Goal: Task Accomplishment & Management: Complete application form

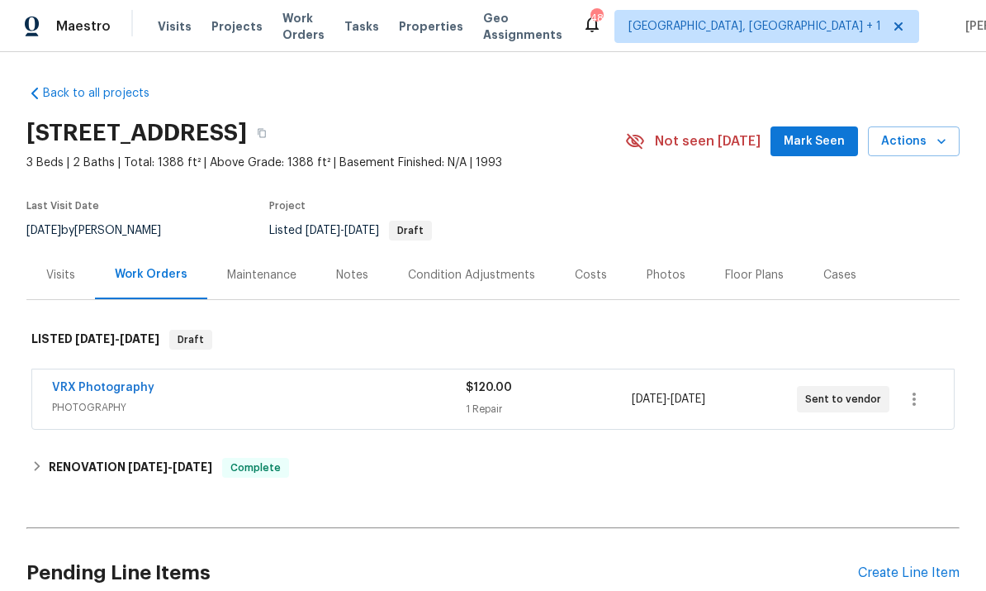
click at [899, 567] on div "Create Line Item" at bounding box center [909, 573] width 102 height 16
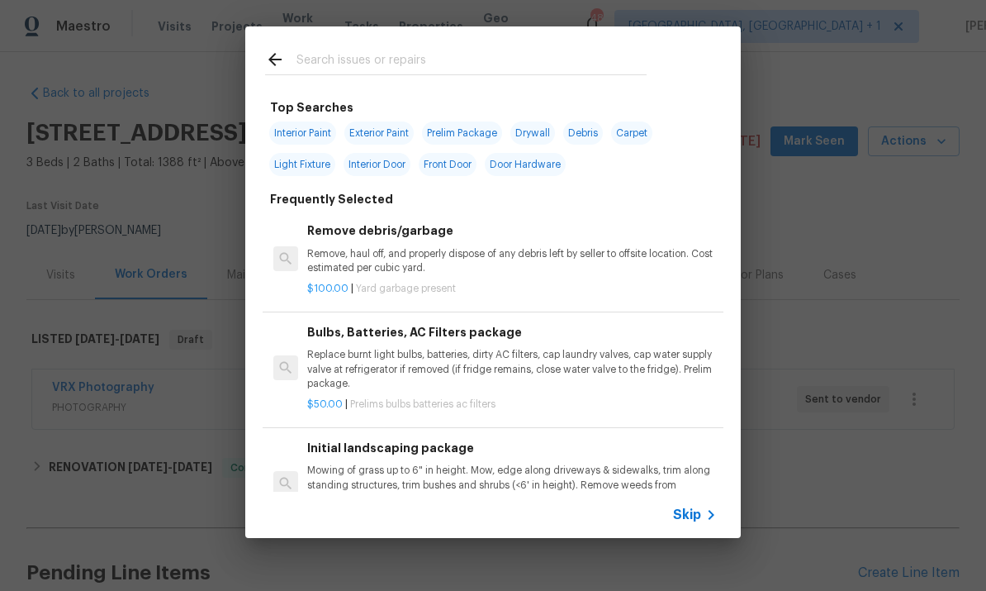
click at [341, 64] on input "text" at bounding box center [472, 62] width 350 height 25
click at [875, 235] on div "Top Searches Interior Paint Exterior Paint Prelim Package Drywall Debris Carpet…" at bounding box center [493, 282] width 986 height 564
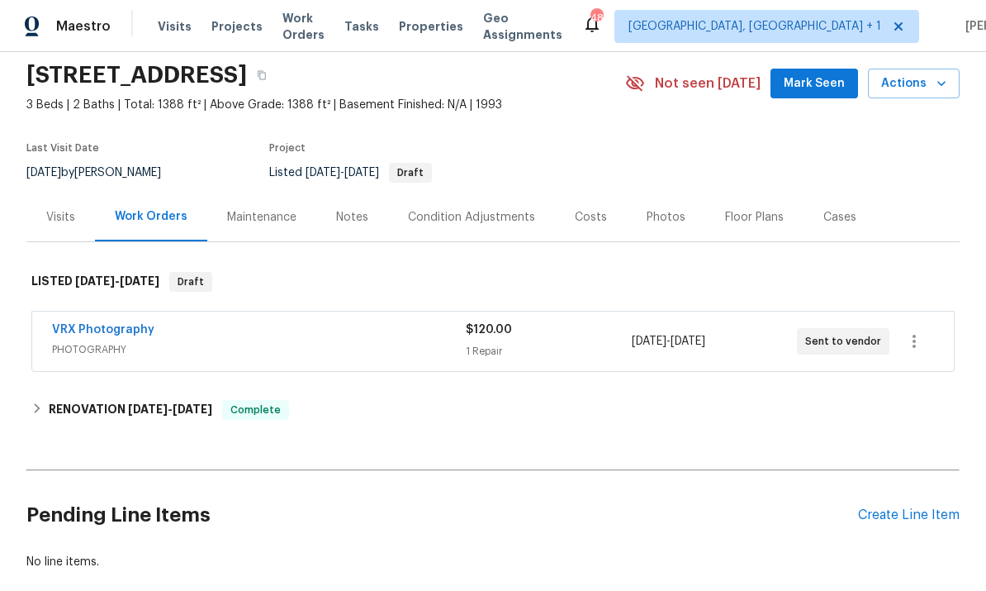
scroll to position [62, 0]
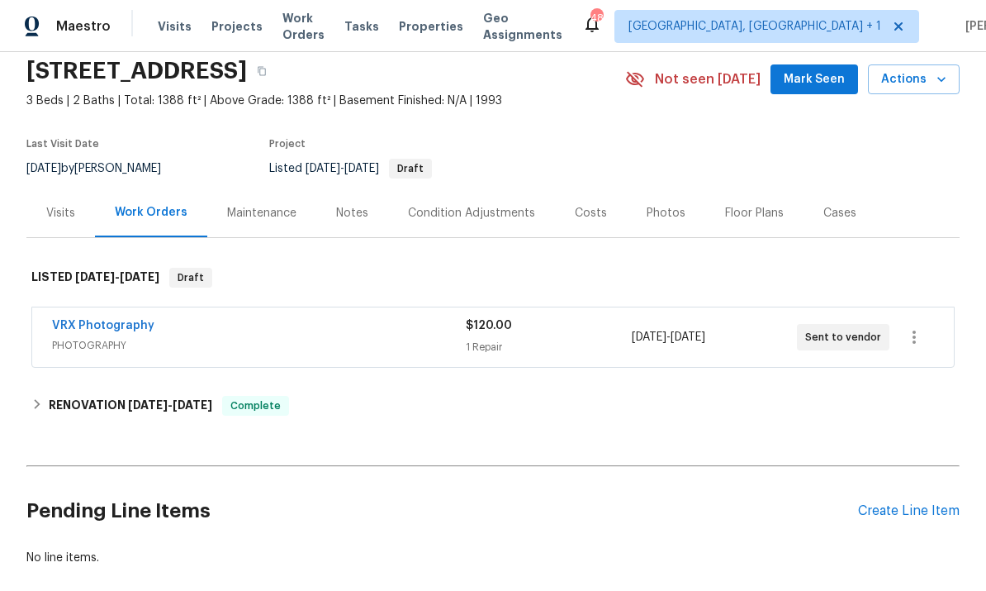
click at [894, 511] on div "Create Line Item" at bounding box center [909, 511] width 102 height 16
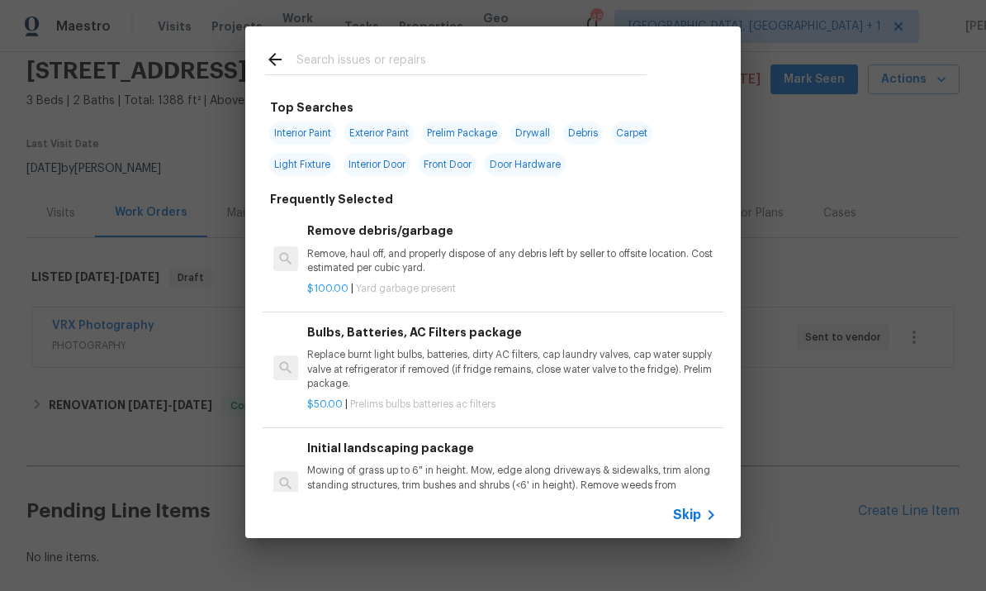
click at [377, 62] on input "text" at bounding box center [472, 62] width 350 height 25
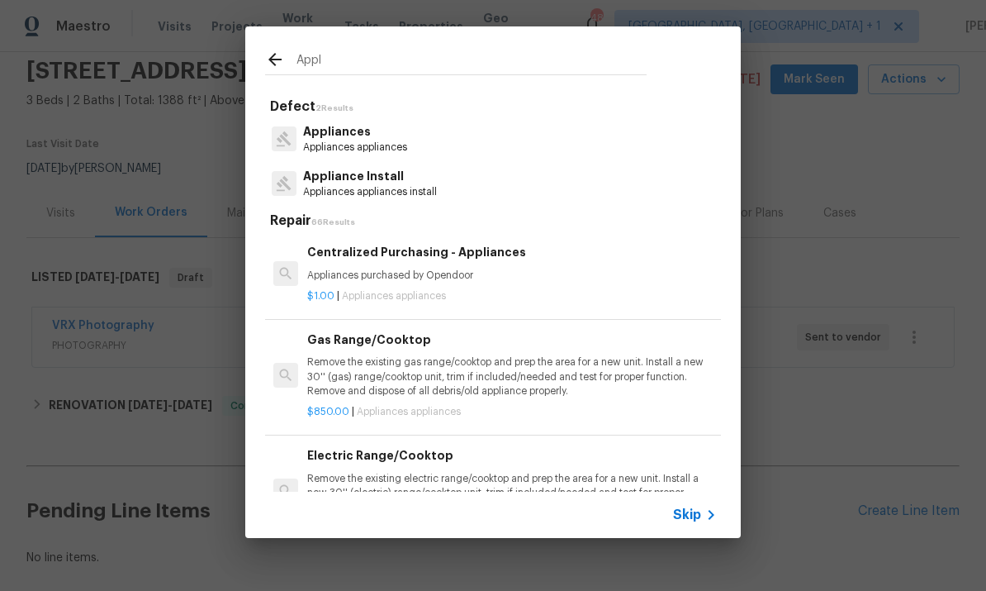
type input "App"
click at [390, 183] on p "App liance Install" at bounding box center [368, 176] width 131 height 17
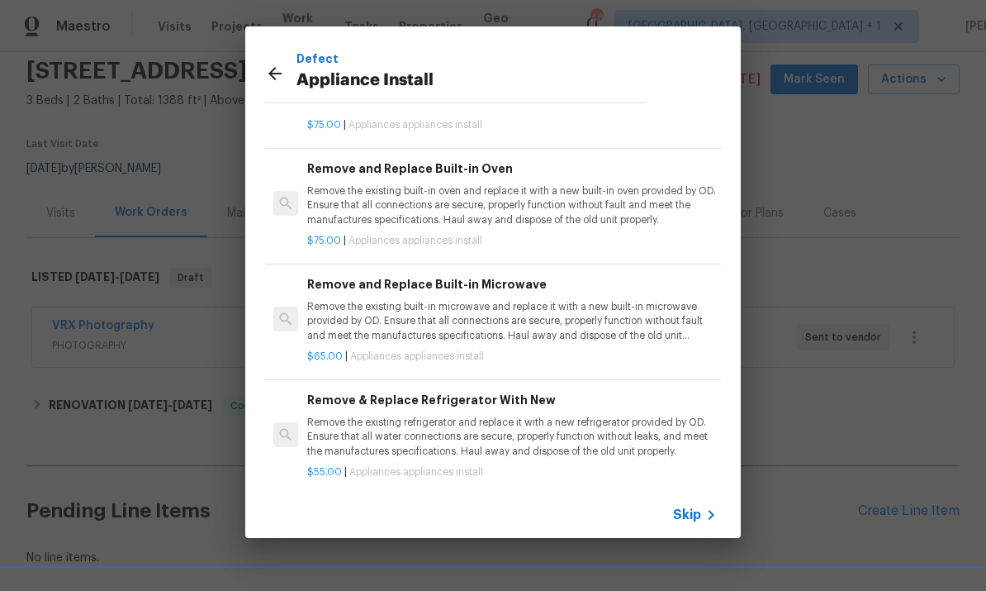
scroll to position [78, 0]
click at [565, 433] on p "Remove the existing refrigerator and replace it with a new refrigerator provide…" at bounding box center [512, 437] width 410 height 42
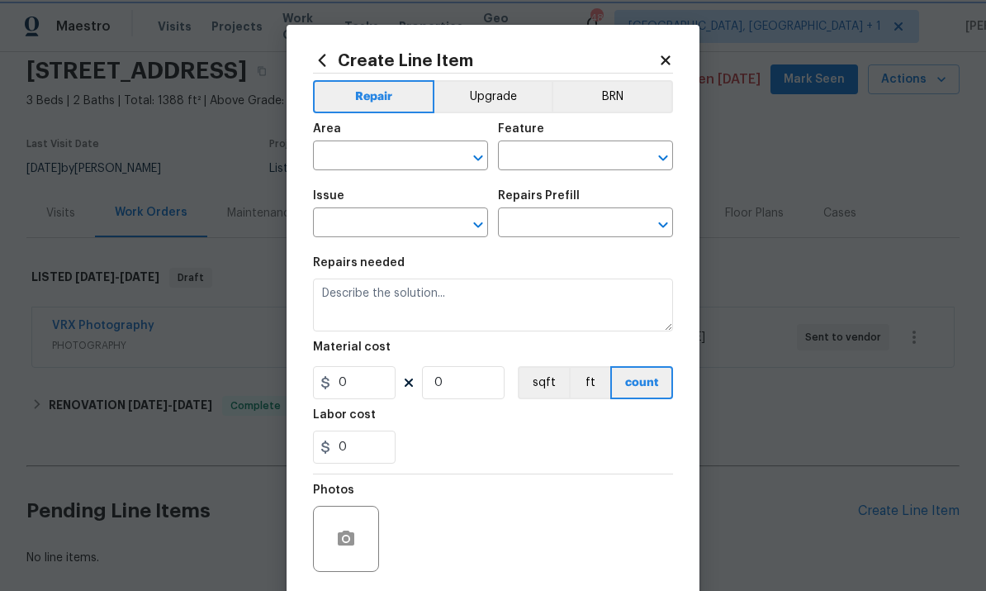
type input "Appliances"
type input "Appliance Install"
type input "Remove & Replace Refrigerator With New $55.00"
type textarea "Remove the existing refrigerator and replace it with a new refrigerator provide…"
type input "55"
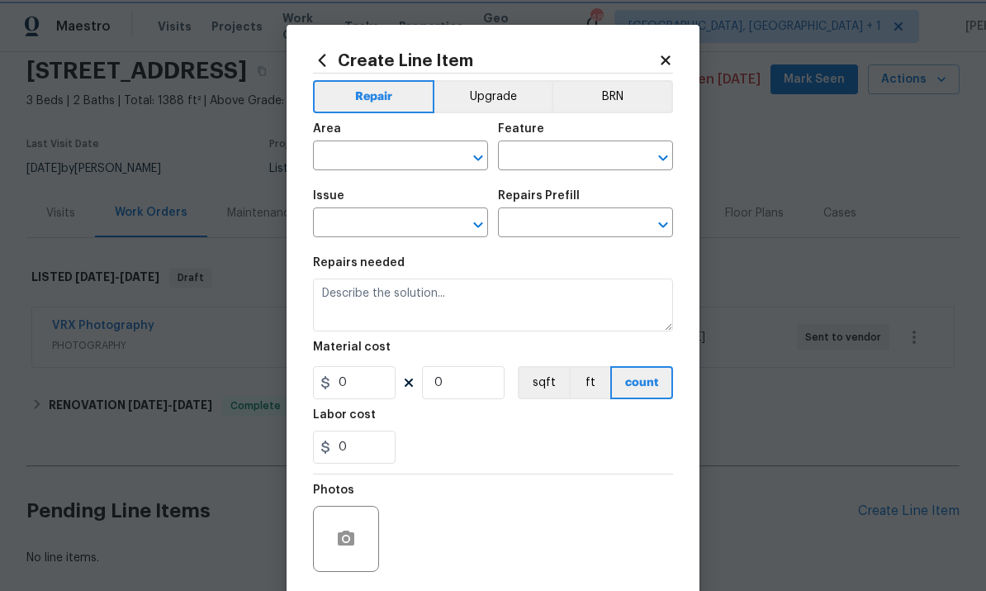
type input "1"
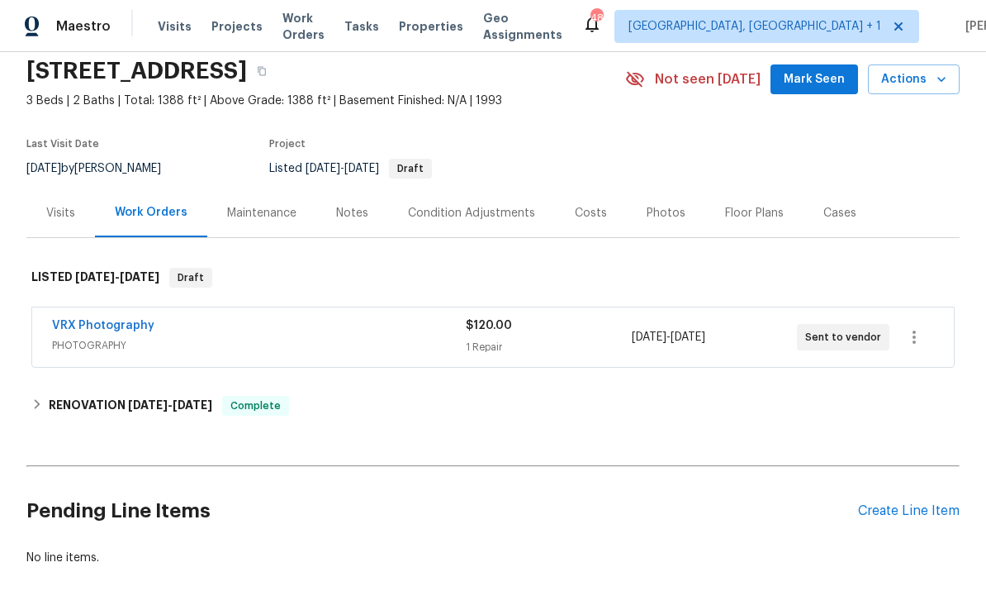
click at [909, 511] on div "Create Line Item" at bounding box center [909, 511] width 102 height 16
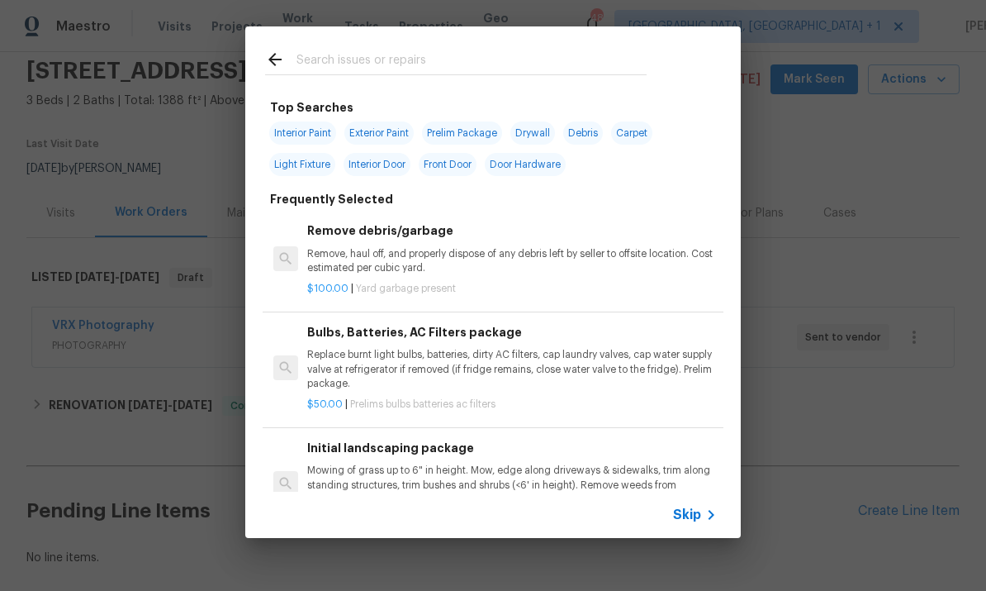
click at [325, 64] on input "text" at bounding box center [472, 62] width 350 height 25
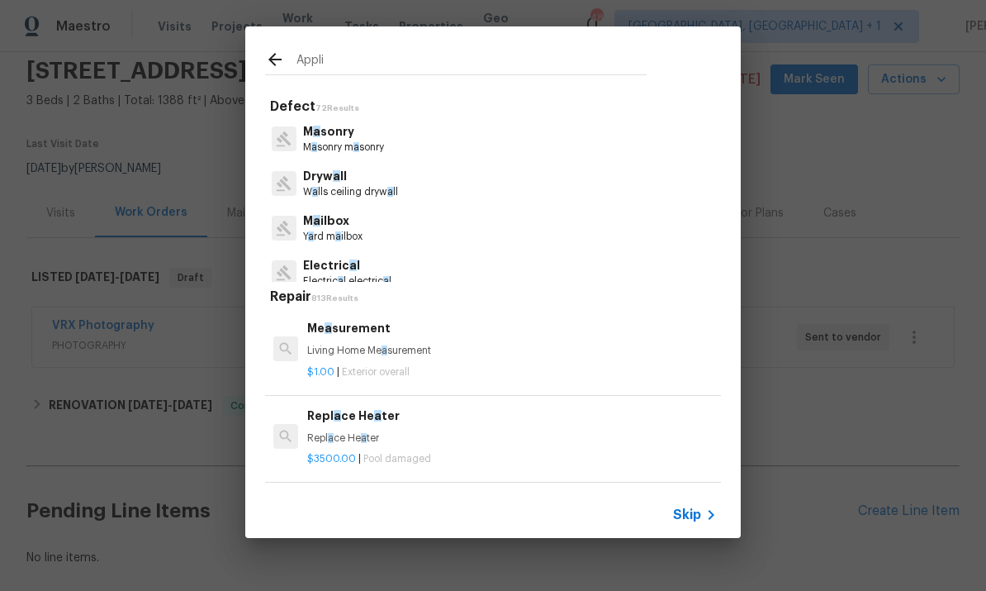
type input "Applia"
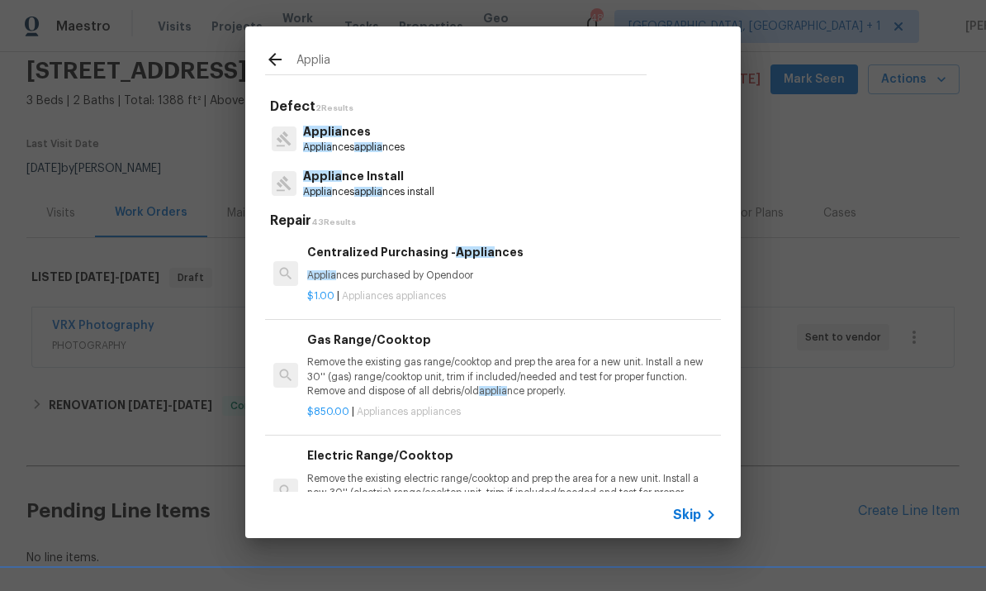
click at [391, 175] on p "Applia nce Install" at bounding box center [368, 176] width 131 height 17
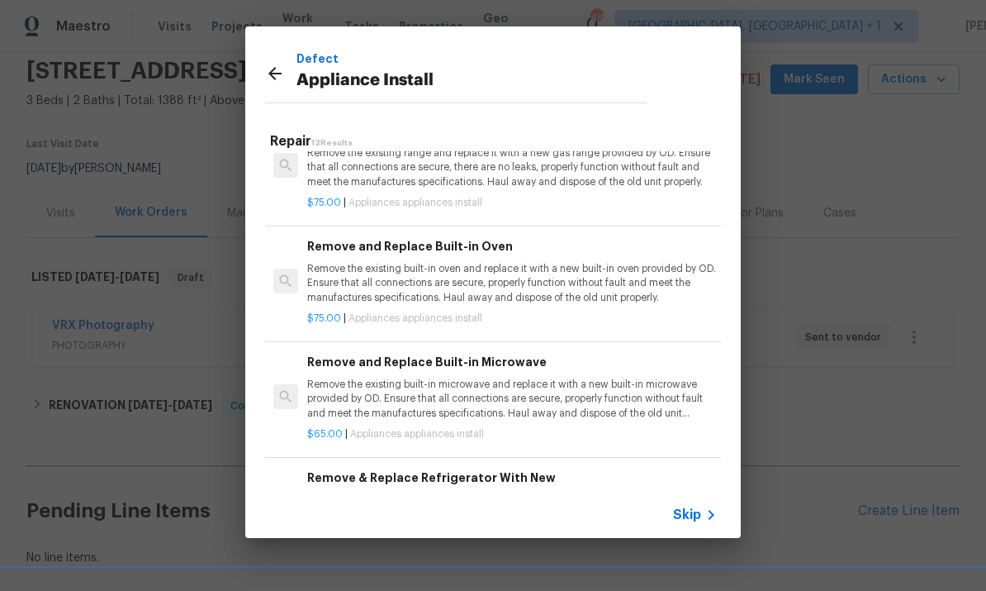
scroll to position [967, 0]
click at [541, 475] on h6 "Remove & Replace Refrigerator With New" at bounding box center [512, 478] width 410 height 18
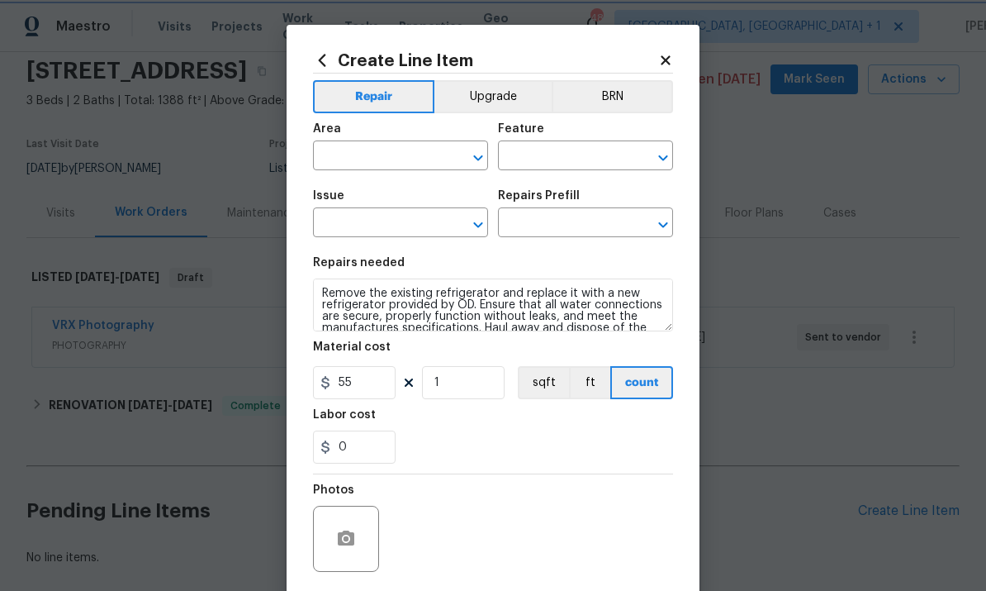
type input "Appliances"
type input "Appliance Install"
type input "Remove & Replace Refrigerator With New $55.00"
click at [372, 146] on input "text" at bounding box center [377, 158] width 129 height 26
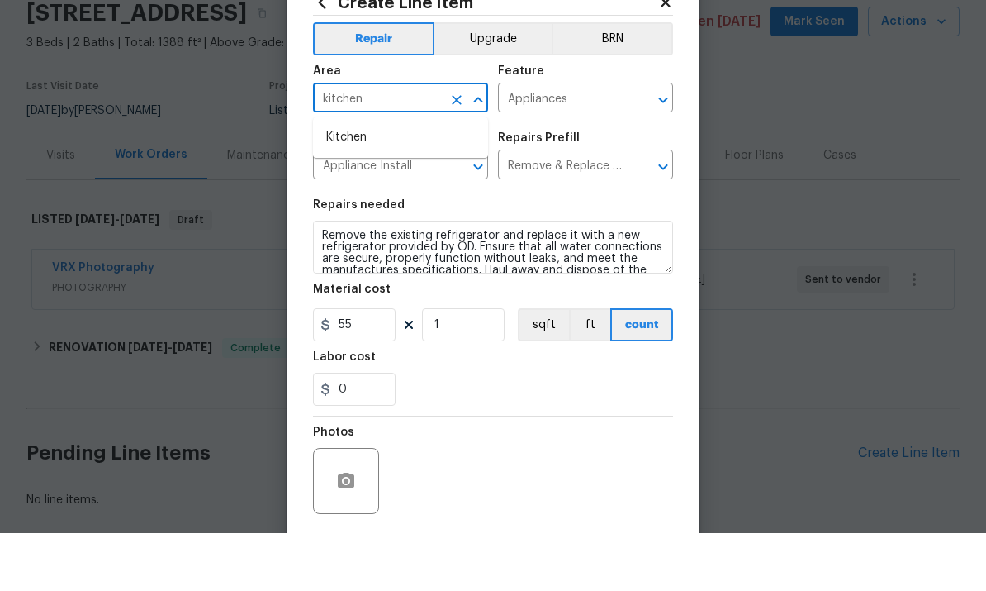
click at [344, 182] on li "Kitchen" at bounding box center [400, 195] width 175 height 27
type input "Kitchen"
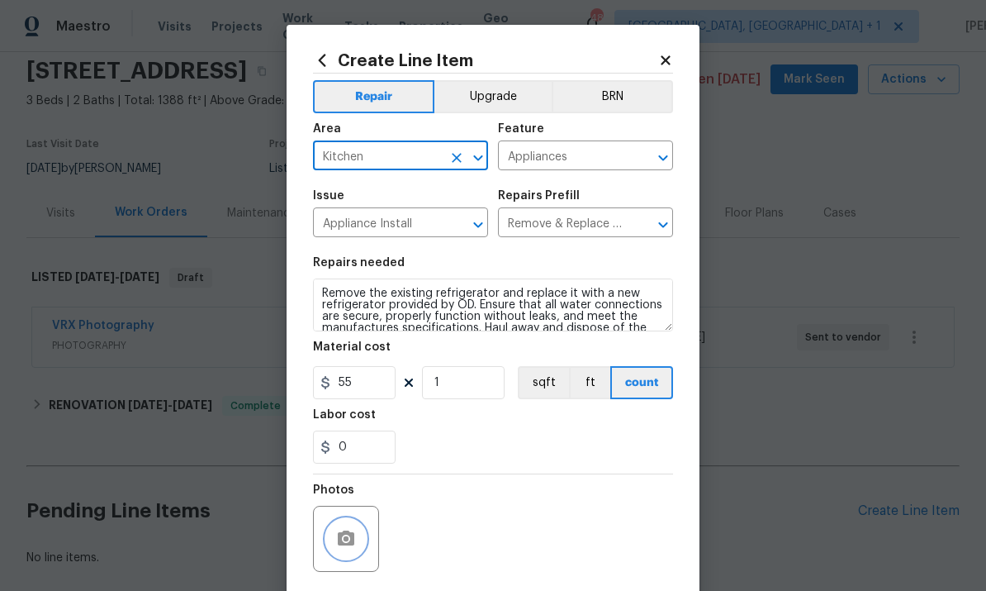
click at [352, 539] on icon "button" at bounding box center [346, 537] width 17 height 15
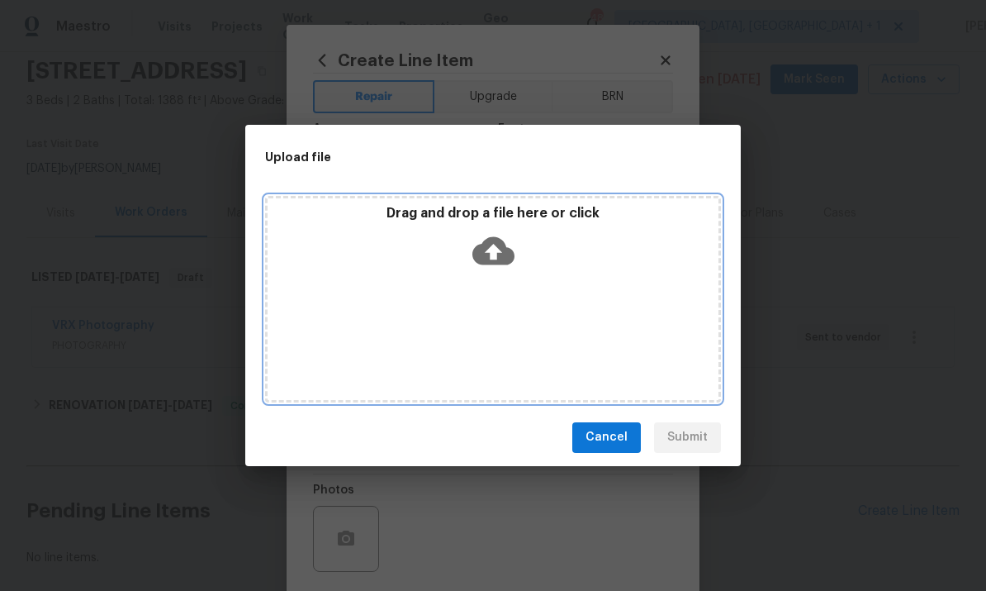
click at [493, 249] on icon at bounding box center [494, 251] width 42 height 42
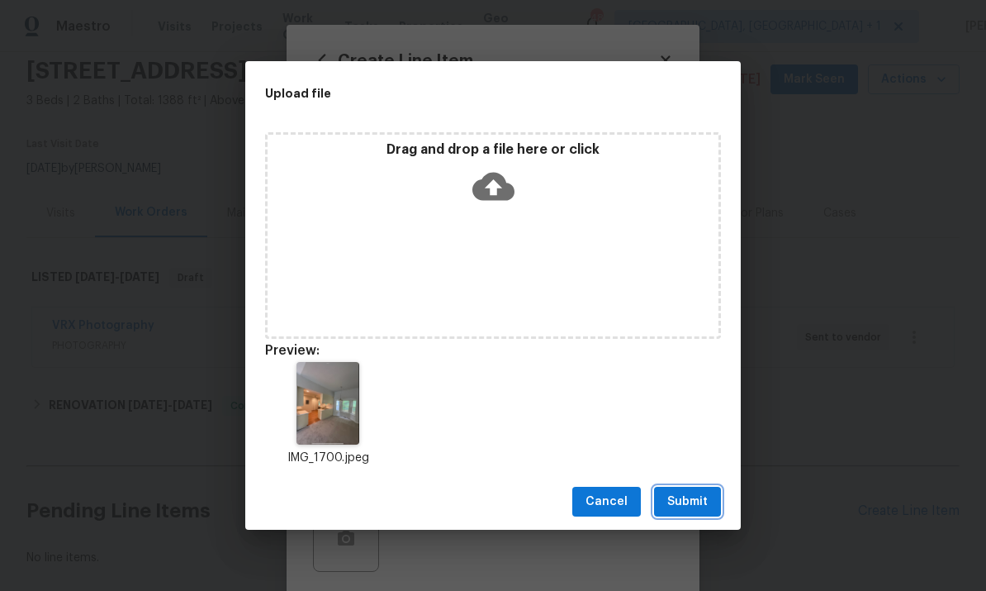
click at [700, 503] on span "Submit" at bounding box center [687, 502] width 40 height 21
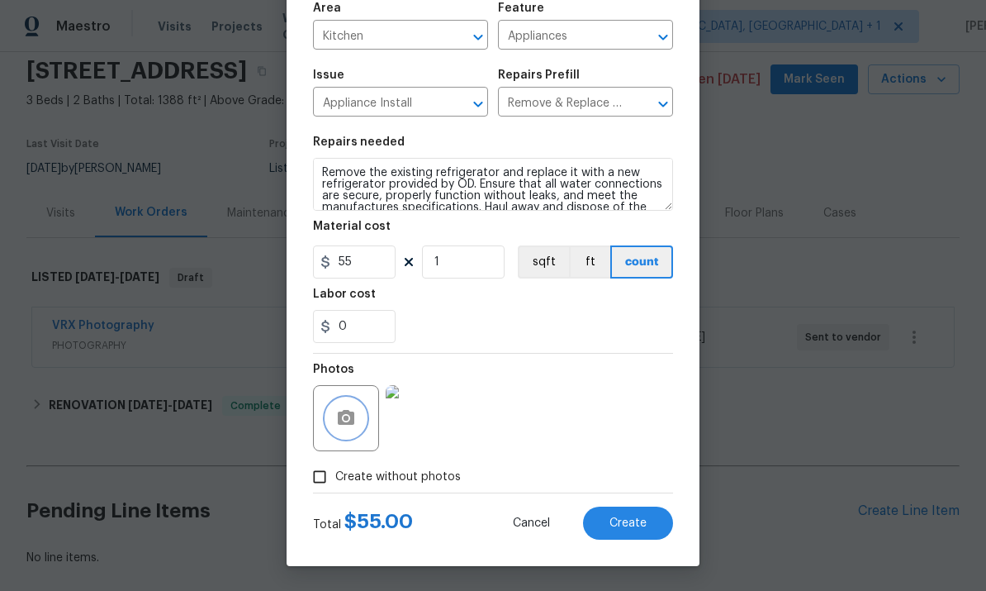
scroll to position [124, 0]
click at [629, 524] on span "Create" at bounding box center [628, 523] width 37 height 12
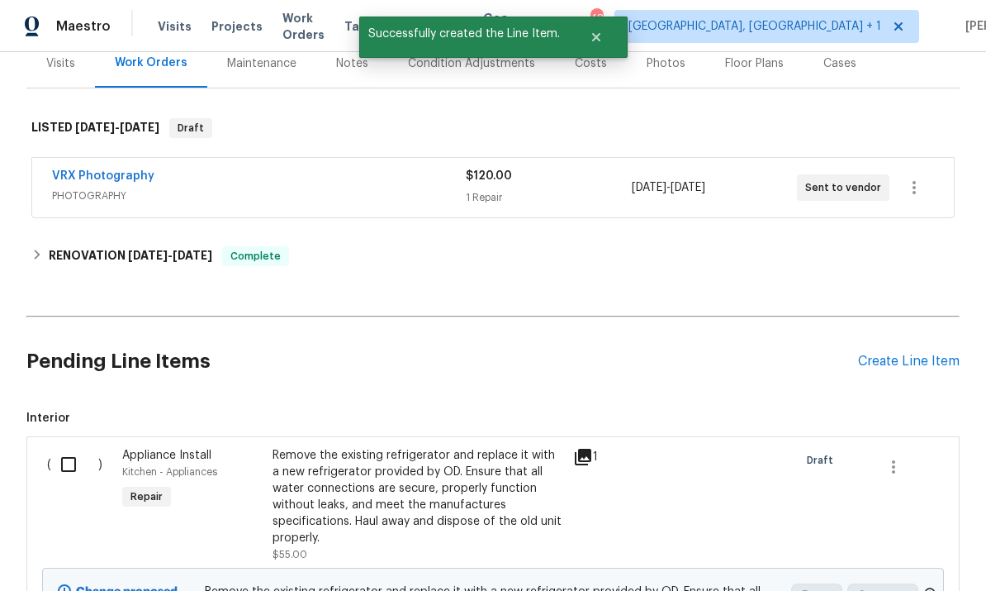
scroll to position [212, 0]
click at [65, 446] on input "checkbox" at bounding box center [74, 463] width 47 height 35
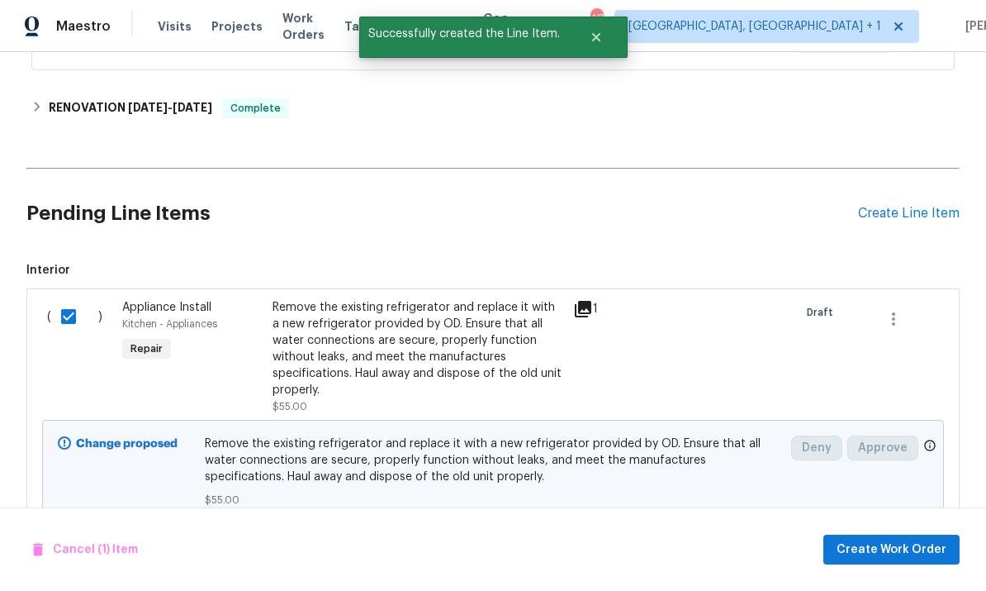
scroll to position [359, 0]
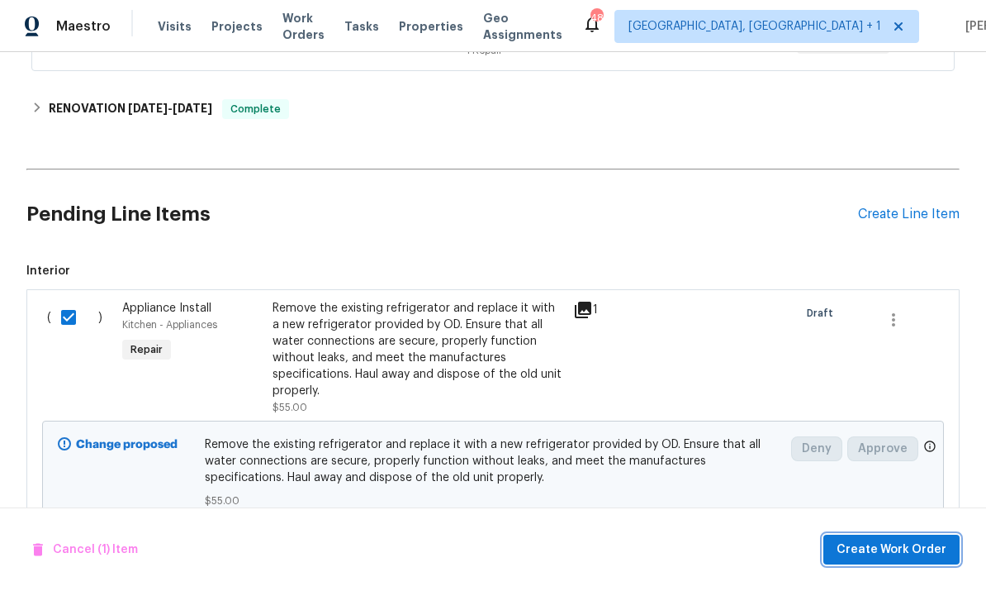
click at [888, 549] on span "Create Work Order" at bounding box center [892, 549] width 110 height 21
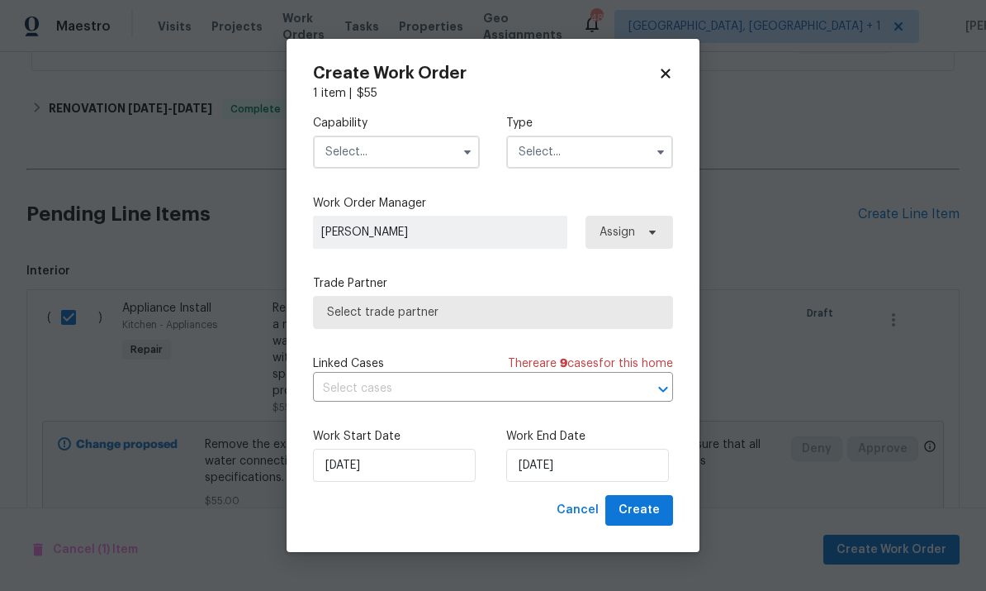
click at [644, 152] on input "text" at bounding box center [589, 151] width 167 height 33
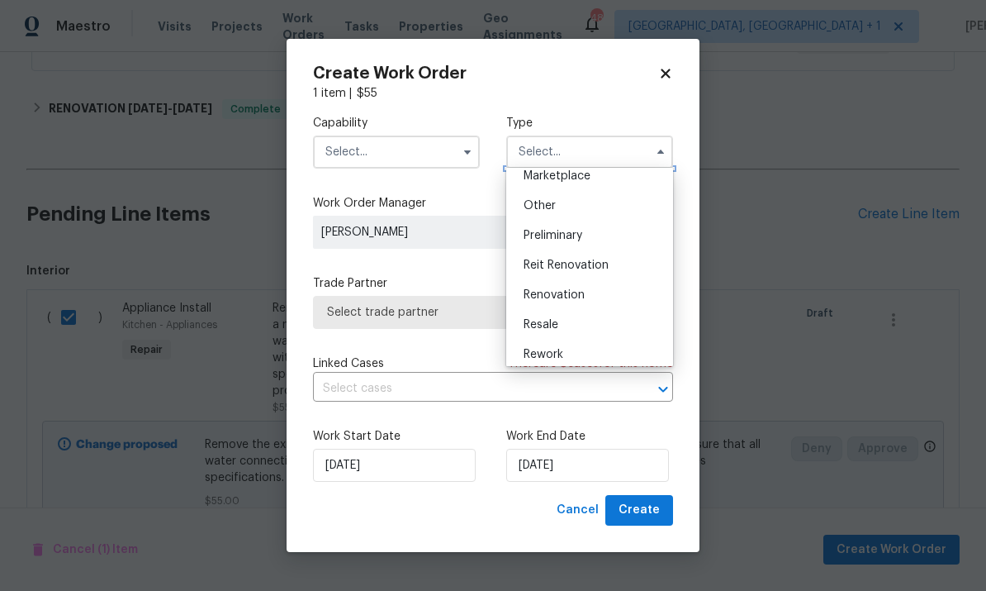
scroll to position [313, 0]
checkbox input "false"
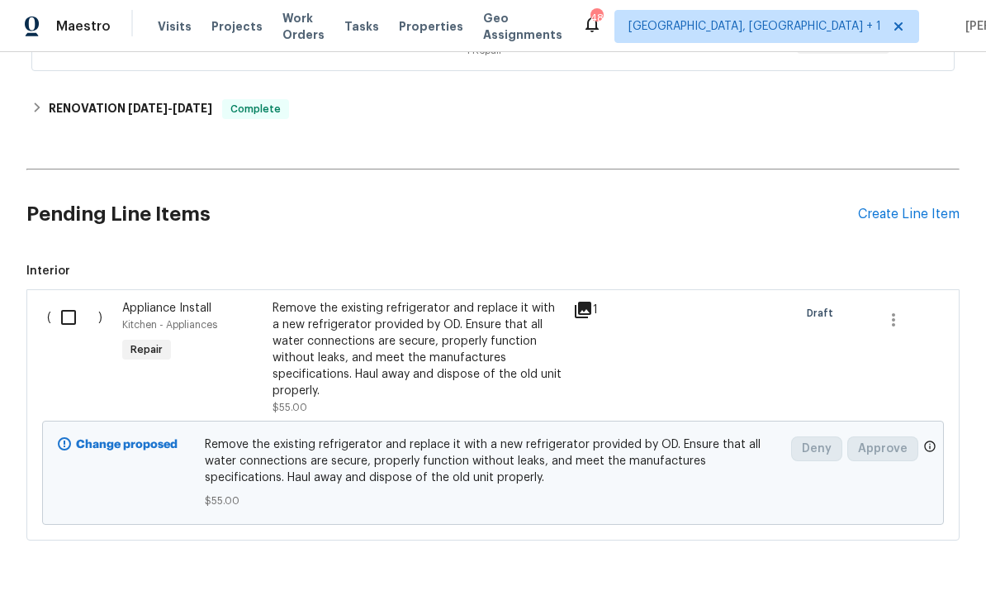
click at [906, 207] on div "Create Line Item" at bounding box center [909, 215] width 102 height 16
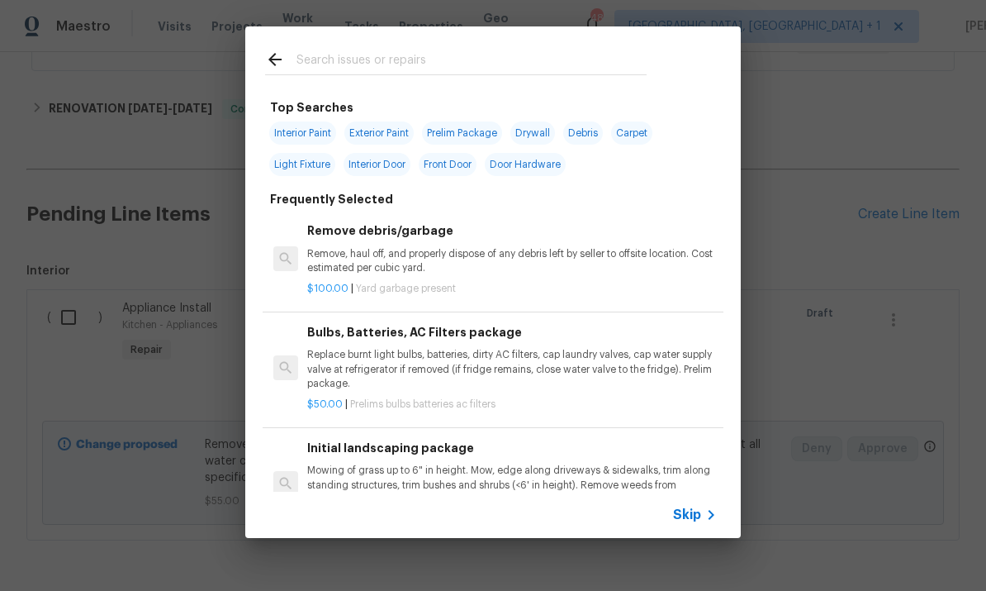
click at [362, 68] on input "text" at bounding box center [472, 62] width 350 height 25
click at [836, 317] on div "Top Searches Interior Paint Exterior Paint Prelim Package Drywall Debris Carpet…" at bounding box center [493, 282] width 986 height 564
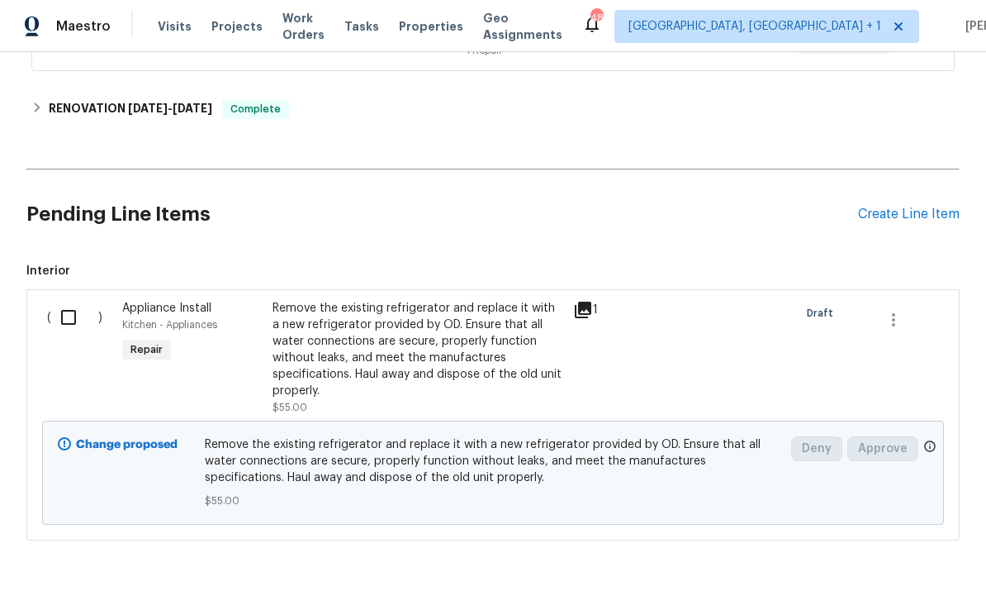
click at [375, 300] on div "Remove the existing refrigerator and replace it with a new refrigerator provide…" at bounding box center [418, 349] width 291 height 99
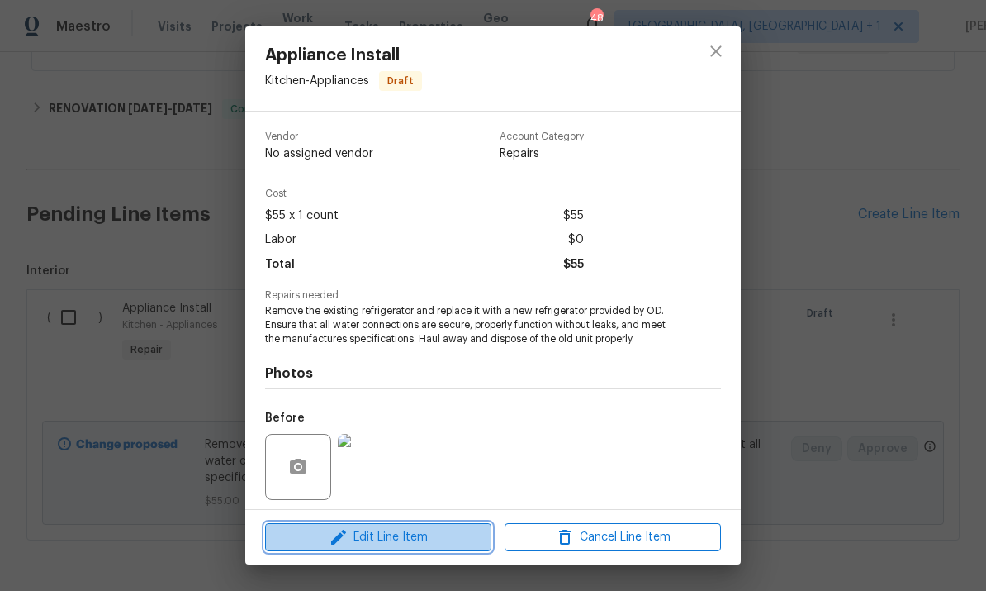
click at [432, 541] on span "Edit Line Item" at bounding box center [378, 537] width 216 height 21
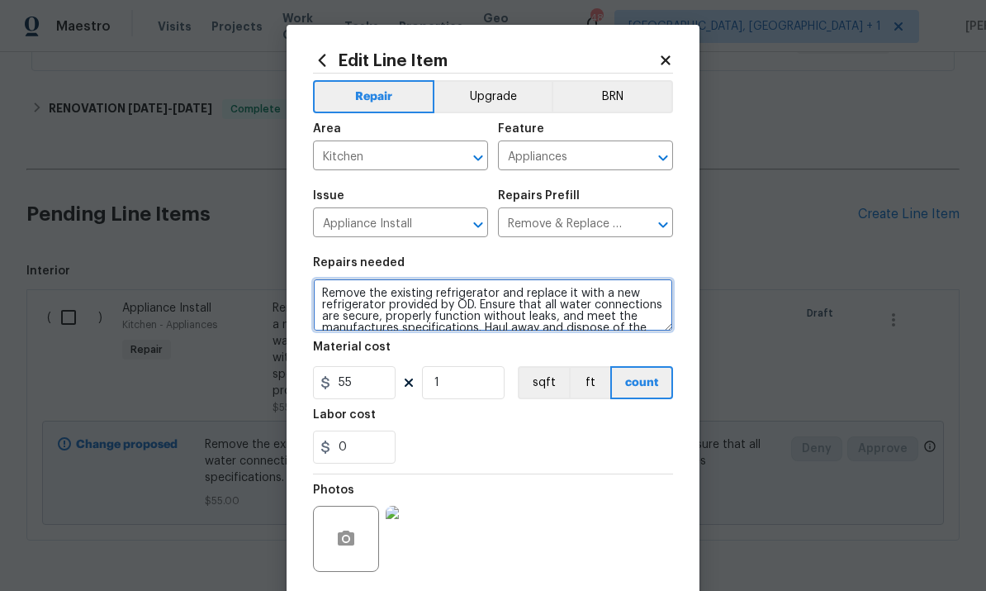
click at [323, 289] on textarea "Remove the existing refrigerator and replace it with a new refrigerator provide…" at bounding box center [493, 304] width 360 height 53
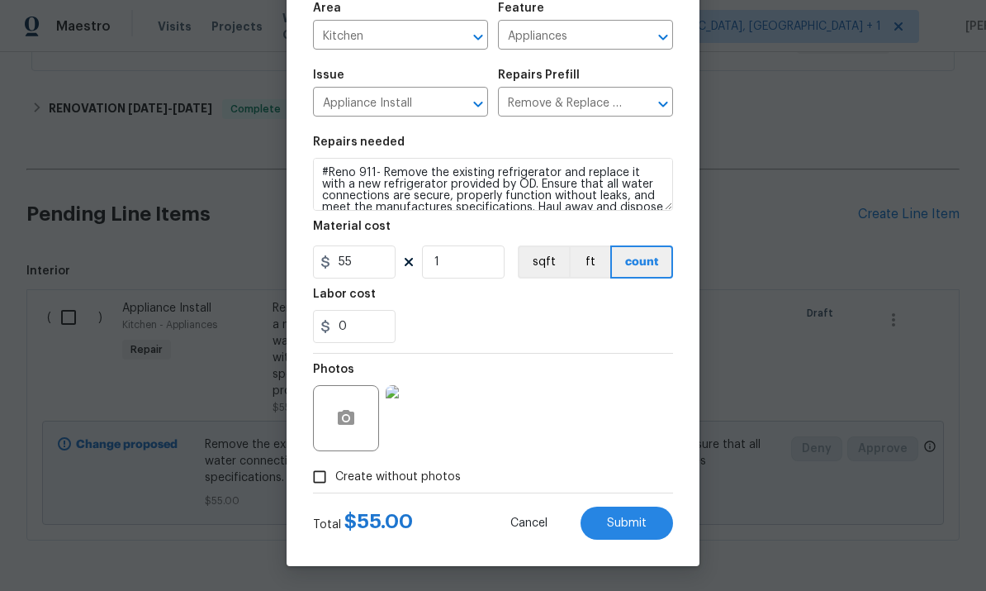
scroll to position [124, 0]
type textarea "#Reno 911- Remove the existing refrigerator and replace it with a new refrigera…"
click at [640, 525] on span "Submit" at bounding box center [627, 523] width 40 height 12
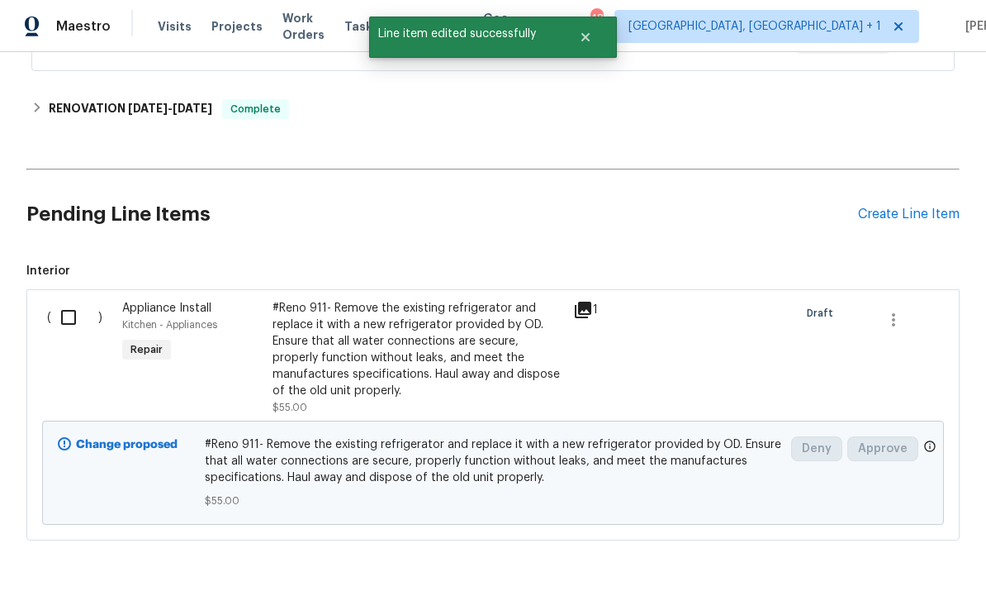
scroll to position [0, 0]
click at [897, 207] on div "Create Line Item" at bounding box center [909, 215] width 102 height 16
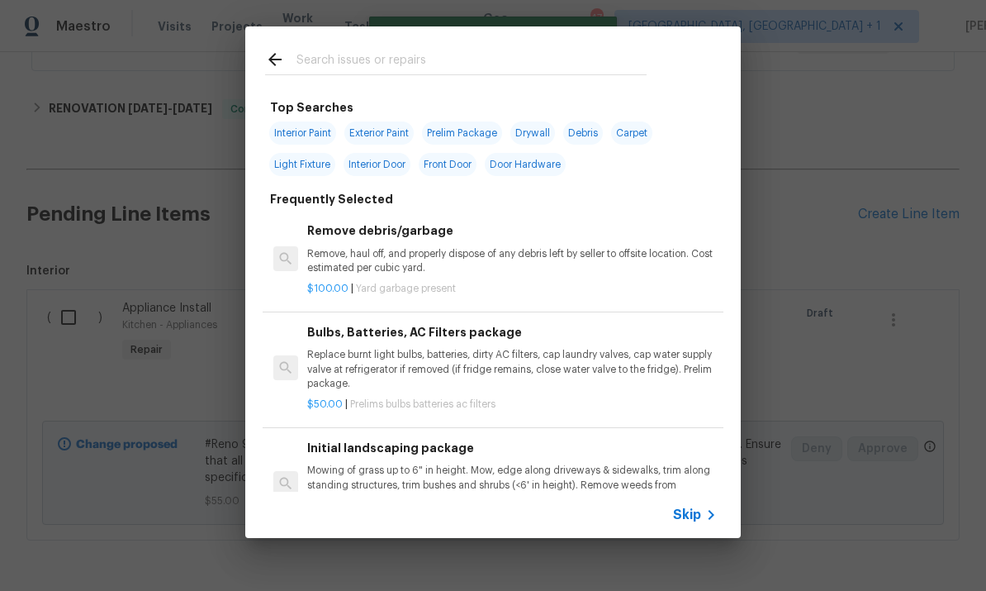
click at [327, 65] on input "text" at bounding box center [472, 62] width 350 height 25
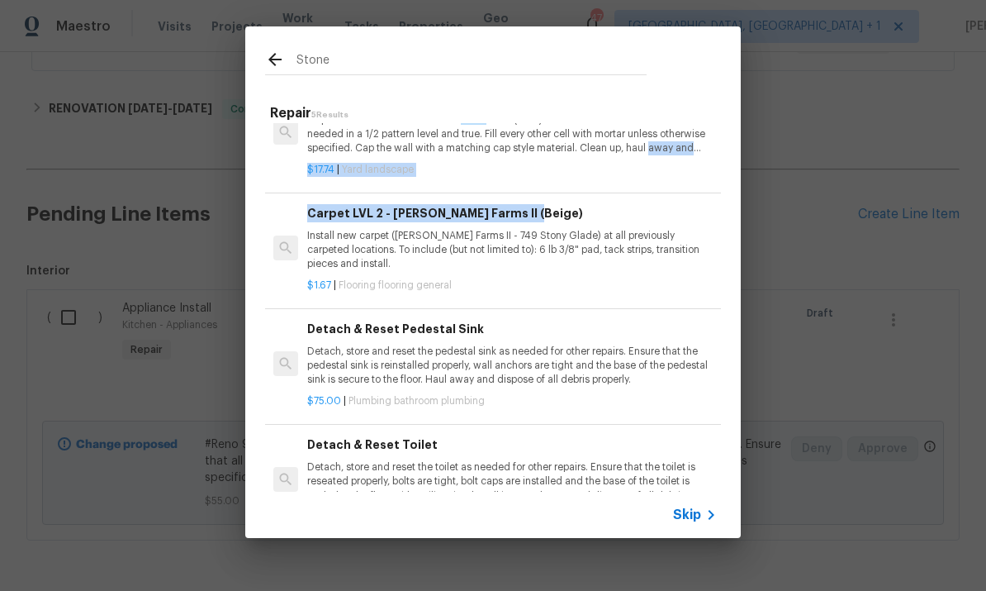
scroll to position [-1, 0]
click at [351, 63] on input "Stone" at bounding box center [472, 62] width 350 height 25
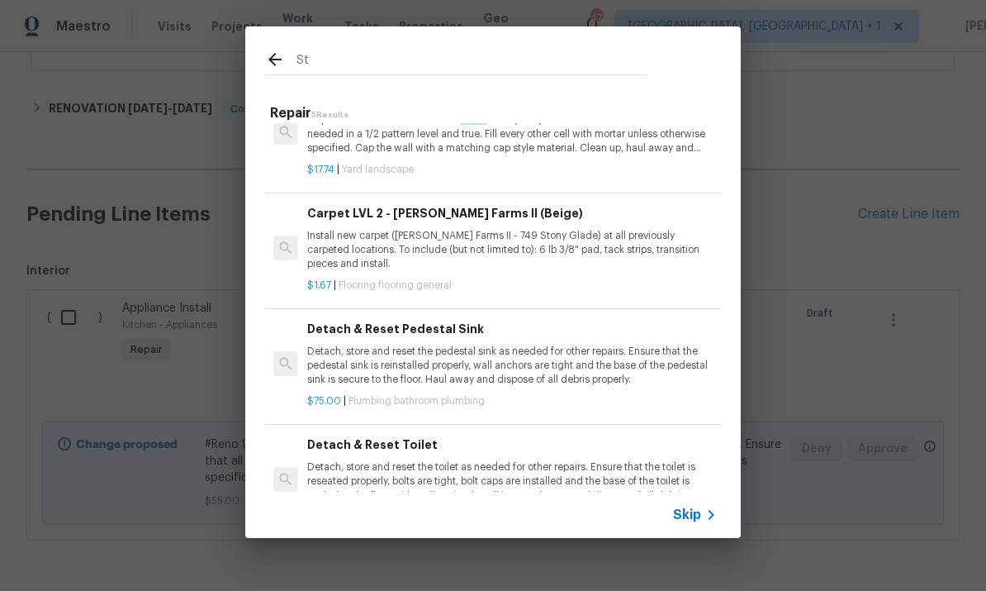
type input "S"
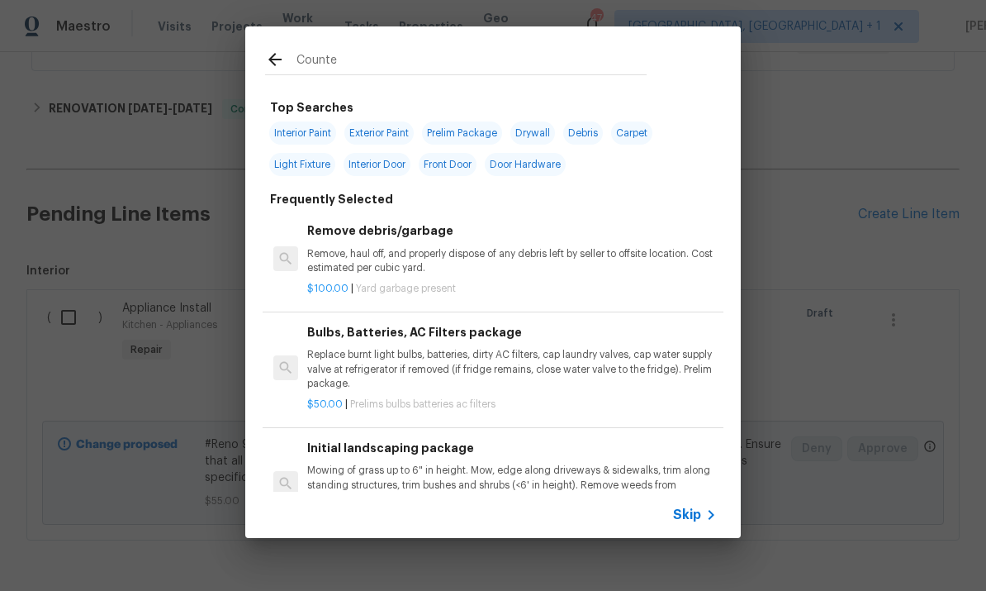
type input "Counter"
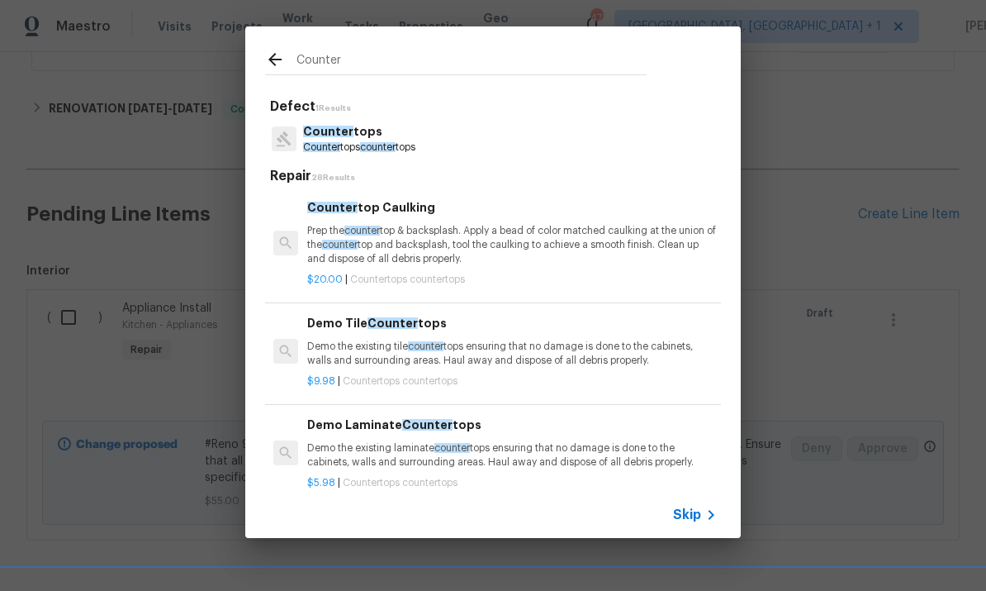
click at [339, 140] on p "Counter tops" at bounding box center [359, 131] width 112 height 17
click at [339, 173] on span "28 Results" at bounding box center [333, 177] width 44 height 8
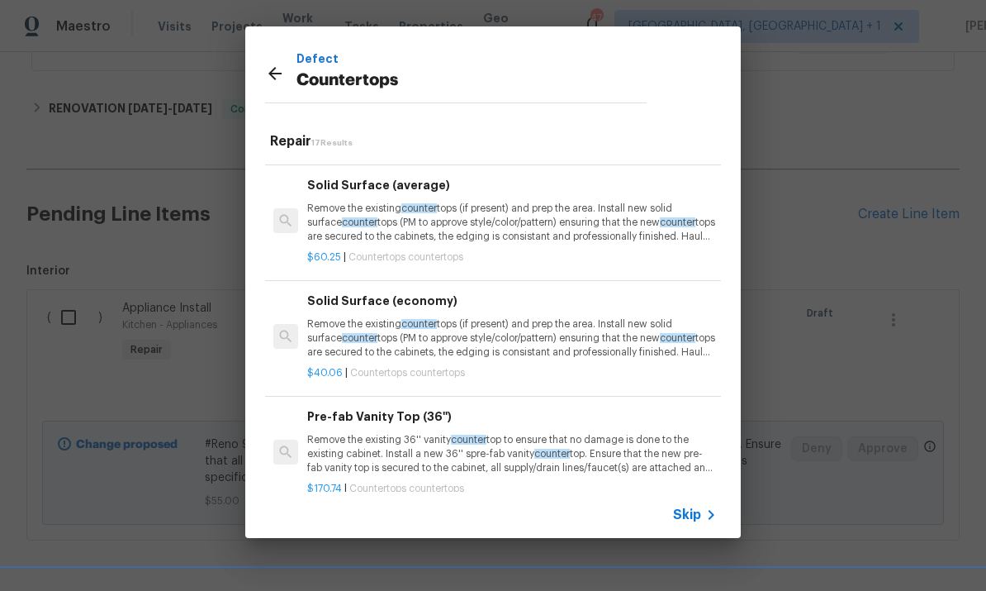
scroll to position [625, 0]
click at [541, 216] on p "Remove the existing counter tops (if present) and prep the area. Install new so…" at bounding box center [512, 223] width 410 height 42
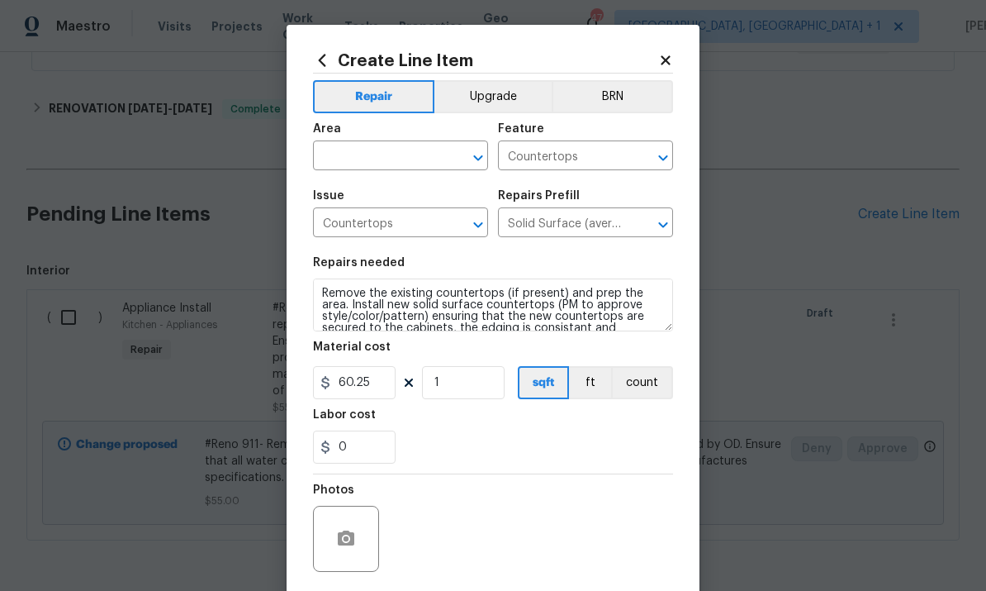
click at [373, 152] on input "text" at bounding box center [377, 158] width 129 height 26
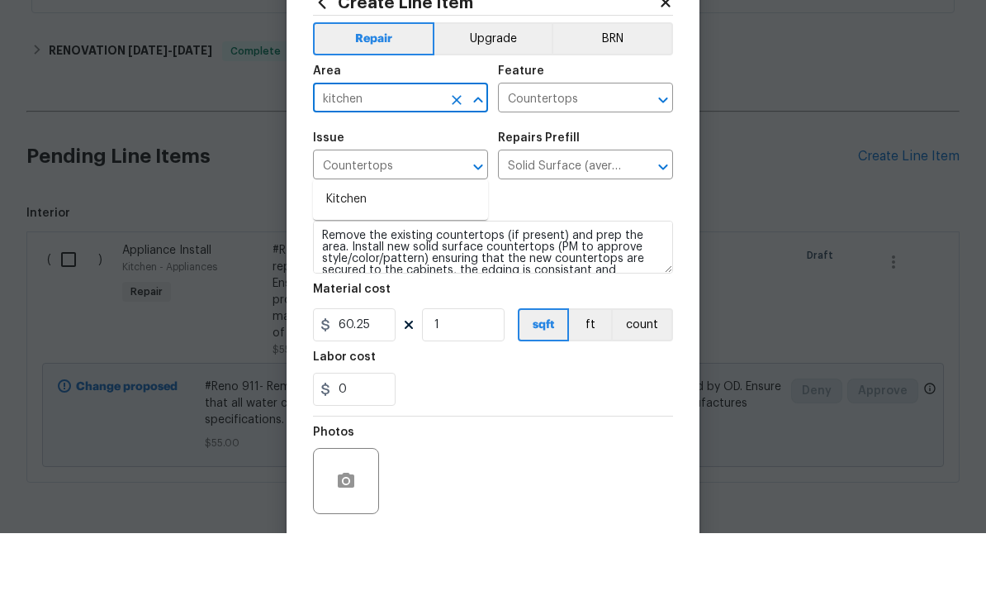
click at [346, 244] on li "Kitchen" at bounding box center [400, 257] width 175 height 27
type input "Kitchen"
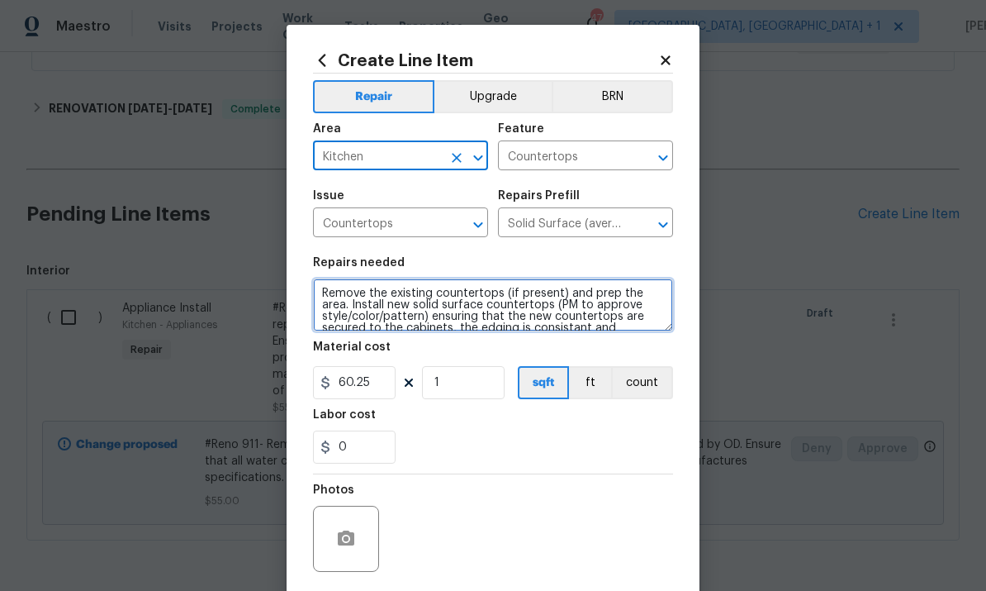
click at [423, 317] on textarea "Remove the existing countertops (if present) and prep the area. Install new sol…" at bounding box center [493, 304] width 360 height 53
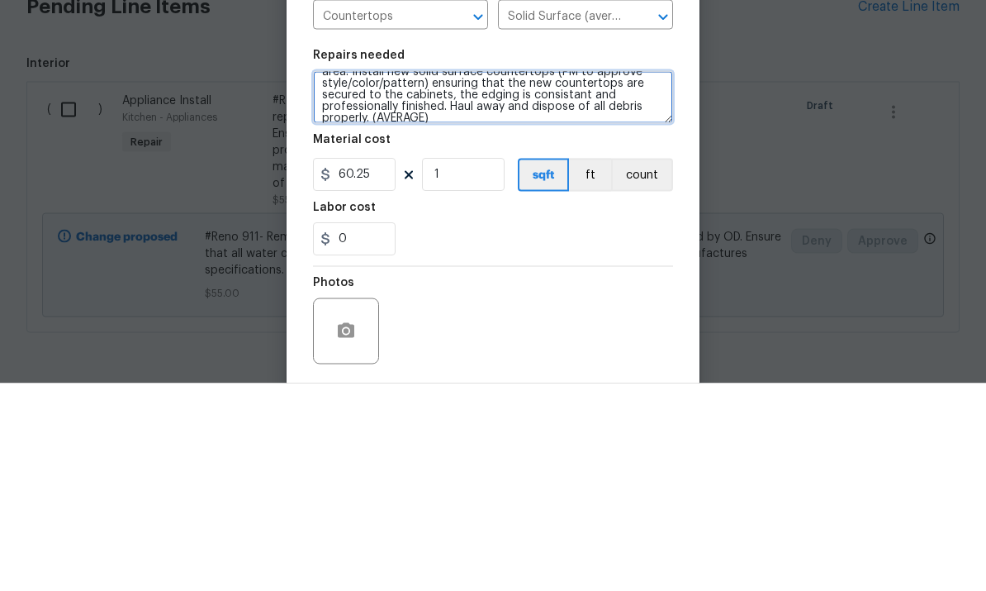
scroll to position [27, 0]
click at [440, 278] on textarea "Remove the existing countertops (if present) and prep the area. Install new sol…" at bounding box center [493, 304] width 360 height 53
click at [565, 278] on textarea "Remove the existing countertops (if present) and prep the area. Install new sol…" at bounding box center [493, 304] width 360 height 53
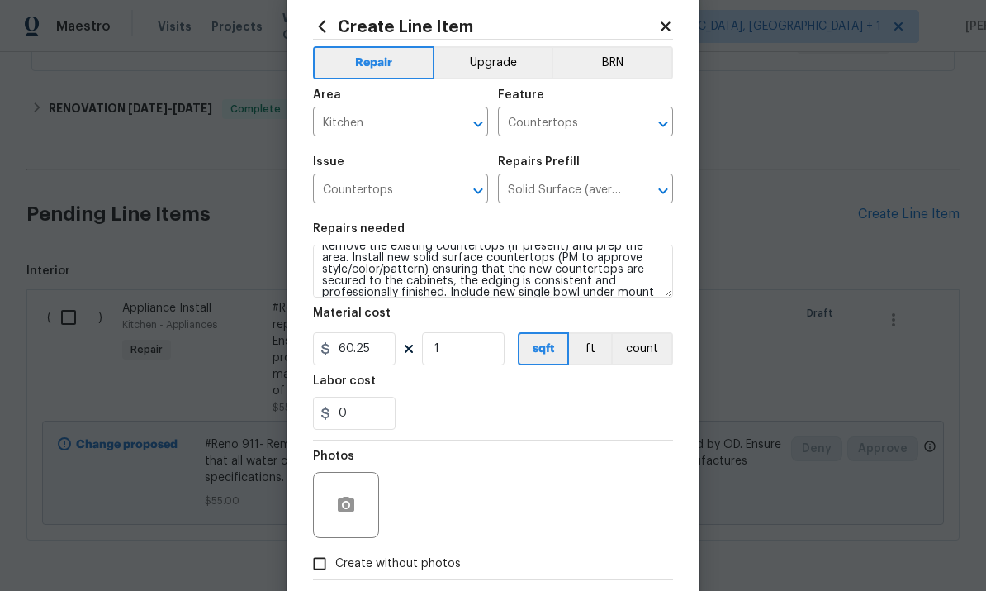
scroll to position [50, 0]
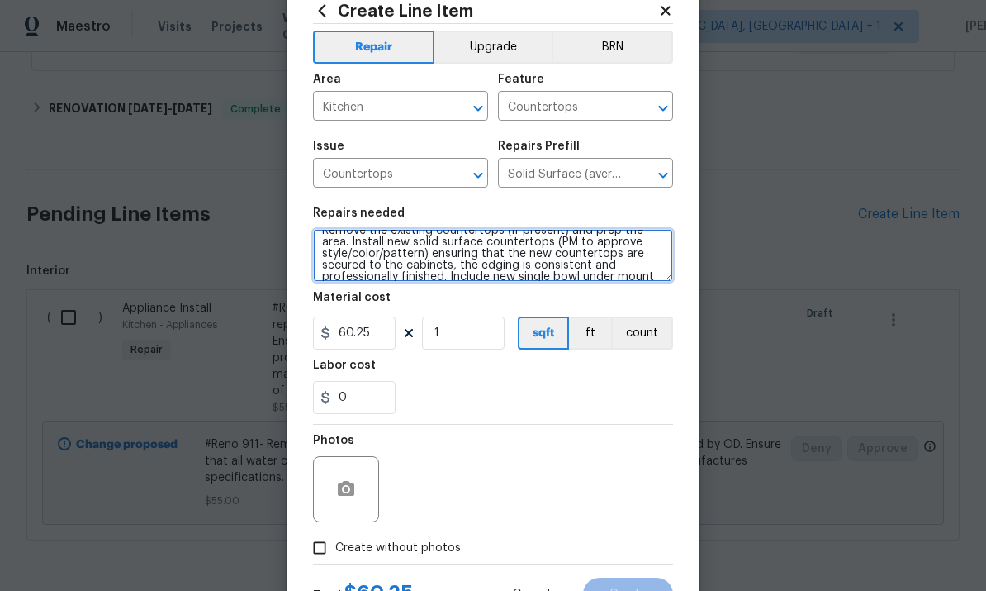
type textarea "Remove the existing countertops (if present) and prep the area. Install new sol…"
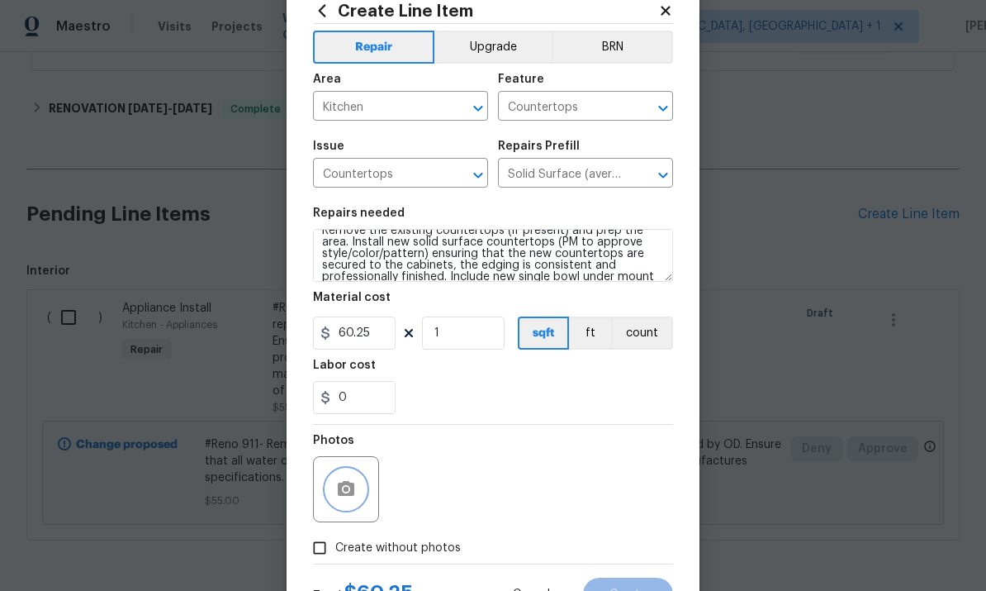
click at [356, 494] on button "button" at bounding box center [346, 489] width 40 height 40
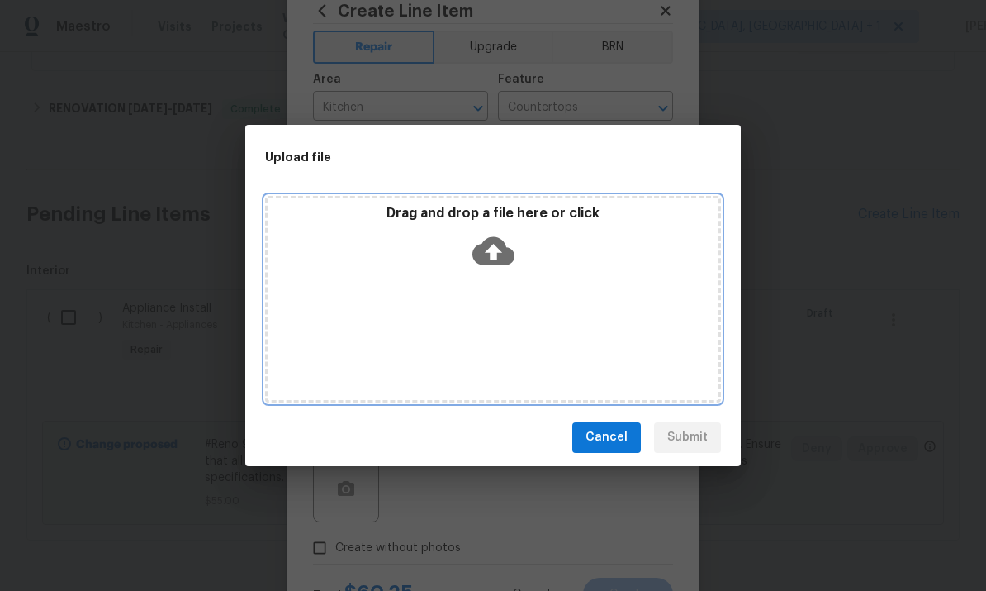
click at [497, 244] on icon at bounding box center [494, 250] width 42 height 28
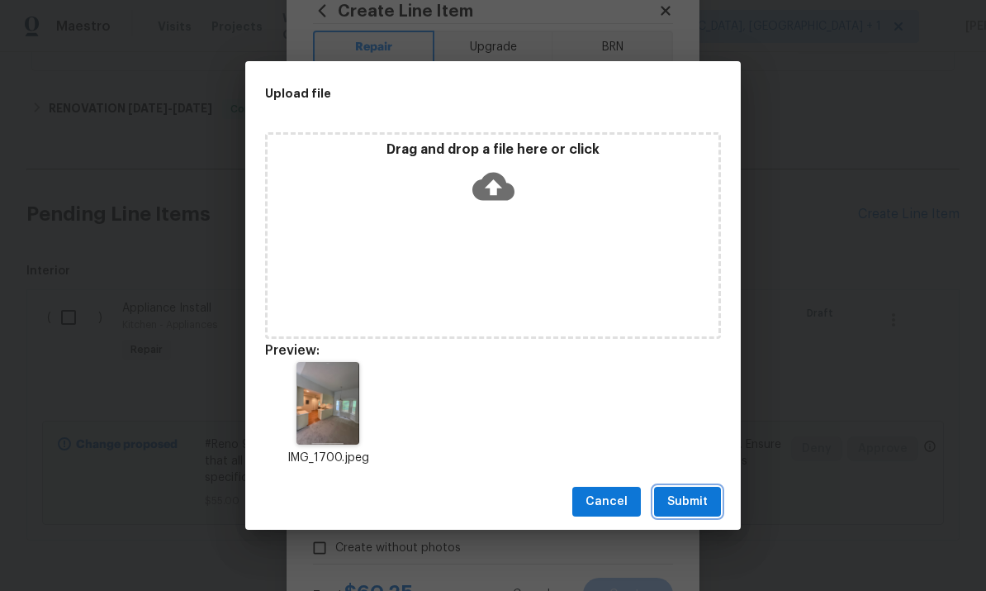
click at [689, 511] on button "Submit" at bounding box center [687, 502] width 67 height 31
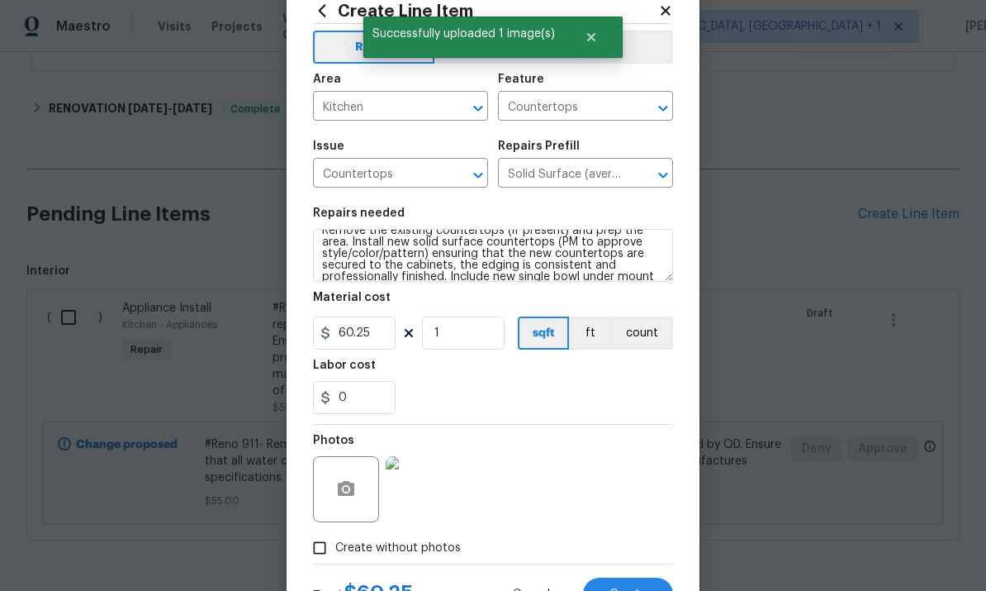
click at [417, 496] on img at bounding box center [419, 489] width 66 height 66
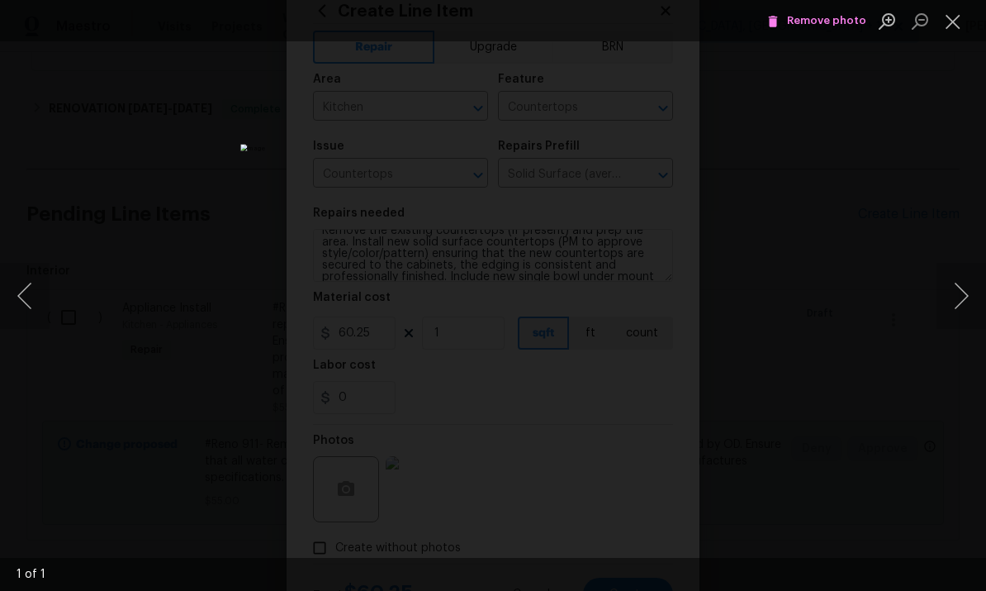
click at [942, 172] on div "Lightbox" at bounding box center [493, 295] width 986 height 591
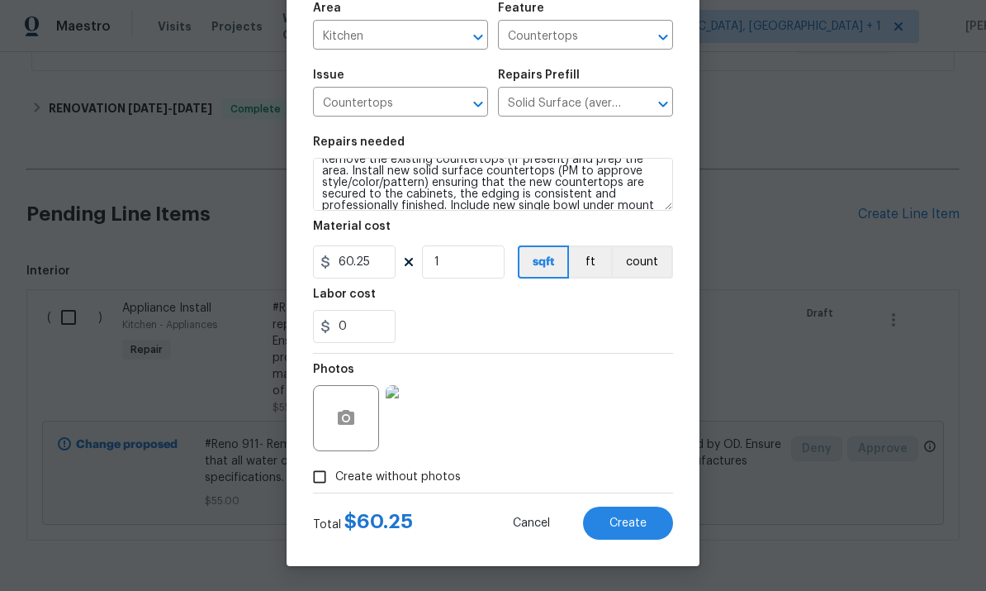
scroll to position [124, 0]
click at [382, 262] on input "60.25" at bounding box center [354, 261] width 83 height 33
type input "4500"
click at [601, 439] on div "Photos" at bounding box center [493, 407] width 360 height 107
click at [628, 523] on span "Create" at bounding box center [628, 523] width 37 height 12
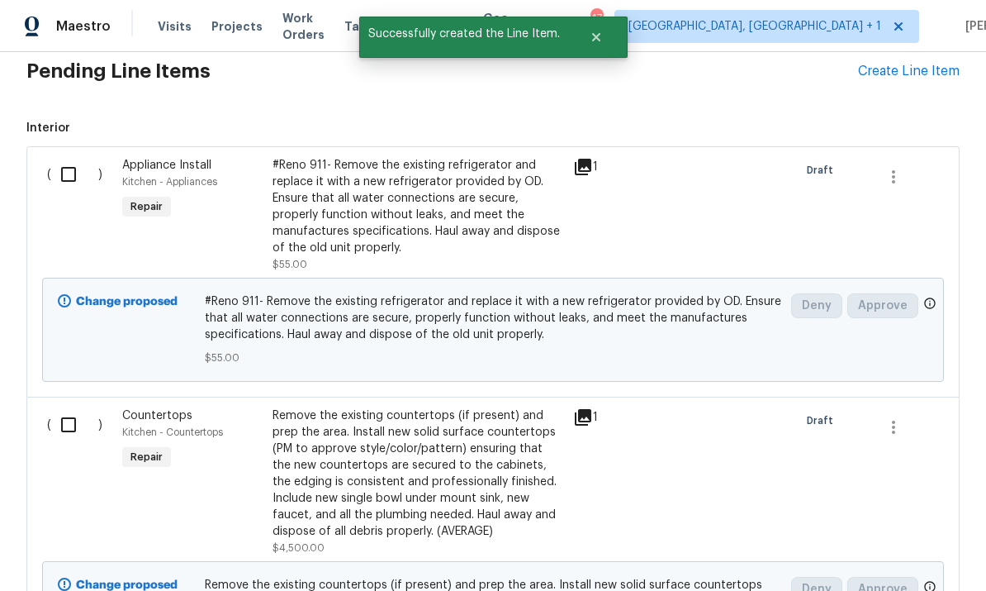
scroll to position [508, 0]
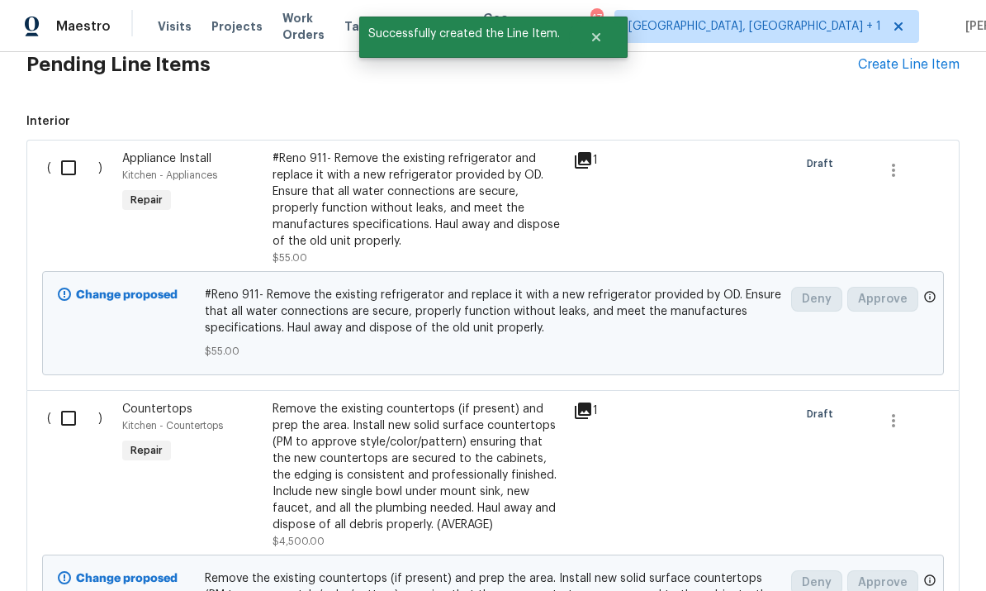
click at [448, 416] on div "Remove the existing countertops (if present) and prep the area. Install new sol…" at bounding box center [418, 467] width 291 height 132
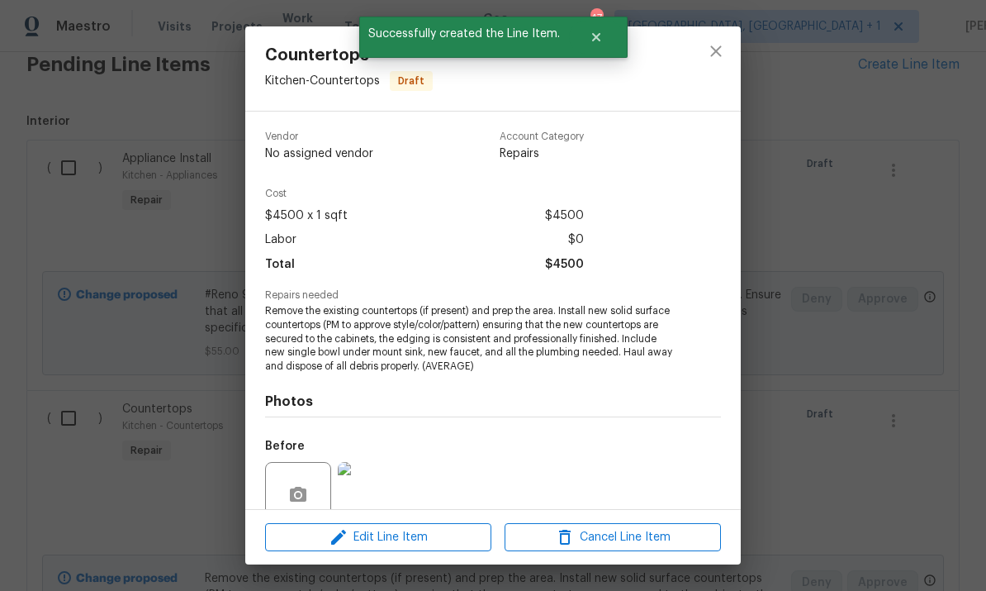
click at [426, 539] on span "Edit Line Item" at bounding box center [378, 537] width 216 height 21
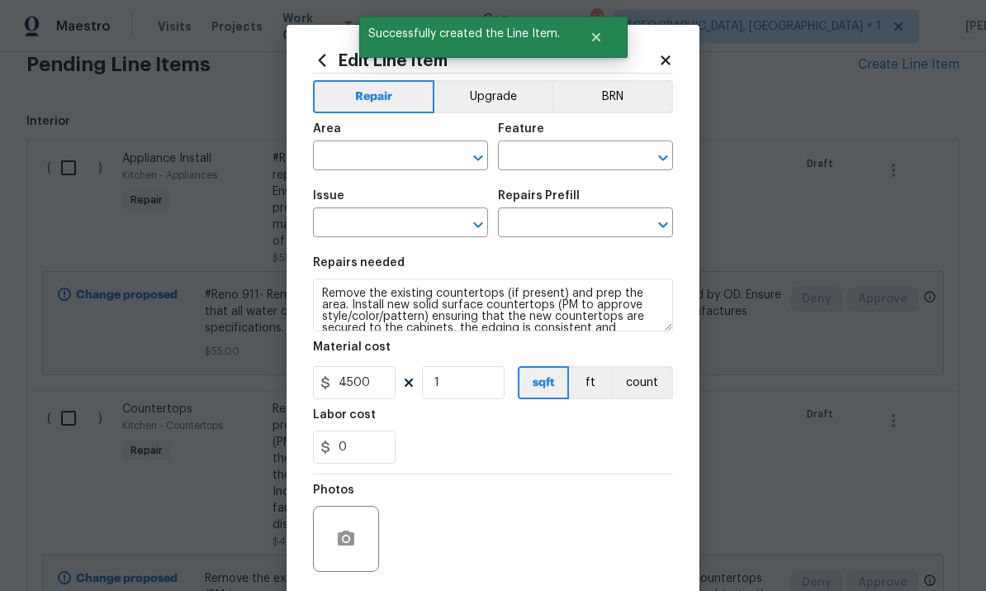
type input "Kitchen"
type input "Countertops"
type input "Solid Surface (average) $60.25"
click at [323, 300] on textarea "Remove the existing countertops (if present) and prep the area. Install new sol…" at bounding box center [493, 304] width 360 height 53
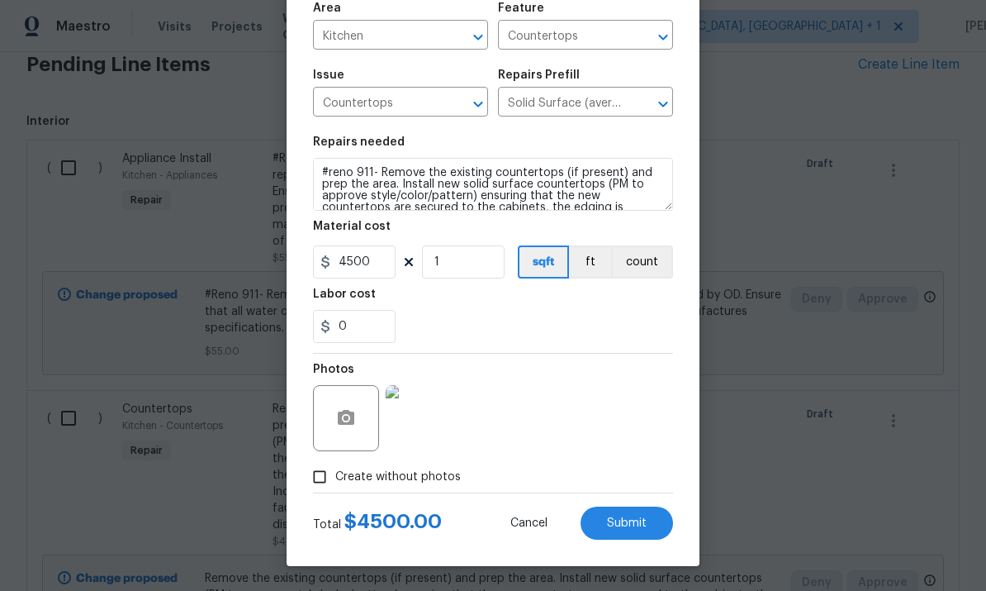
scroll to position [124, 0]
type textarea "#reno 911- Remove the existing countertops (if present) and prep the area. Inst…"
click at [626, 528] on span "Submit" at bounding box center [627, 523] width 40 height 12
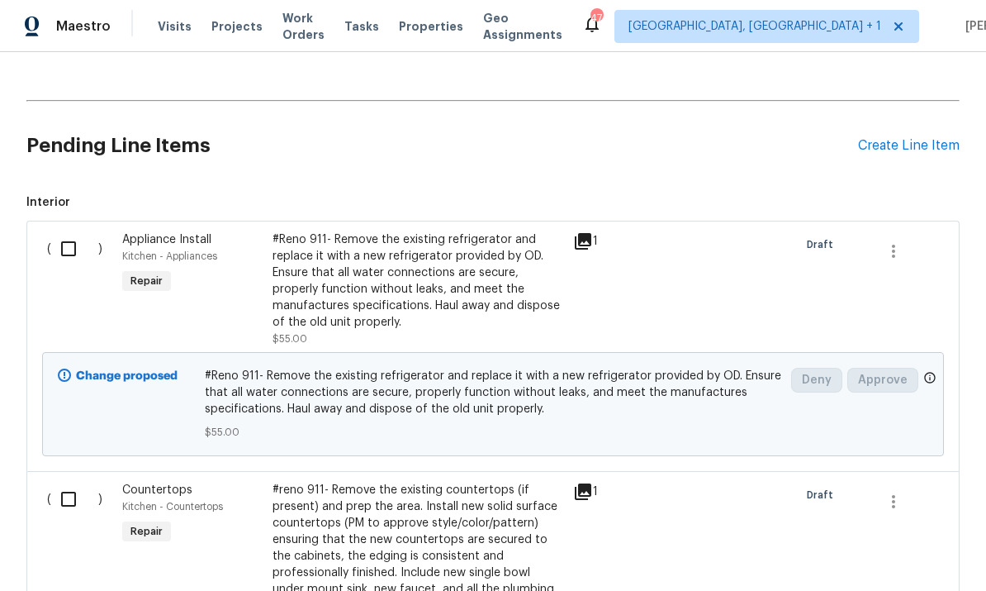
scroll to position [425, 0]
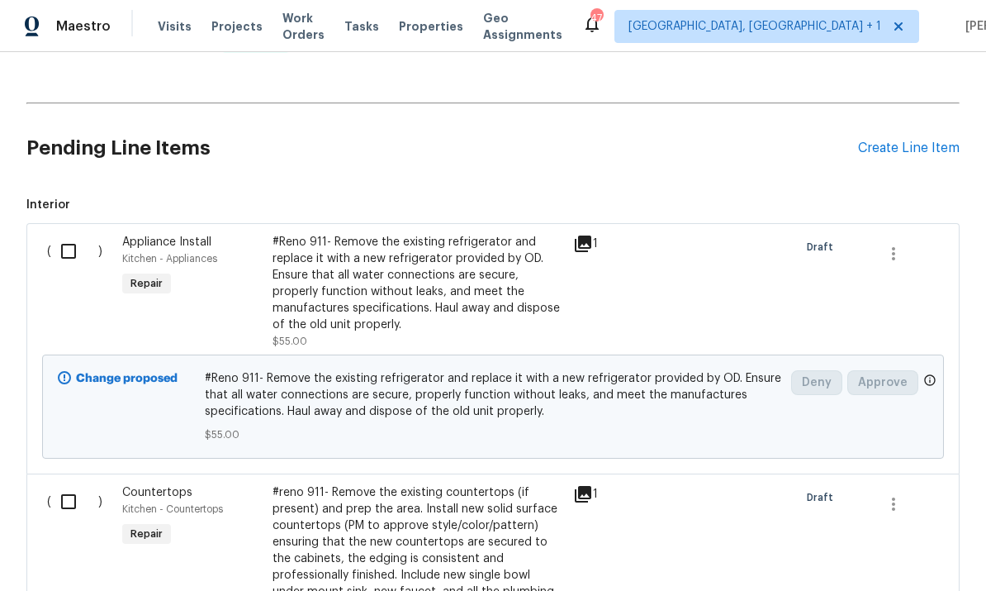
click at [581, 486] on icon at bounding box center [583, 494] width 17 height 17
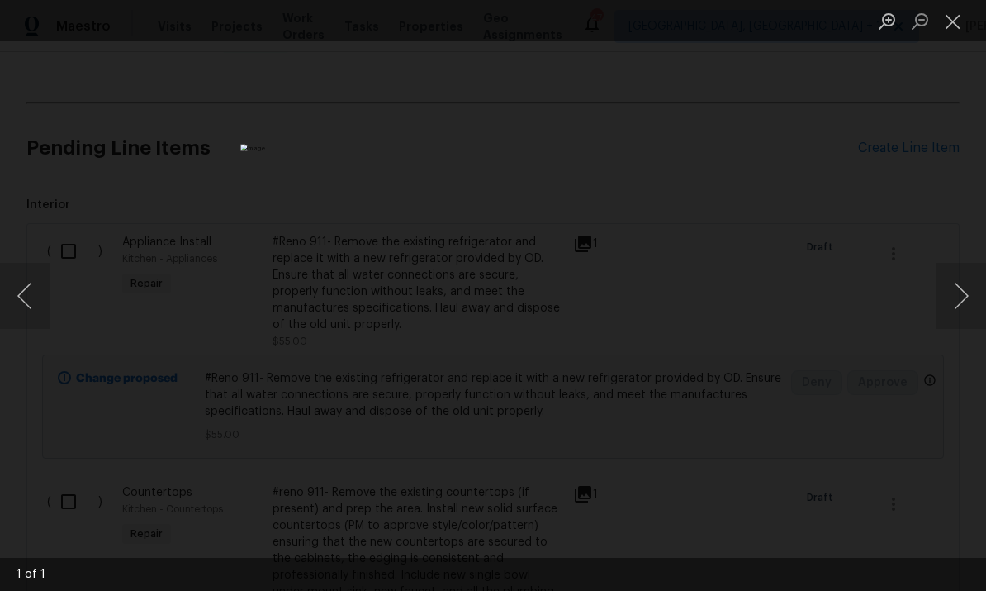
click at [949, 199] on div "Lightbox" at bounding box center [493, 295] width 986 height 591
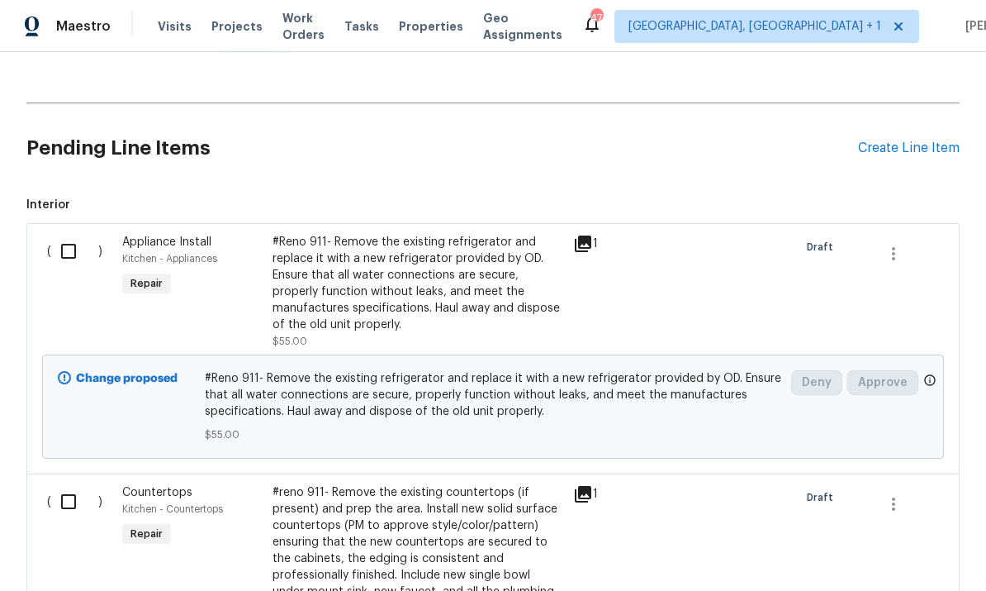
click at [898, 140] on div "Create Line Item" at bounding box center [909, 148] width 102 height 16
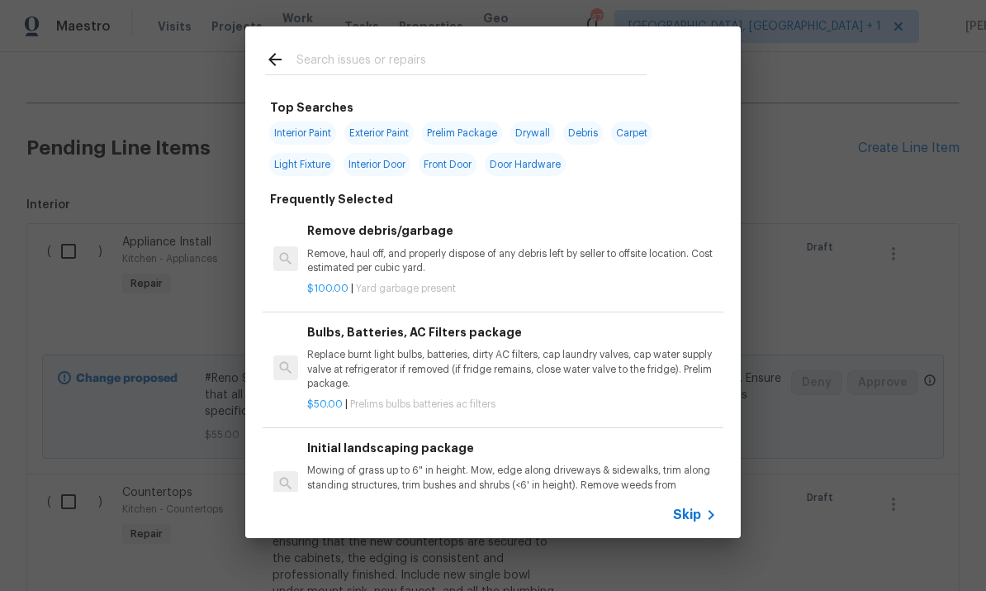
click at [317, 62] on input "text" at bounding box center [472, 62] width 350 height 25
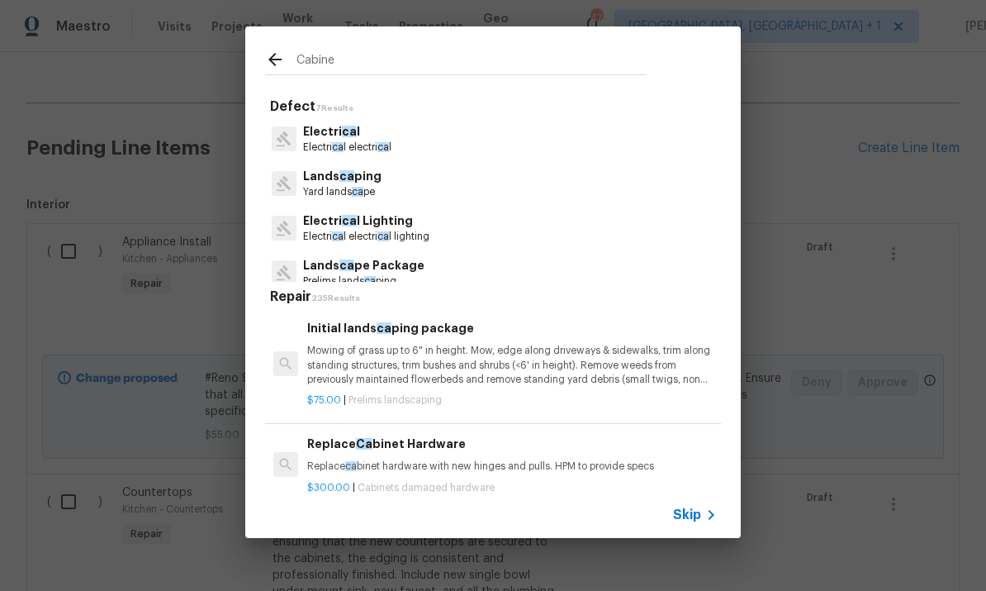
type input "Cabinet"
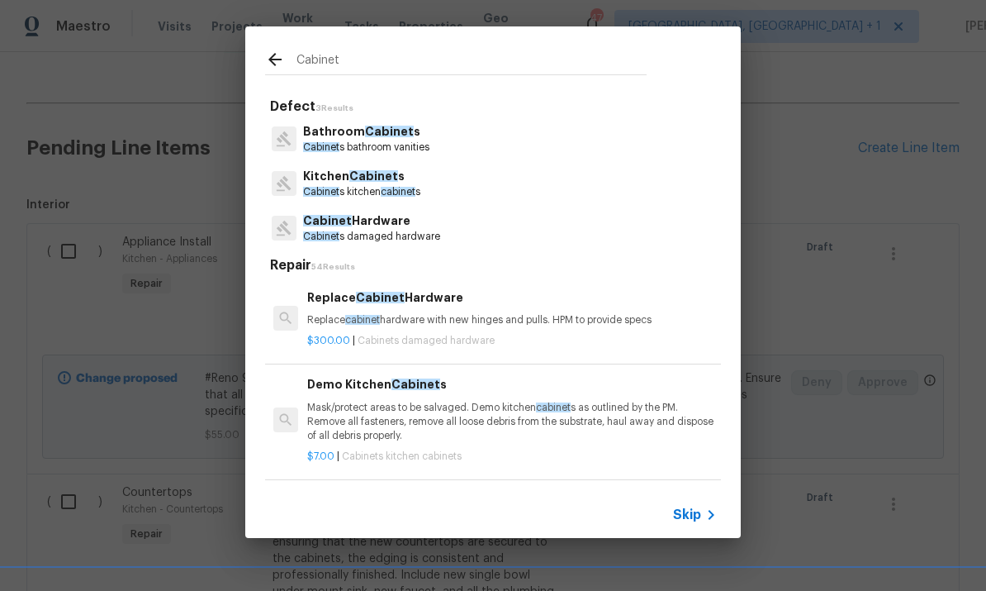
click at [375, 181] on span "Cabinet" at bounding box center [373, 176] width 49 height 12
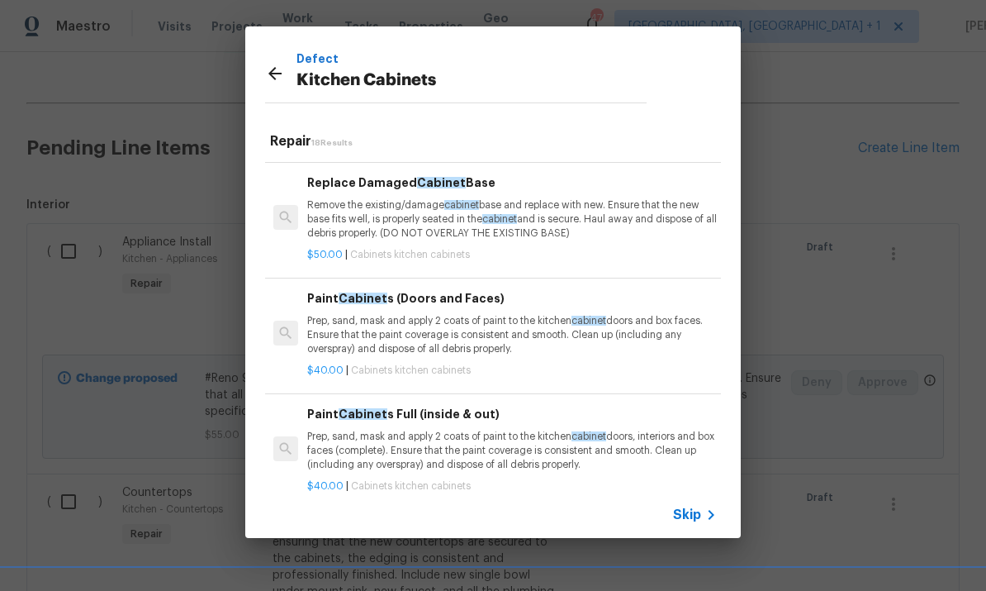
scroll to position [1019, 0]
click at [550, 438] on p "Prep, sand, mask and apply 2 coats of paint to the kitchen cabinet doors, inter…" at bounding box center [512, 450] width 410 height 42
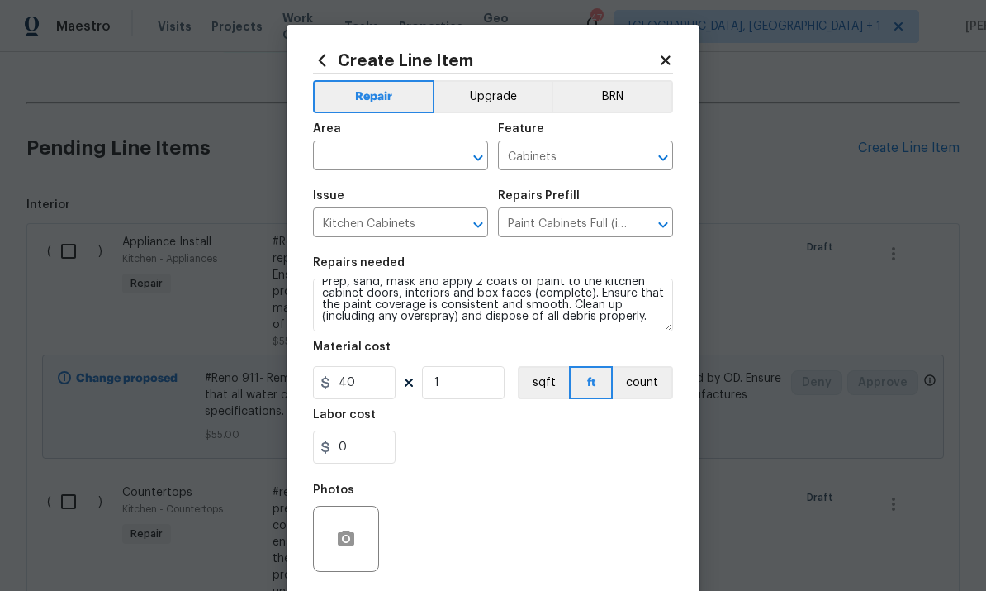
scroll to position [12, 0]
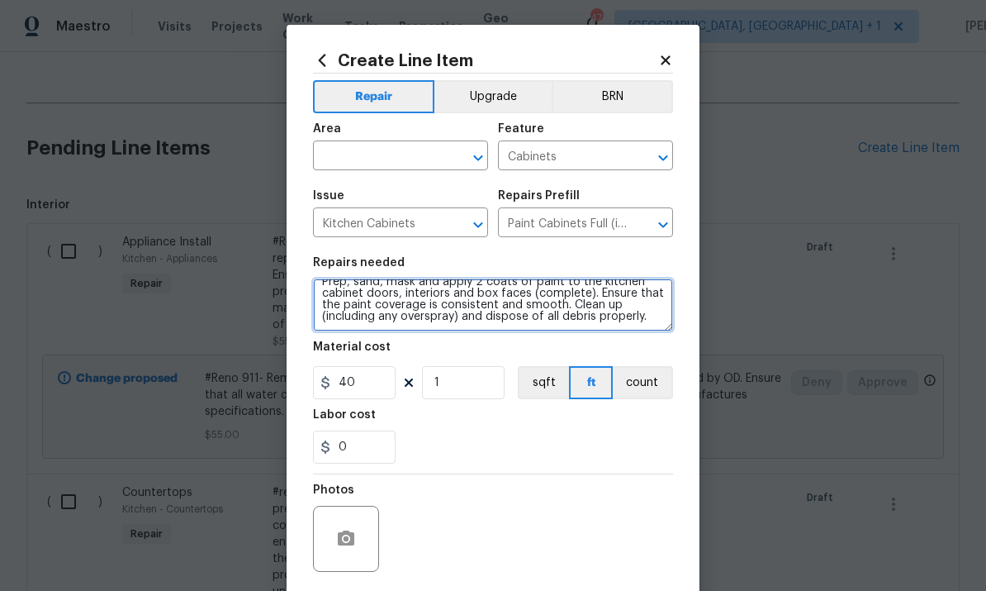
click at [659, 321] on textarea "Prep, sand, mask and apply 2 coats of paint to the kitchen cabinet doors, inter…" at bounding box center [493, 304] width 360 height 53
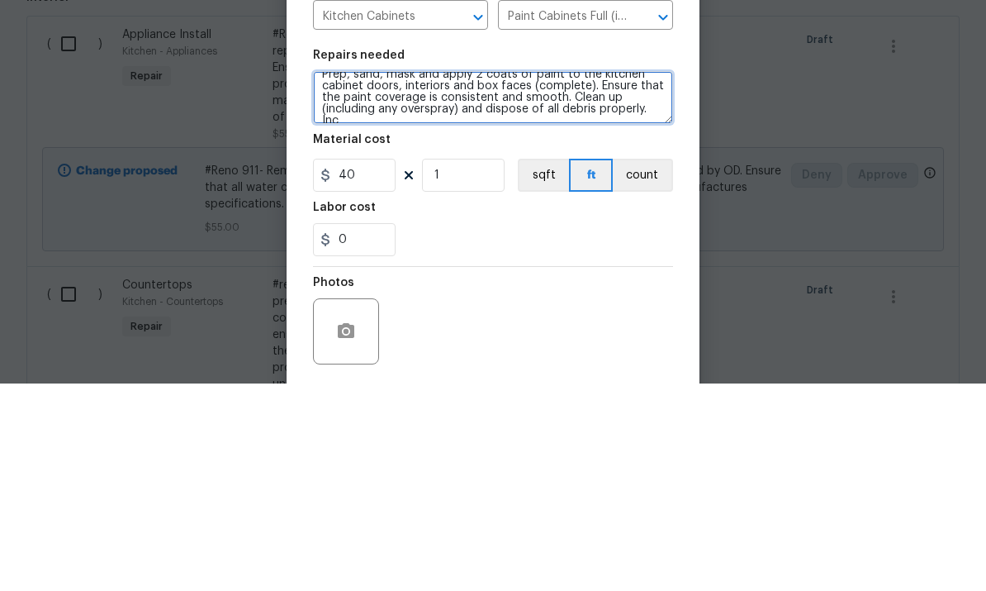
scroll to position [15, 0]
type textarea "Prep, sand, mask and apply 2 coats of paint to the kitchen cabinet doors, inter…"
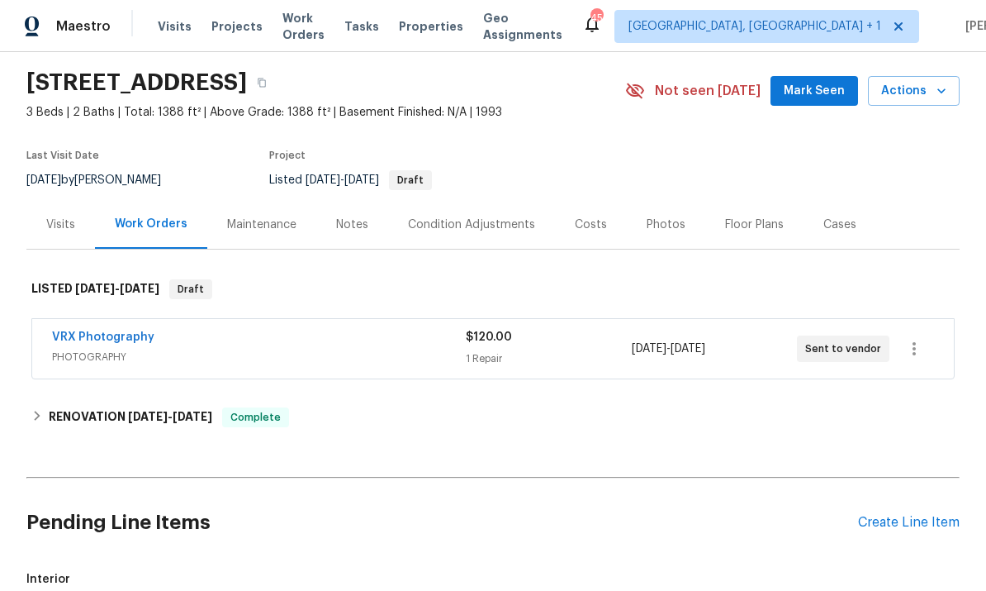
scroll to position [55, 0]
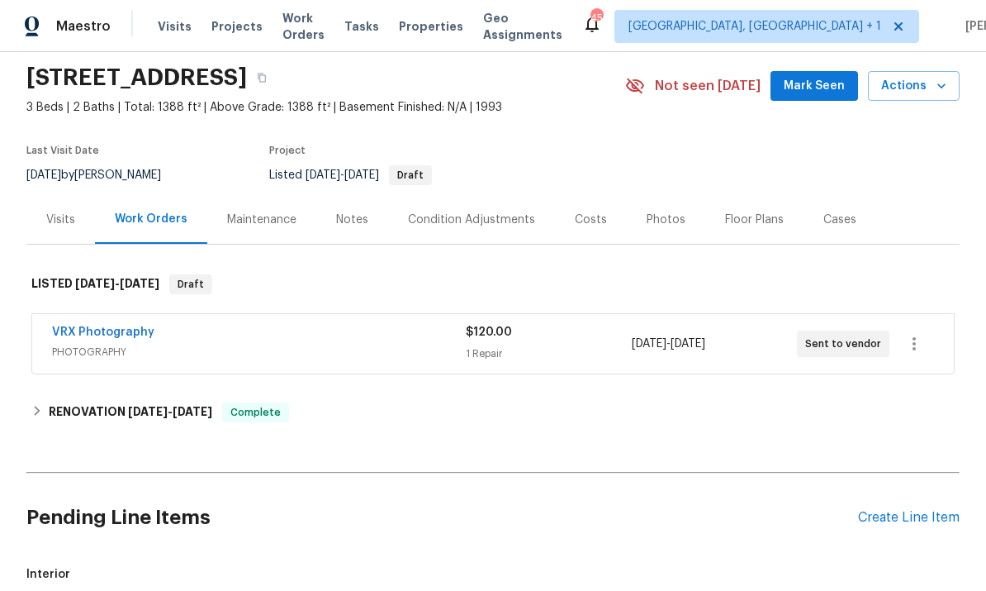
click at [908, 510] on div "Create Line Item" at bounding box center [909, 518] width 102 height 16
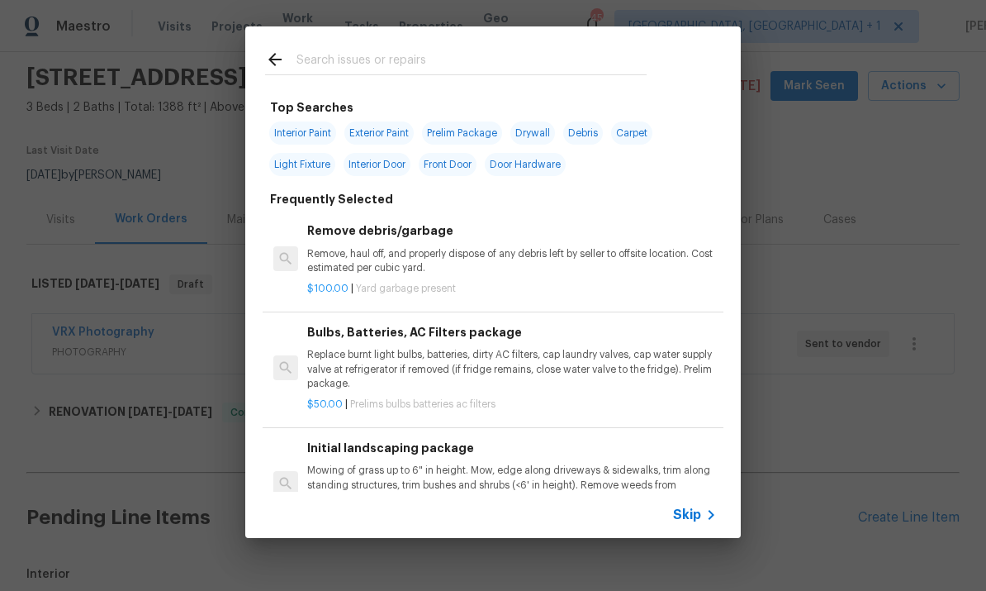
click at [355, 67] on input "text" at bounding box center [472, 62] width 350 height 25
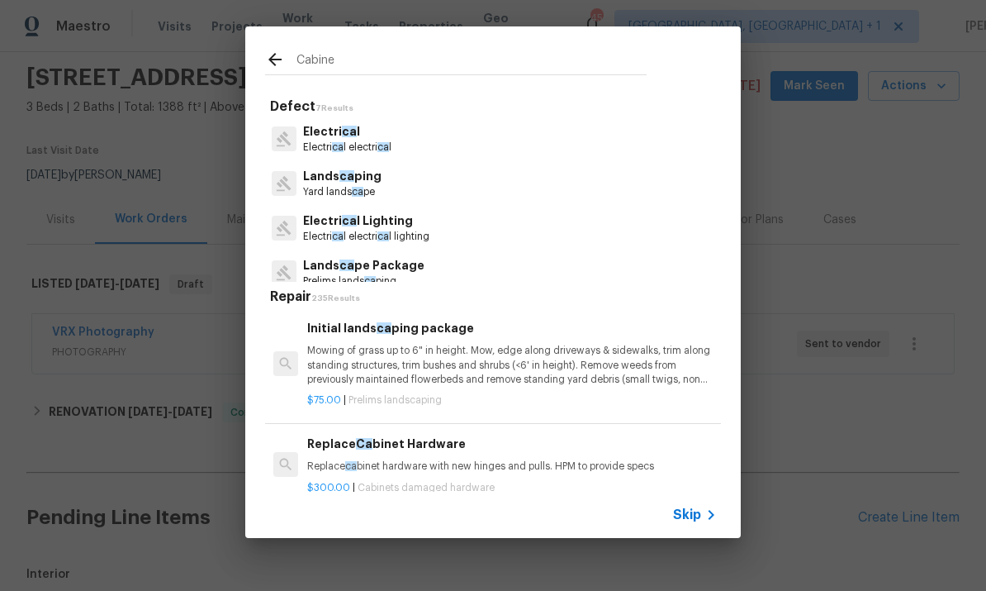
type input "Cabinet"
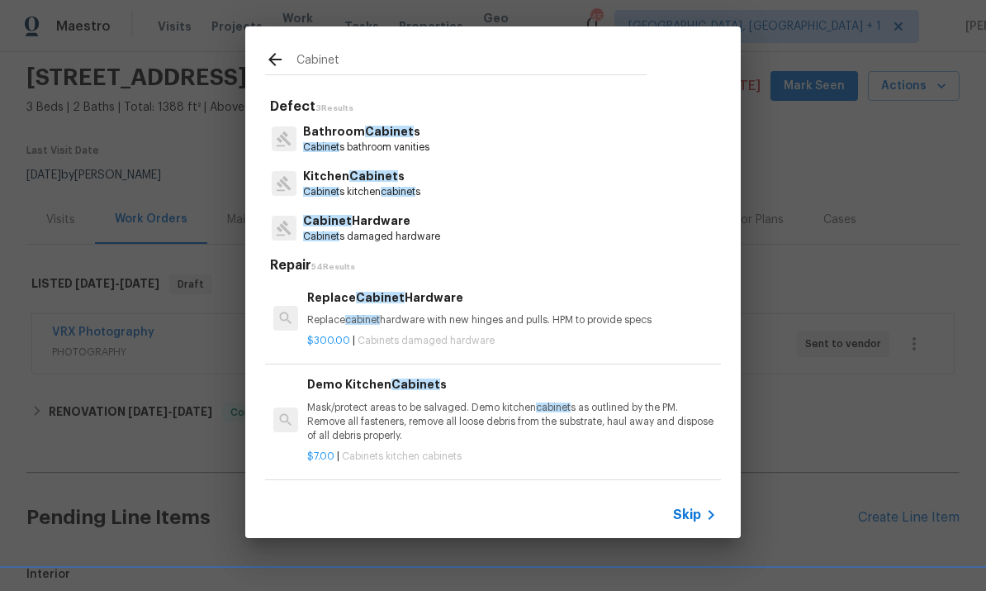
click at [382, 171] on span "Cabinet" at bounding box center [373, 176] width 49 height 12
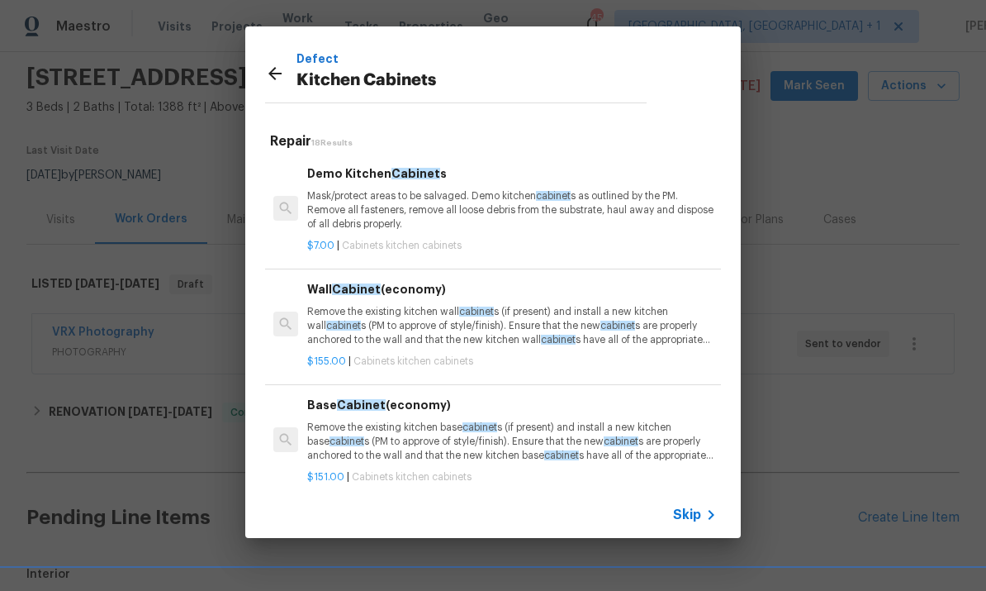
click at [839, 324] on div "Defect Kitchen Cabinets Repair 18 Results Demo Kitchen Cabinet s Mask/protect a…" at bounding box center [493, 282] width 986 height 564
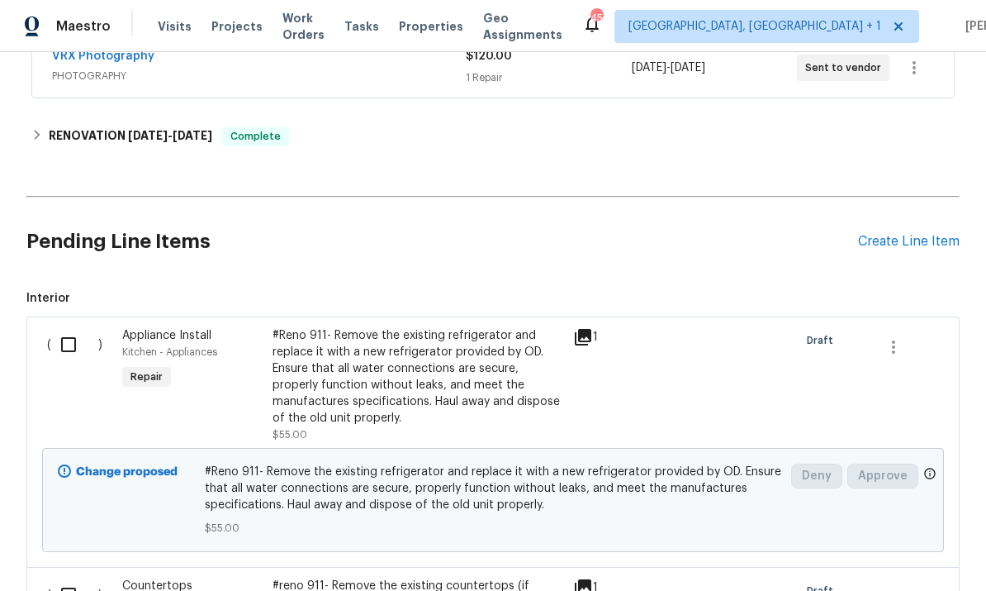
scroll to position [333, 0]
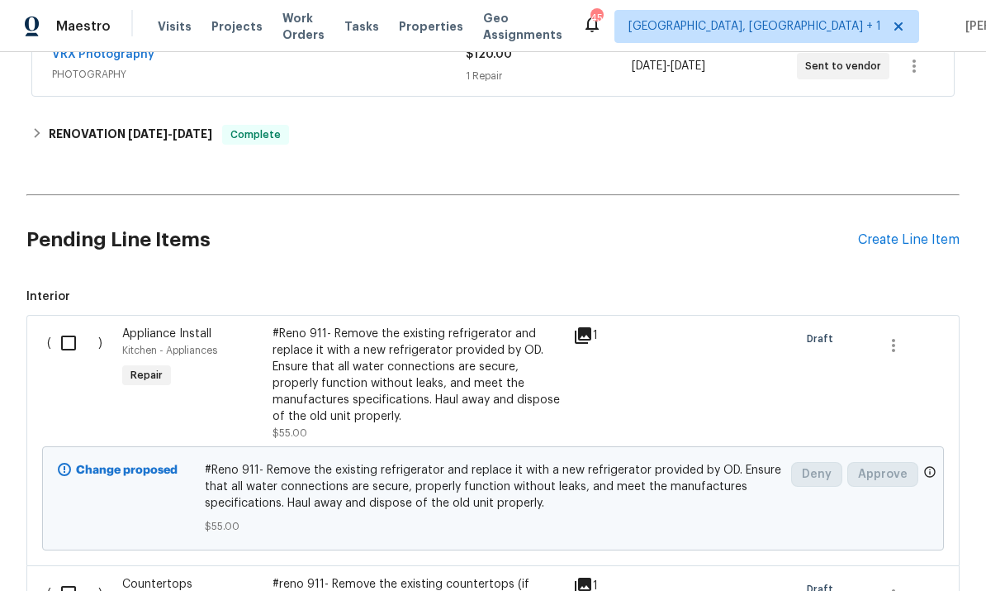
click at [900, 232] on div "Create Line Item" at bounding box center [909, 240] width 102 height 16
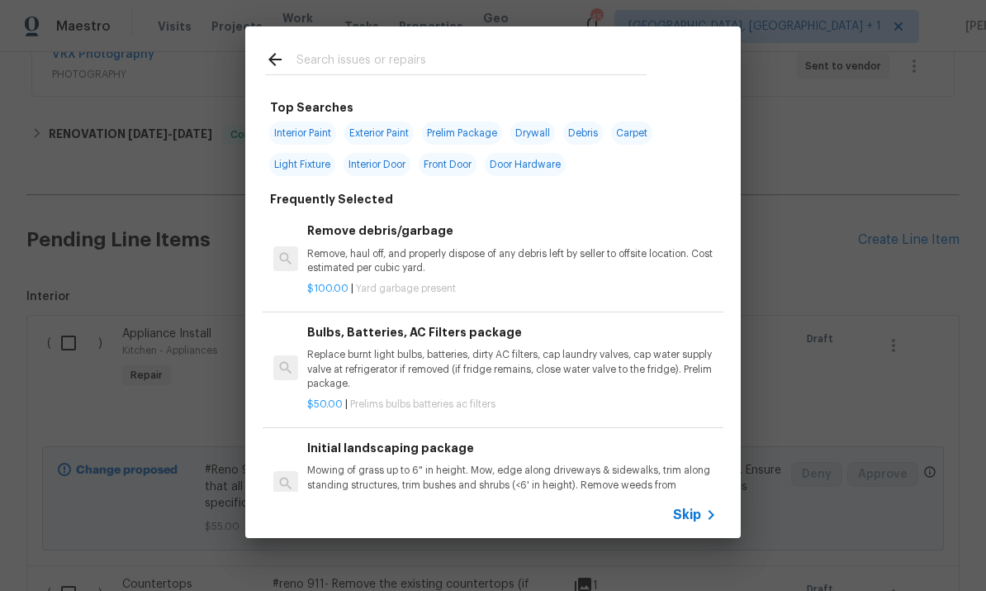
click at [335, 68] on input "text" at bounding box center [472, 62] width 350 height 25
type input "Cabinet"
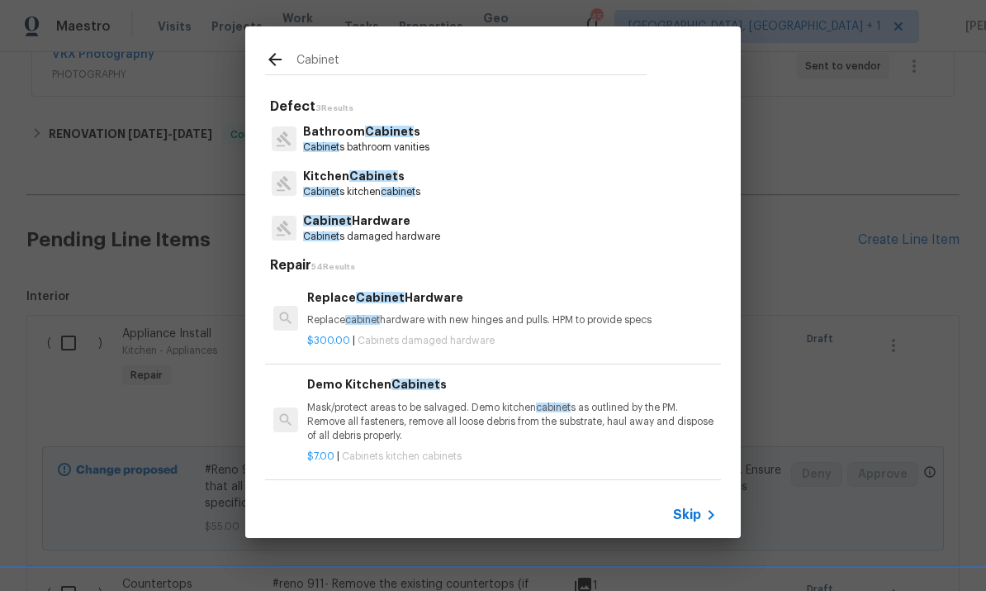
click at [355, 173] on span "Cabinet" at bounding box center [373, 176] width 49 height 12
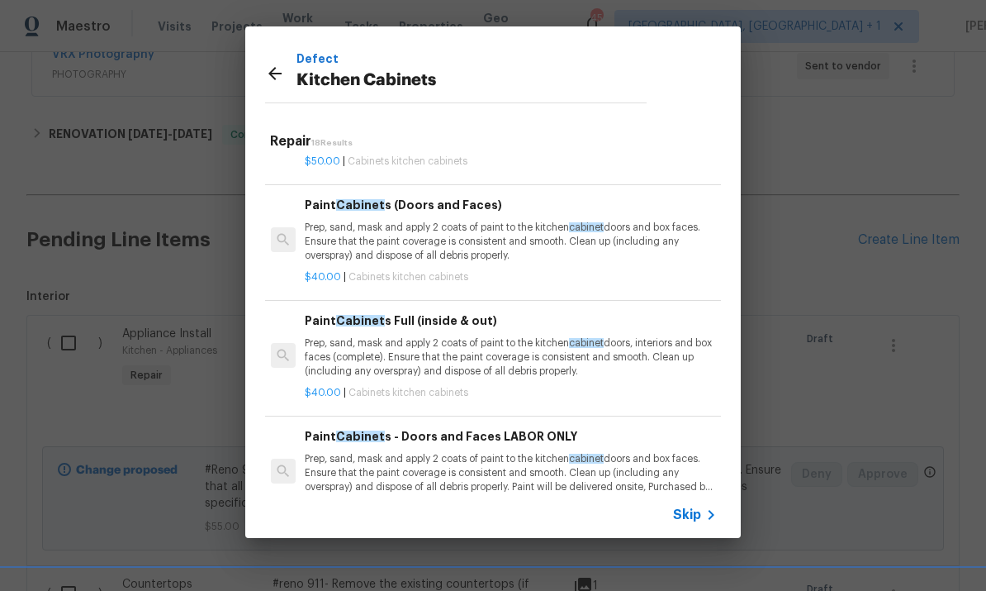
scroll to position [1110, 2]
click at [523, 353] on p "Prep, sand, mask and apply 2 coats of paint to the kitchen cabinet doors, inter…" at bounding box center [510, 358] width 410 height 42
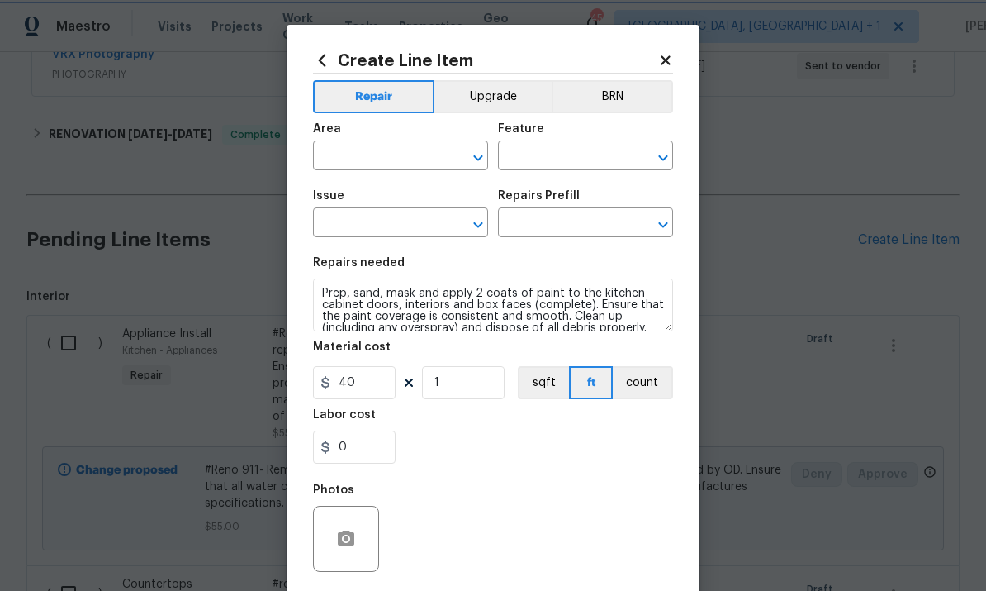
type input "Cabinets"
type input "Kitchen Cabinets"
type input "Paint Cabinets Full (inside & out) $40.00"
type textarea "Prep, sand, mask and apply 2 coats of paint to the kitchen cabinet doors, inter…"
click at [344, 160] on input "text" at bounding box center [377, 158] width 129 height 26
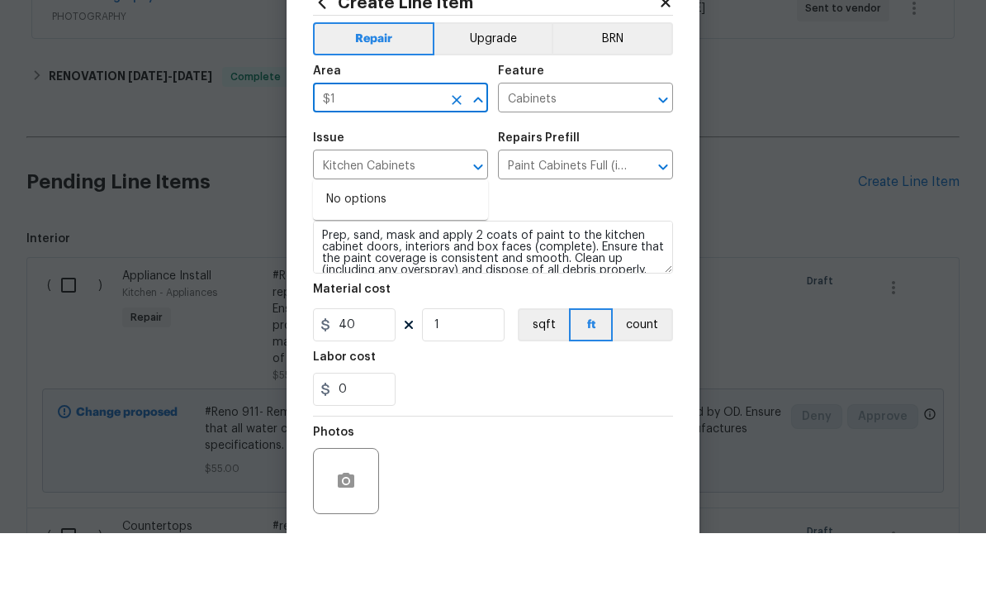
type input "$"
click at [349, 244] on li "Kitchen" at bounding box center [400, 257] width 175 height 27
type input "Kitchen"
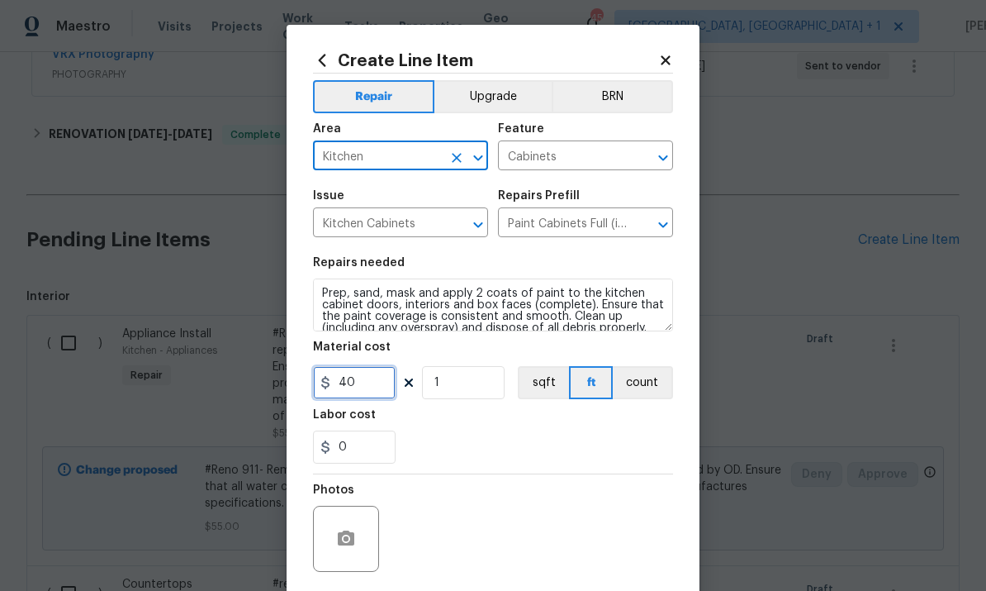
click at [373, 391] on input "40" at bounding box center [354, 382] width 83 height 33
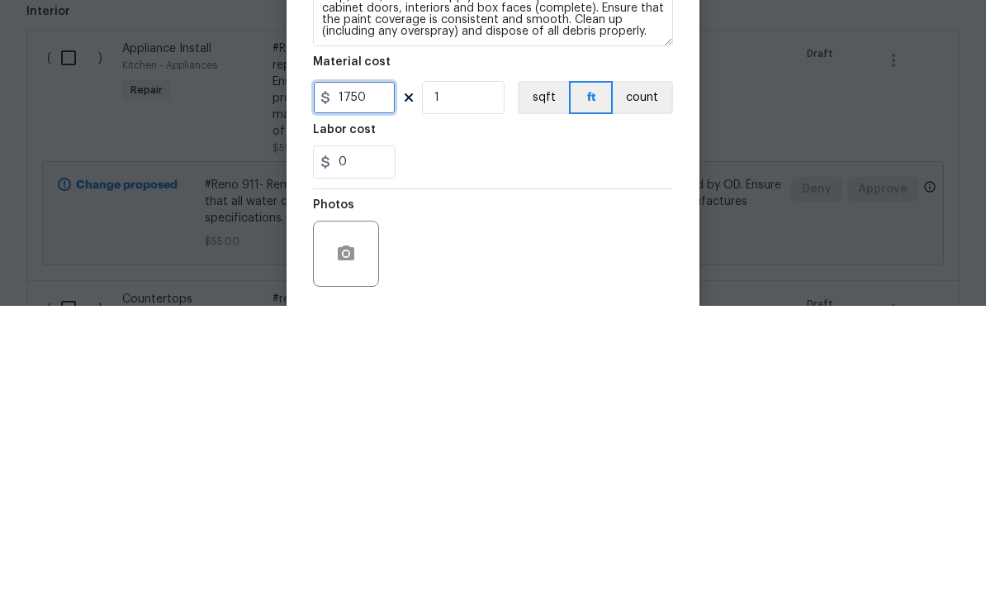
scroll to position [12, 0]
type input "1750"
click at [655, 278] on textarea "Prep, sand, mask and apply 2 coats of paint to the kitchen cabinet doors, inter…" at bounding box center [493, 304] width 360 height 53
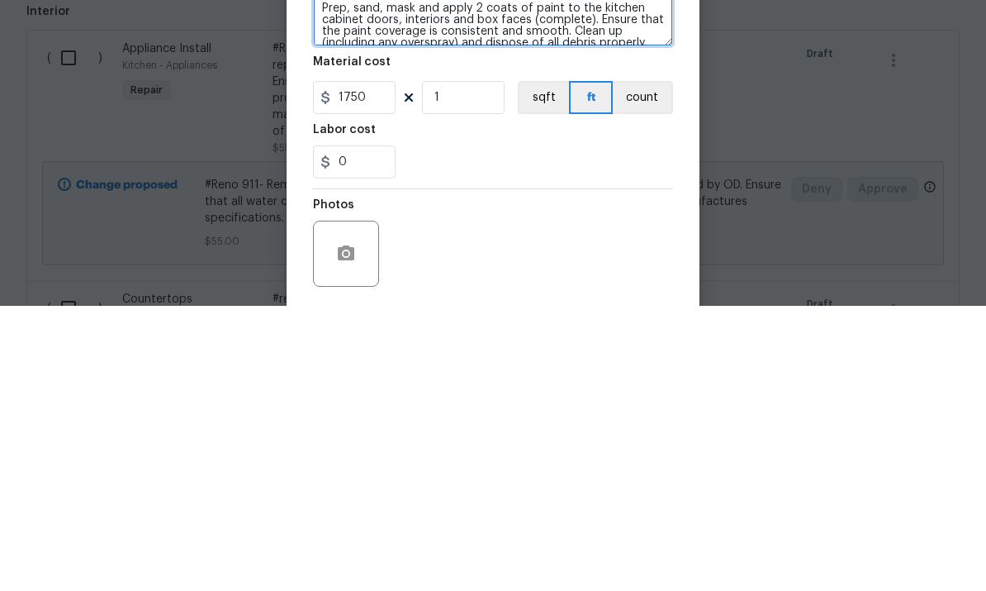
scroll to position [0, 0]
click at [591, 278] on textarea "Prep, sand, mask and apply 2 coats of paint to the kitchen cabinet doors, inter…" at bounding box center [493, 304] width 360 height 53
type textarea "Prep, sand, mask and apply 2 coats of paint to the kitchen cabinet doors, inter…"
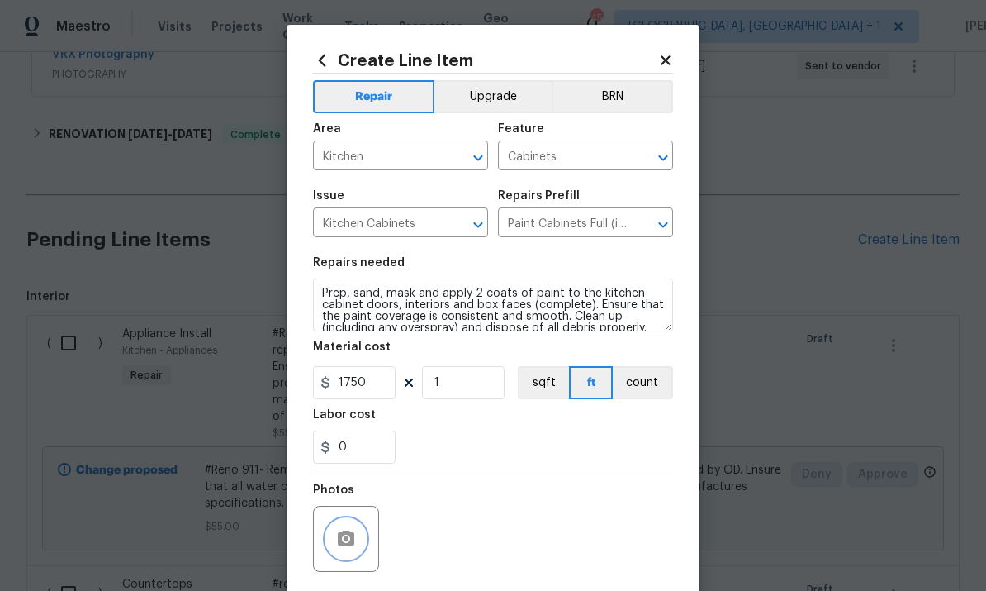
click at [345, 541] on circle "button" at bounding box center [346, 538] width 5 height 5
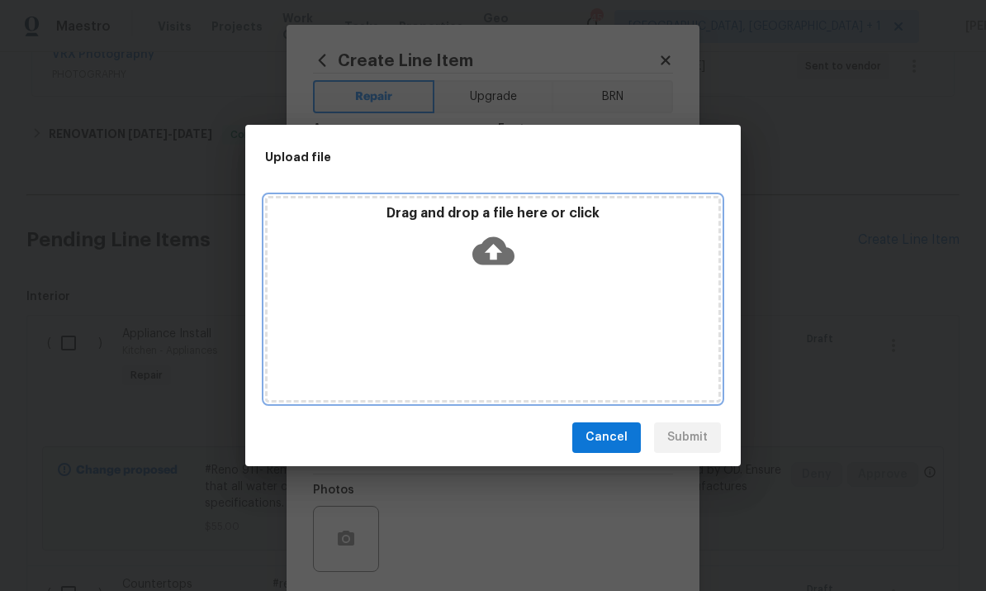
click at [501, 248] on icon at bounding box center [494, 250] width 42 height 28
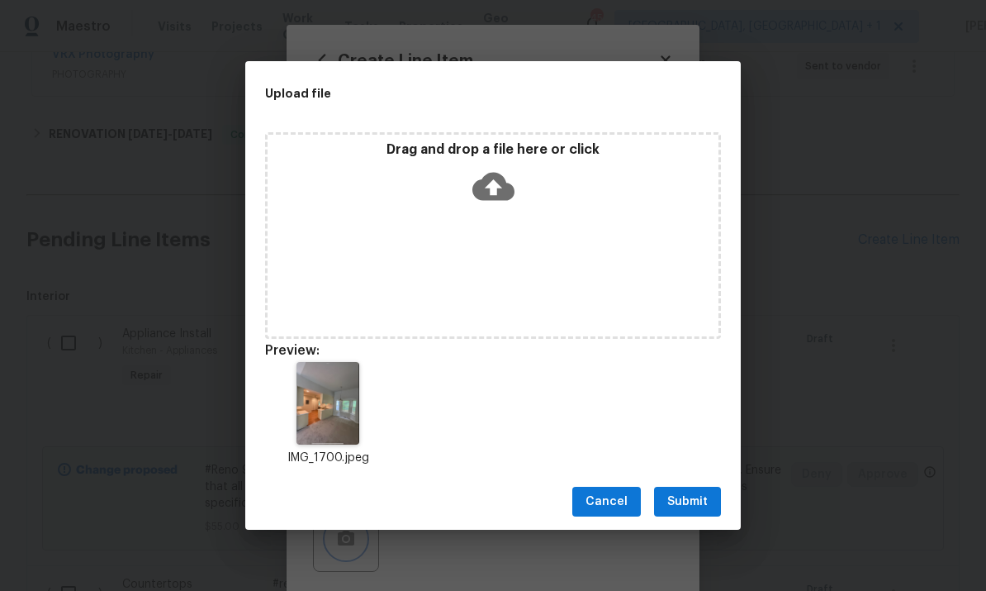
click at [693, 540] on div "Upload file Drag and drop a file here or click Preview: IMG_1700.jpeg Cancel Su…" at bounding box center [493, 295] width 986 height 591
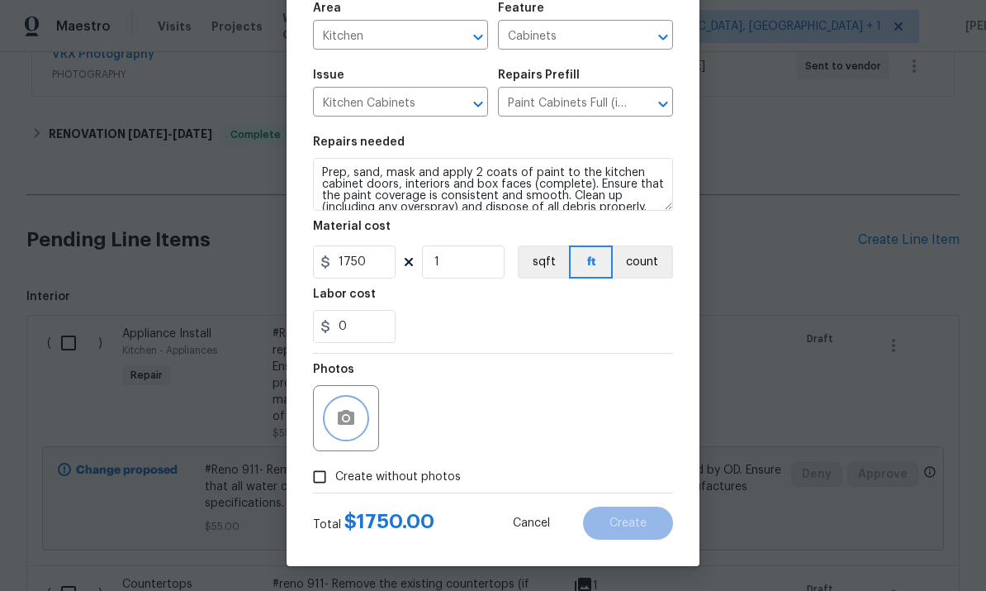
scroll to position [124, 0]
click at [349, 416] on circle "button" at bounding box center [346, 418] width 5 height 5
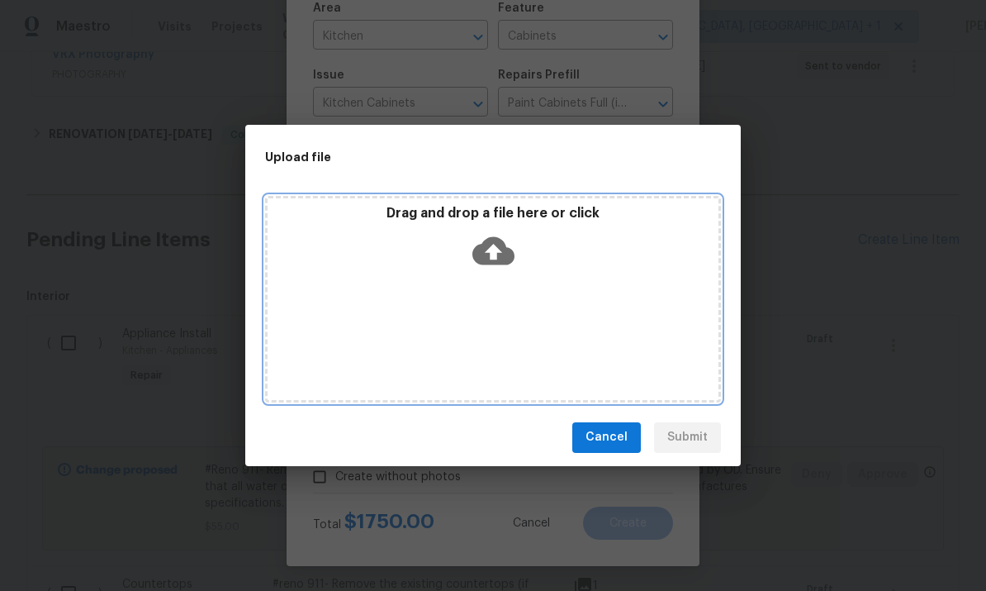
click at [492, 253] on icon at bounding box center [494, 251] width 42 height 42
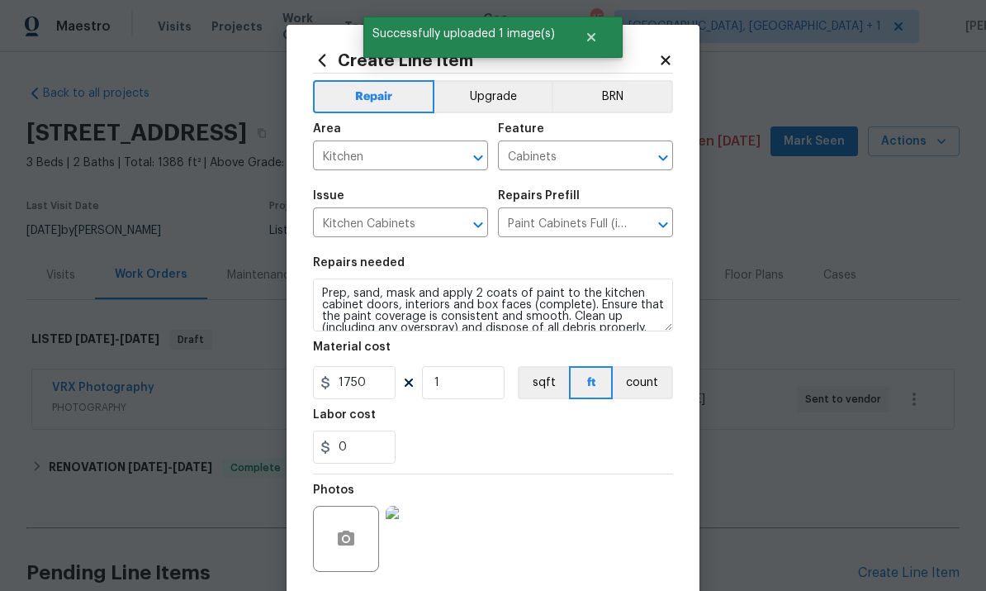
scroll to position [124, 0]
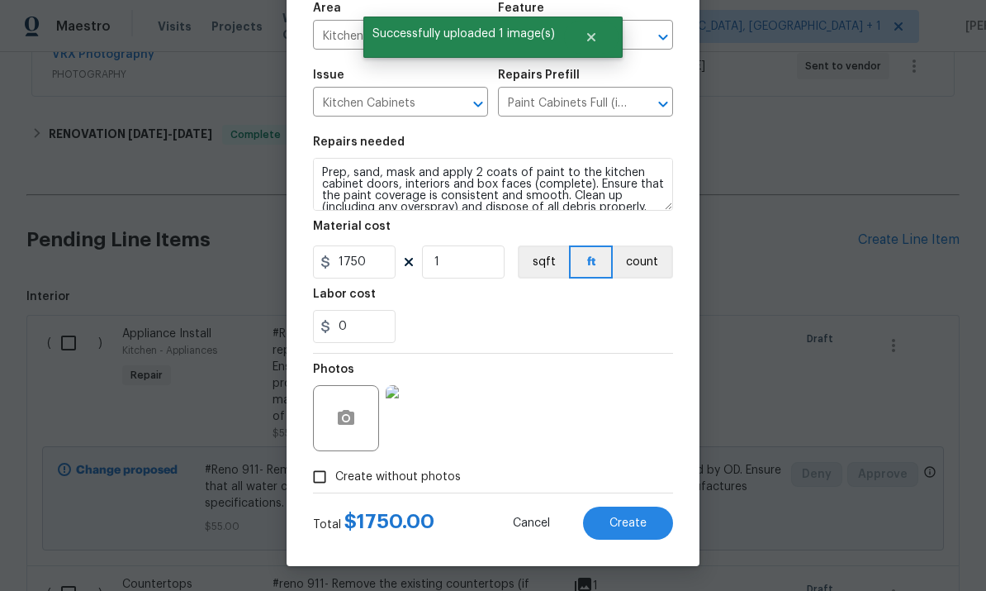
click at [625, 531] on button "Create" at bounding box center [628, 522] width 90 height 33
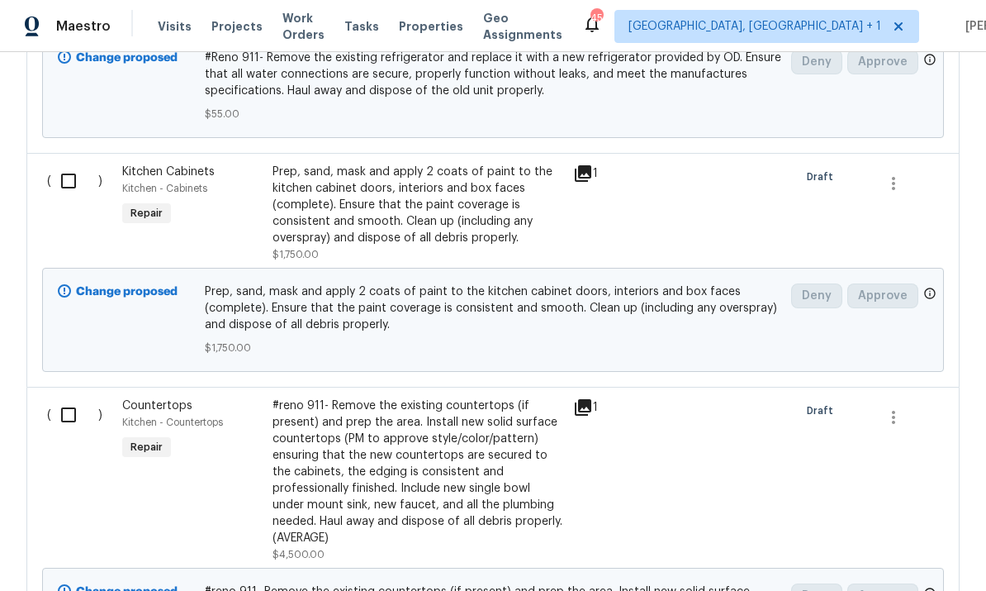
scroll to position [746, 0]
click at [493, 397] on div "#reno 911- Remove the existing countertops (if present) and prep the area. Inst…" at bounding box center [418, 471] width 291 height 149
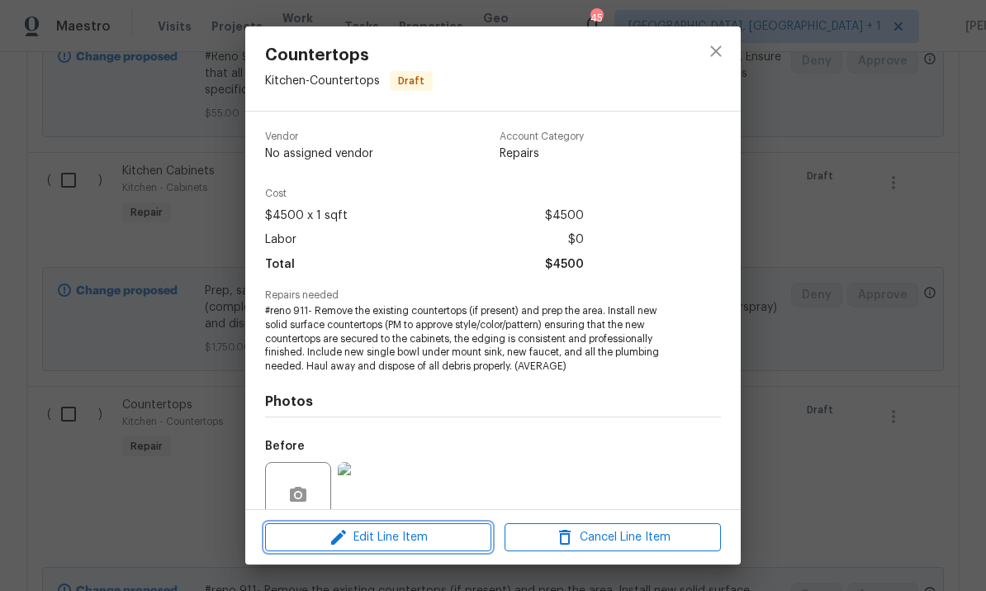
click at [441, 540] on span "Edit Line Item" at bounding box center [378, 537] width 216 height 21
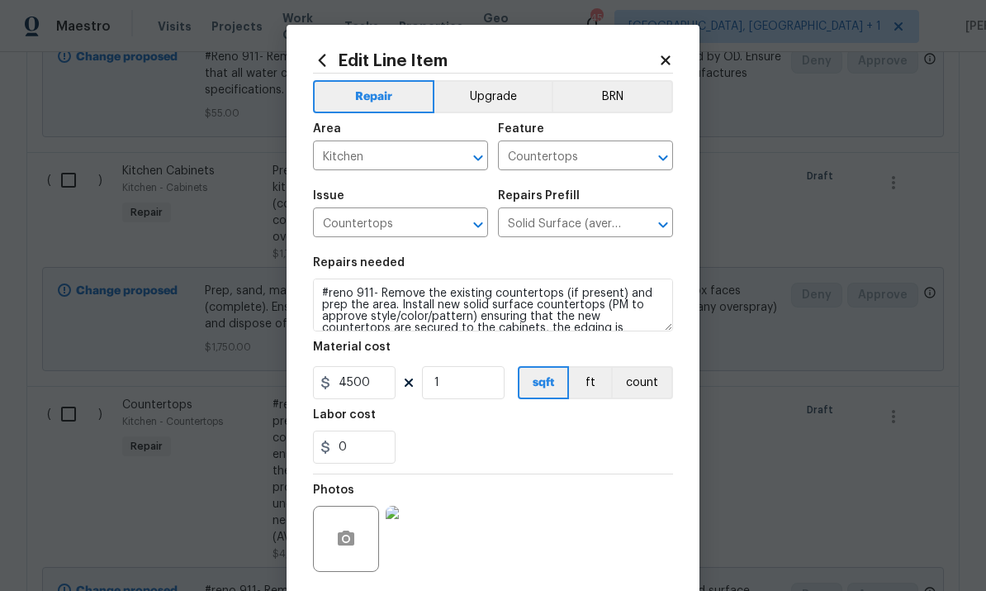
click at [772, 351] on body "Maestro Visits Projects Work Orders Tasks Properties Geo Assignments 45 Albuque…" at bounding box center [493, 295] width 986 height 591
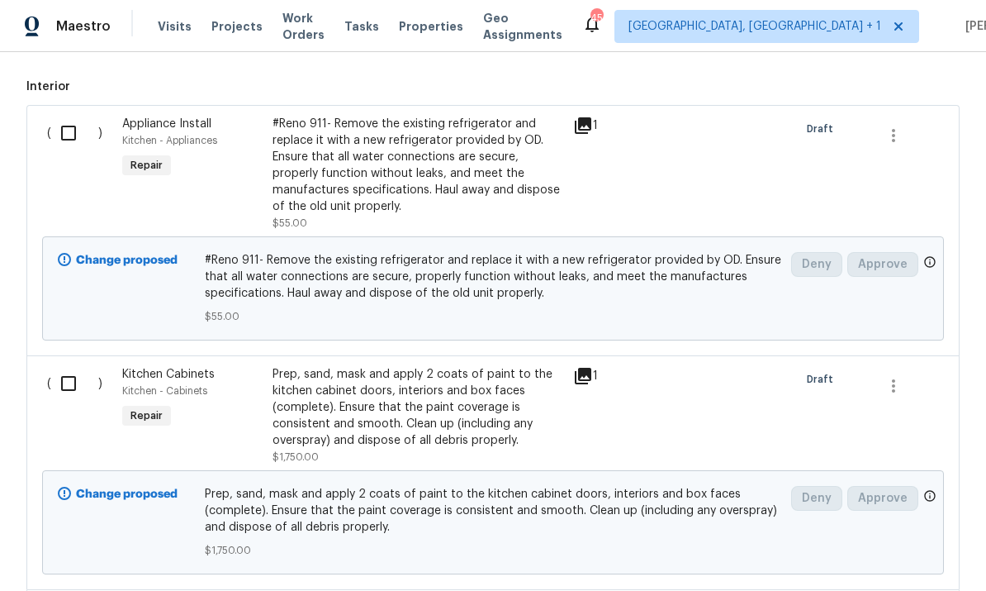
scroll to position [473, 0]
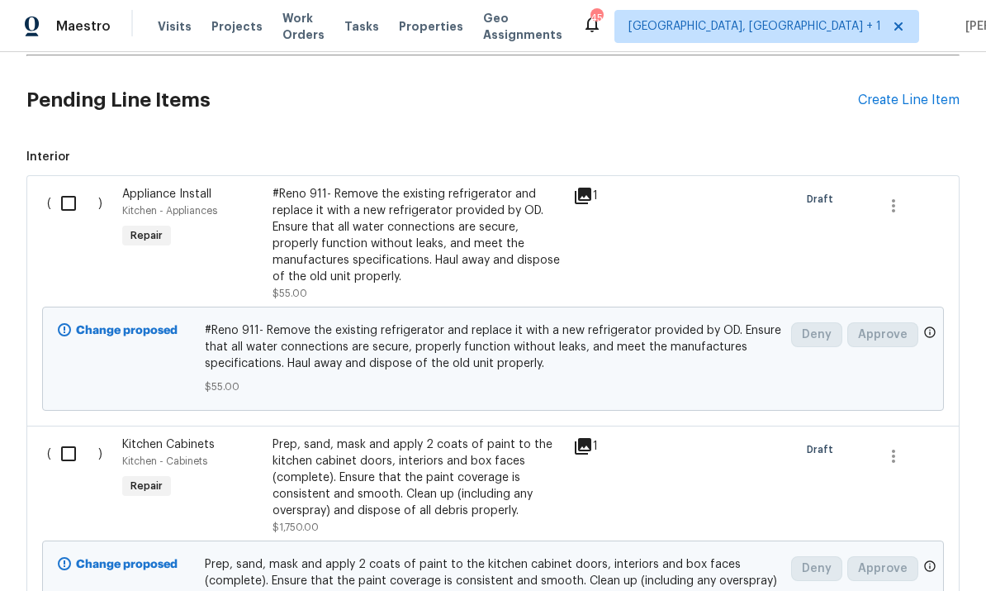
click at [465, 436] on div "Prep, sand, mask and apply 2 coats of paint to the kitchen cabinet doors, inter…" at bounding box center [418, 477] width 291 height 83
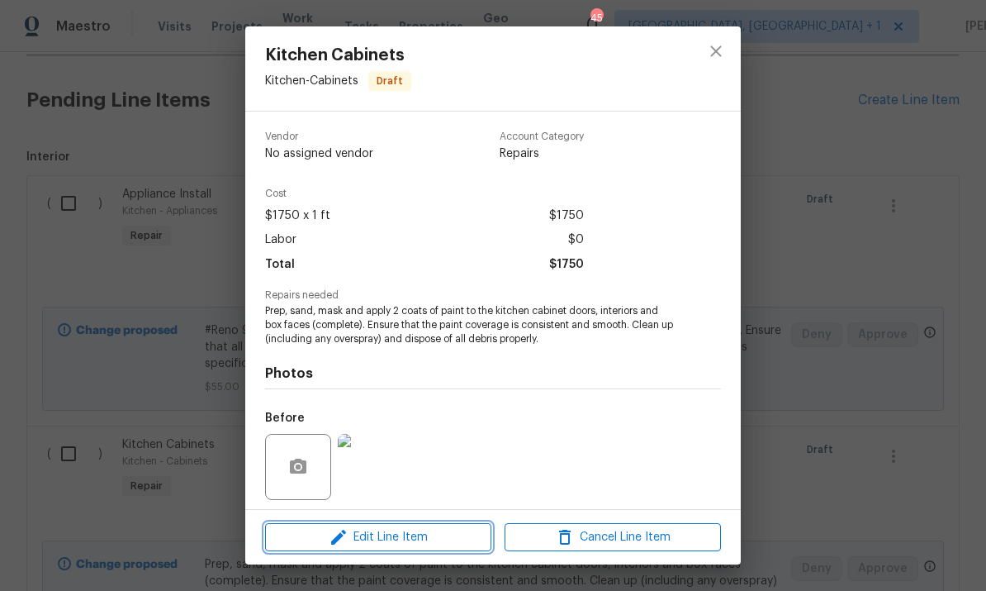
click at [385, 543] on span "Edit Line Item" at bounding box center [378, 537] width 216 height 21
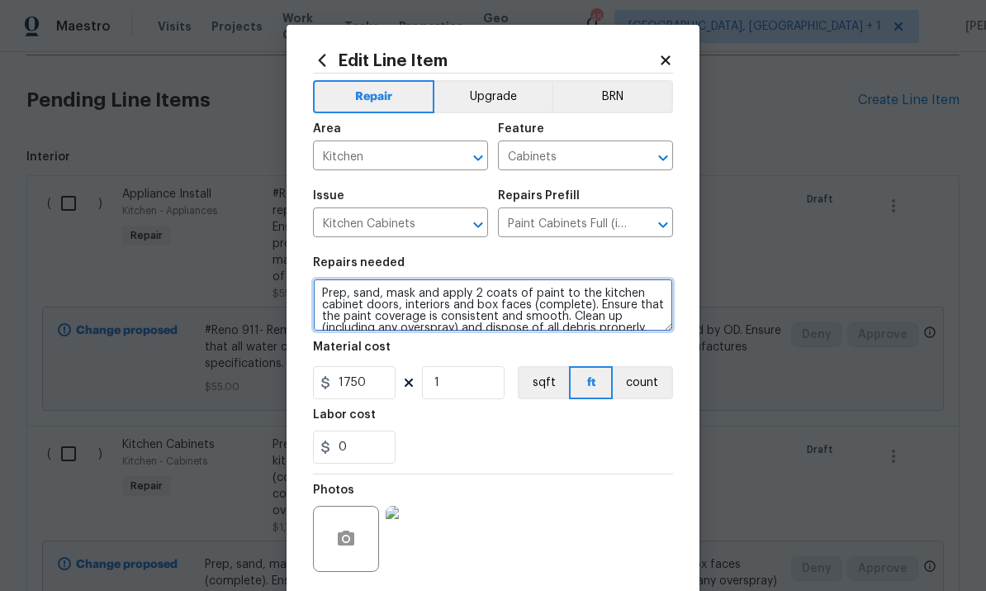
click at [330, 291] on textarea "Prep, sand, mask and apply 2 coats of paint to the kitchen cabinet doors, inter…" at bounding box center [493, 304] width 360 height 53
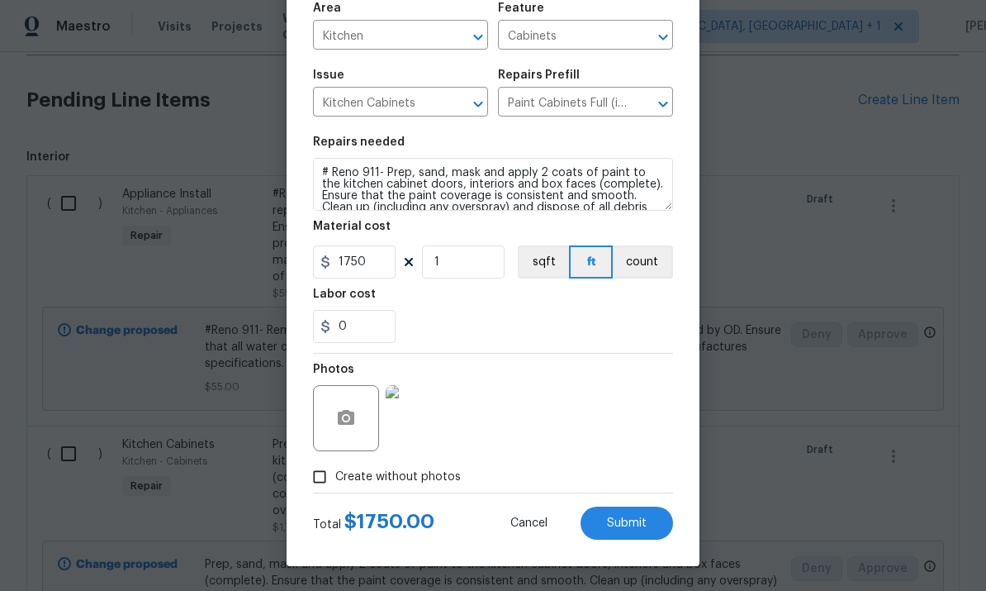
scroll to position [124, 0]
type textarea "# Reno 911- Prep, sand, mask and apply 2 coats of paint to the kitchen cabinet …"
click at [632, 528] on span "Submit" at bounding box center [627, 523] width 40 height 12
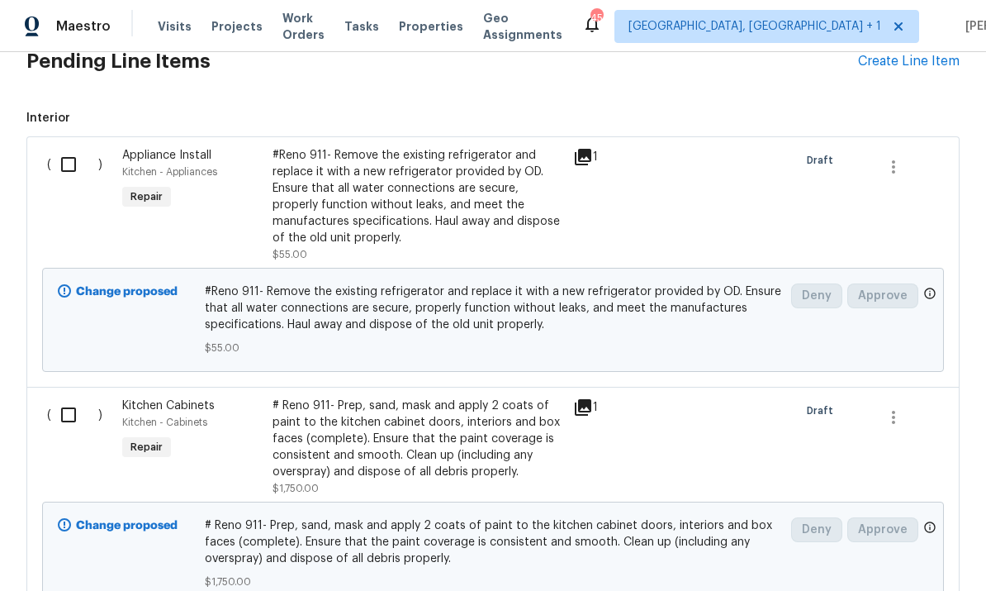
scroll to position [516, 0]
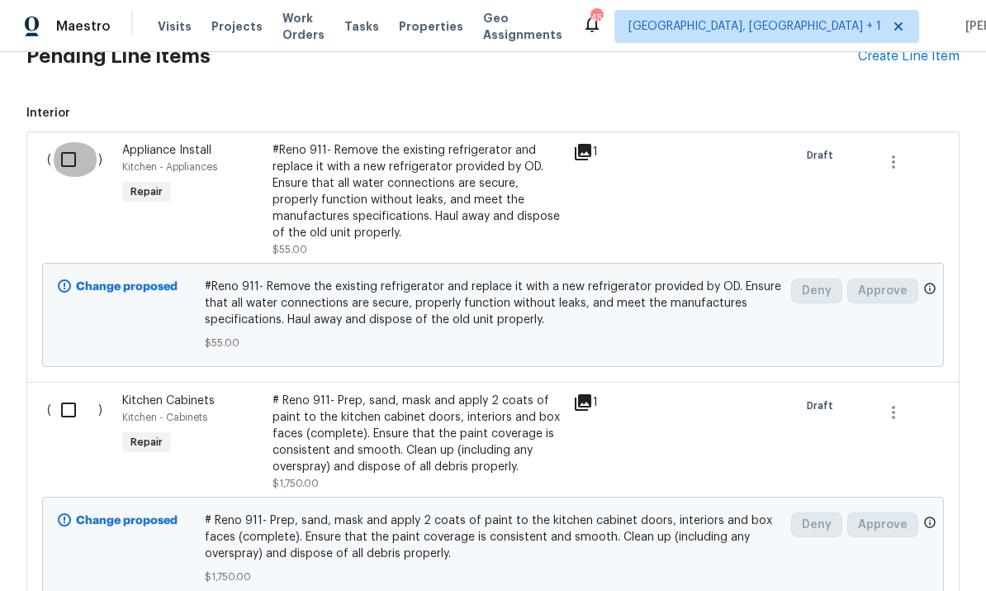
click at [71, 142] on input "checkbox" at bounding box center [74, 159] width 47 height 35
checkbox input "true"
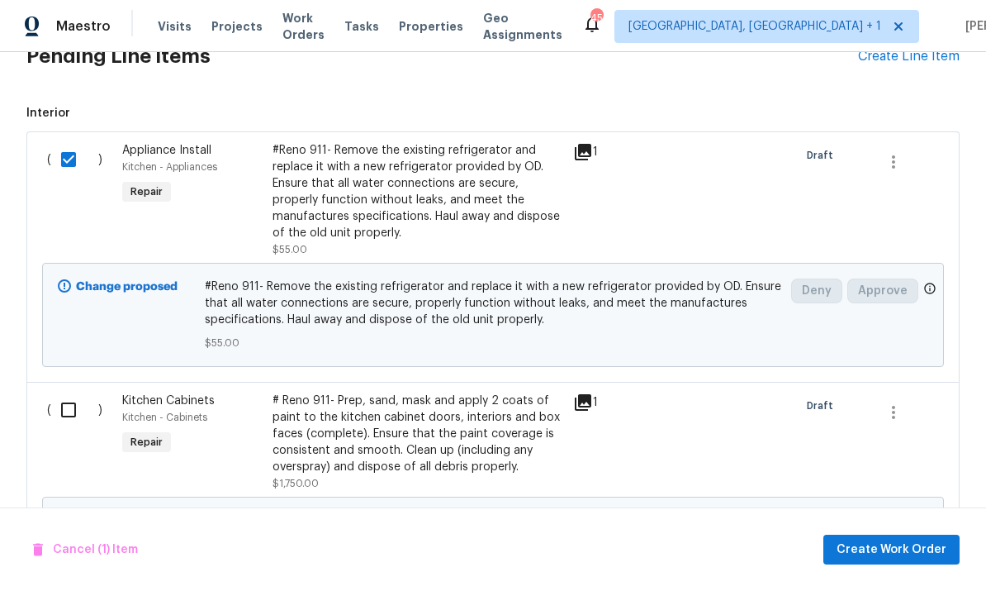
click at [70, 392] on input "checkbox" at bounding box center [74, 409] width 47 height 35
checkbox input "true"
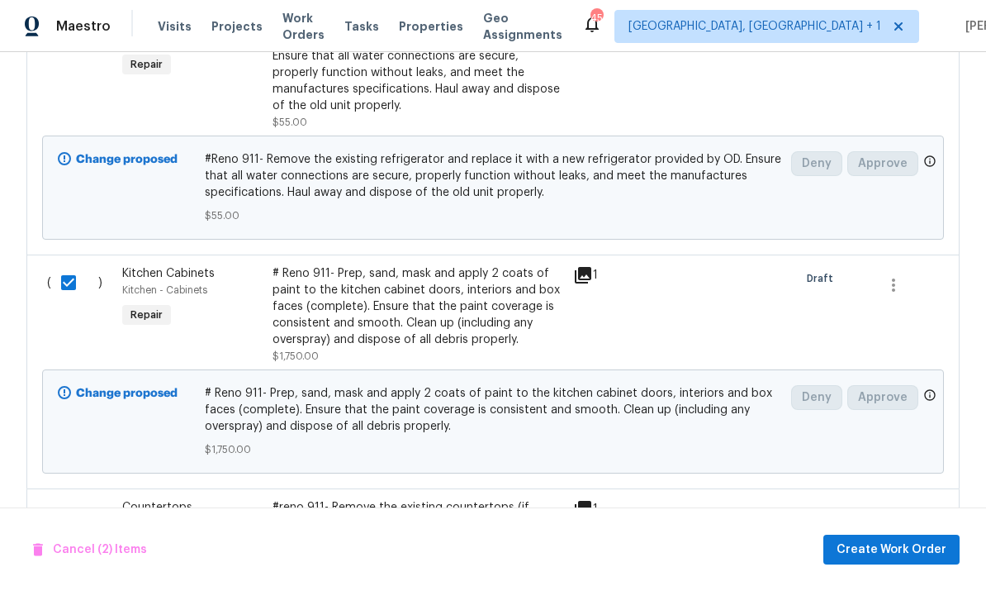
scroll to position [680, 0]
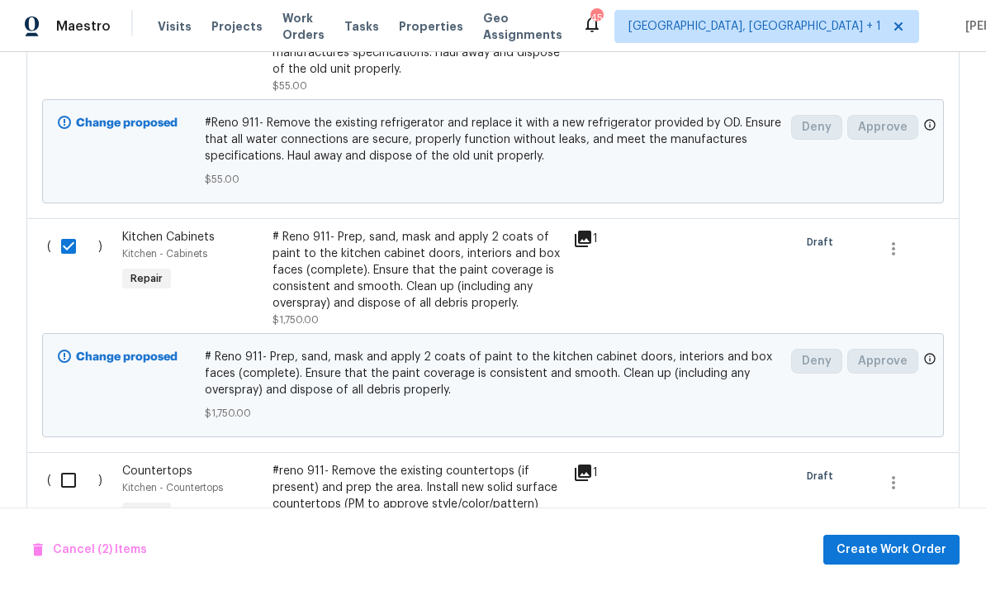
click at [76, 463] on input "checkbox" at bounding box center [74, 480] width 47 height 35
checkbox input "true"
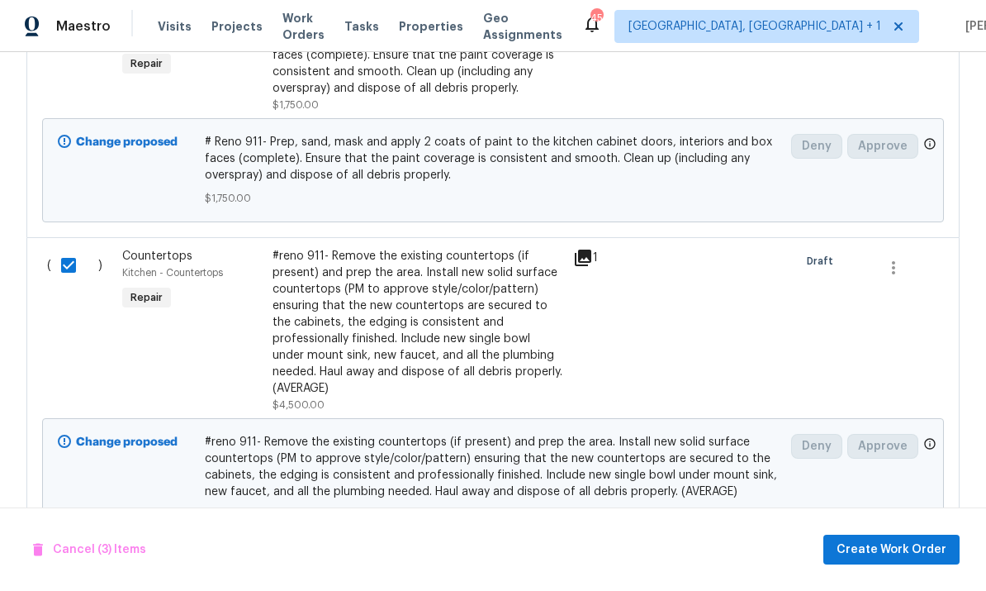
scroll to position [894, 0]
click at [890, 558] on span "Create Work Order" at bounding box center [892, 549] width 110 height 21
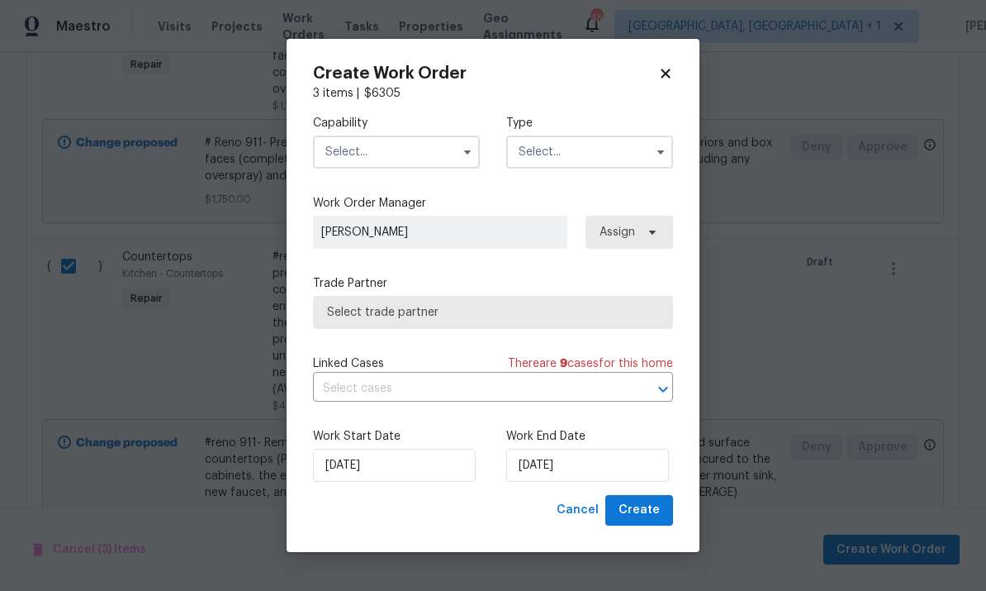
click at [454, 151] on input "text" at bounding box center [396, 151] width 167 height 33
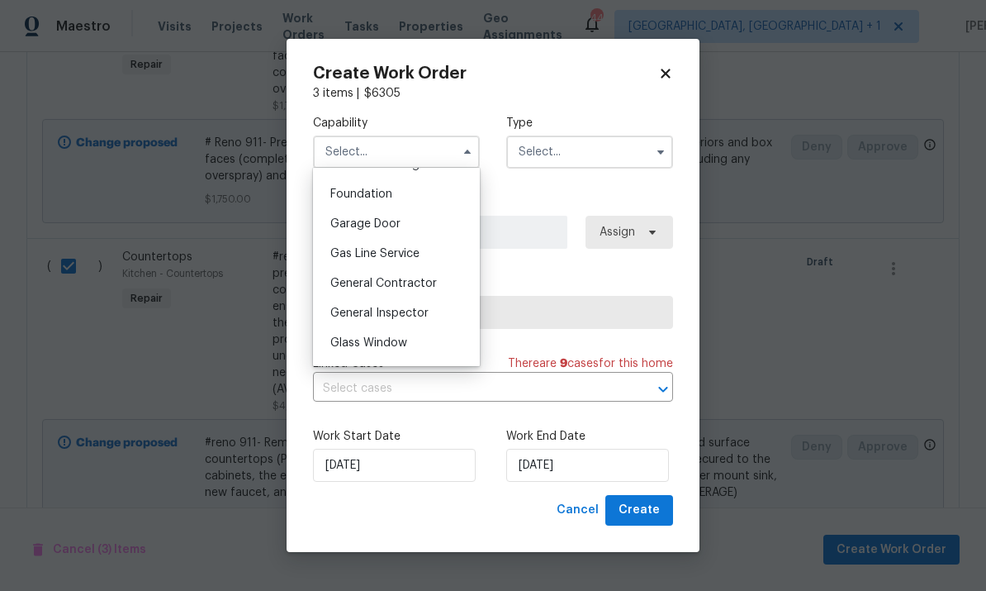
scroll to position [696, 0]
click at [436, 285] on div "General Contractor" at bounding box center [396, 281] width 159 height 30
type input "General Contractor"
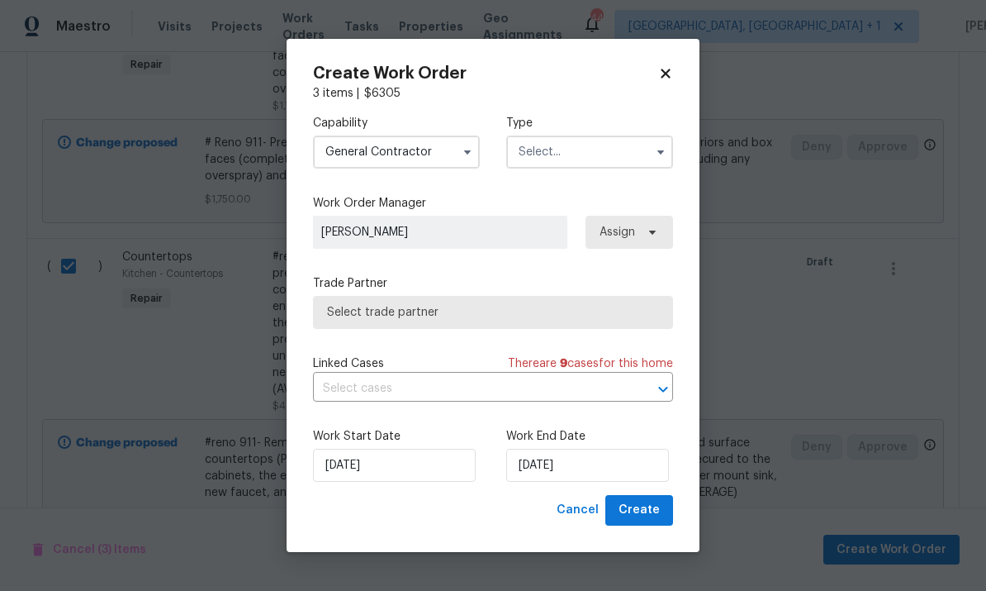
click at [653, 157] on button "button" at bounding box center [661, 152] width 20 height 20
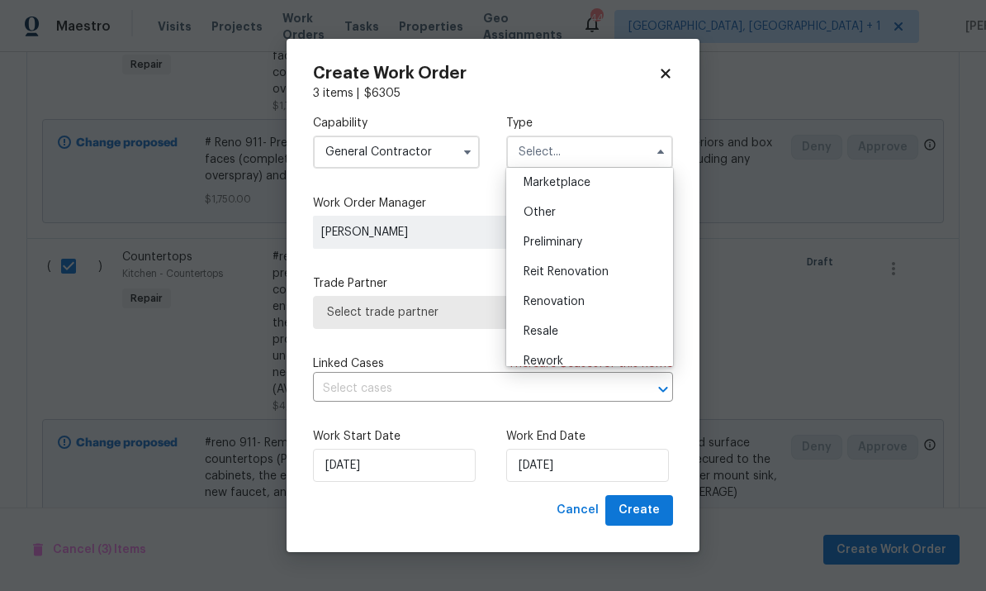
scroll to position [310, 0]
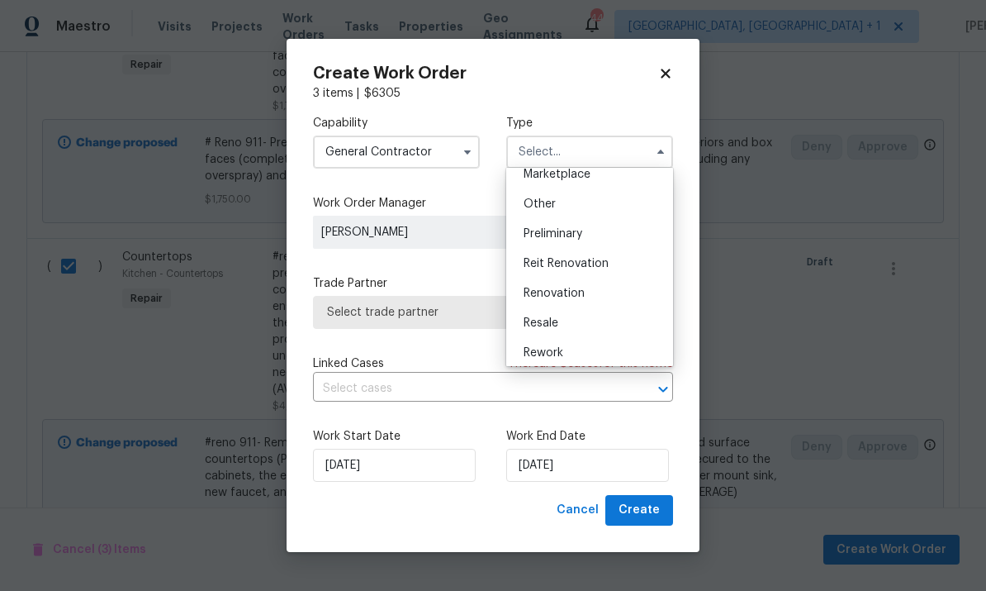
click at [591, 296] on div "Renovation" at bounding box center [590, 293] width 159 height 30
type input "Renovation"
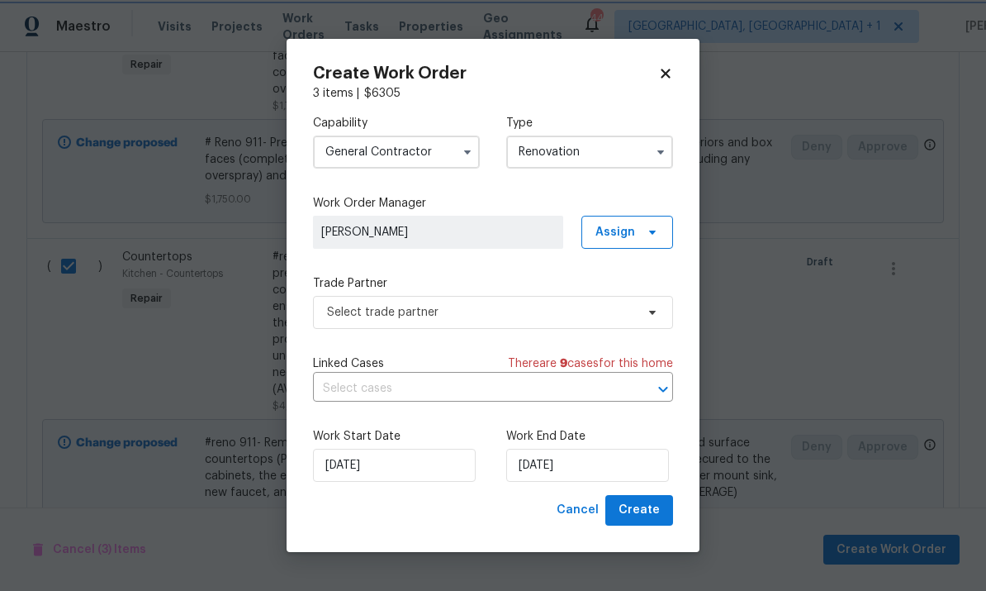
scroll to position [0, 0]
click at [644, 314] on span at bounding box center [650, 312] width 18 height 13
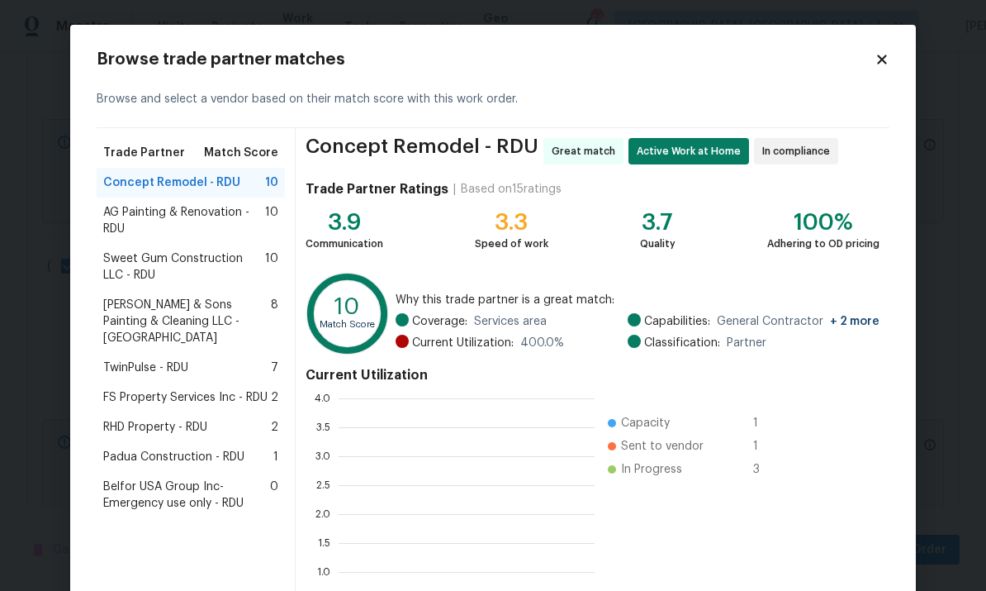
scroll to position [231, 256]
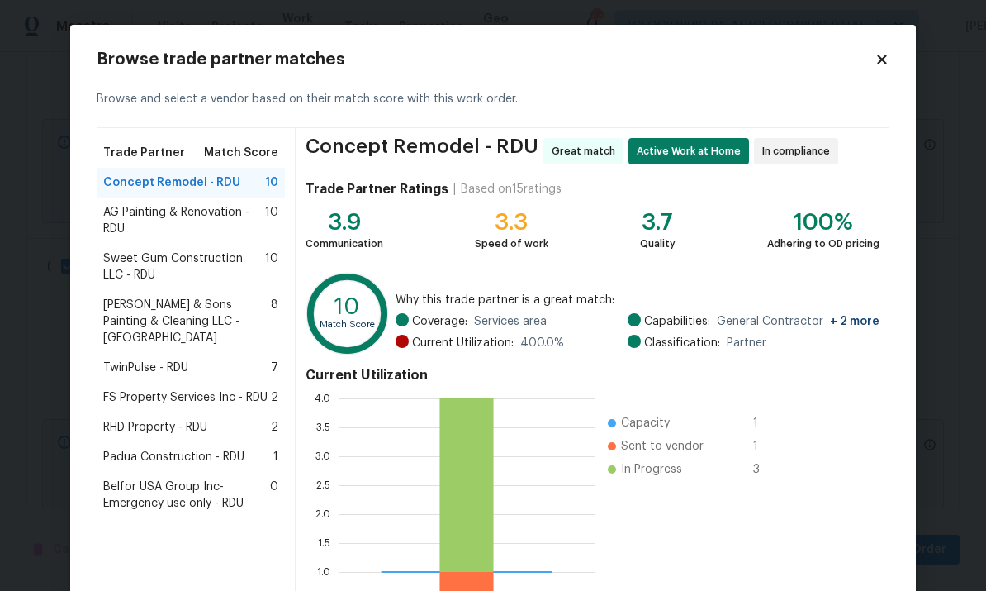
click at [218, 189] on span "Concept Remodel - RDU" at bounding box center [171, 182] width 137 height 17
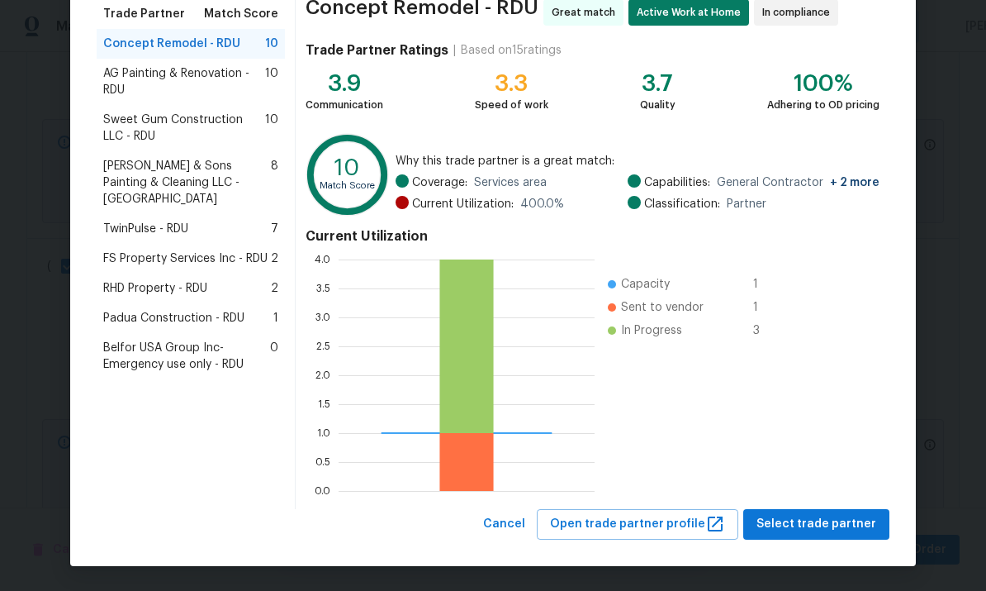
scroll to position [138, 0]
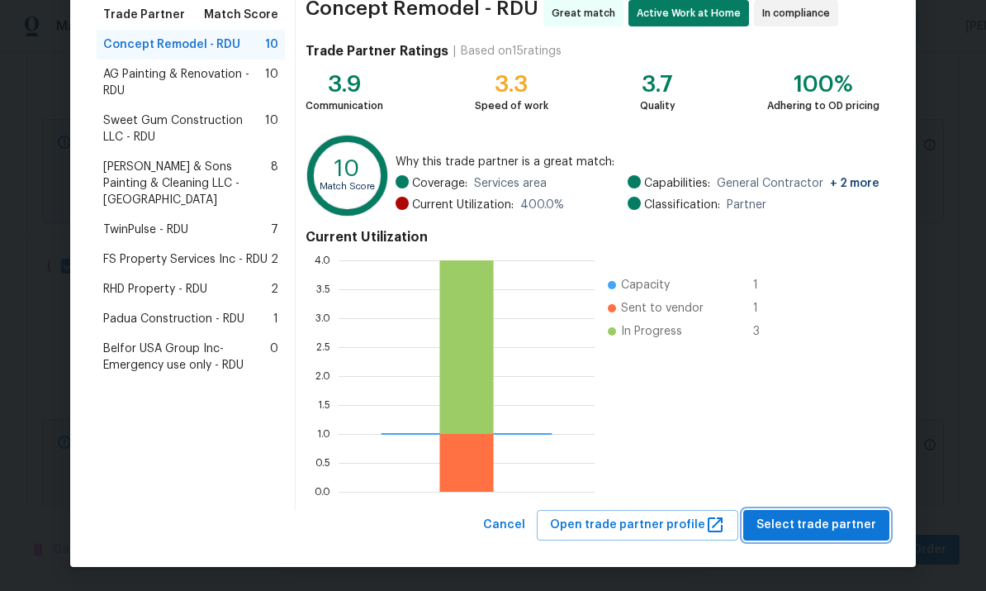
click at [819, 521] on span "Select trade partner" at bounding box center [817, 525] width 120 height 21
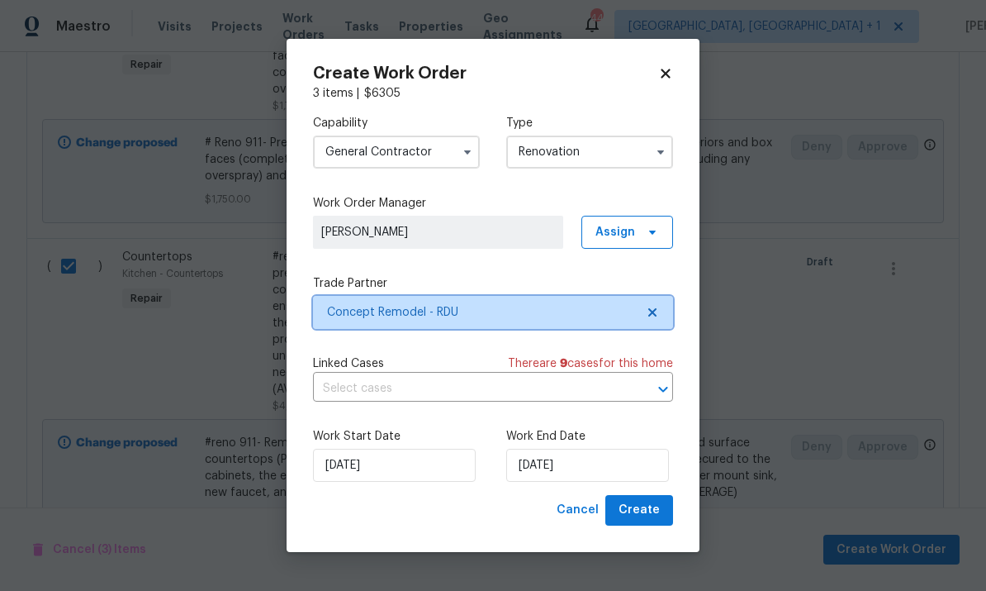
scroll to position [0, 0]
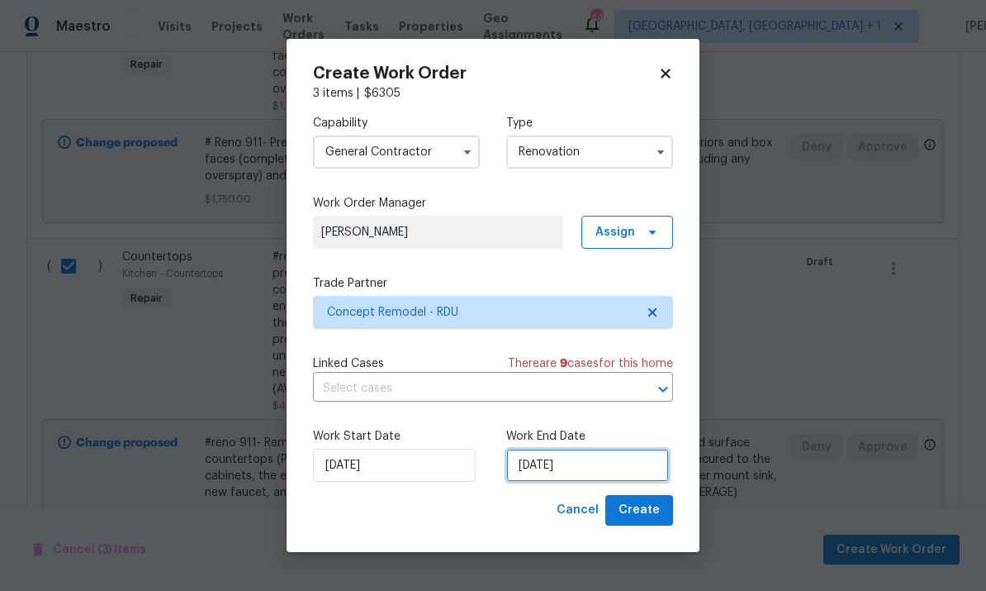
click at [627, 464] on input "8/14/2025" at bounding box center [587, 465] width 163 height 33
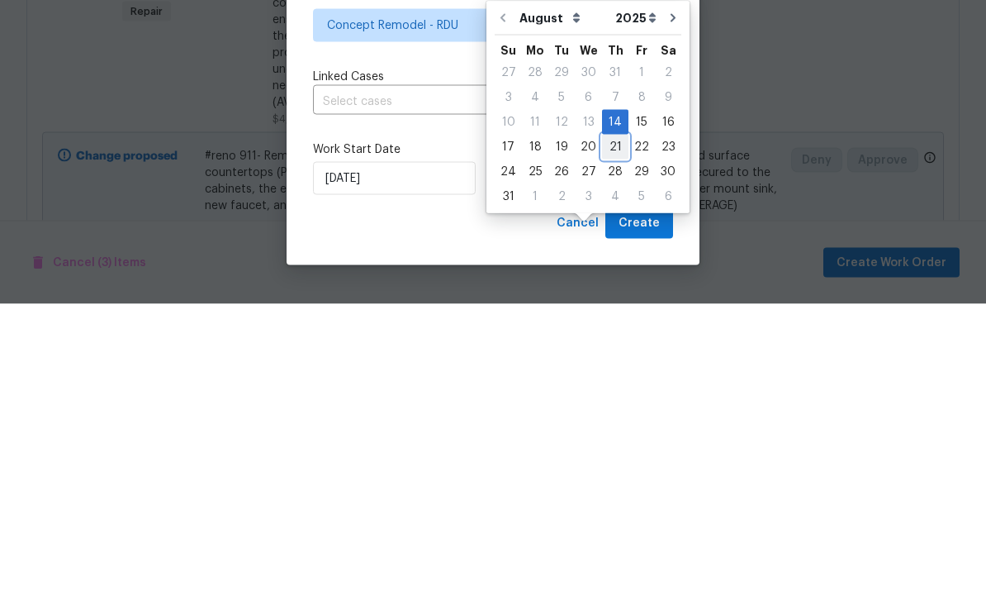
click at [612, 422] on div "21" at bounding box center [615, 433] width 26 height 23
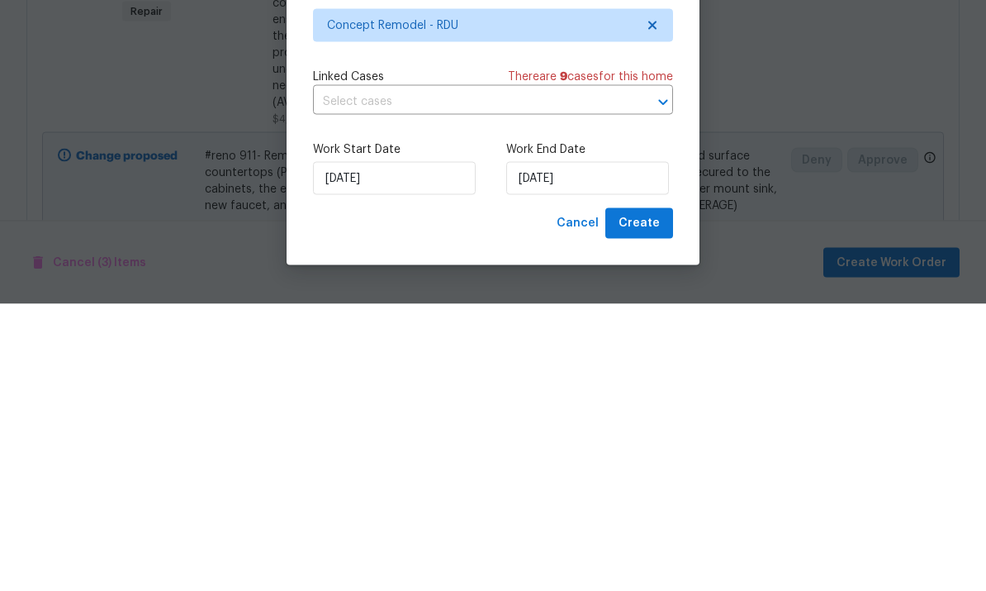
type input "8/21/2025"
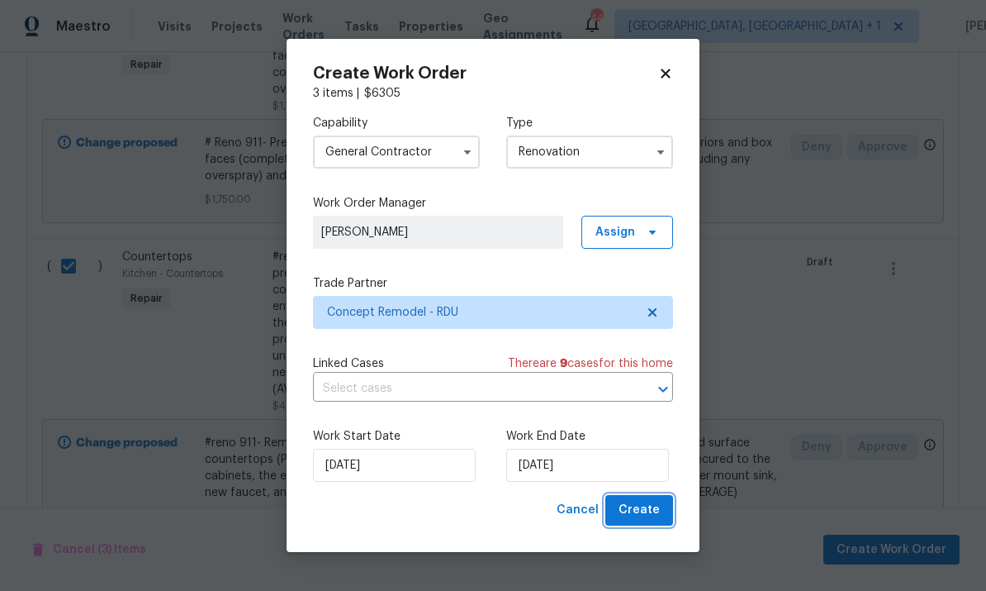
click at [650, 510] on span "Create" at bounding box center [639, 510] width 41 height 21
checkbox input "false"
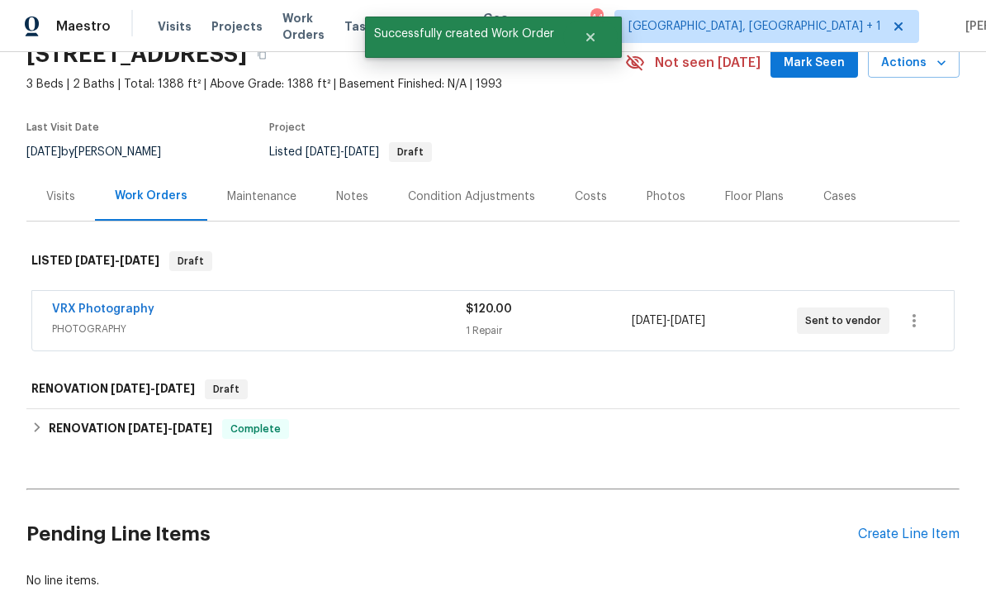
scroll to position [75, 0]
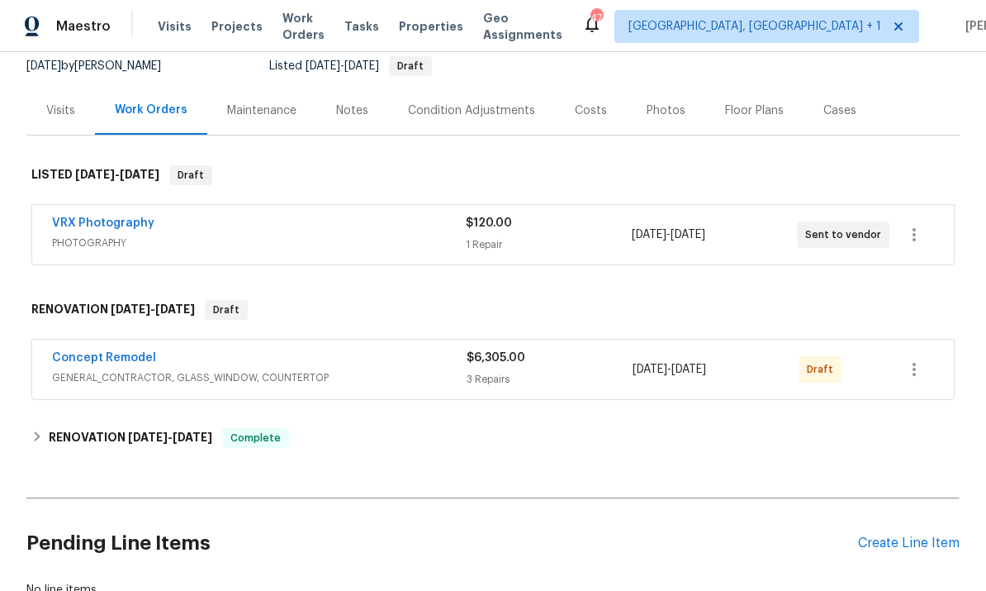
scroll to position [198, 0]
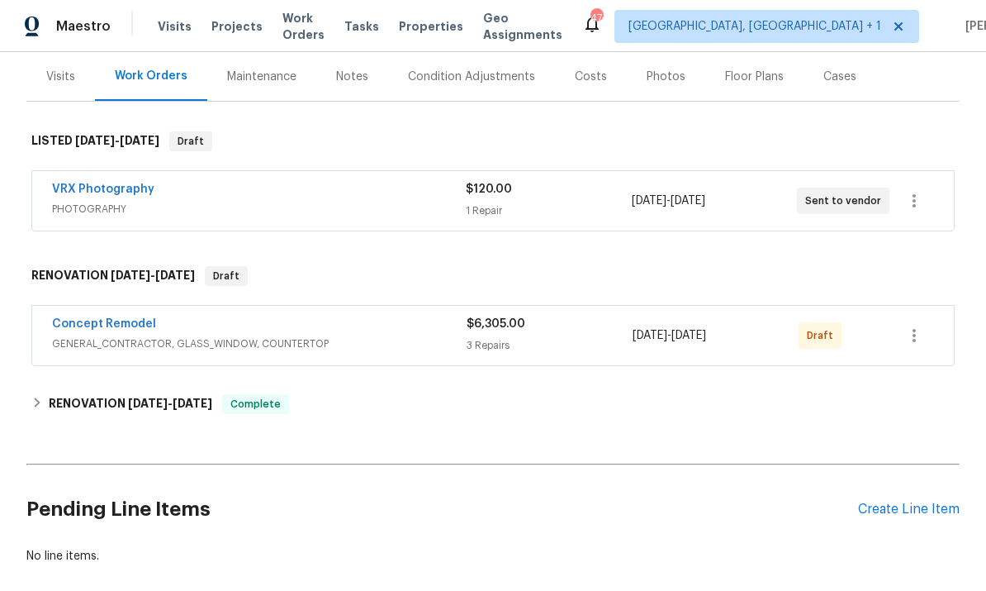
click at [124, 325] on link "Concept Remodel" at bounding box center [104, 324] width 104 height 12
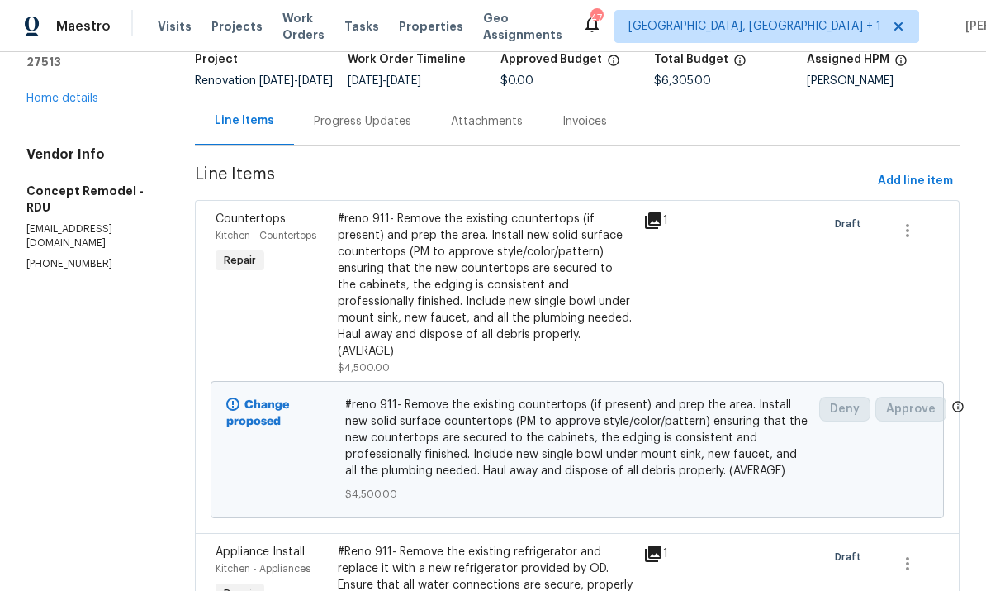
scroll to position [113, 0]
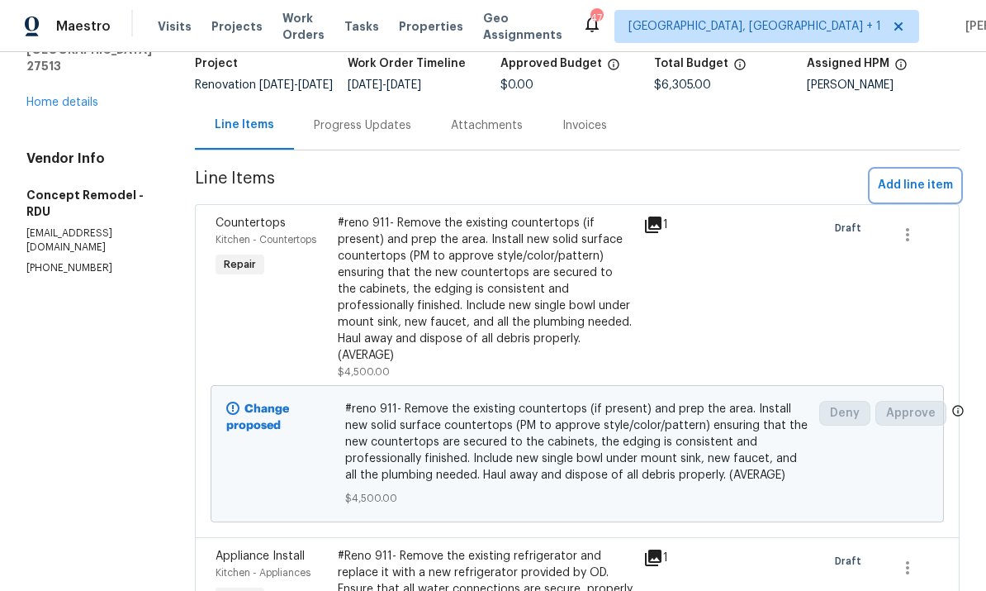
click at [924, 196] on span "Add line item" at bounding box center [915, 185] width 75 height 21
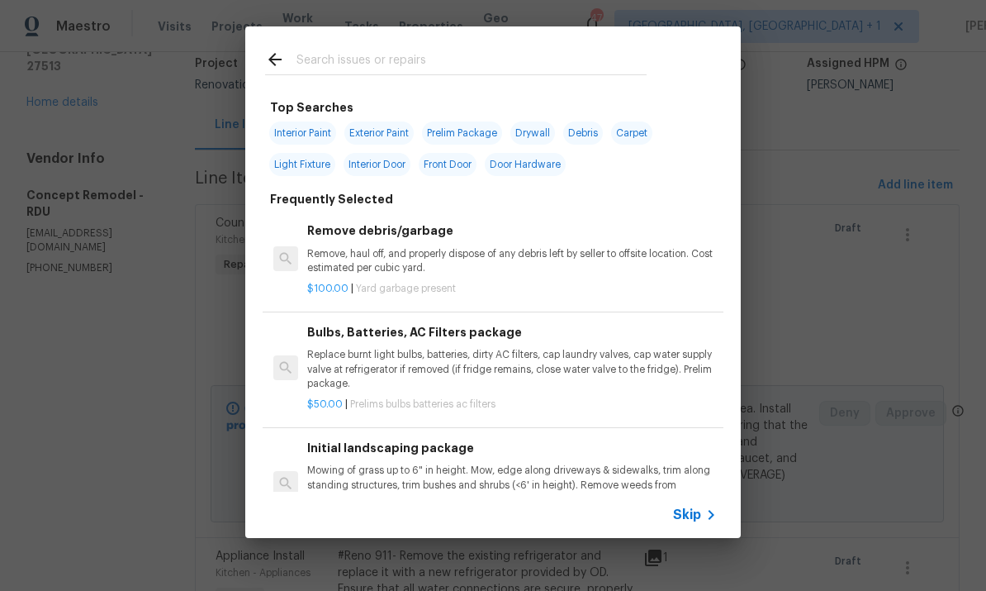
click at [327, 64] on input "text" at bounding box center [472, 62] width 350 height 25
type input "Siding"
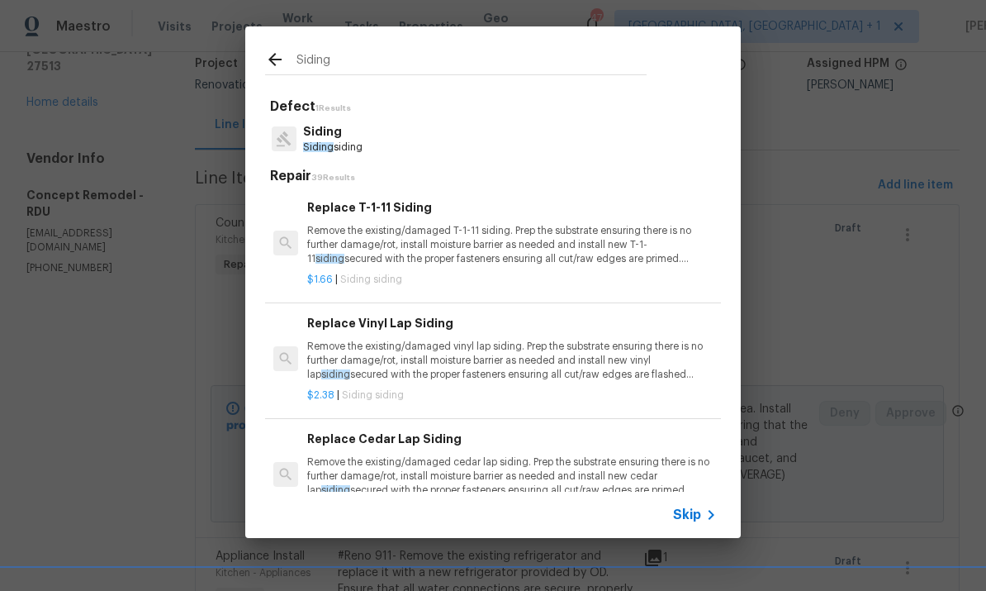
click at [337, 135] on p "Siding" at bounding box center [332, 131] width 59 height 17
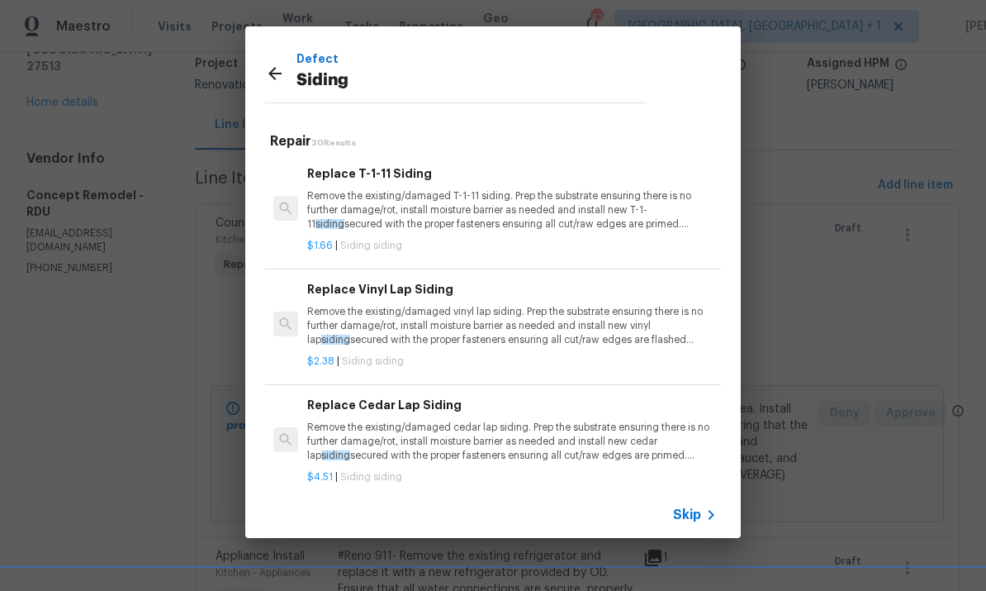
click at [336, 135] on h5 "Repair 20 Results" at bounding box center [495, 141] width 451 height 17
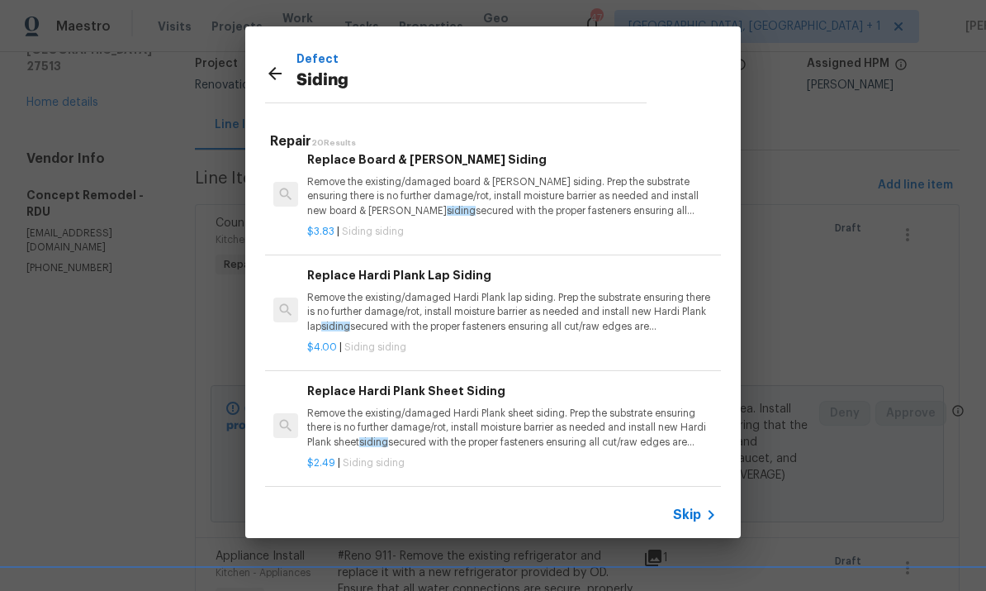
scroll to position [472, 0]
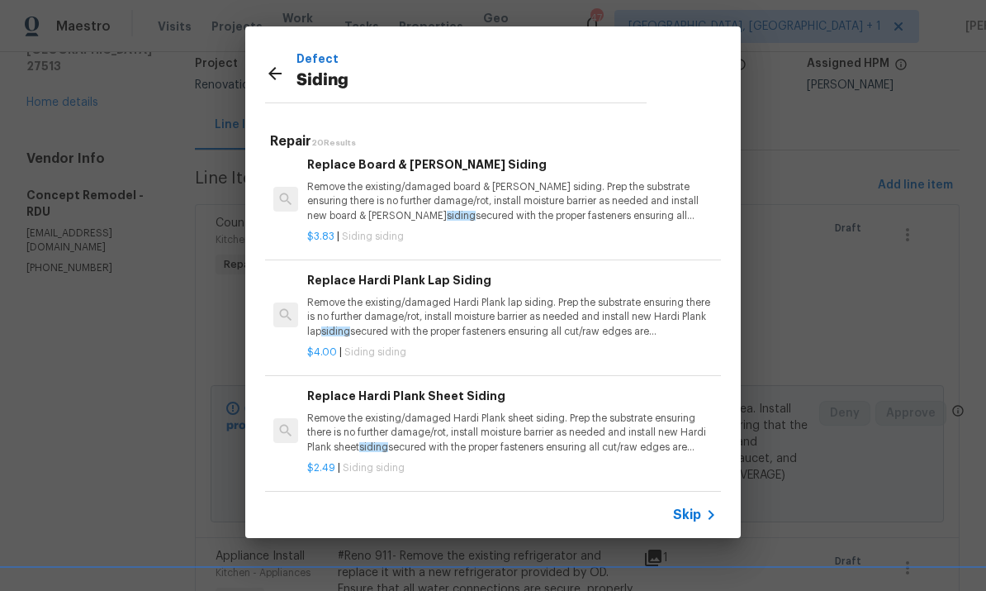
click at [598, 304] on p "Remove the existing/damaged Hardi Plank lap siding. Prep the substrate ensuring…" at bounding box center [512, 317] width 410 height 42
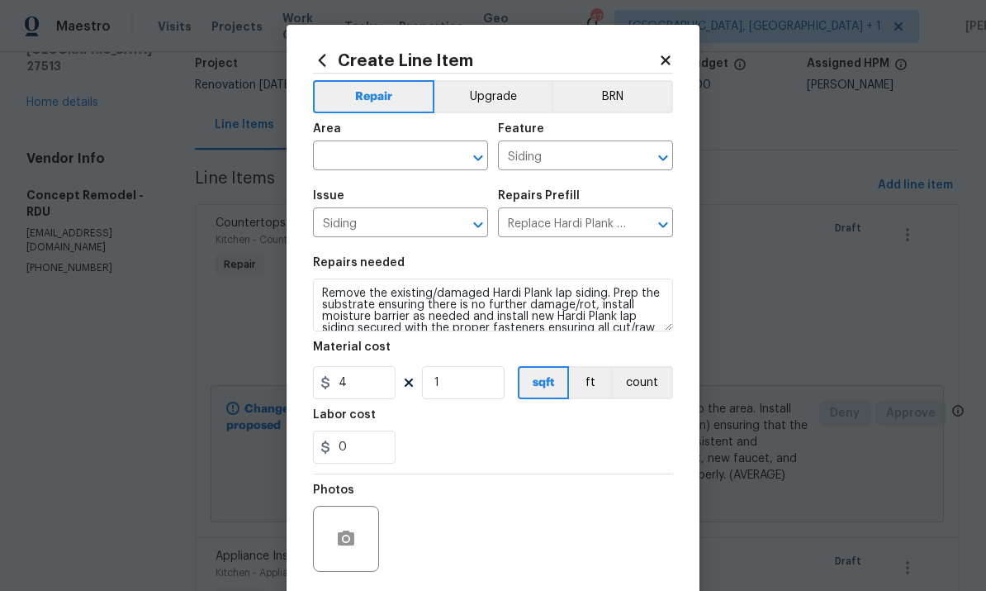
click at [362, 150] on input "text" at bounding box center [377, 158] width 129 height 26
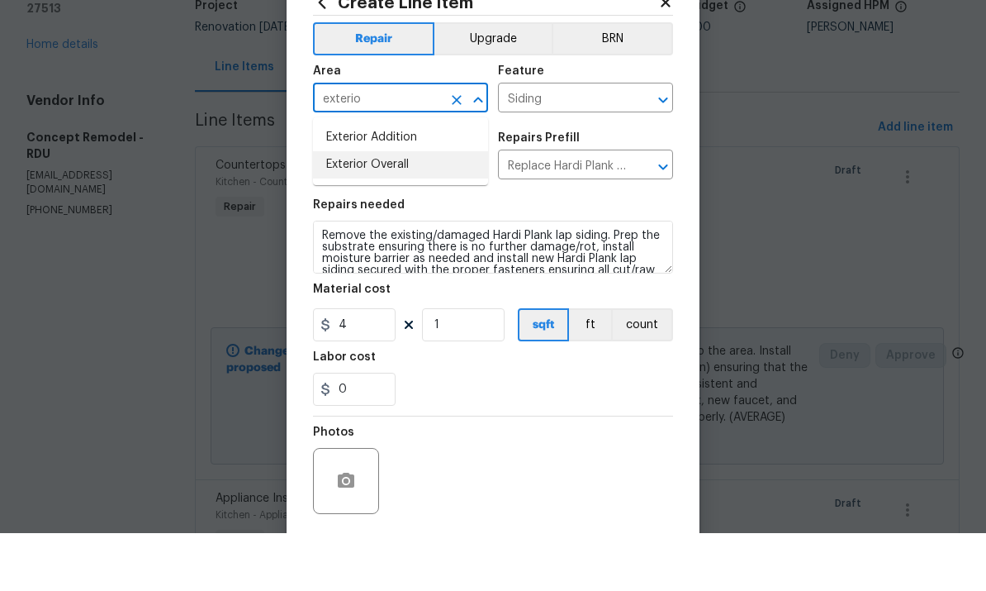
click at [390, 209] on li "Exterior Overall" at bounding box center [400, 222] width 175 height 27
type input "Exterior Overall"
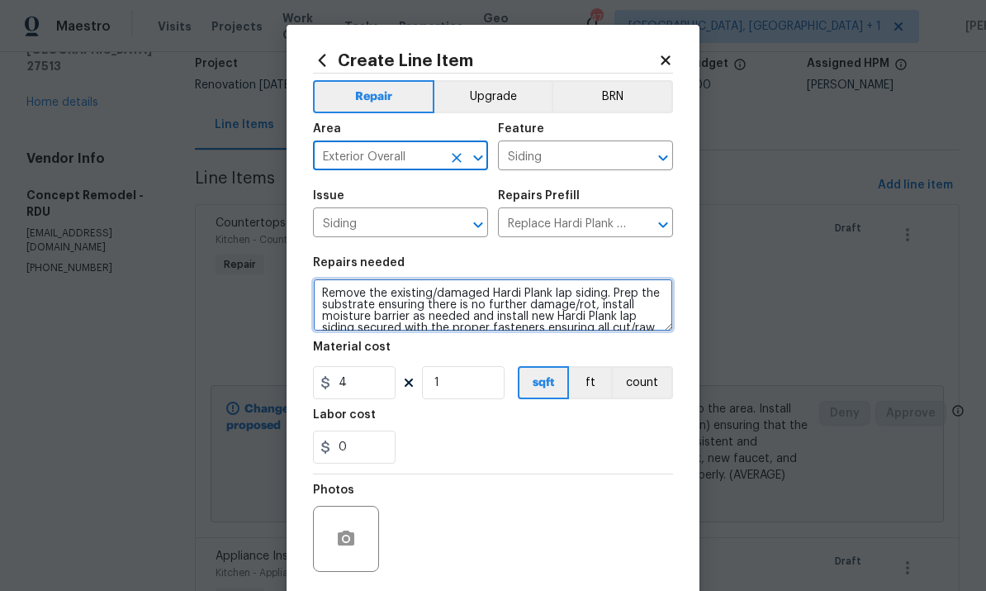
click at [600, 300] on textarea "Remove the existing/damaged Hardi Plank lap siding. Prep the substrate ensuring…" at bounding box center [493, 304] width 360 height 53
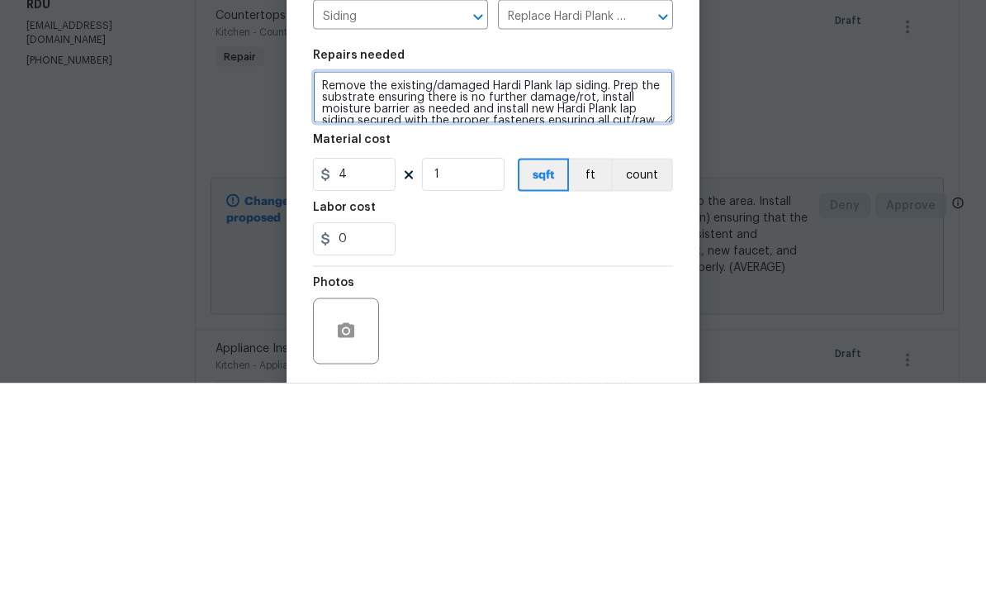
click at [549, 278] on textarea "Remove the existing/damaged Hardi Plank lap siding. Prep the substrate ensuring…" at bounding box center [493, 304] width 360 height 53
click at [542, 278] on textarea "Remove the existing/damaged lap siding. Prep the substrate ensuring there is no…" at bounding box center [493, 304] width 360 height 53
click at [500, 278] on textarea "Remove the existing/damaged lap siding. Prep the substrate ensuring there is no…" at bounding box center [493, 304] width 360 height 53
click at [501, 278] on textarea "Remove the existing/damaged lap siding. Prep the substrate ensuring there is no…" at bounding box center [493, 304] width 360 height 53
click at [600, 278] on textarea "Remove the existing/damaged Hardi Plank siding. Prep the substrate ensuring the…" at bounding box center [493, 304] width 360 height 53
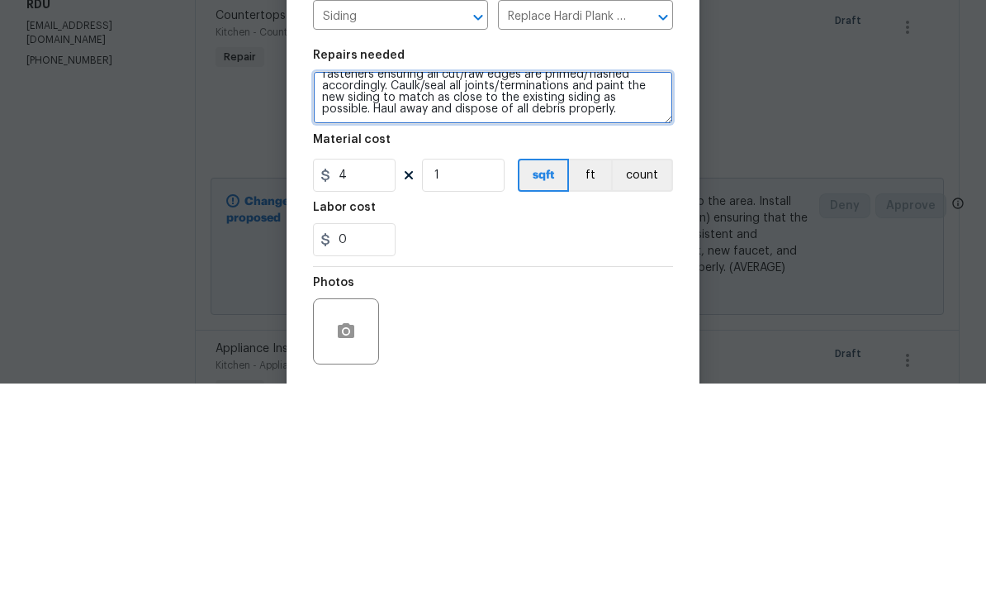
click at [598, 278] on textarea "Remove the existing/damaged Hardi Plank siding on front, side and rear, 4-5 pie…" at bounding box center [493, 304] width 360 height 53
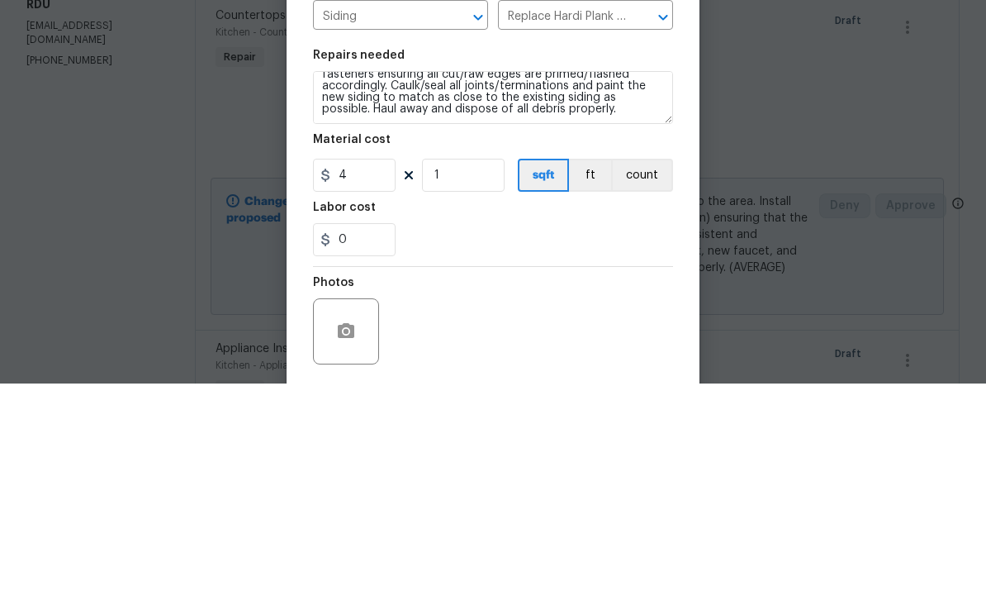
scroll to position [62, 0]
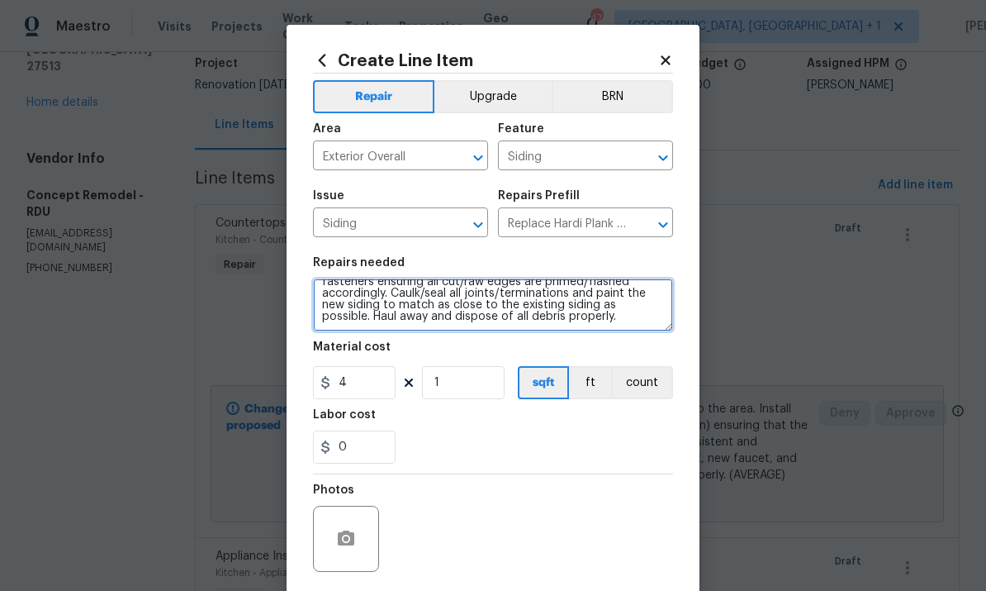
type textarea "Remove the existing/damaged Hardi Plank siding on front, side and rear, 4-5 pie…"
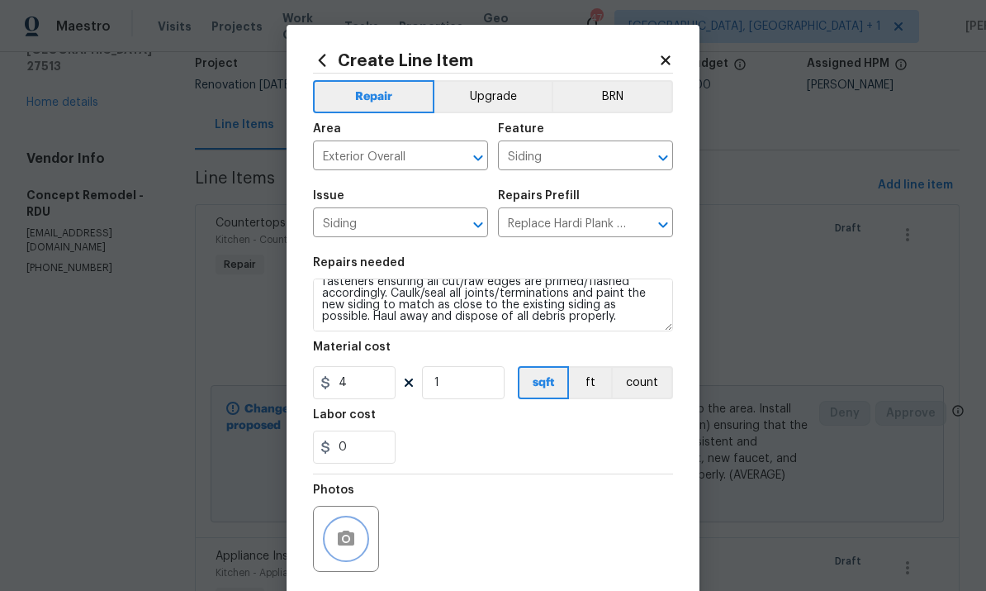
click at [352, 528] on button "button" at bounding box center [346, 539] width 40 height 40
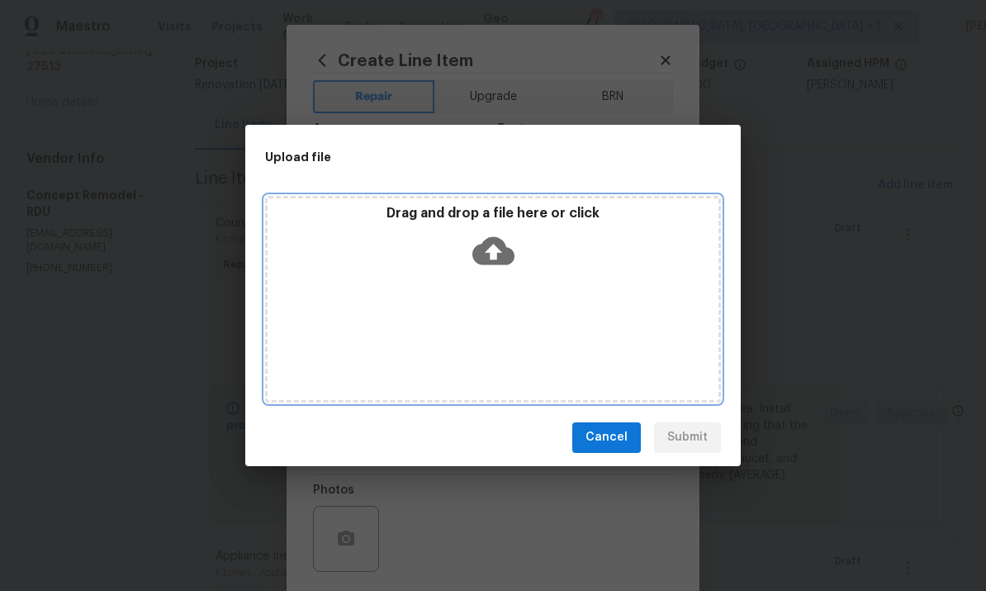
click at [492, 241] on icon at bounding box center [494, 250] width 42 height 28
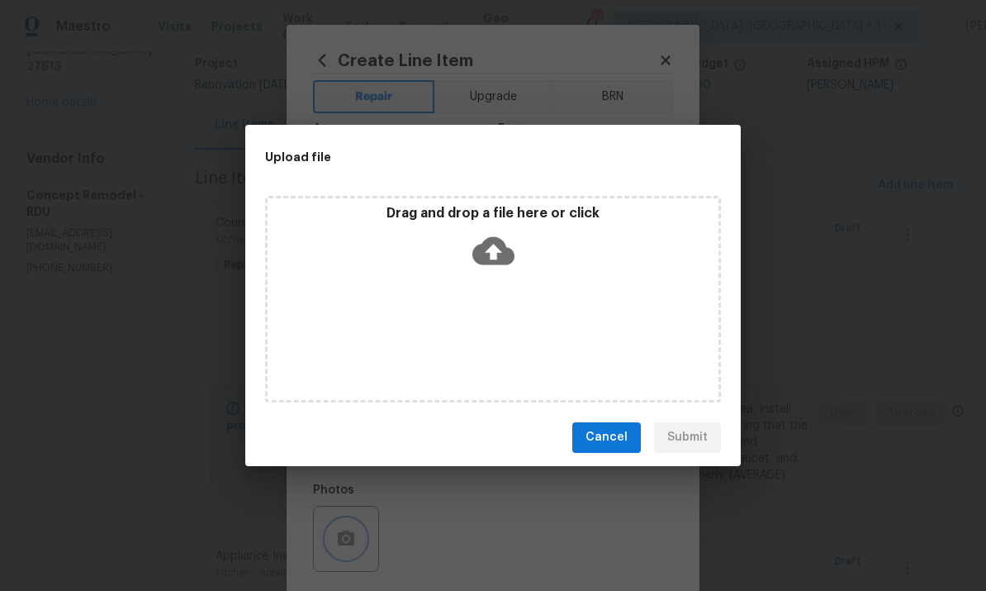
click at [877, 347] on div "Upload file Drag and drop a file here or click Cancel Submit" at bounding box center [493, 295] width 986 height 591
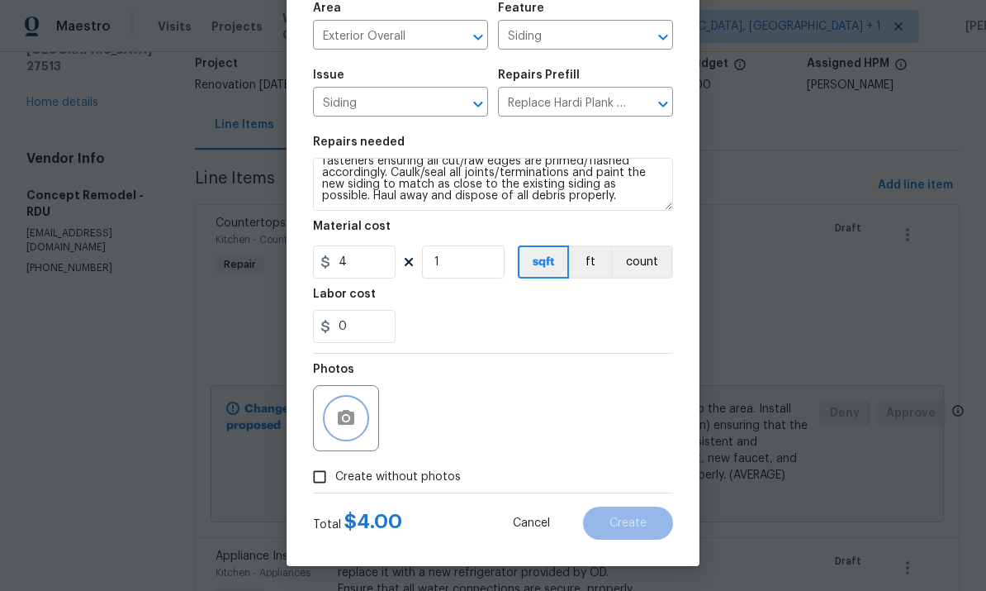
scroll to position [124, 0]
click at [363, 266] on input "4" at bounding box center [354, 261] width 83 height 33
click at [367, 276] on input "0" at bounding box center [354, 261] width 83 height 33
type input "150"
click at [321, 482] on input "Create without photos" at bounding box center [319, 476] width 31 height 31
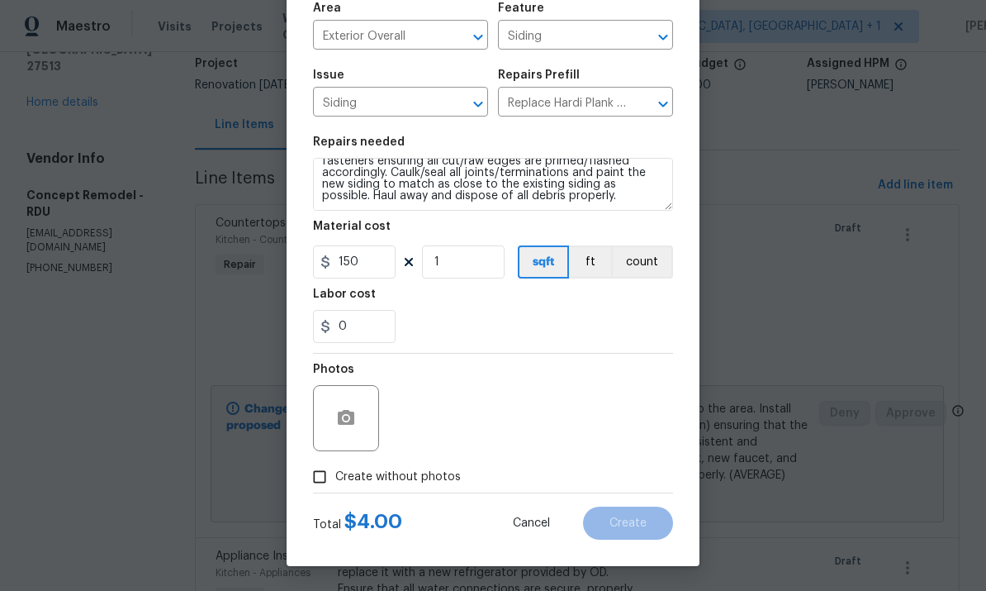
checkbox input "true"
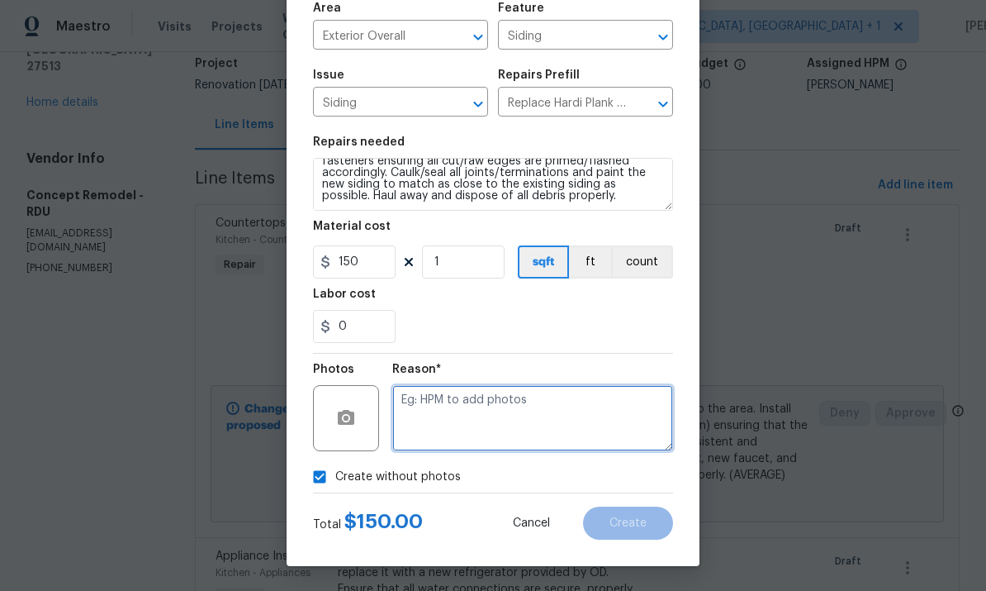
click at [468, 412] on textarea at bounding box center [532, 418] width 281 height 66
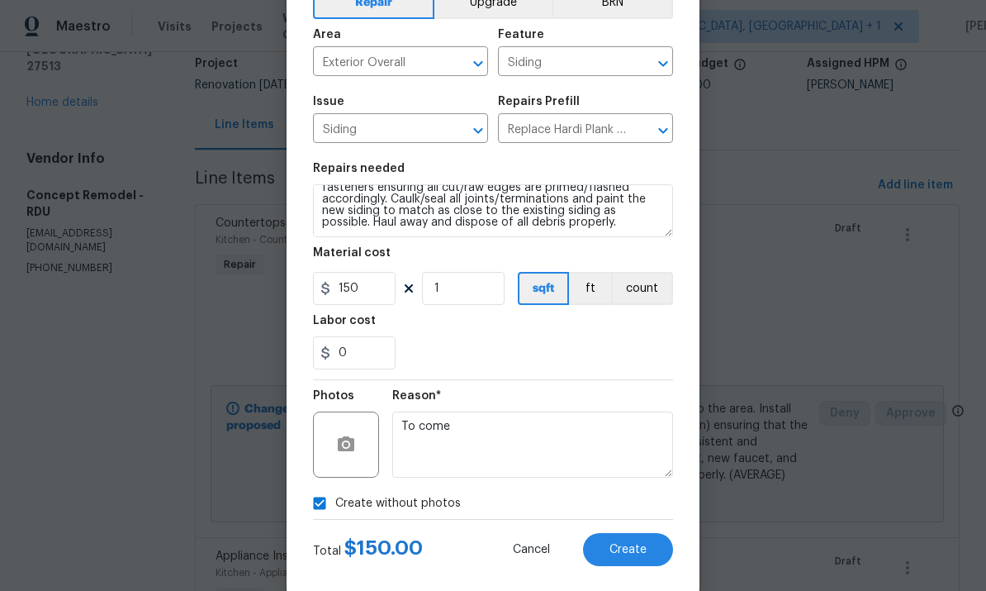
scroll to position [123, 0]
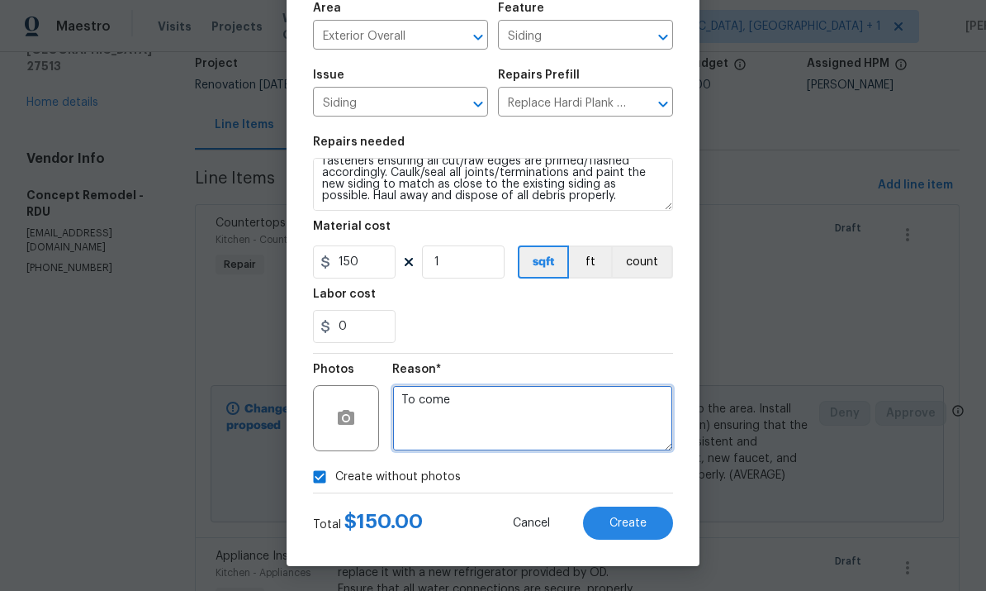
type textarea "To come"
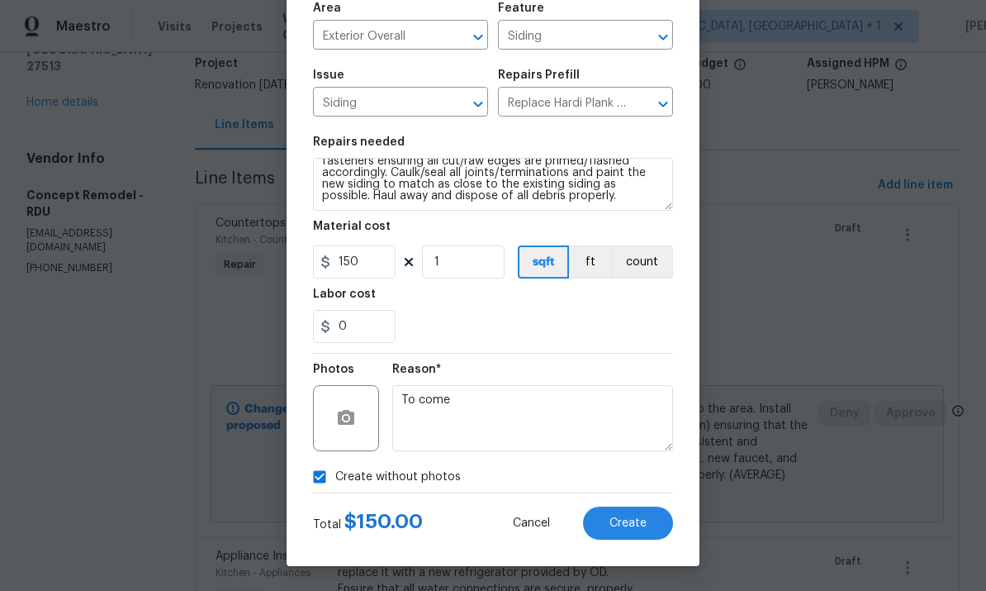
click at [637, 539] on button "Create" at bounding box center [628, 522] width 90 height 33
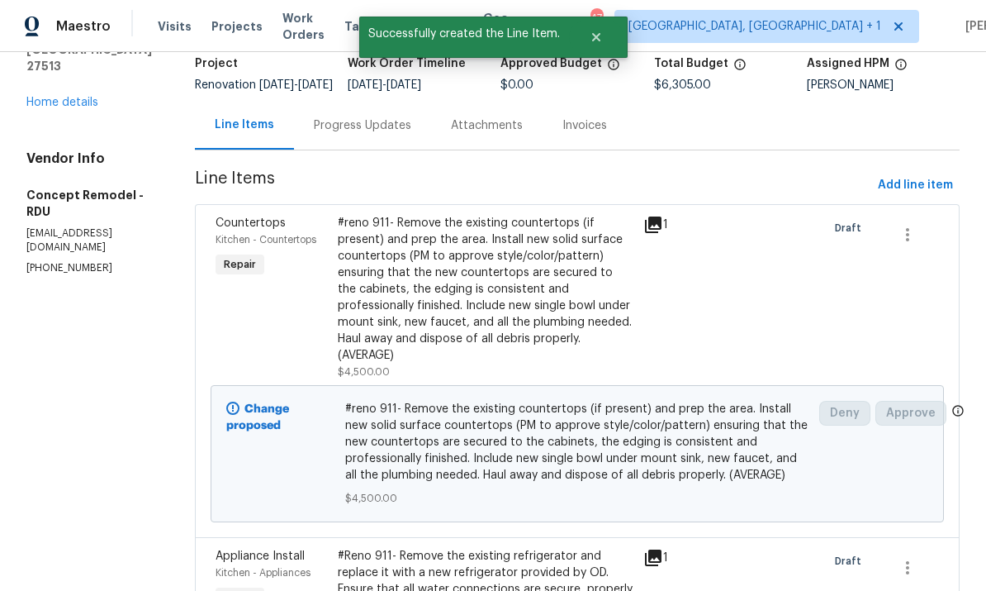
scroll to position [0, 0]
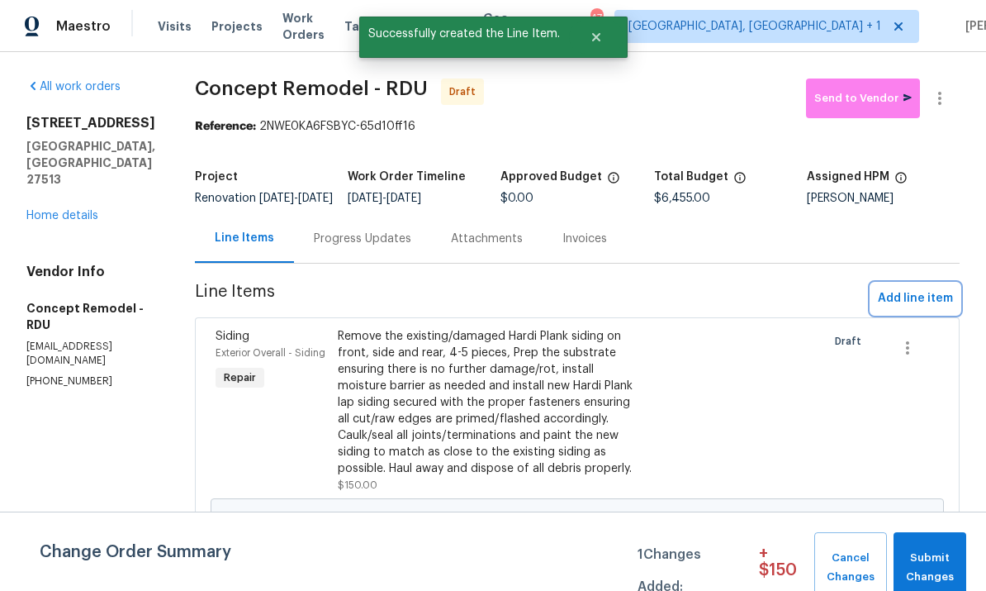
click at [914, 309] on span "Add line item" at bounding box center [915, 298] width 75 height 21
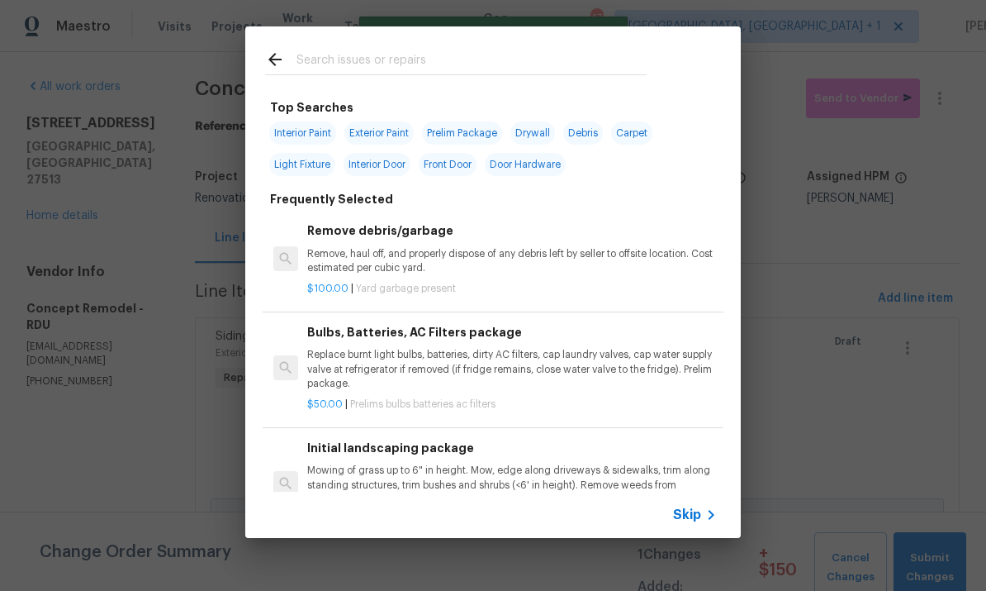
click at [334, 65] on input "text" at bounding box center [472, 62] width 350 height 25
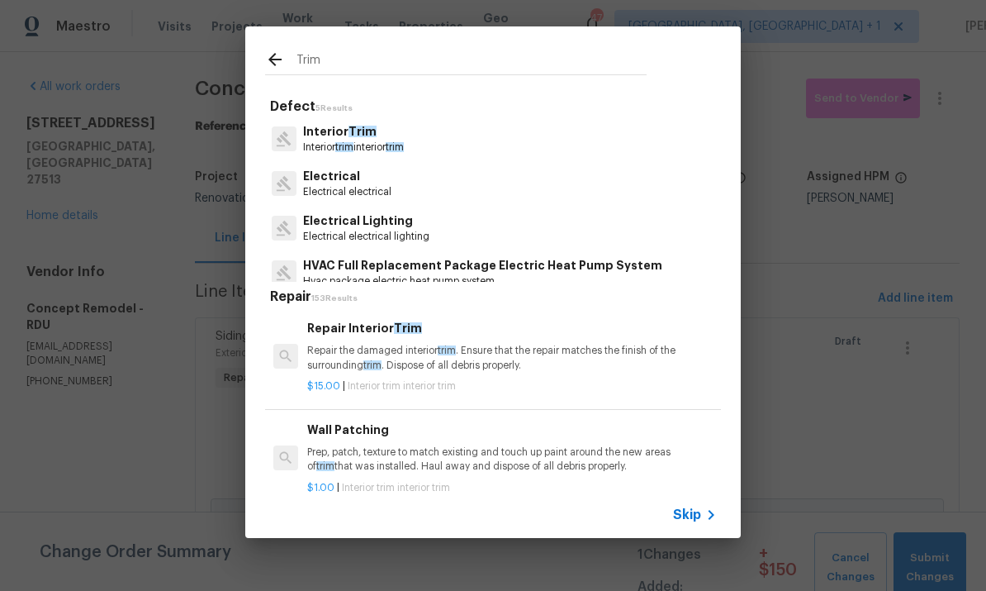
click at [349, 64] on input "Trim" at bounding box center [472, 62] width 350 height 25
type input "T"
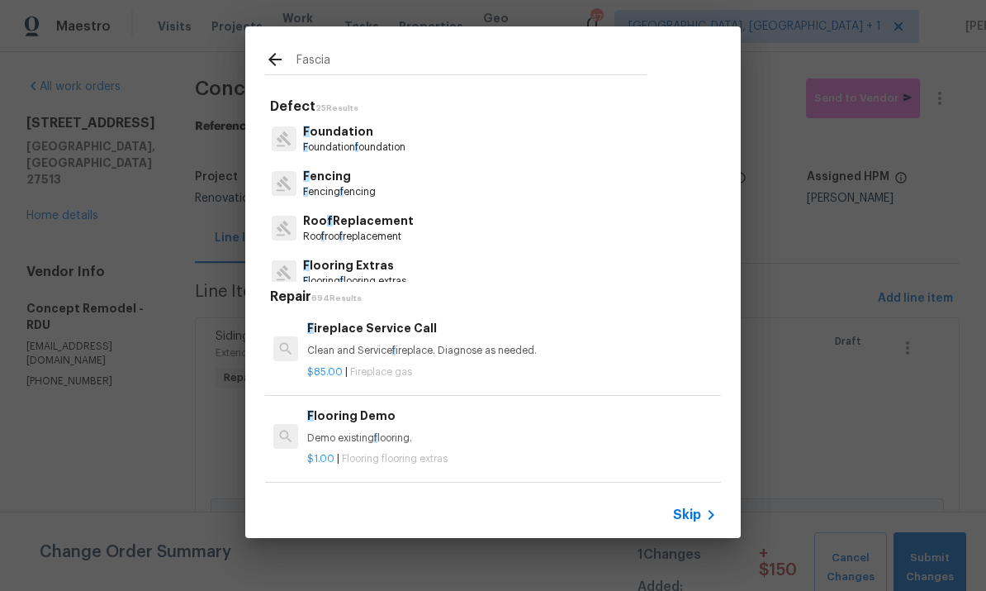
type input "Fascia"
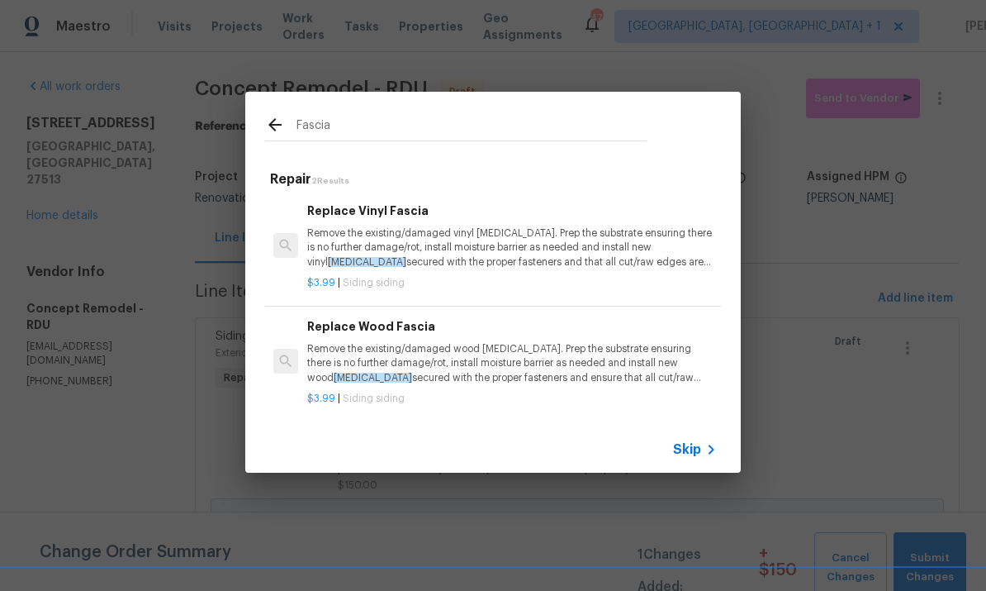
click at [466, 338] on div "Replace Wood Fascia Remove the existing/damaged wood fascia. Prep the substrate…" at bounding box center [512, 351] width 410 height 68
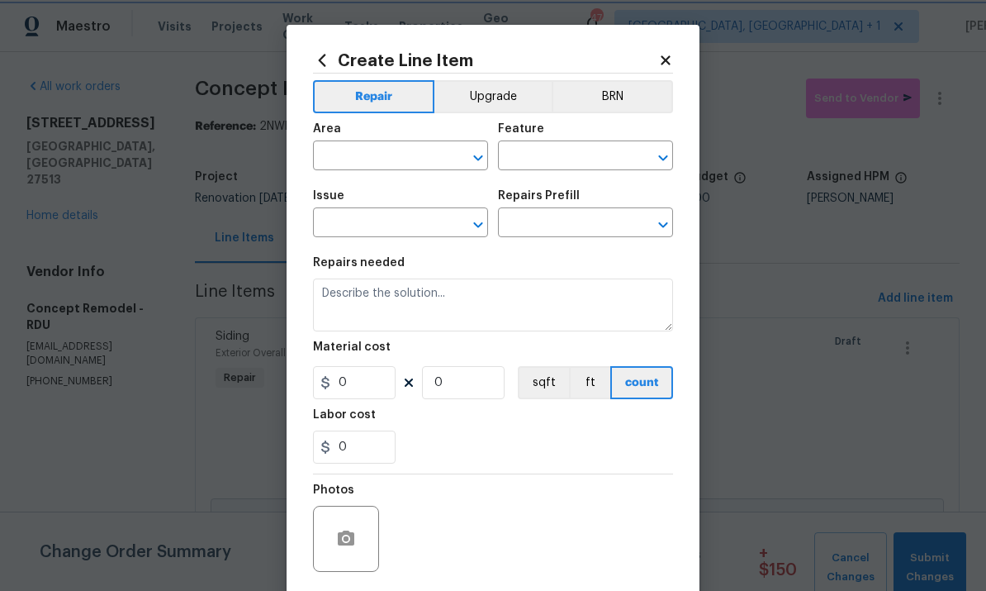
type input "Siding"
type input "Replace Wood Fascia $3.99"
type textarea "Remove the existing/damaged wood fascia. Prep the substrate ensuring there is n…"
type input "3.99"
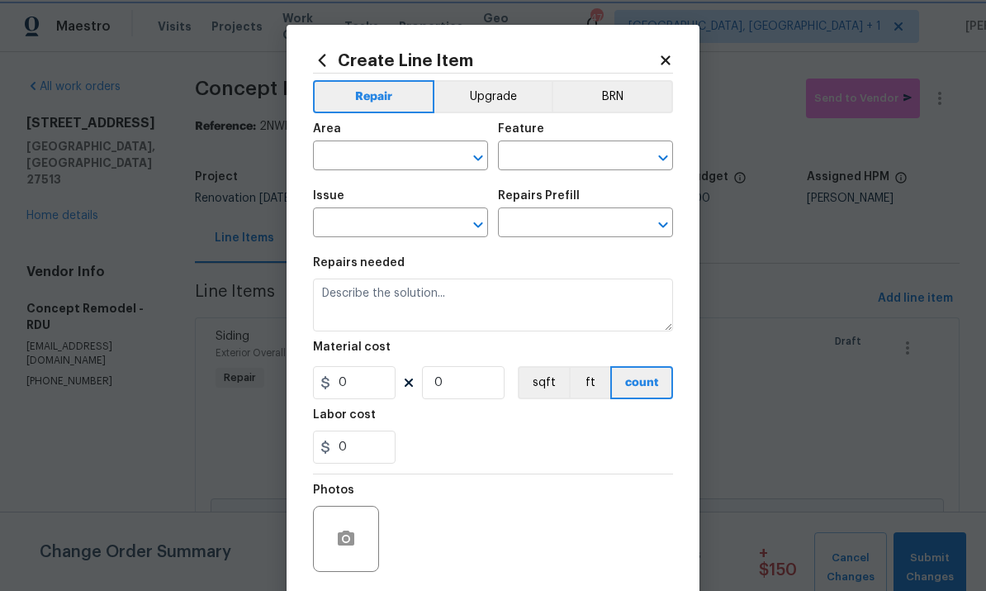
type input "1"
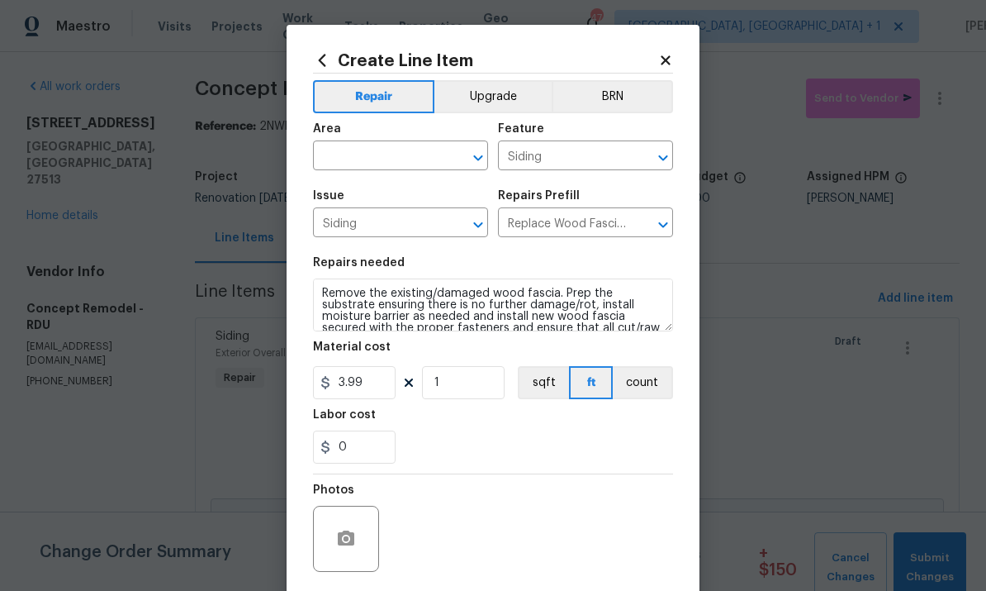
click at [371, 153] on input "text" at bounding box center [377, 158] width 129 height 26
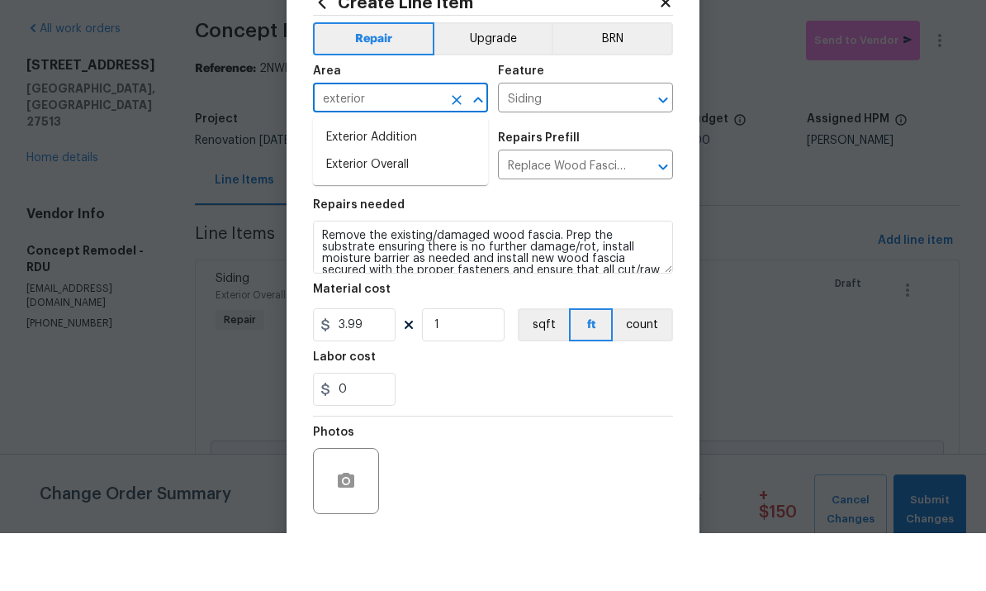
click at [397, 209] on li "Exterior Overall" at bounding box center [400, 222] width 175 height 27
type input "Exterior Overall"
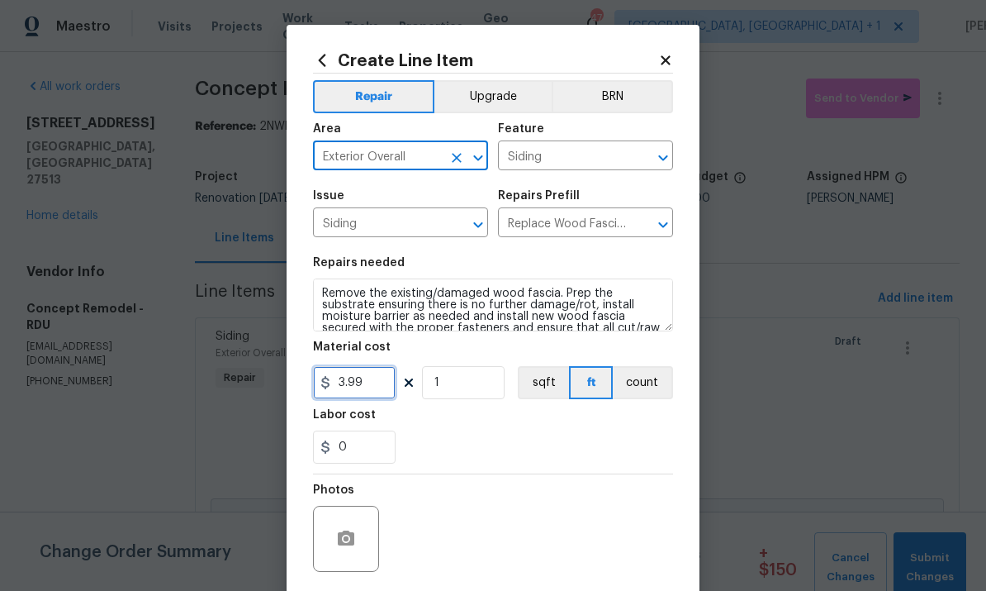
click at [385, 382] on input "3.99" at bounding box center [354, 382] width 83 height 33
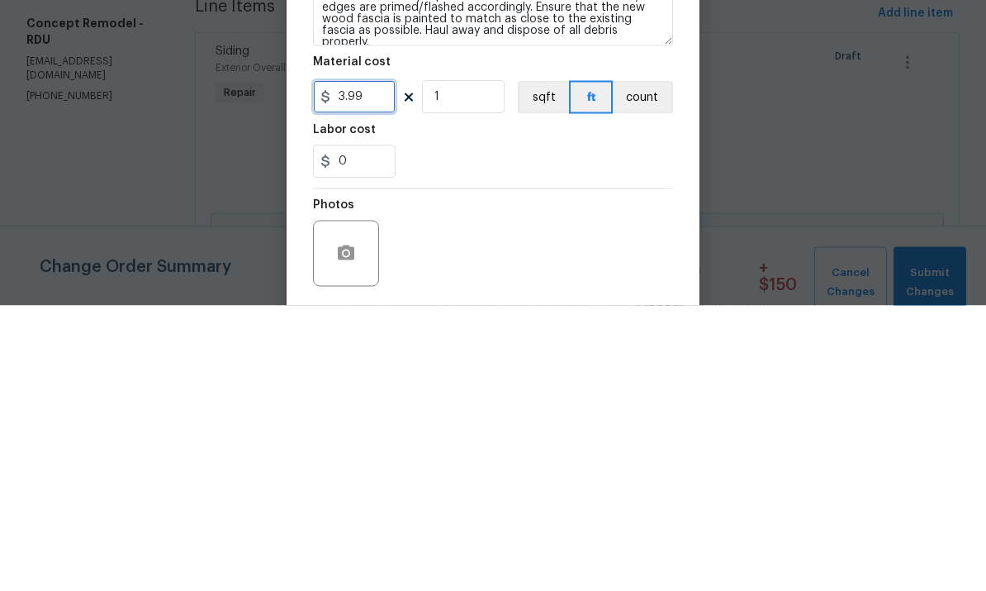
scroll to position [45, 0]
type input "0"
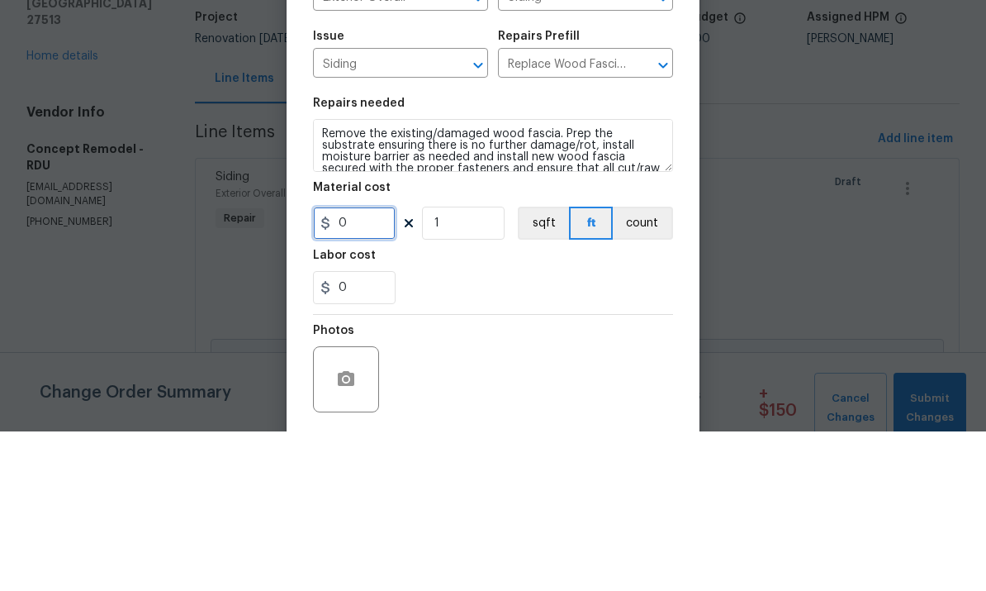
scroll to position [0, 0]
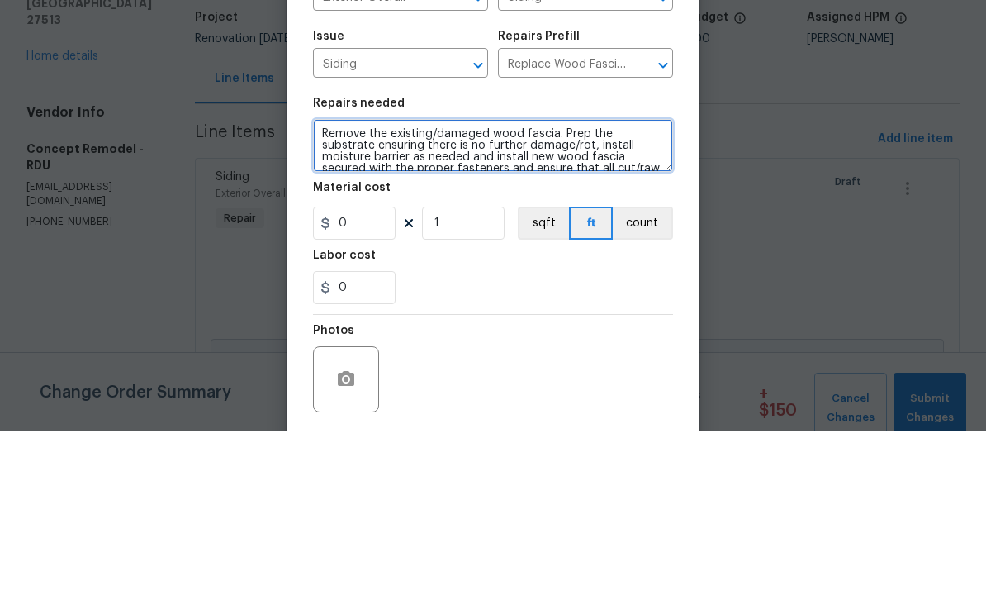
click at [551, 278] on textarea "Remove the existing/damaged wood fascia. Prep the substrate ensuring there is n…" at bounding box center [493, 304] width 360 height 53
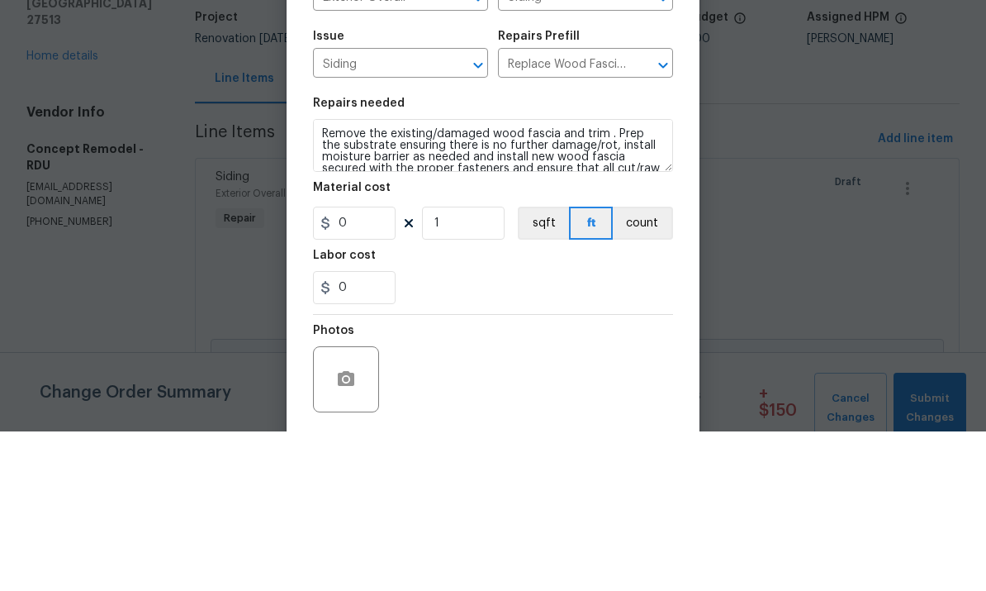
scroll to position [62, 0]
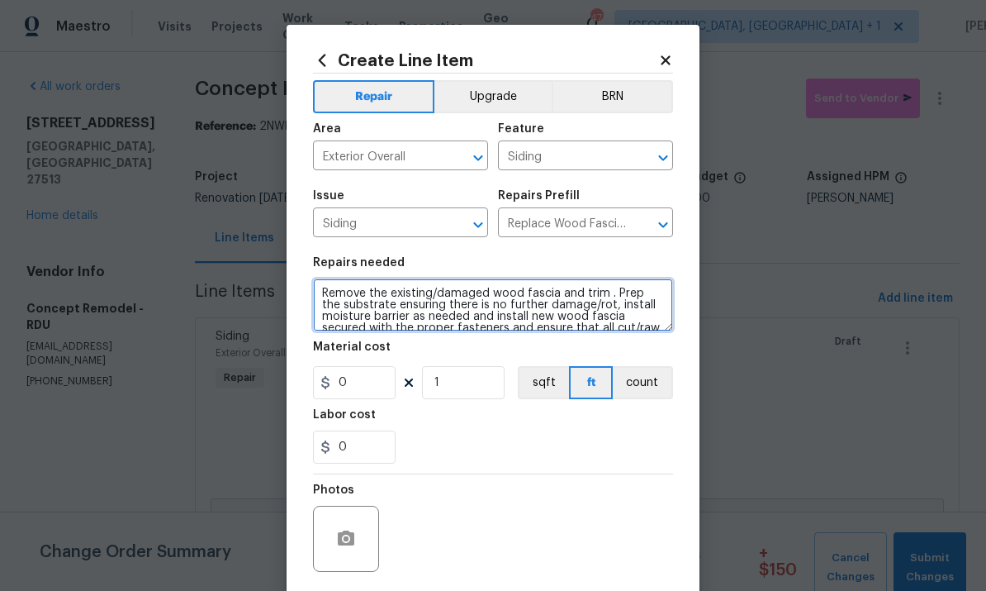
type textarea "Remove the existing/damaged wood fascia and trim . Prep the substrate ensuring …"
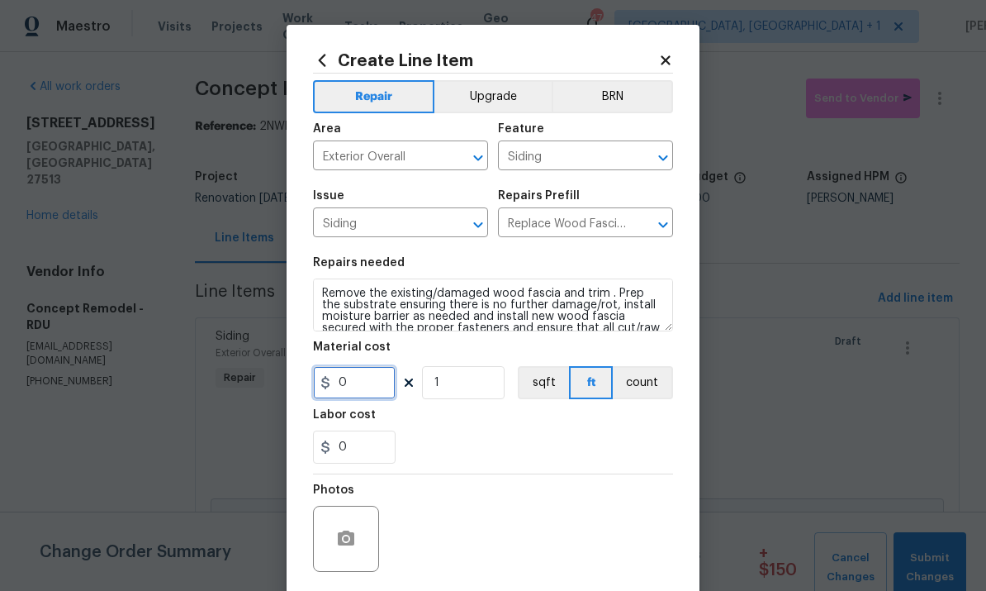
click at [373, 392] on input "0" at bounding box center [354, 382] width 83 height 33
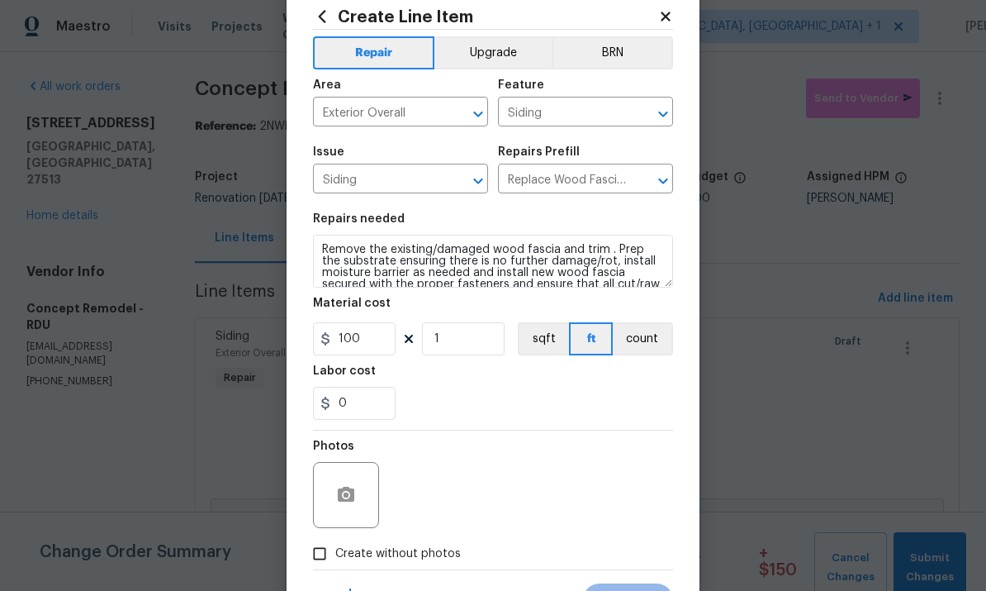
scroll to position [55, 0]
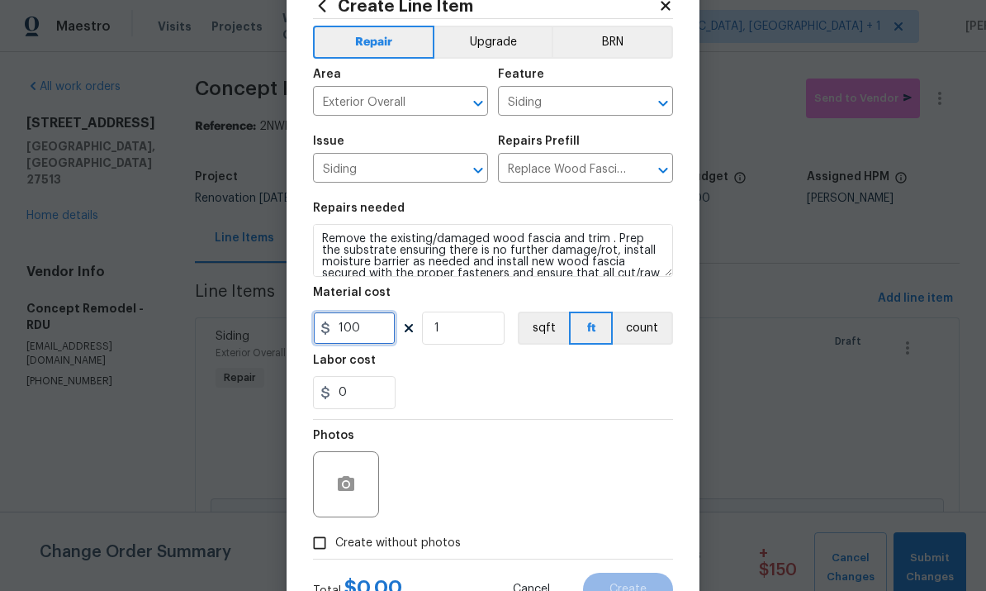
type input "100"
click at [357, 487] on button "button" at bounding box center [346, 484] width 40 height 40
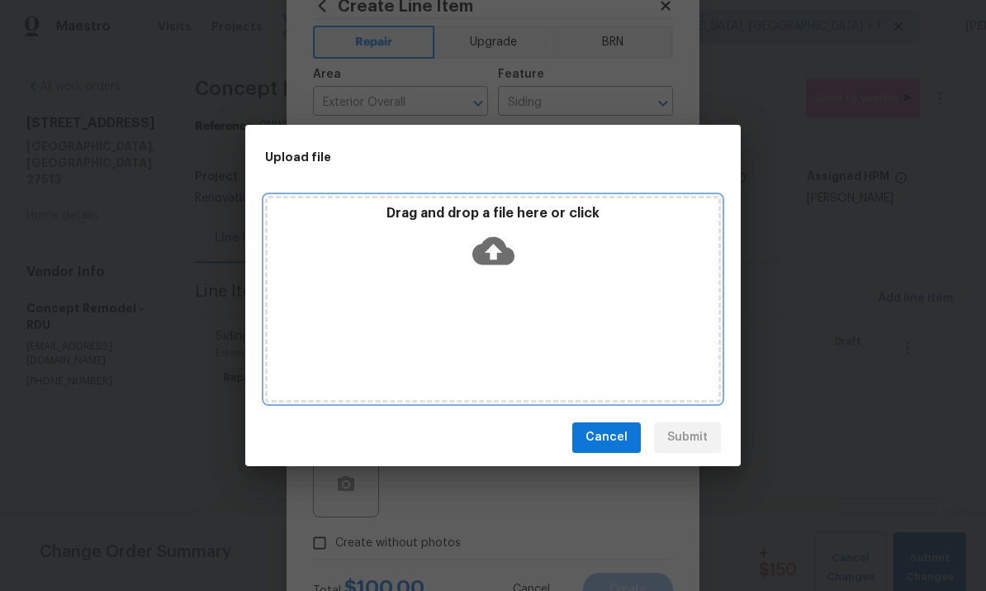
click at [492, 252] on icon at bounding box center [494, 251] width 42 height 42
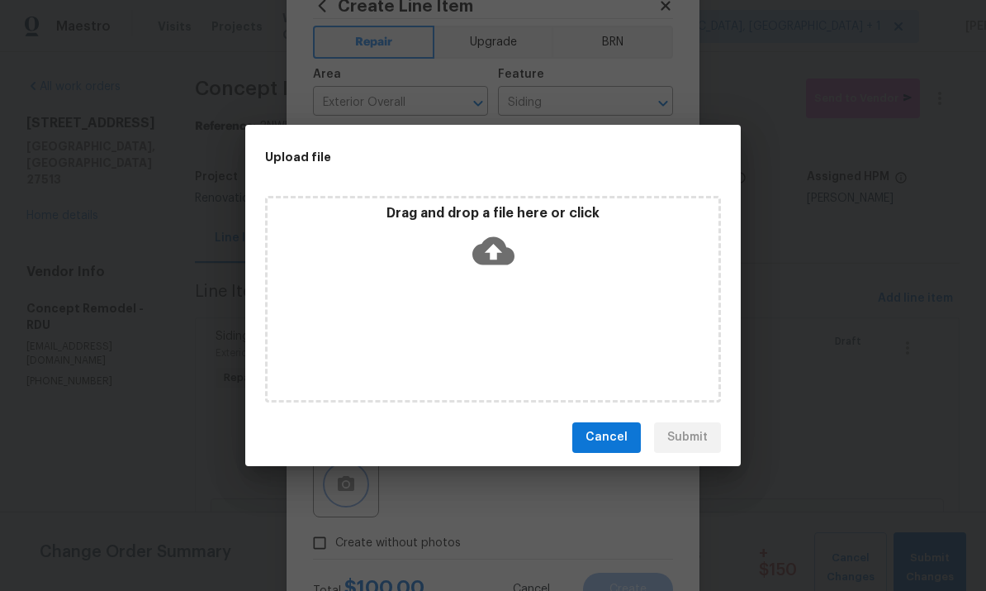
click at [847, 377] on div "Upload file Drag and drop a file here or click Cancel Submit" at bounding box center [493, 295] width 986 height 591
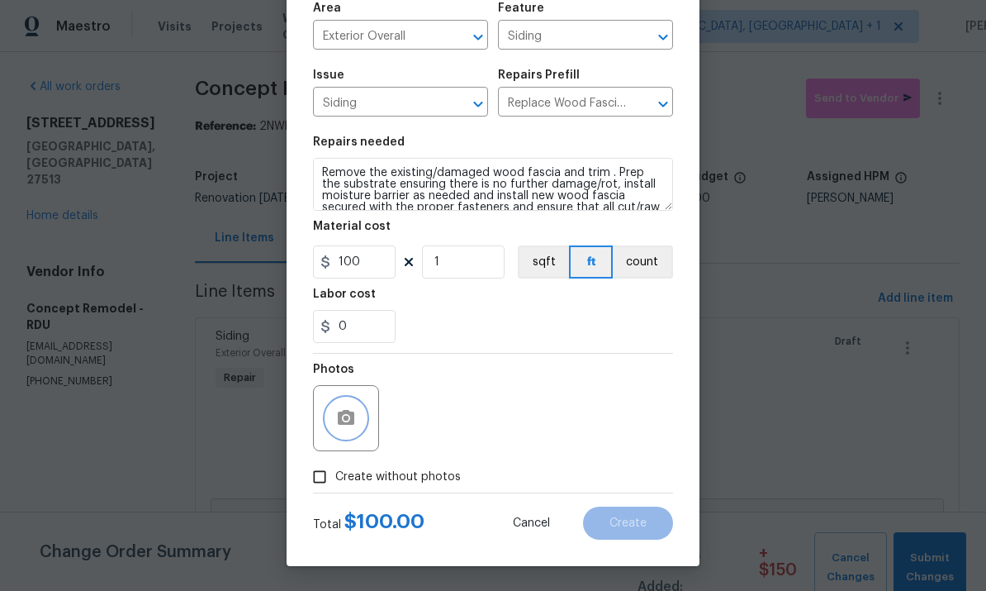
scroll to position [124, 0]
click at [324, 482] on input "Create without photos" at bounding box center [319, 476] width 31 height 31
checkbox input "true"
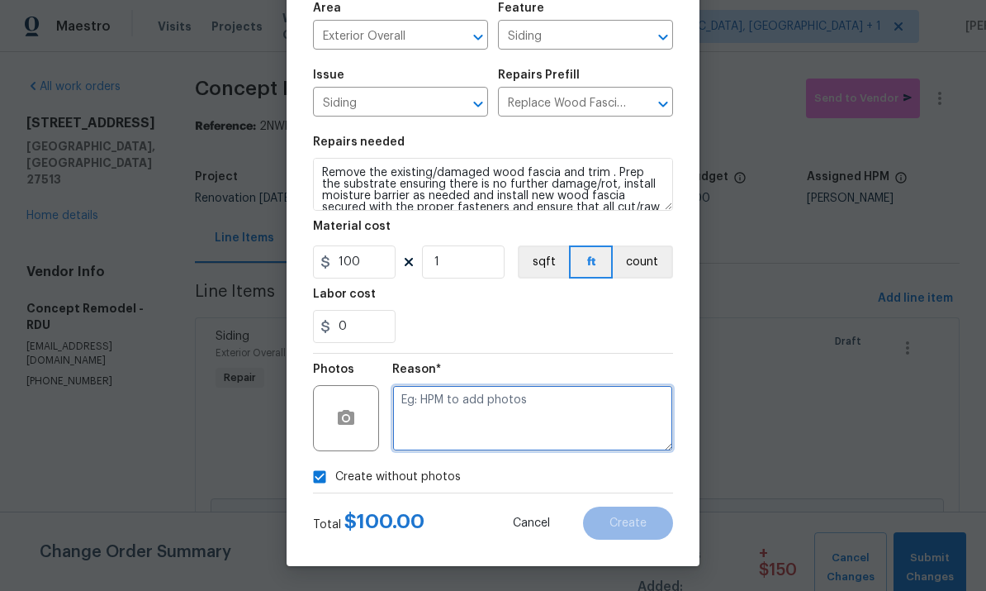
click at [434, 397] on textarea at bounding box center [532, 418] width 281 height 66
type textarea "To come"
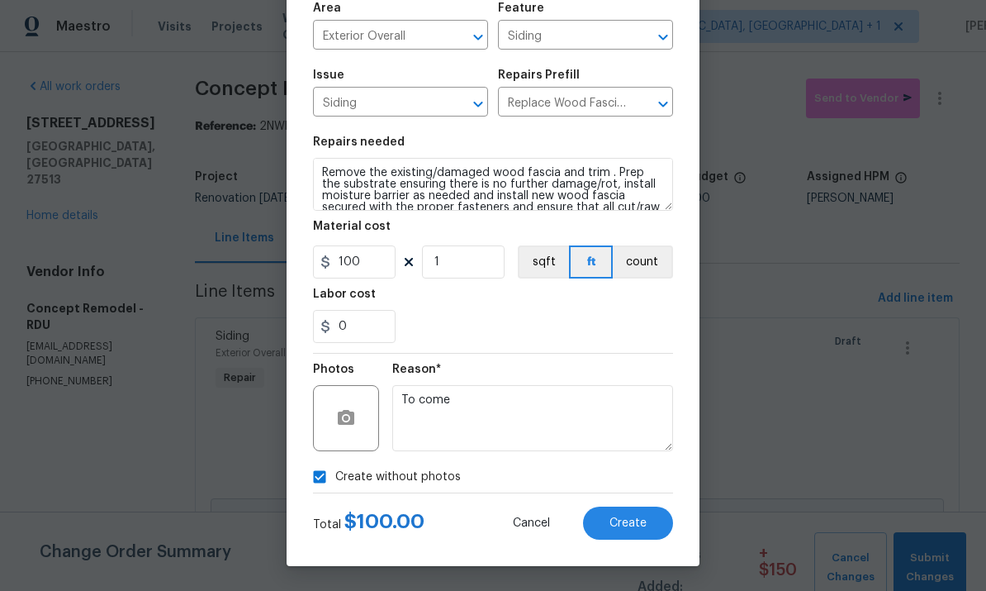
click at [636, 519] on span "Create" at bounding box center [628, 523] width 37 height 12
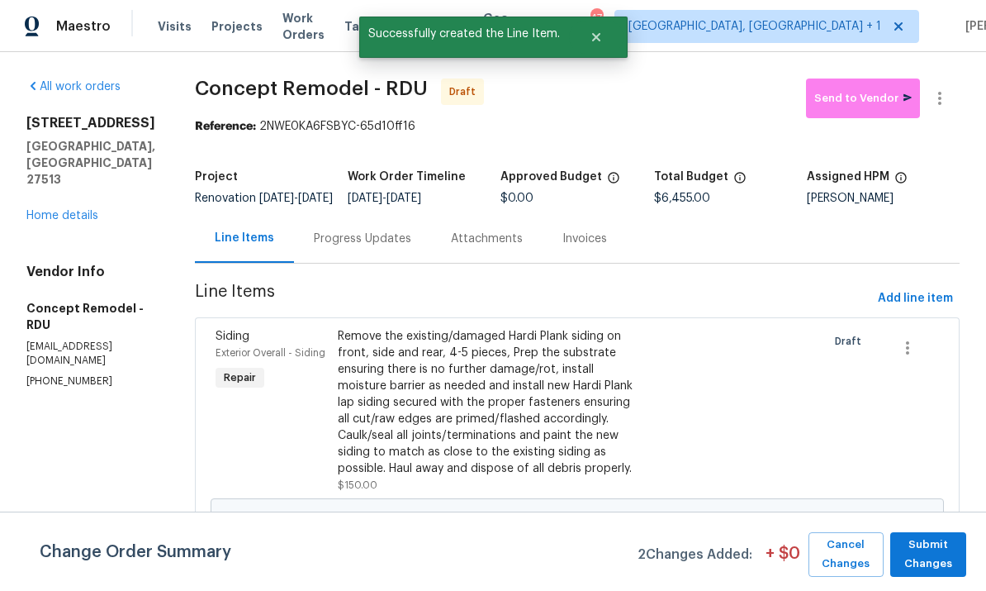
scroll to position [0, 0]
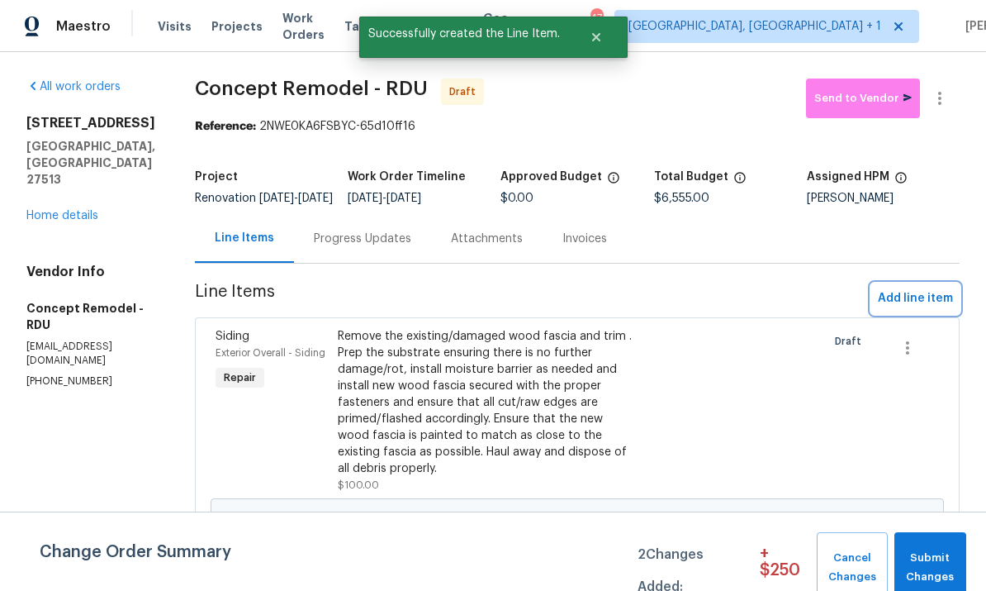
click at [924, 309] on span "Add line item" at bounding box center [915, 298] width 75 height 21
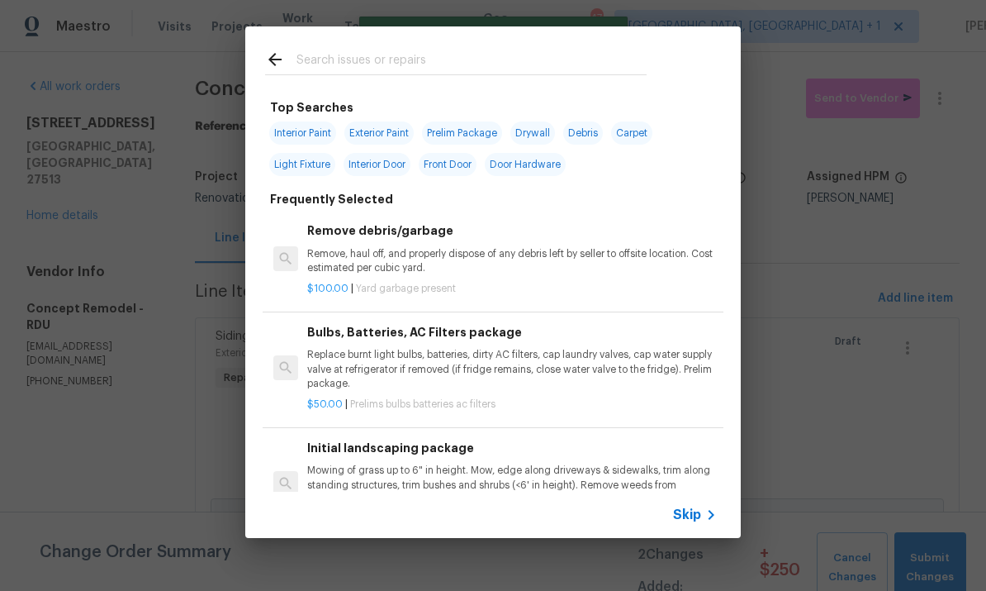
click at [342, 64] on input "text" at bounding box center [472, 62] width 350 height 25
click at [341, 63] on input "text" at bounding box center [472, 62] width 350 height 25
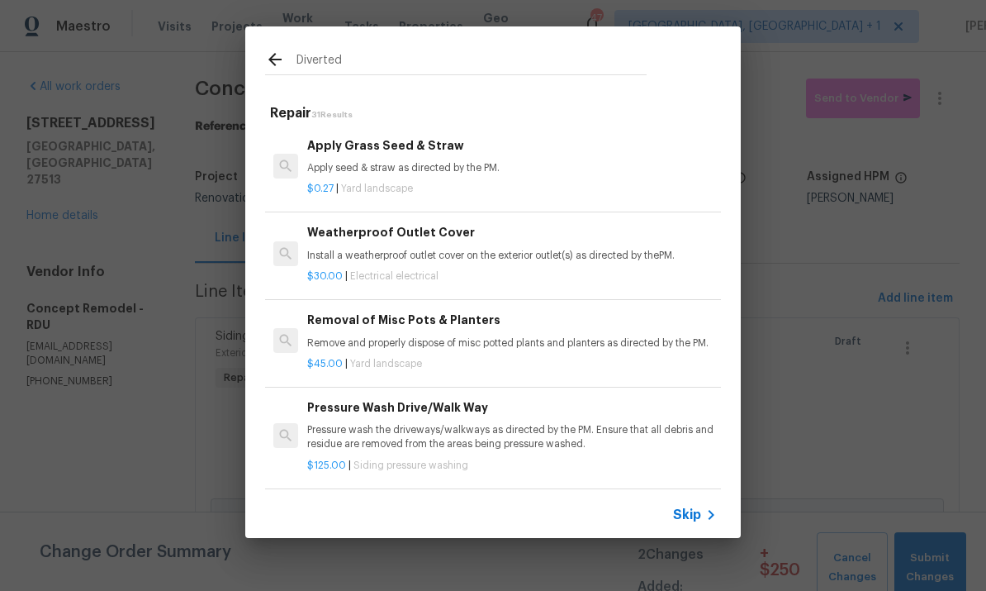
click at [364, 68] on input "Diverted" at bounding box center [472, 62] width 350 height 25
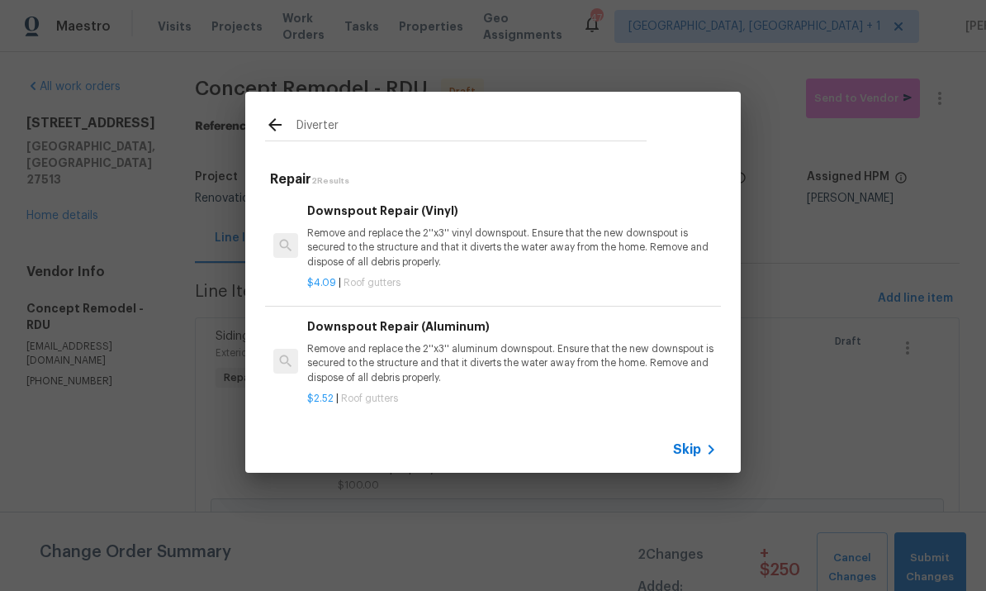
click at [390, 124] on input "Diverter" at bounding box center [472, 127] width 350 height 25
click at [345, 126] on input "Diverter" at bounding box center [472, 127] width 350 height 25
type input "D"
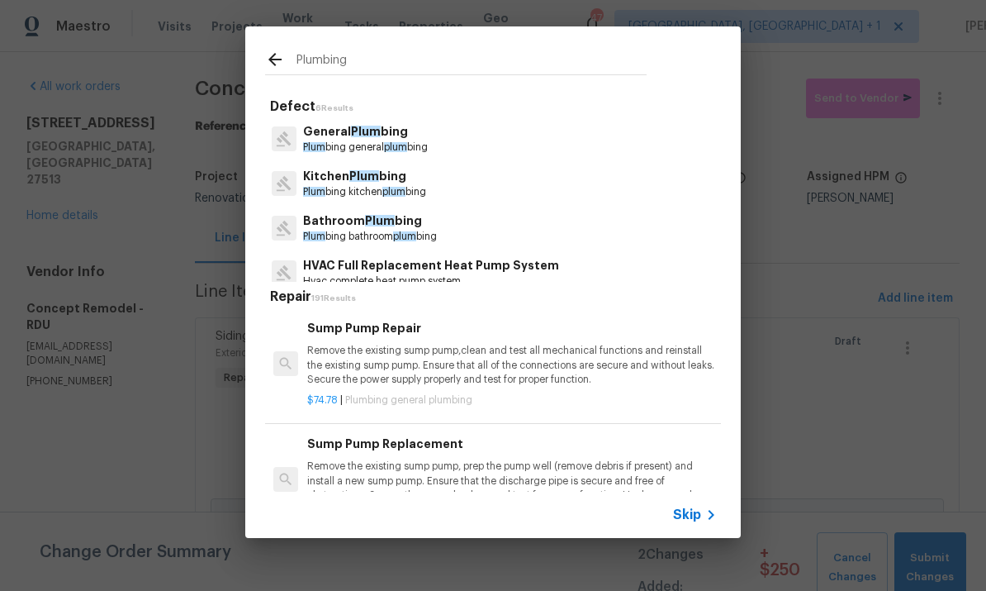
type input "Plumbing"
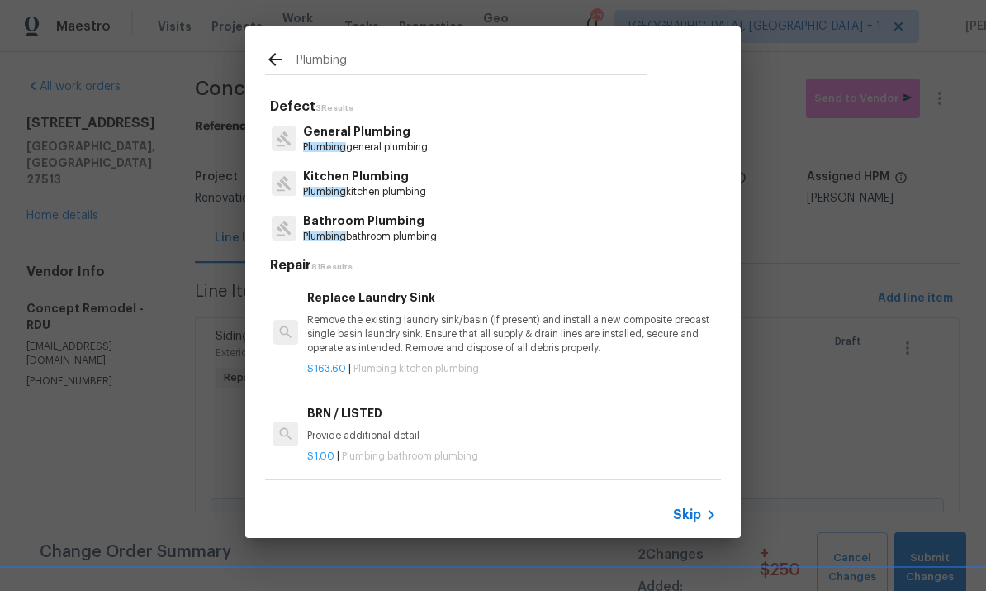
click at [387, 228] on p "Bathroom Plumbing" at bounding box center [370, 220] width 134 height 17
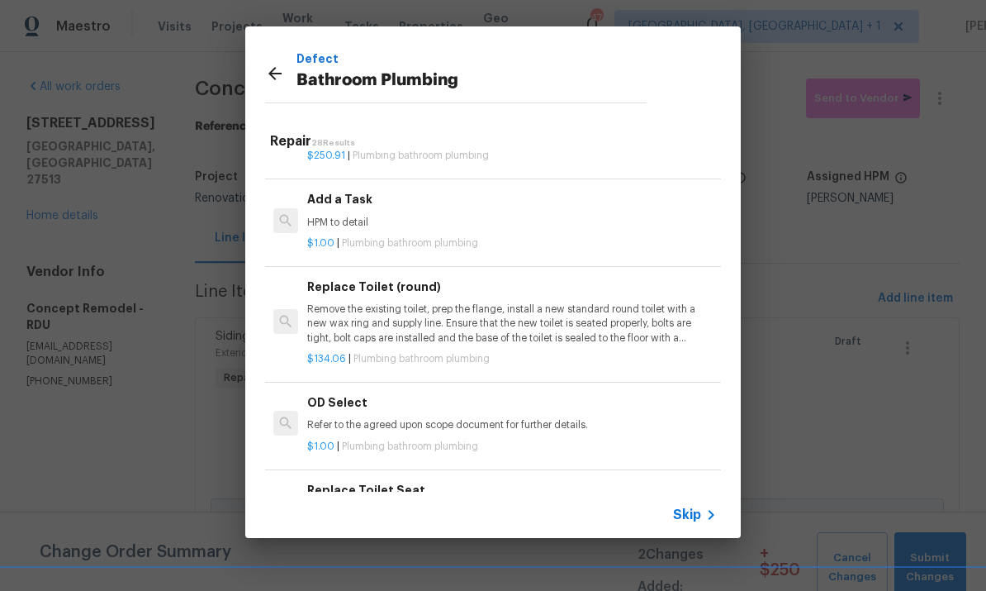
click at [342, 216] on p "HPM to detail" at bounding box center [512, 223] width 410 height 14
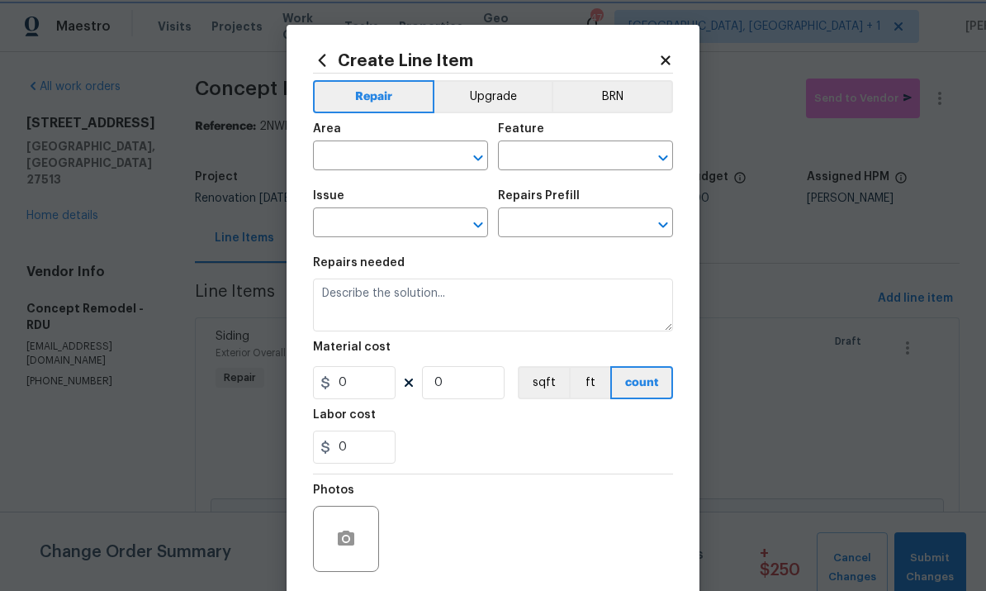
type input "Plumbing"
type input "Bathroom Plumbing"
type input "Add a Task $1.00"
type textarea "HPM to detail"
type input "1"
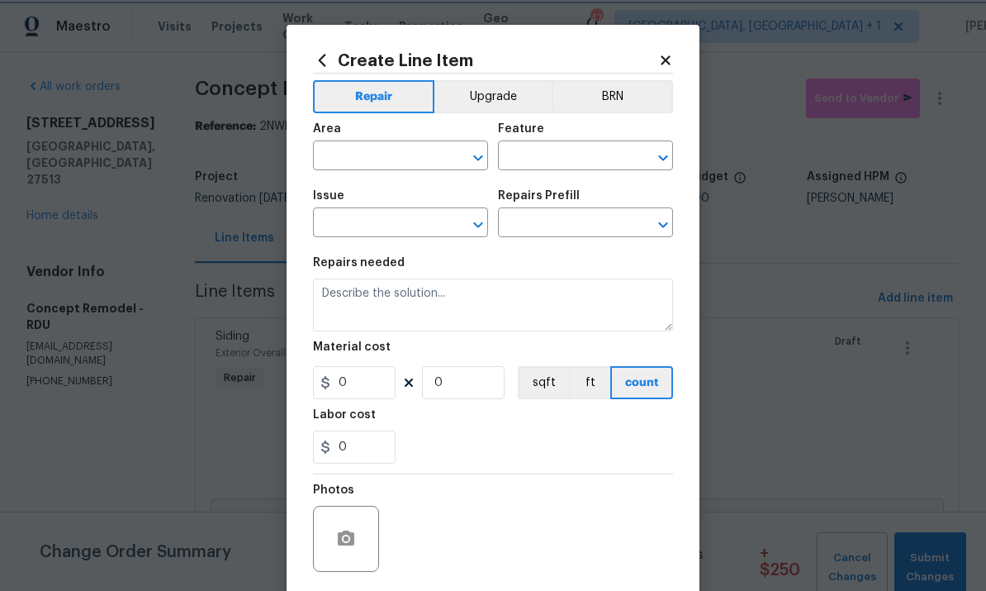
type input "1"
click at [364, 150] on input "text" at bounding box center [377, 158] width 129 height 26
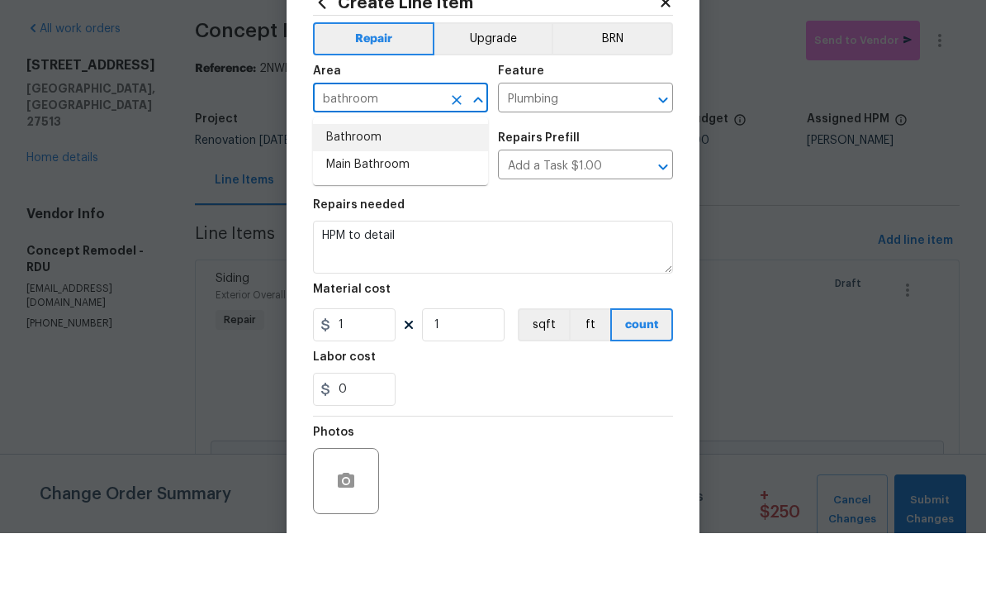
click at [354, 182] on li "Bathroom" at bounding box center [400, 195] width 175 height 27
type input "Bathroom"
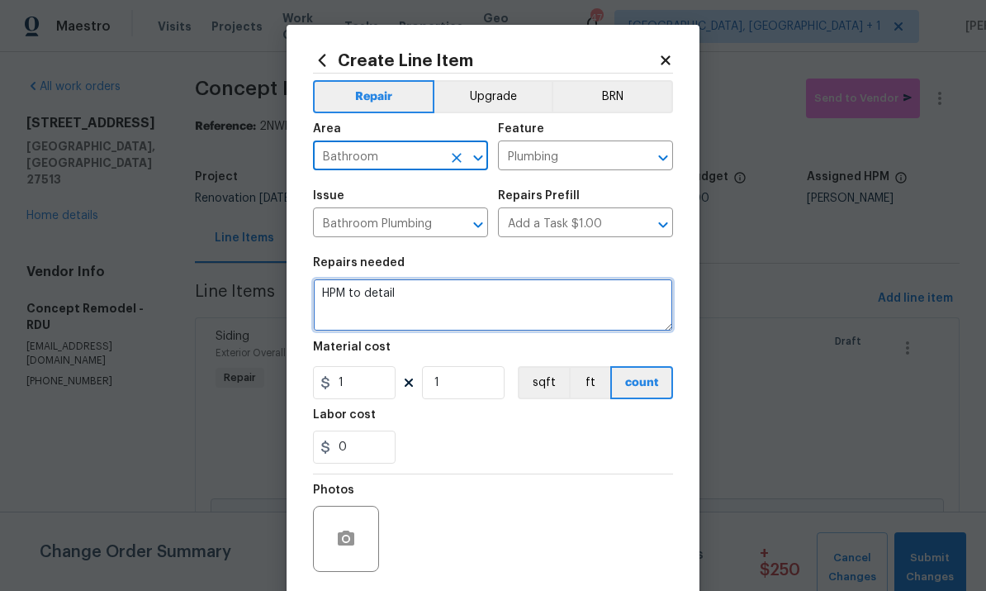
click at [410, 307] on textarea "HPM to detail" at bounding box center [493, 304] width 360 height 53
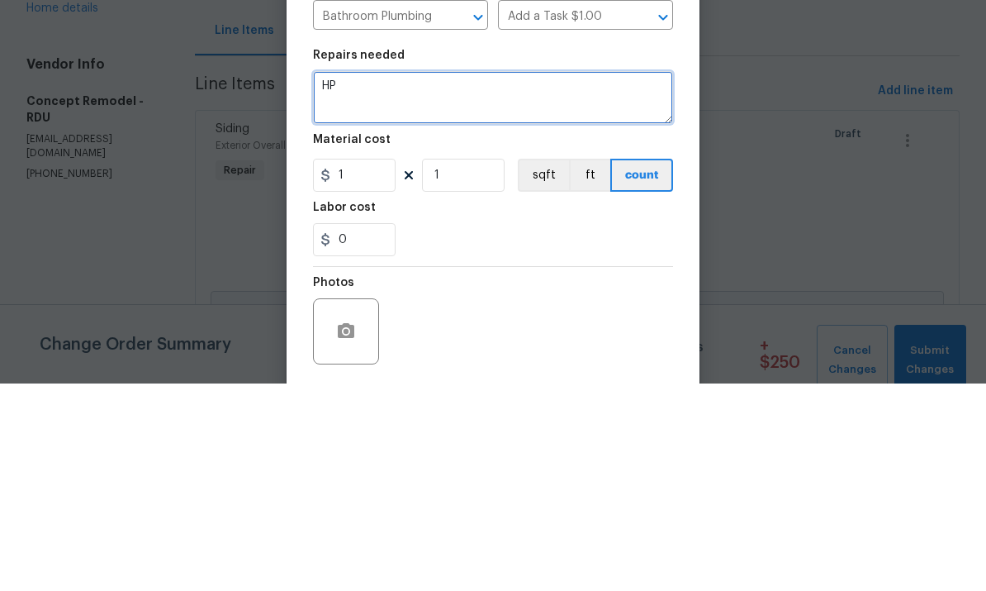
type textarea "H"
type textarea "D"
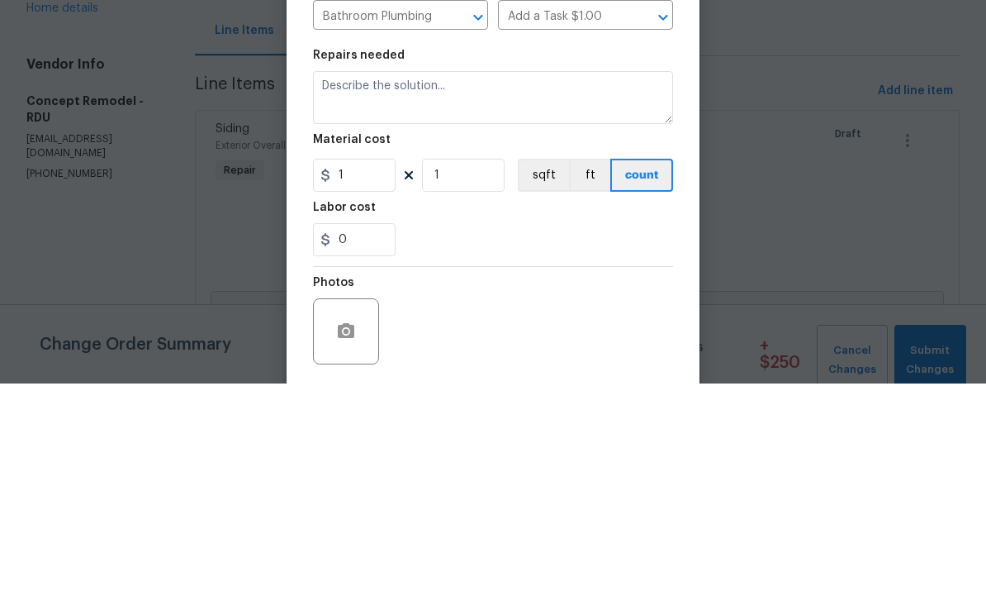
scroll to position [62, 0]
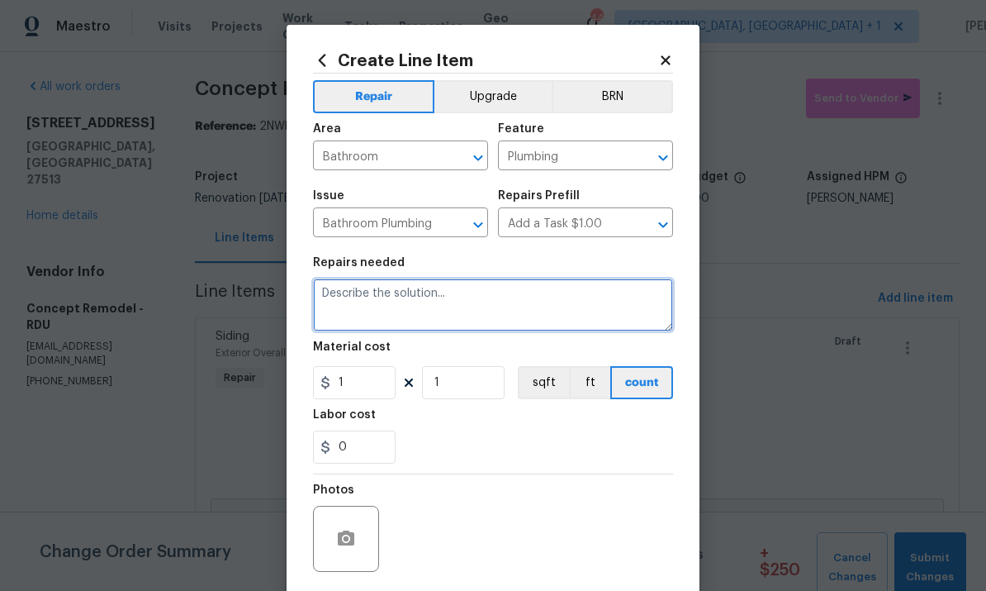
click at [373, 302] on textarea at bounding box center [493, 304] width 360 height 53
type textarea "Replace the bathtub diverter valve to allow water to come out of shower head."
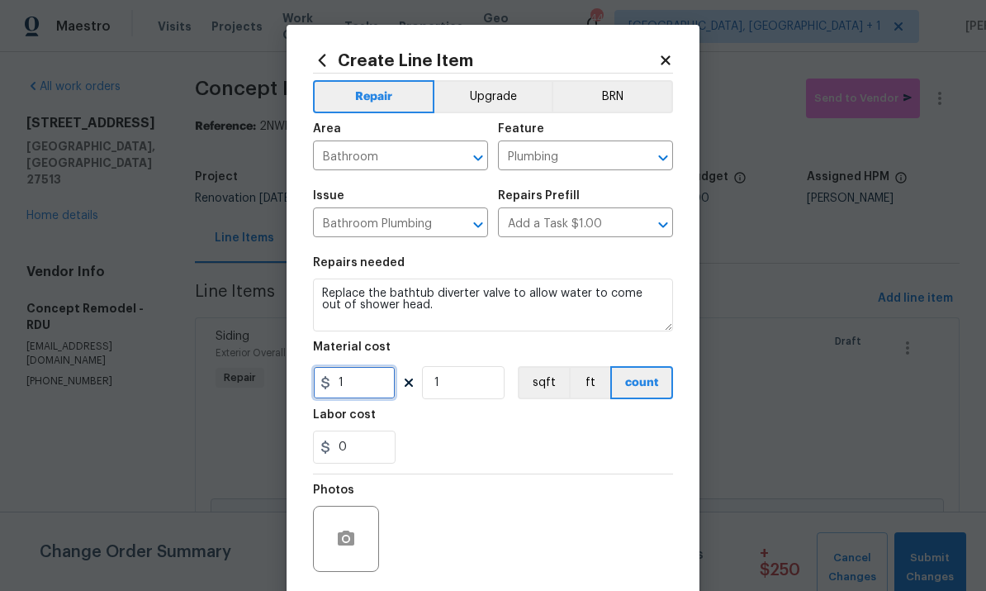
click at [383, 382] on input "1" at bounding box center [354, 382] width 83 height 33
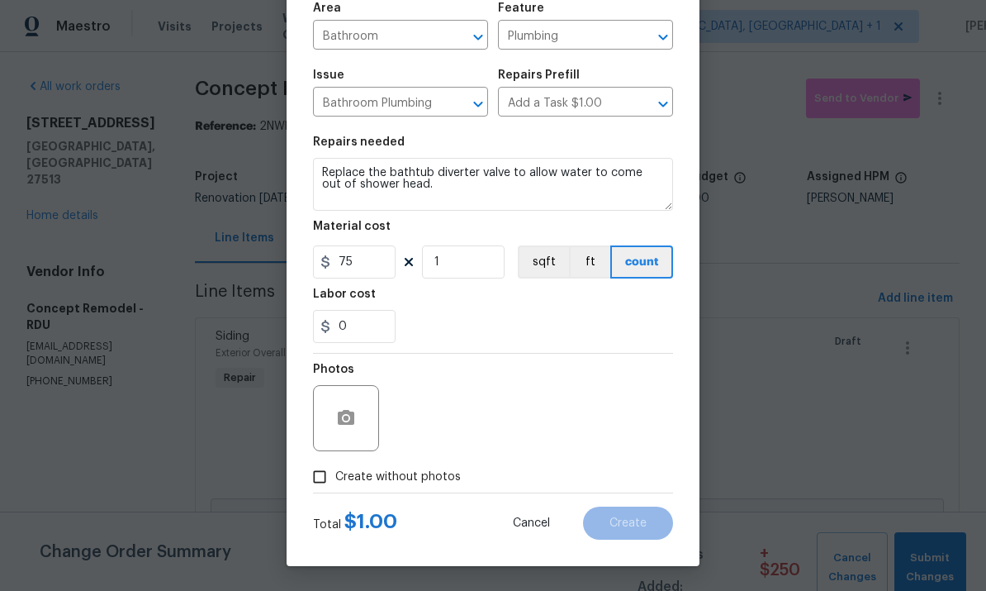
scroll to position [124, 0]
type input "75"
click at [325, 491] on input "Create without photos" at bounding box center [319, 476] width 31 height 31
checkbox input "true"
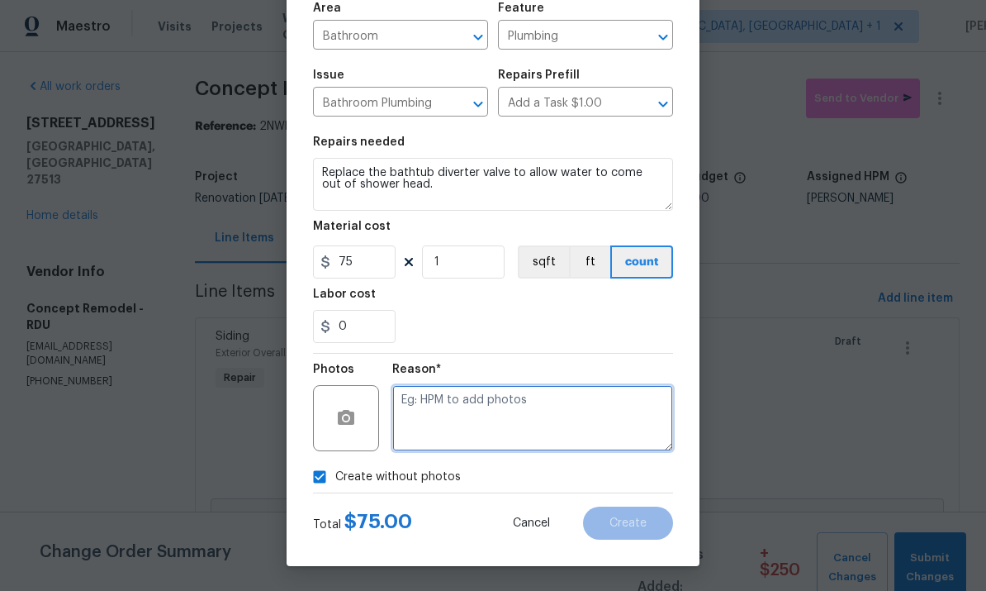
click at [427, 406] on textarea at bounding box center [532, 418] width 281 height 66
type textarea "To come"
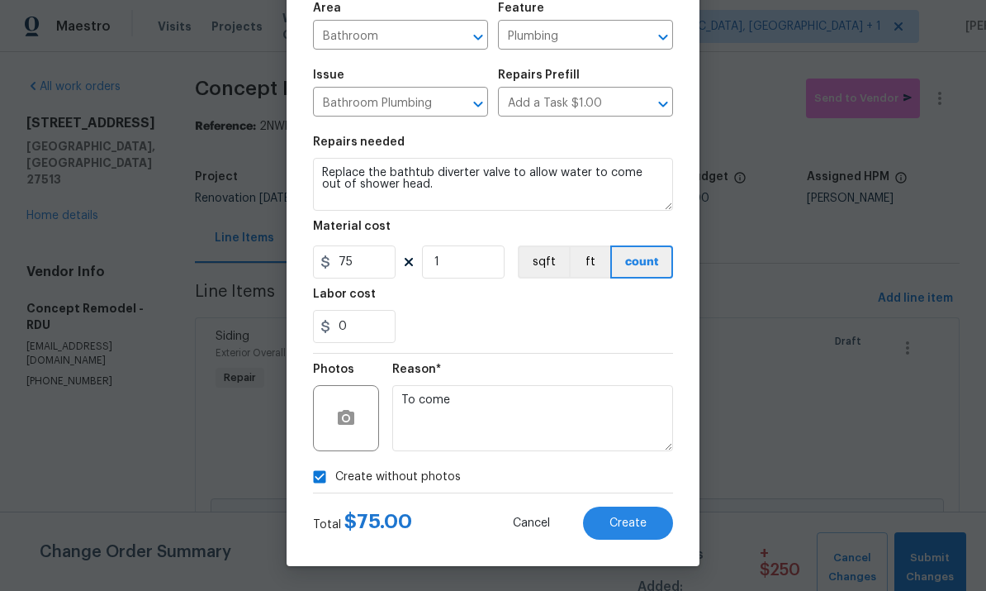
click at [626, 528] on span "Create" at bounding box center [628, 523] width 37 height 12
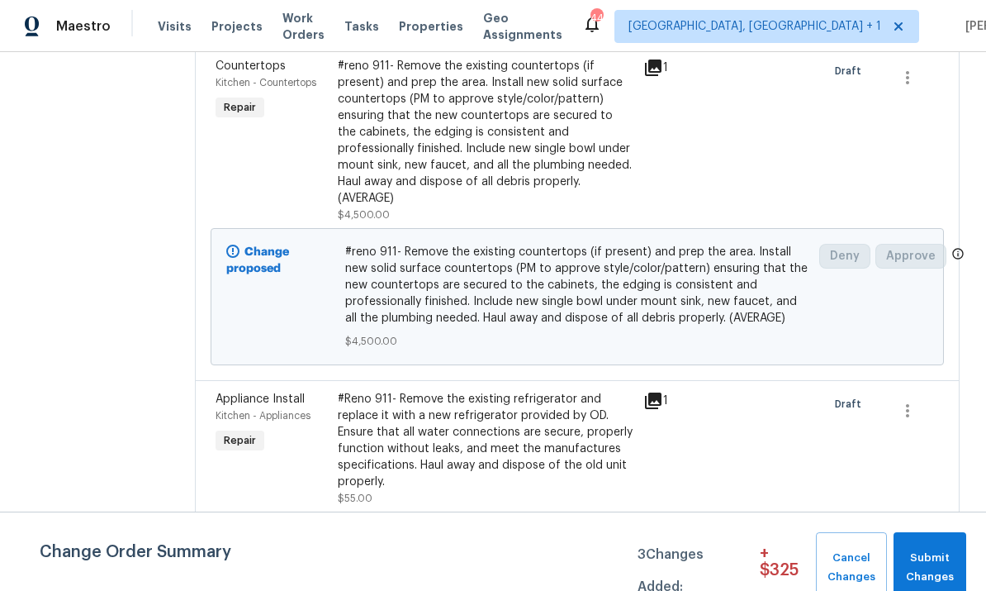
scroll to position [1137, 0]
click at [496, 259] on span "#reno 911- Remove the existing countertops (if present) and prep the area. Inst…" at bounding box center [577, 284] width 465 height 83
click at [500, 116] on div "#reno 911- Remove the existing countertops (if present) and prep the area. Inst…" at bounding box center [486, 131] width 296 height 149
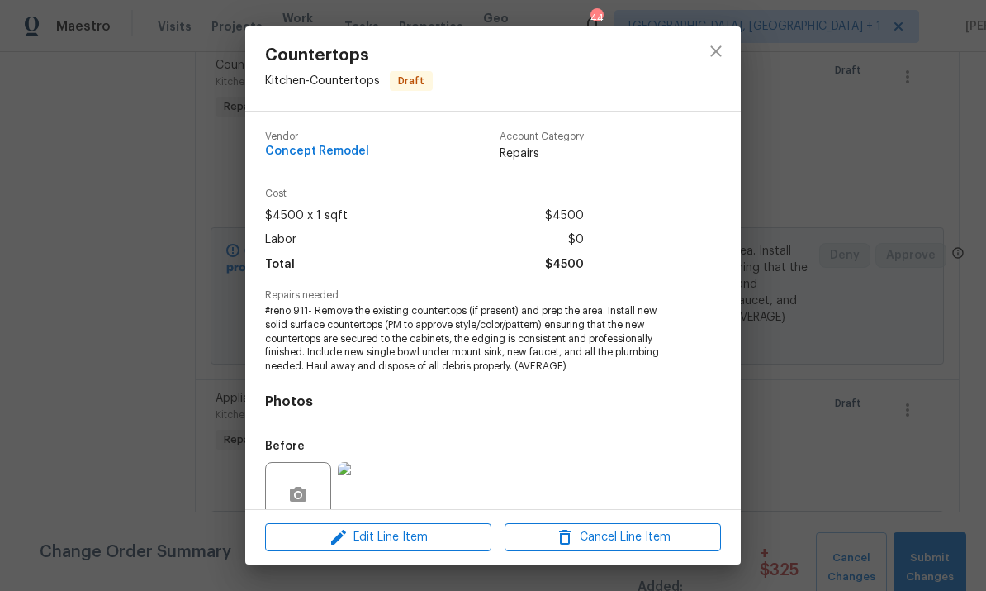
click at [799, 350] on div "Countertops Kitchen - Countertops Draft Vendor Concept Remodel Account Category…" at bounding box center [493, 295] width 986 height 591
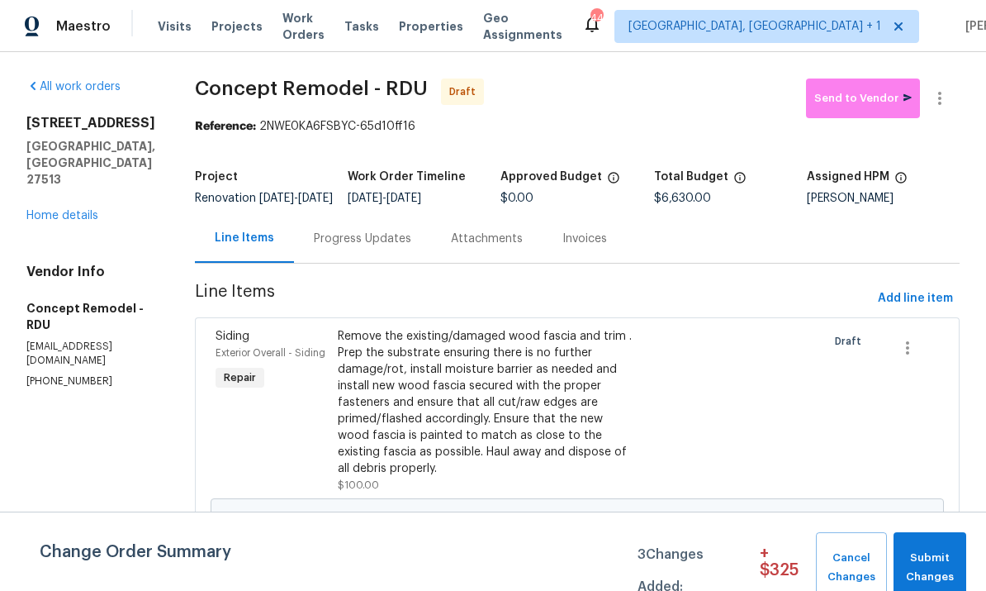
scroll to position [0, 0]
click at [555, 411] on div "Remove the existing/damaged wood fascia and trim . Prep the substrate ensuring …" at bounding box center [486, 402] width 296 height 149
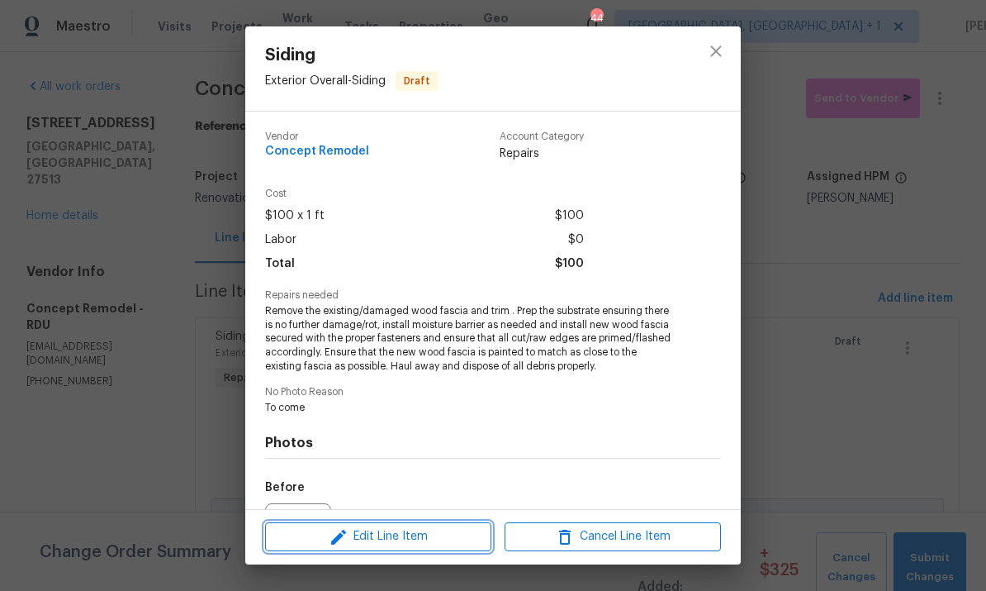
click at [418, 537] on span "Edit Line Item" at bounding box center [378, 536] width 216 height 21
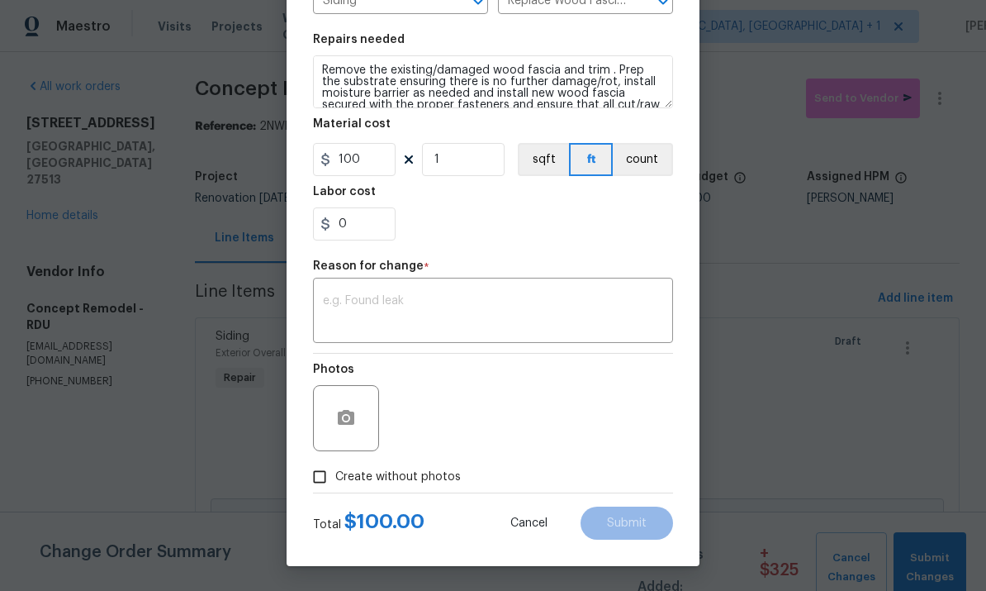
scroll to position [226, 0]
click at [357, 408] on button "button" at bounding box center [346, 418] width 40 height 40
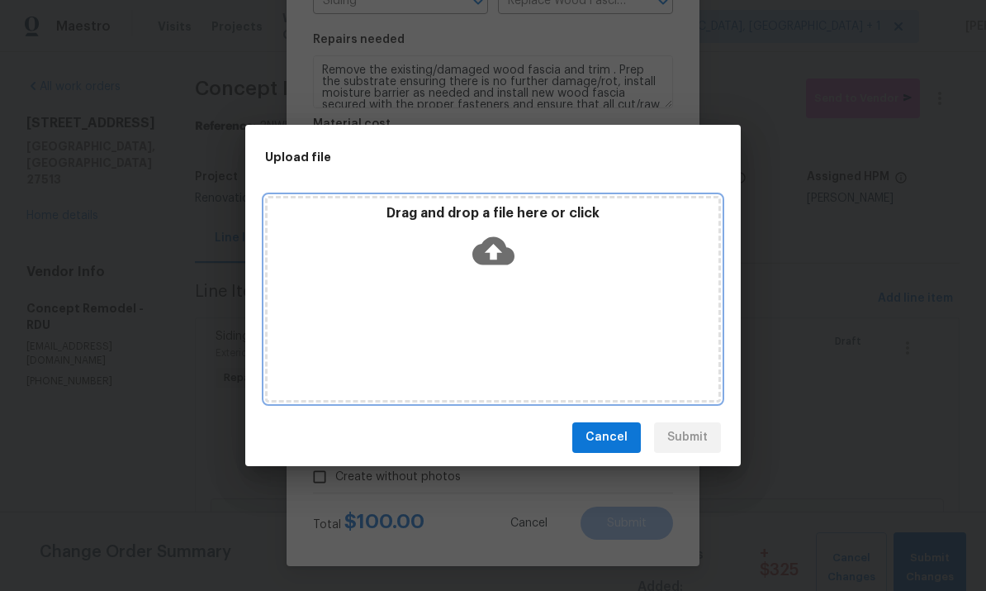
click at [506, 248] on icon at bounding box center [494, 250] width 42 height 28
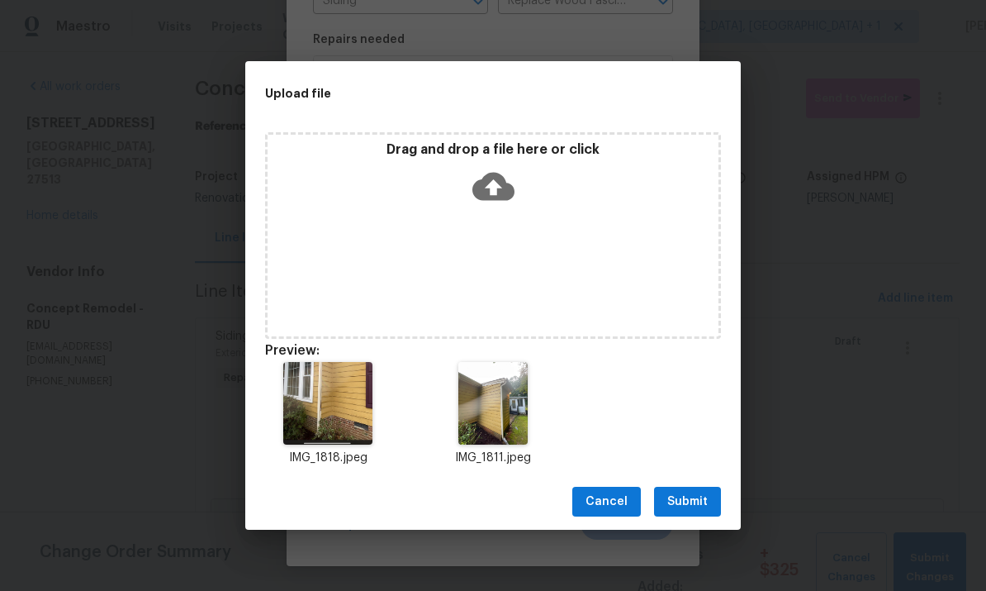
click at [699, 500] on span "Submit" at bounding box center [687, 502] width 40 height 21
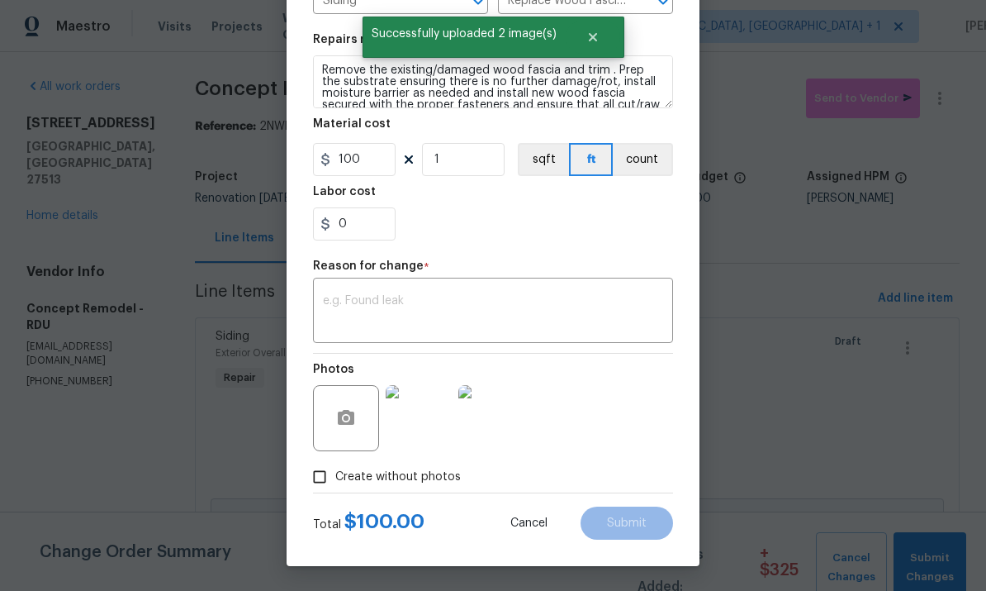
click at [402, 307] on textarea at bounding box center [493, 312] width 340 height 35
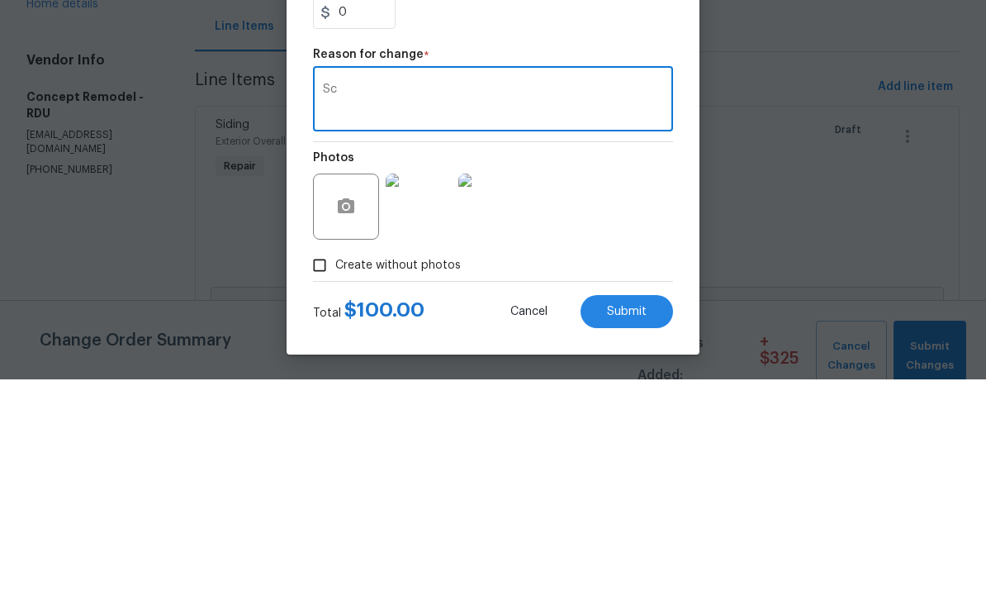
type textarea "S"
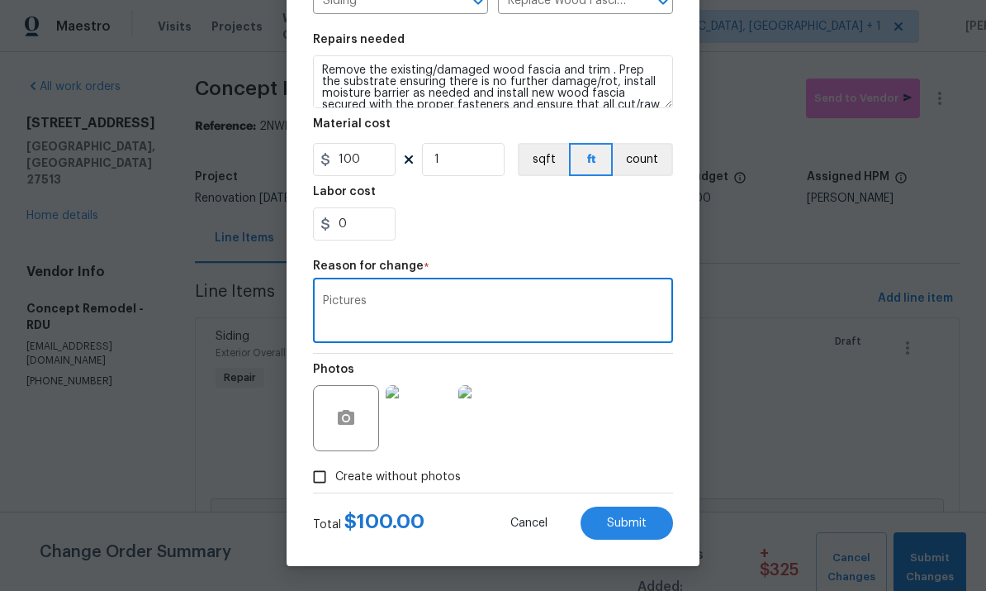
type textarea "Pictures"
click at [632, 527] on span "Submit" at bounding box center [627, 523] width 40 height 12
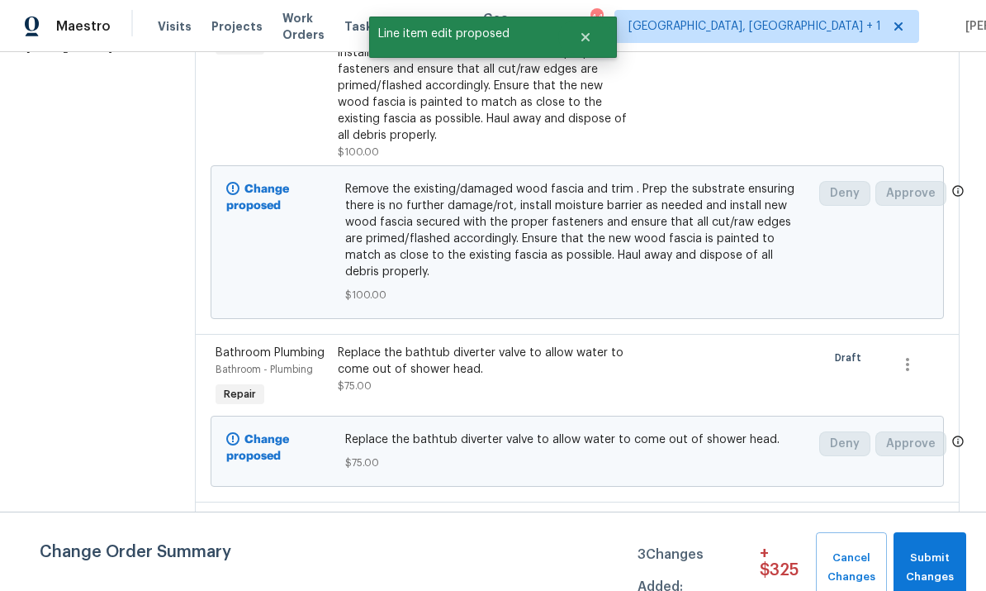
scroll to position [332, 0]
click at [555, 345] on div "Replace the bathtub diverter valve to allow water to come out of shower head." at bounding box center [486, 361] width 296 height 33
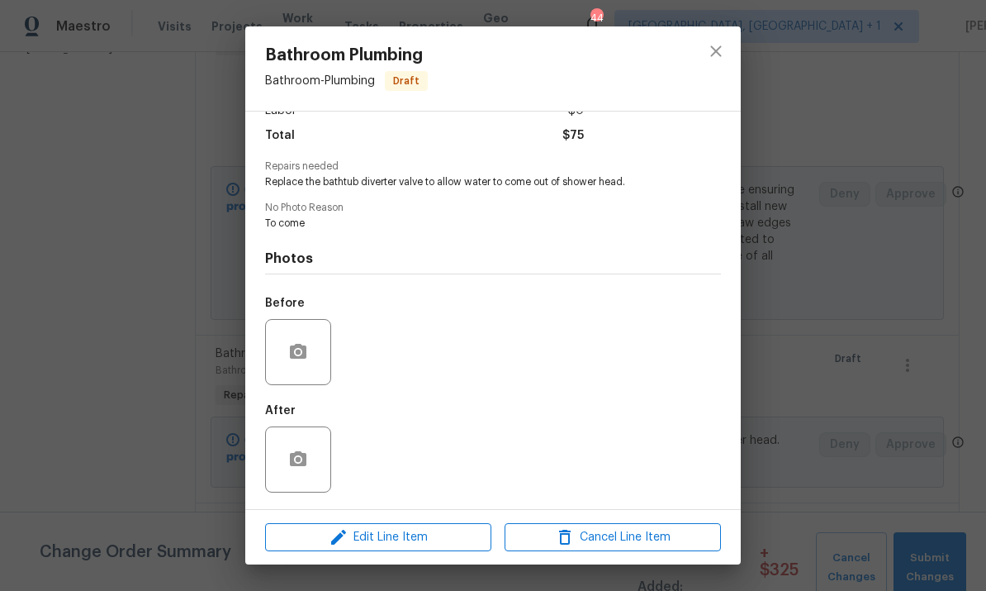
scroll to position [133, 0]
click at [301, 345] on icon "button" at bounding box center [298, 351] width 17 height 15
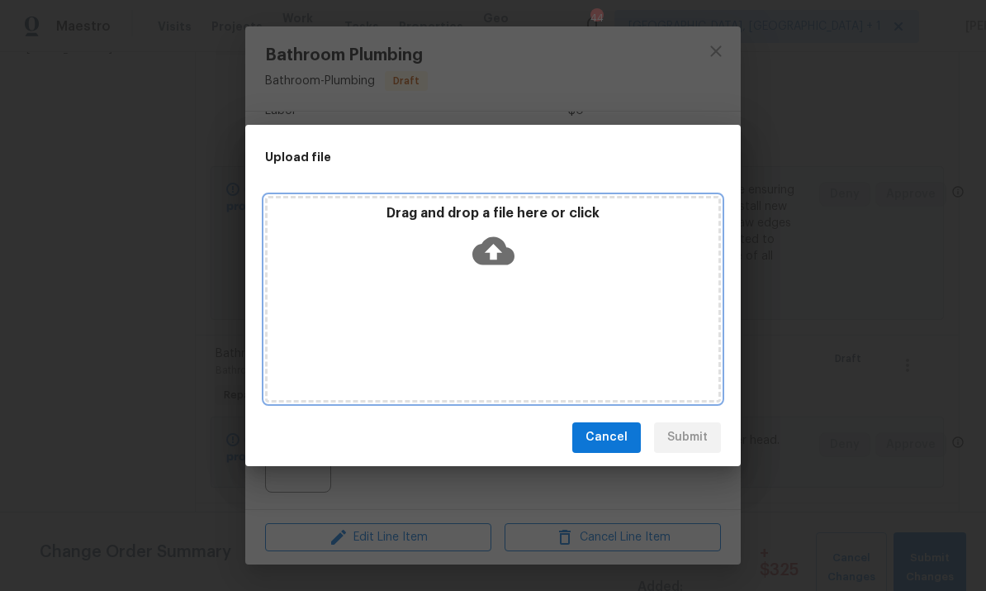
click at [496, 244] on icon at bounding box center [494, 250] width 42 height 28
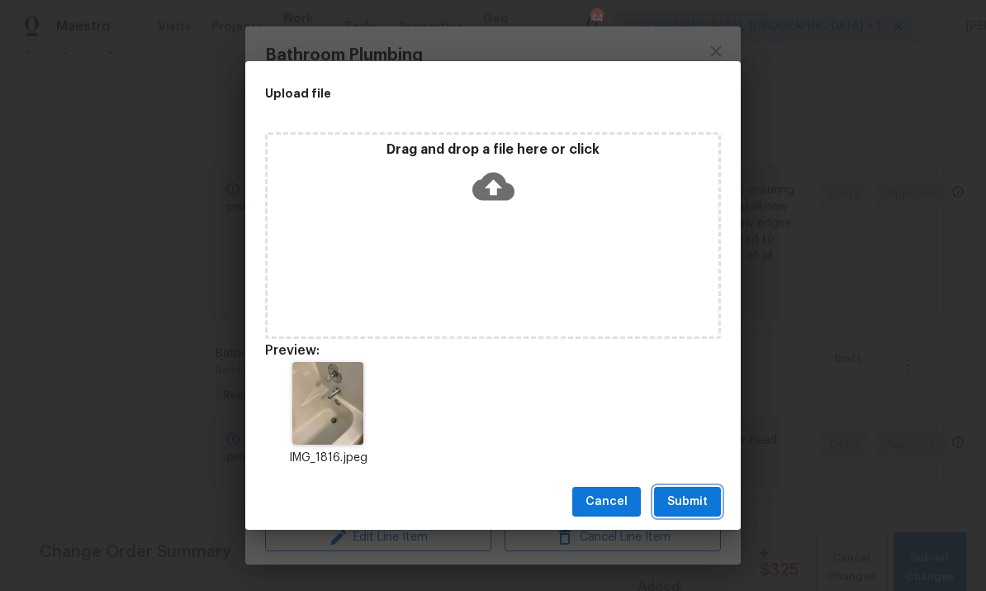
click at [701, 502] on span "Submit" at bounding box center [687, 502] width 40 height 21
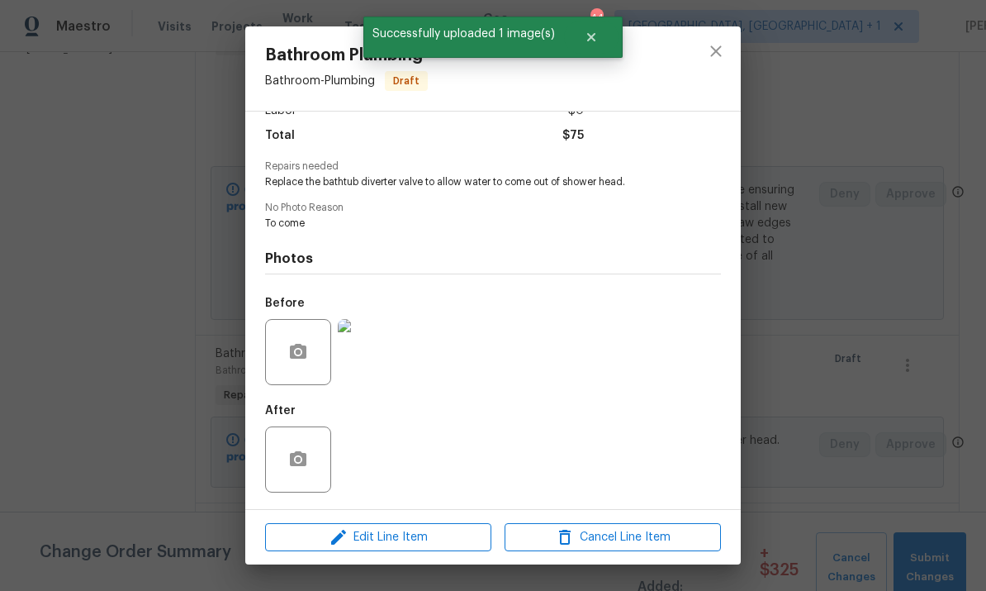
click at [859, 277] on div "Bathroom Plumbing Bathroom - Plumbing Draft Vendor Concept Remodel Account Cate…" at bounding box center [493, 295] width 986 height 591
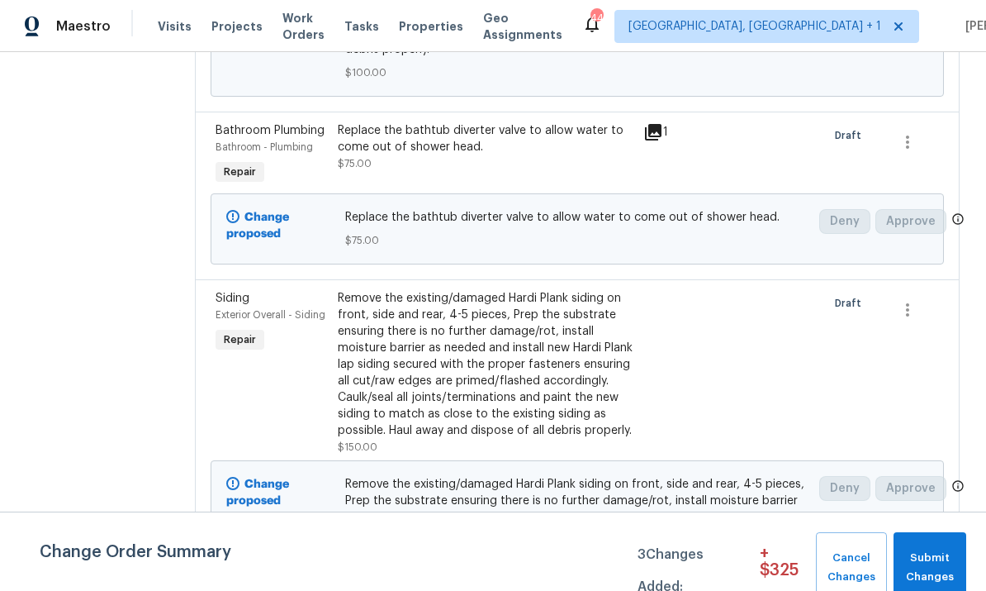
scroll to position [556, 0]
click at [550, 307] on div "Remove the existing/damaged Hardi Plank siding on front, side and rear, 4-5 pie…" at bounding box center [486, 363] width 296 height 149
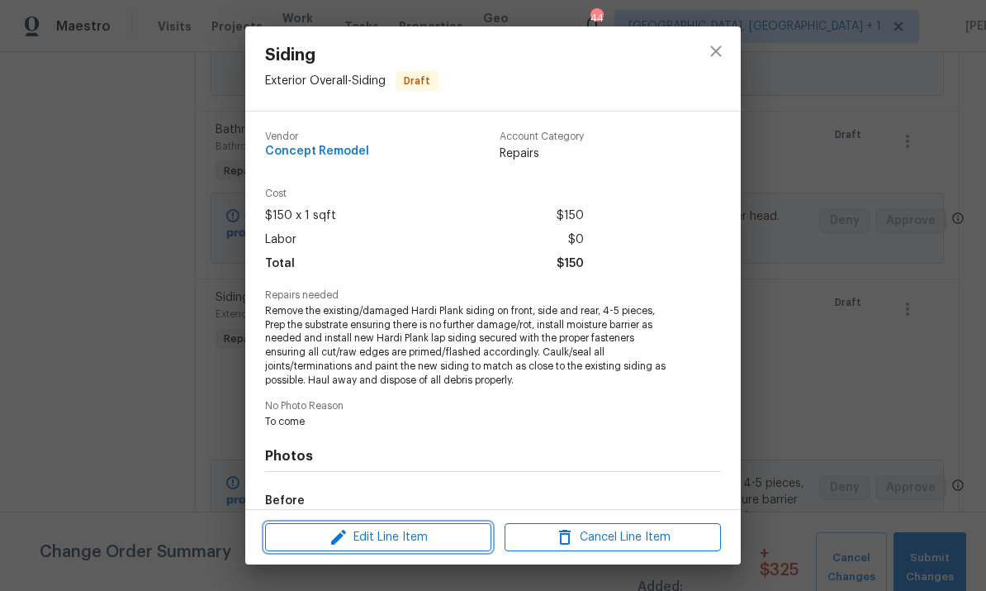
click at [439, 541] on span "Edit Line Item" at bounding box center [378, 537] width 216 height 21
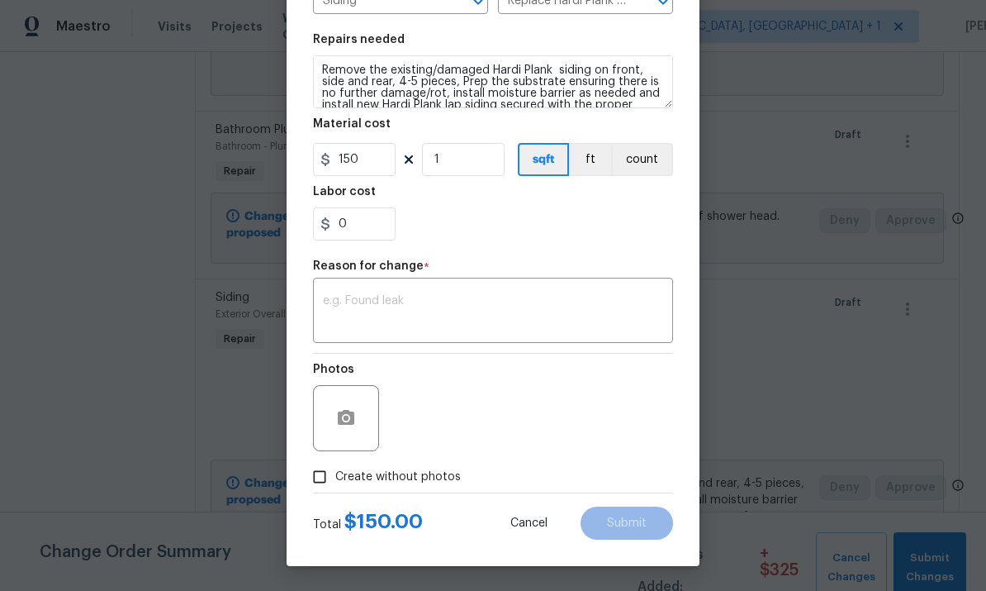
scroll to position [226, 0]
click at [798, 270] on body "Maestro Visits Projects Work Orders Tasks Properties Geo Assignments 44 Albuque…" at bounding box center [493, 295] width 986 height 591
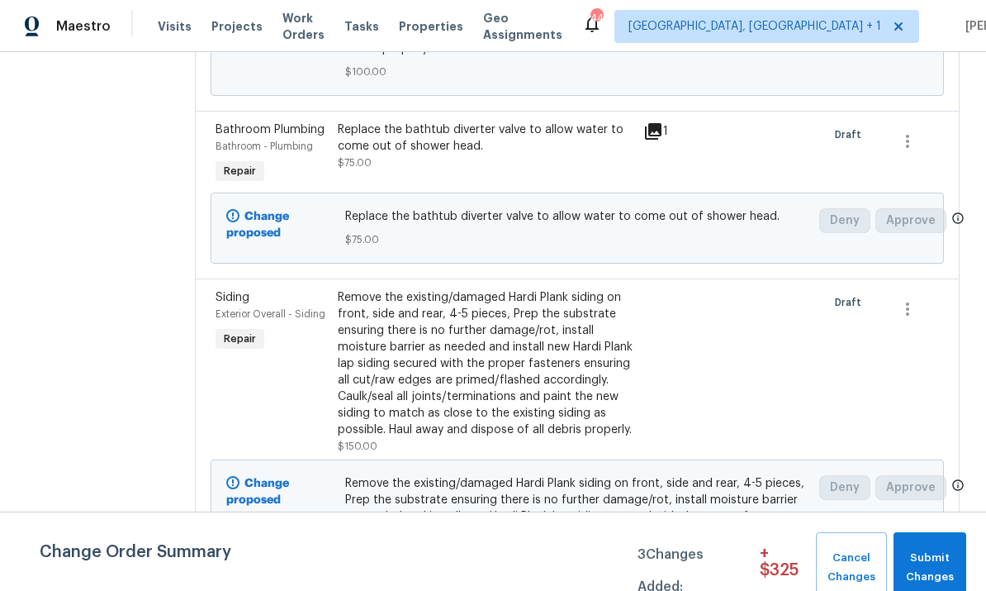
scroll to position [0, 0]
click at [506, 323] on div "Remove the existing/damaged Hardi Plank siding on front, side and rear, 4-5 pie…" at bounding box center [486, 363] width 296 height 149
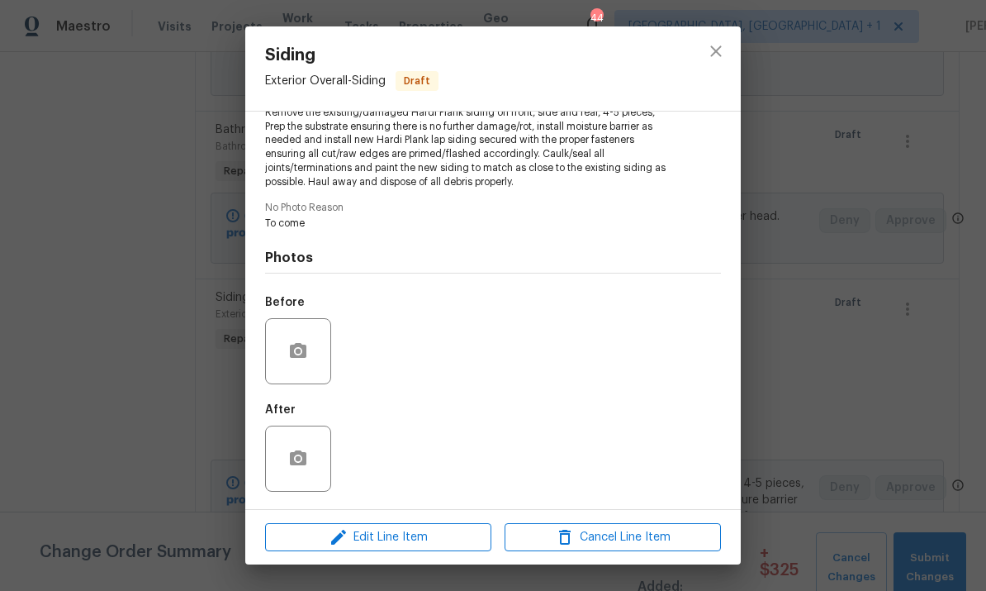
scroll to position [199, 0]
click at [314, 362] on button "button" at bounding box center [298, 351] width 40 height 40
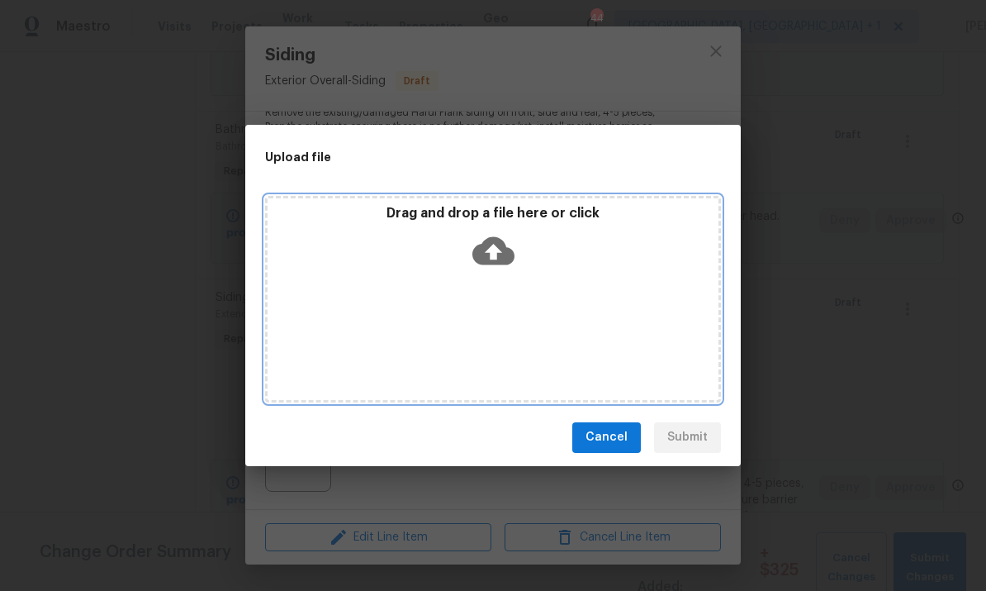
click at [501, 249] on icon at bounding box center [494, 250] width 42 height 28
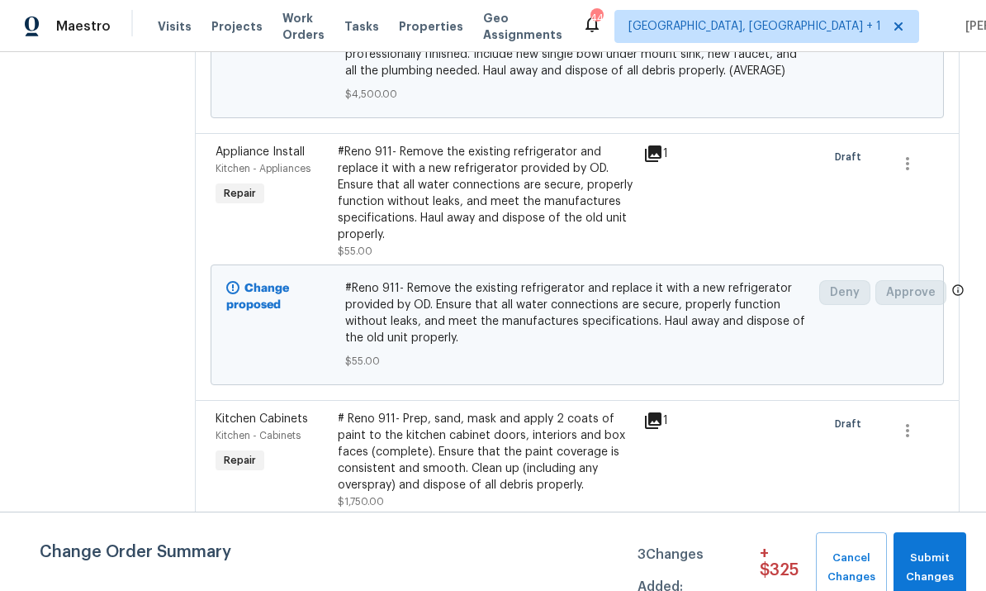
scroll to position [1384, 0]
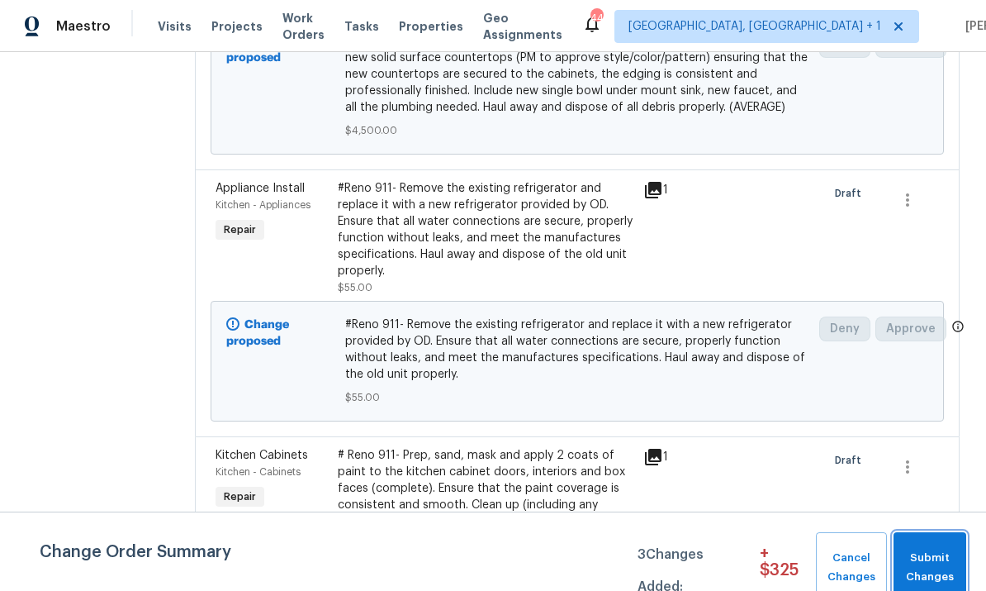
click at [932, 546] on button "Submit Changes" at bounding box center [930, 567] width 73 height 71
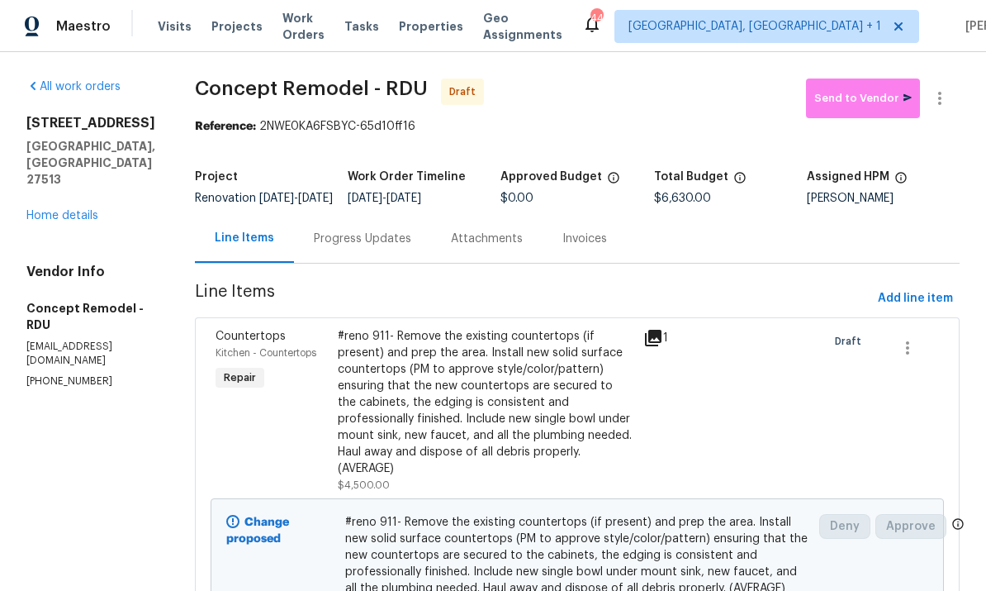
scroll to position [0, 0]
click at [327, 247] on div "Progress Updates" at bounding box center [362, 238] width 97 height 17
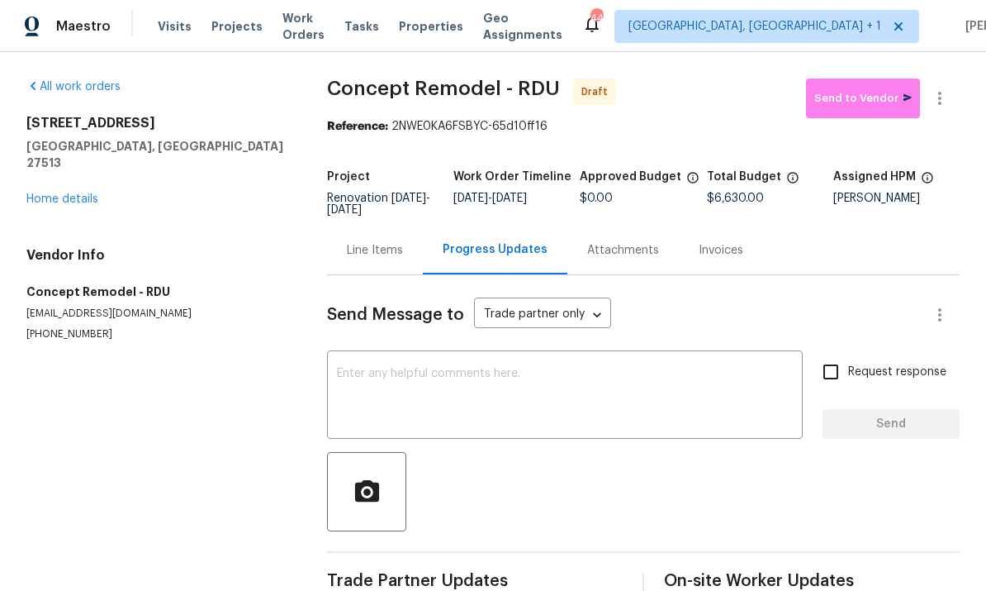
click at [415, 385] on textarea at bounding box center [565, 397] width 456 height 58
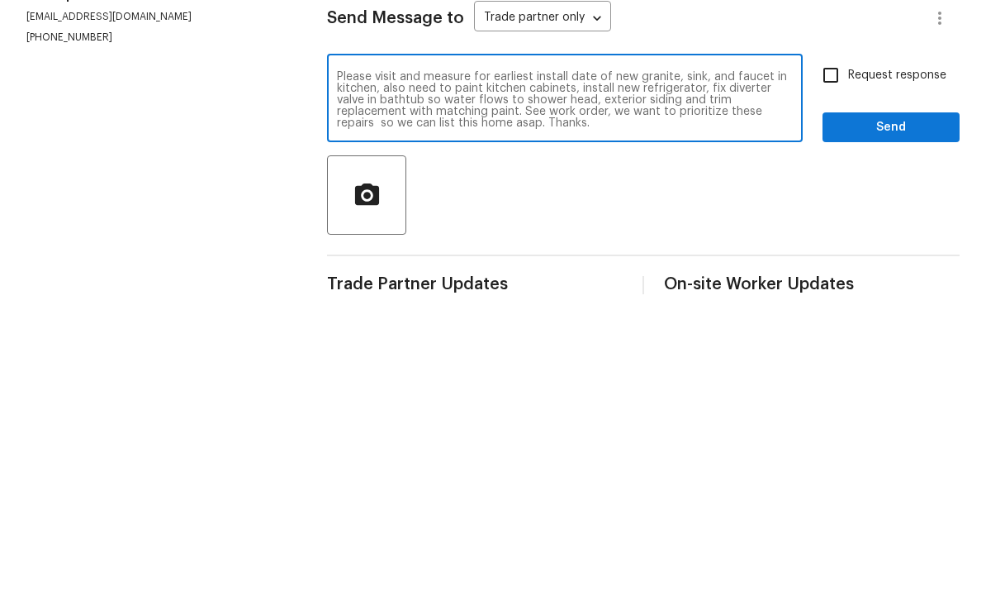
type textarea "Please visit and measure for earliest install date of new granite, sink, and fa…"
click at [833, 354] on input "Request response" at bounding box center [831, 371] width 35 height 35
checkbox input "true"
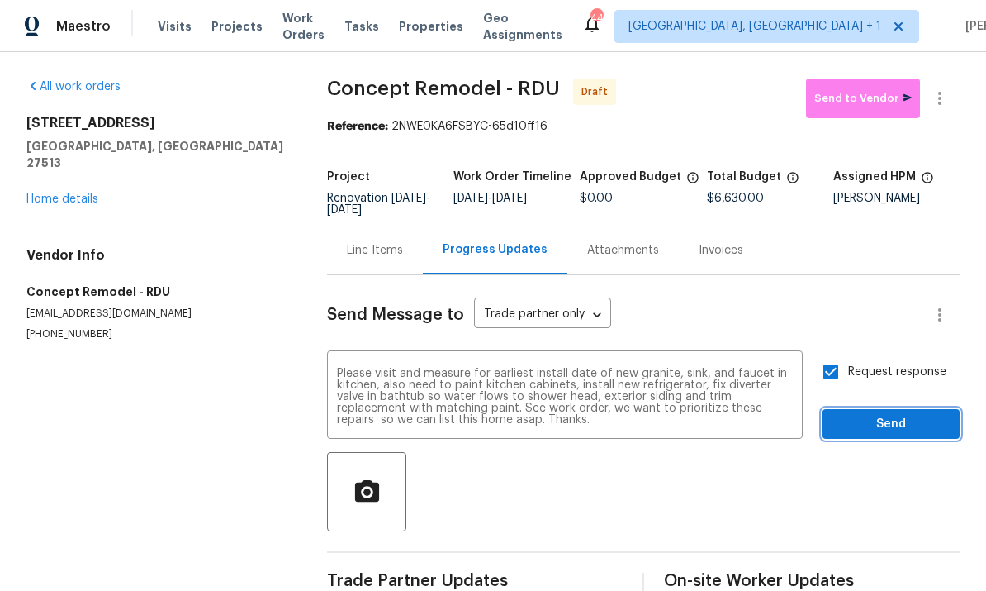
click at [893, 414] on span "Send" at bounding box center [891, 424] width 111 height 21
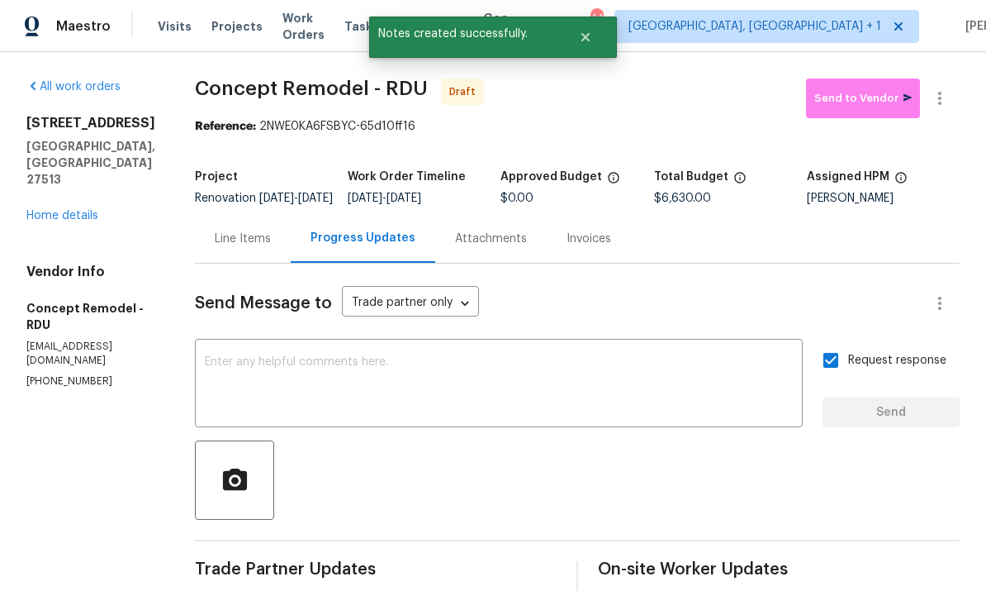
click at [85, 210] on link "Home details" at bounding box center [62, 216] width 72 height 12
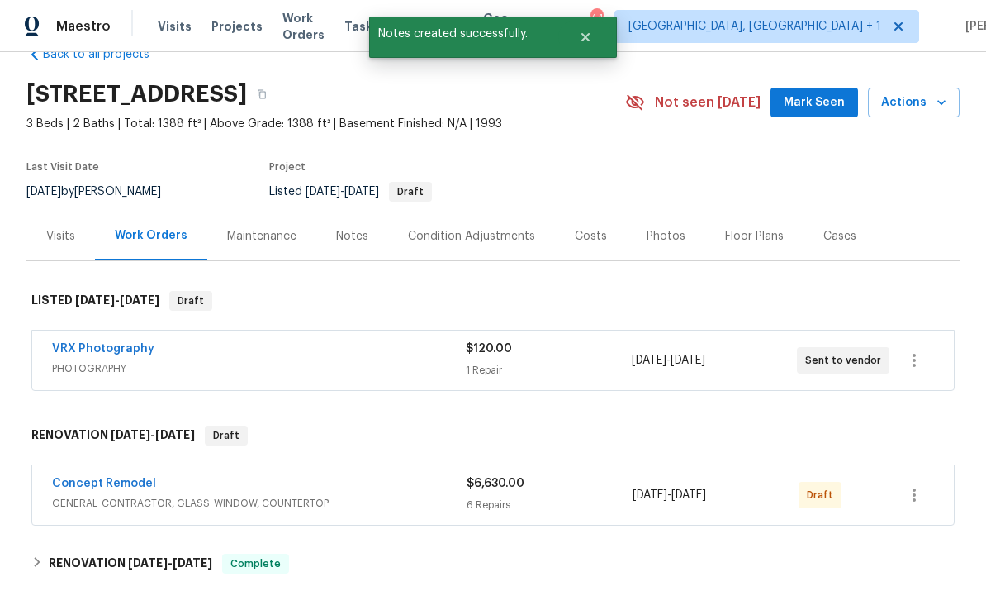
scroll to position [53, 0]
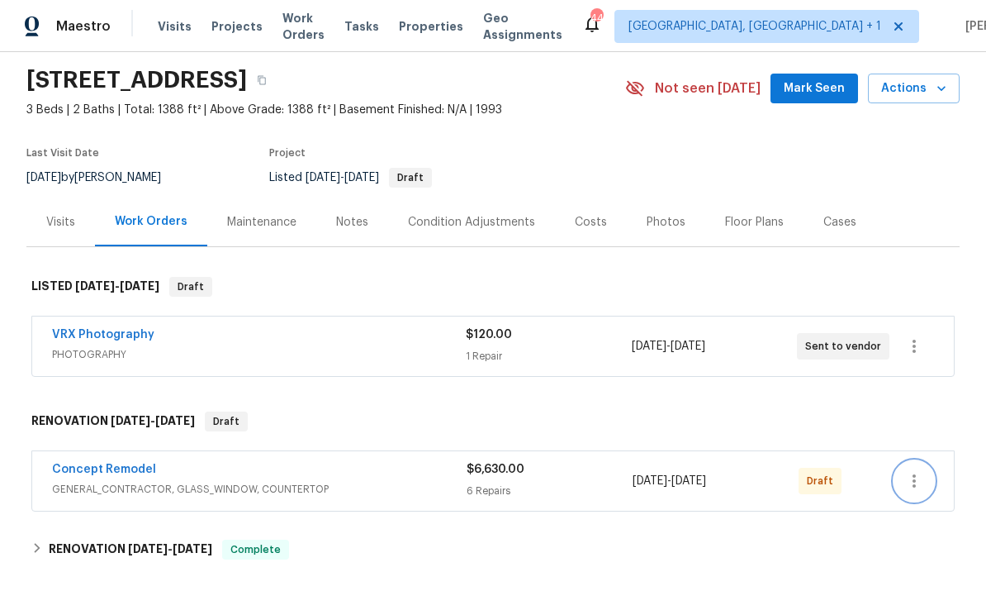
click at [909, 471] on icon "button" at bounding box center [915, 481] width 20 height 20
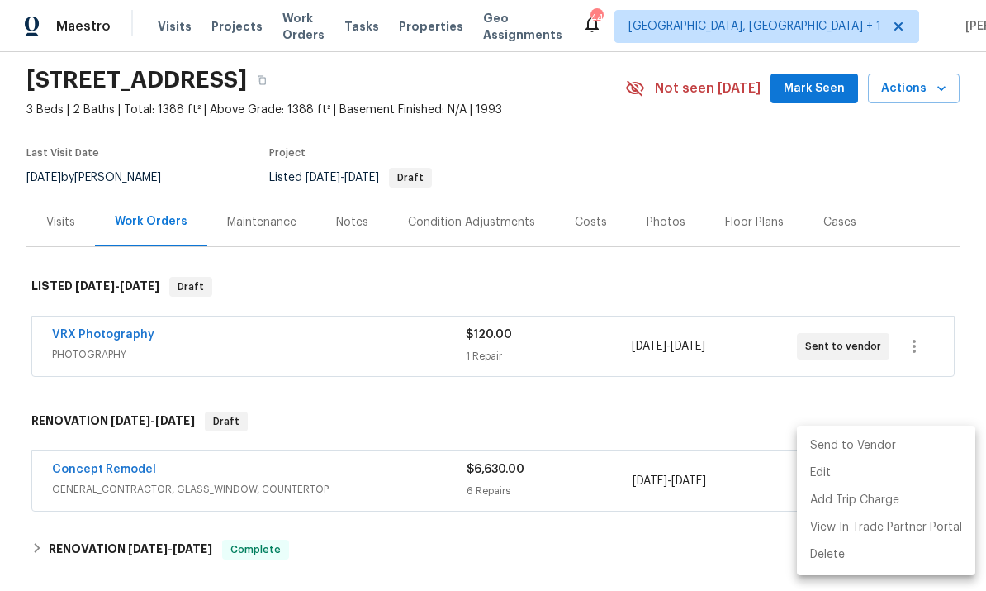
click at [868, 435] on li "Send to Vendor" at bounding box center [886, 445] width 178 height 27
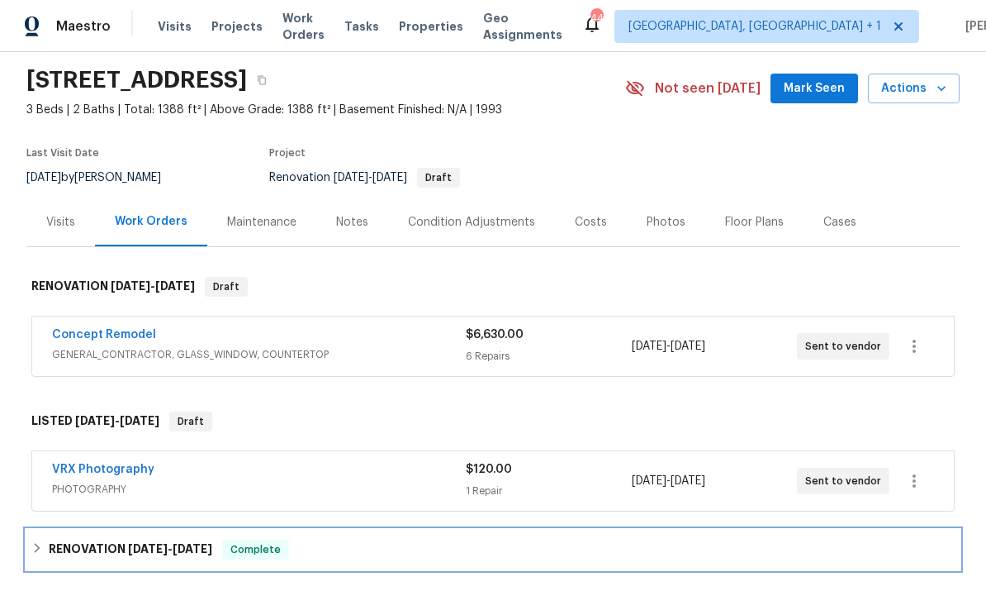
click at [686, 539] on div "RENOVATION 8/4/25 - 8/16/25 Complete" at bounding box center [493, 549] width 924 height 20
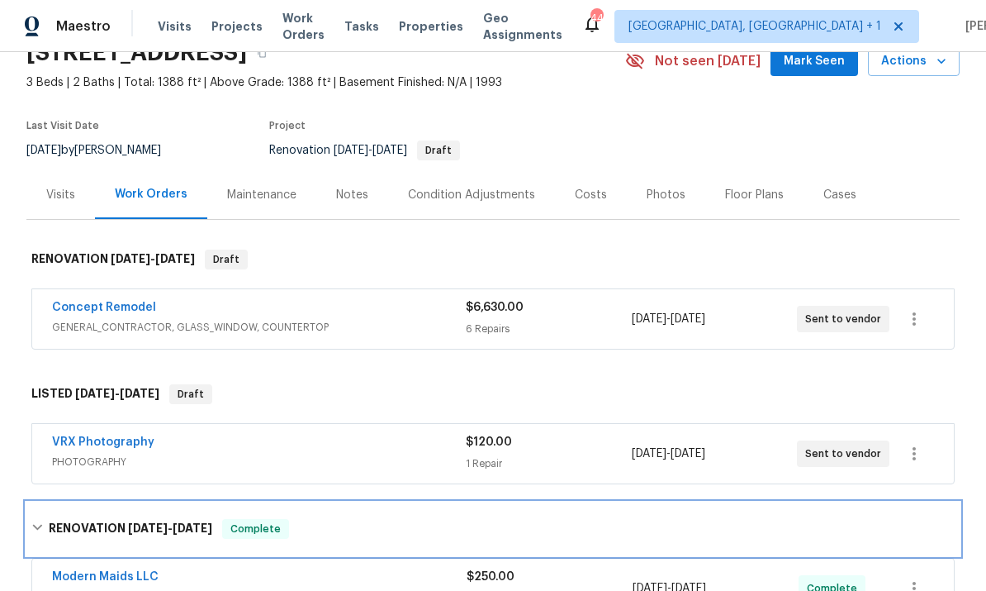
scroll to position [78, 0]
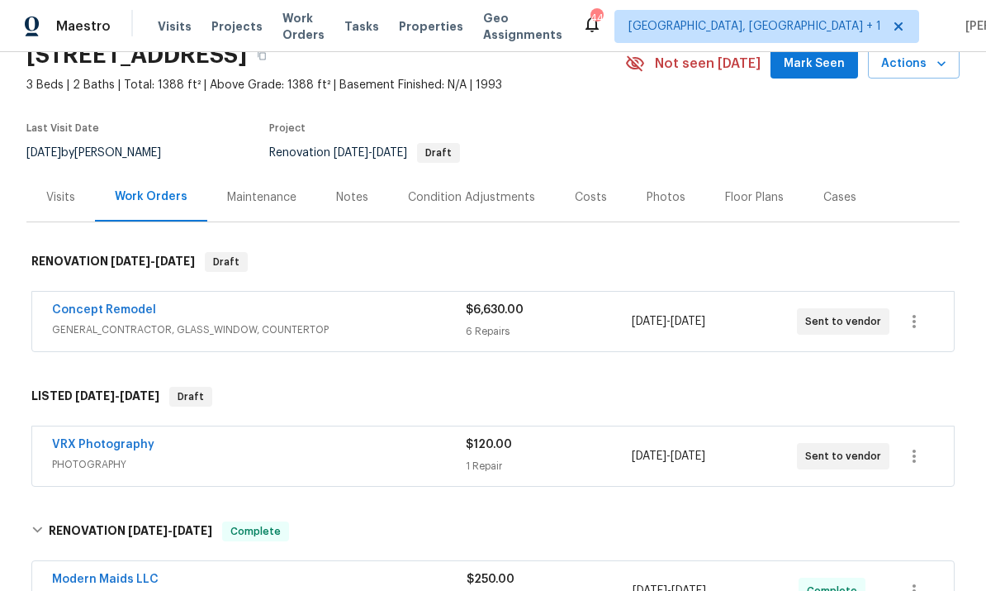
click at [350, 173] on div "Notes" at bounding box center [352, 197] width 72 height 49
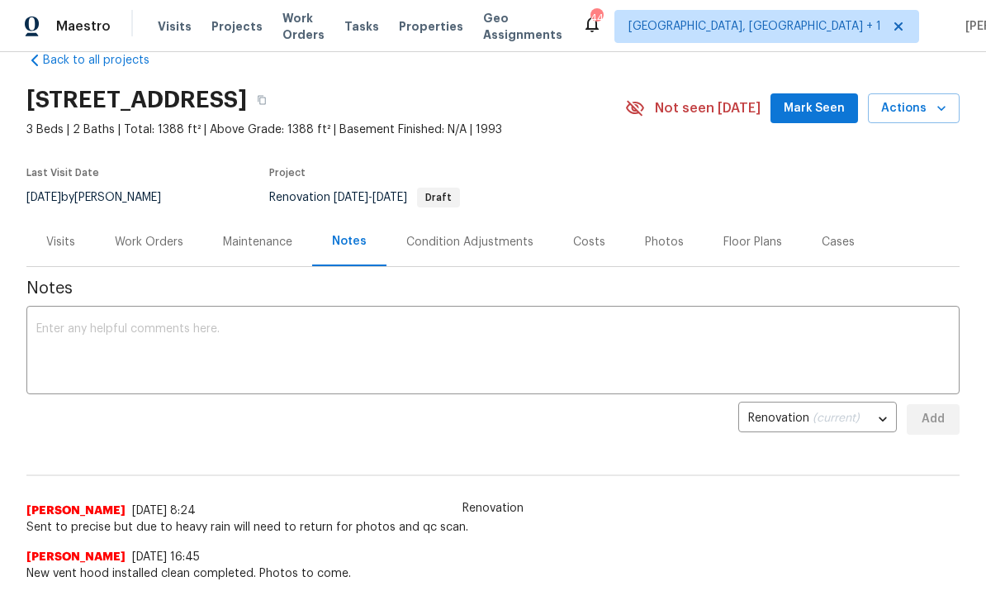
scroll to position [36, 0]
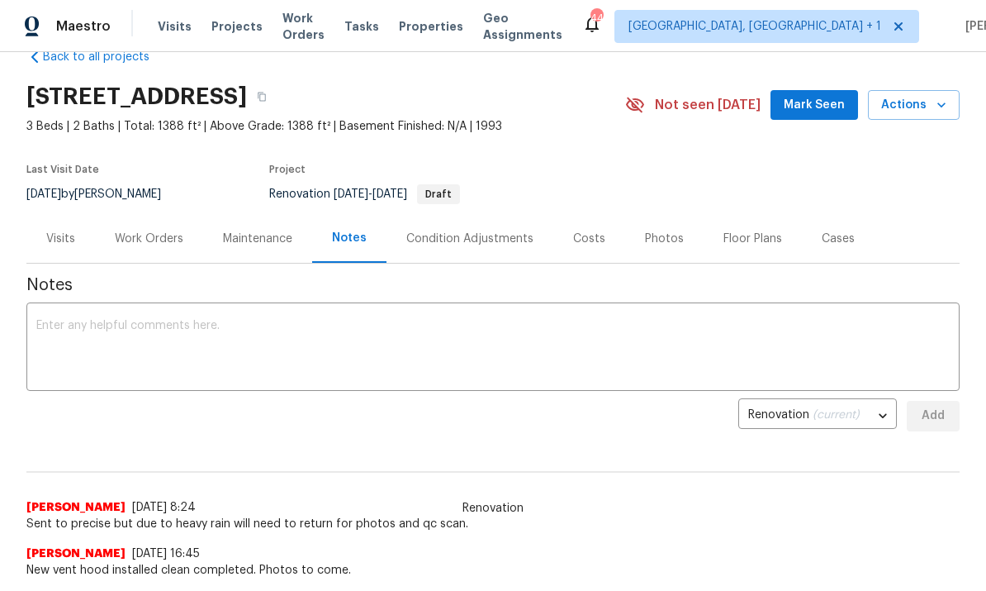
click at [128, 333] on textarea at bounding box center [493, 349] width 914 height 58
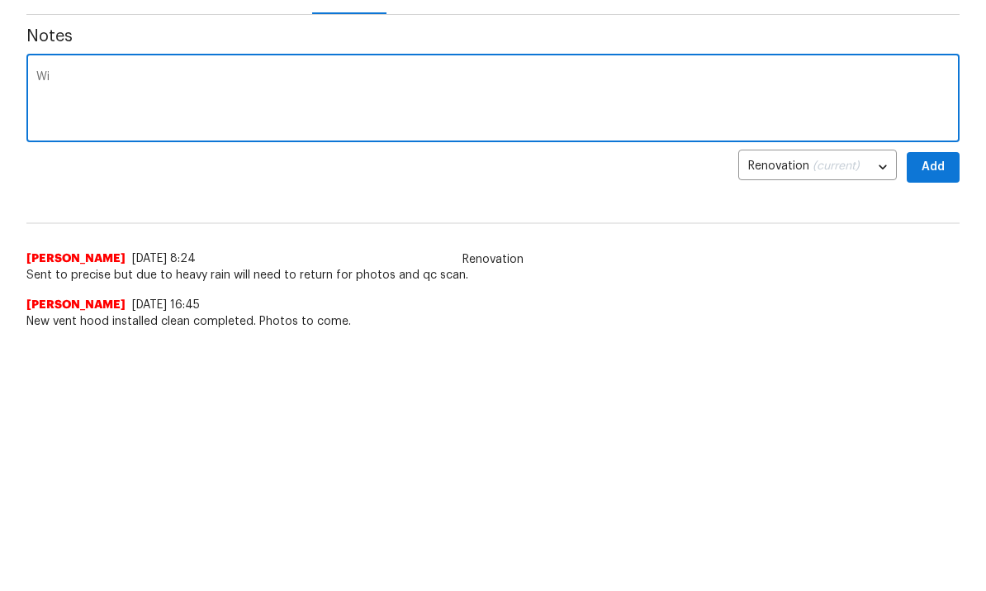
type textarea "W"
click at [174, 320] on textarea "Reno #911 repairs will satrt shortly." at bounding box center [493, 349] width 914 height 58
type textarea "Reno #911 repairs will start shortly."
click at [936, 406] on span "Add" at bounding box center [933, 416] width 26 height 21
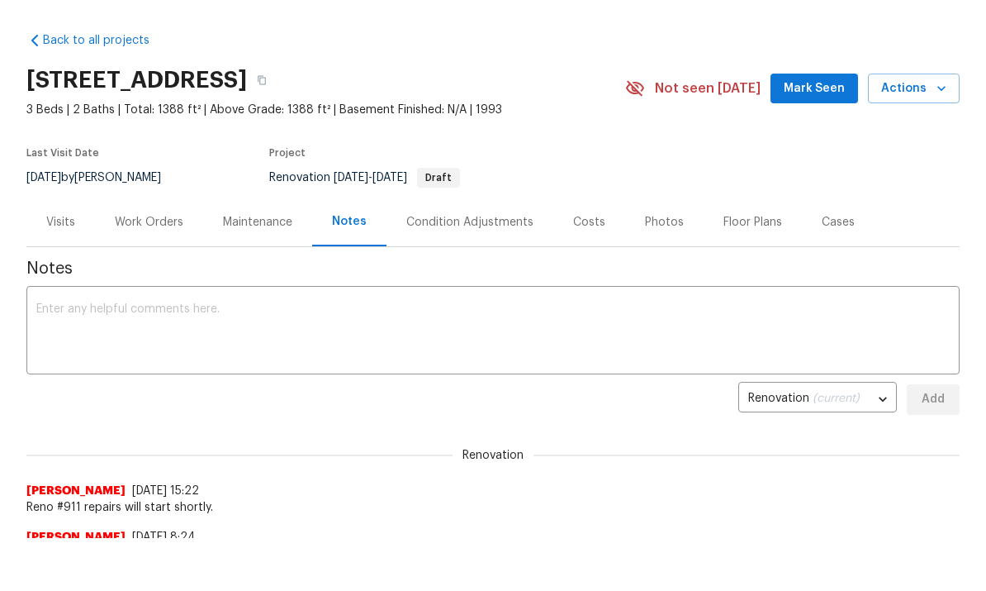
scroll to position [0, 0]
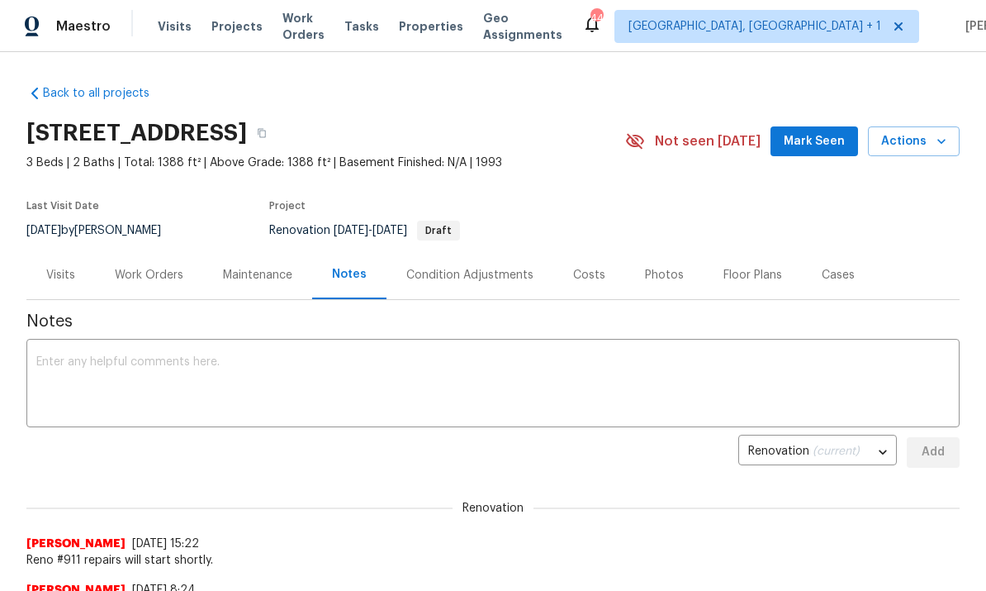
click at [826, 131] on span "Mark Seen" at bounding box center [814, 141] width 61 height 21
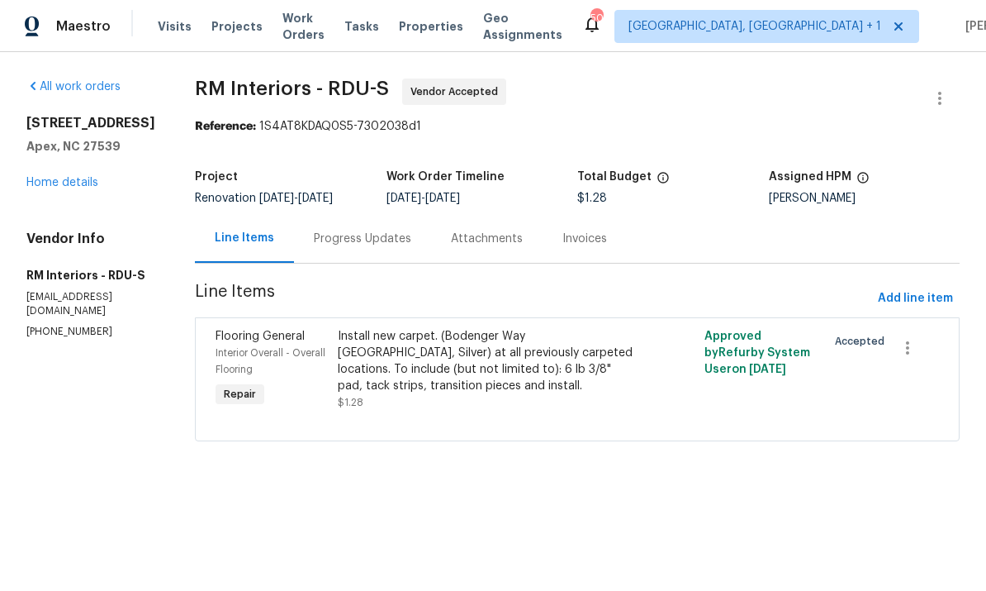
click at [68, 188] on link "Home details" at bounding box center [62, 183] width 72 height 12
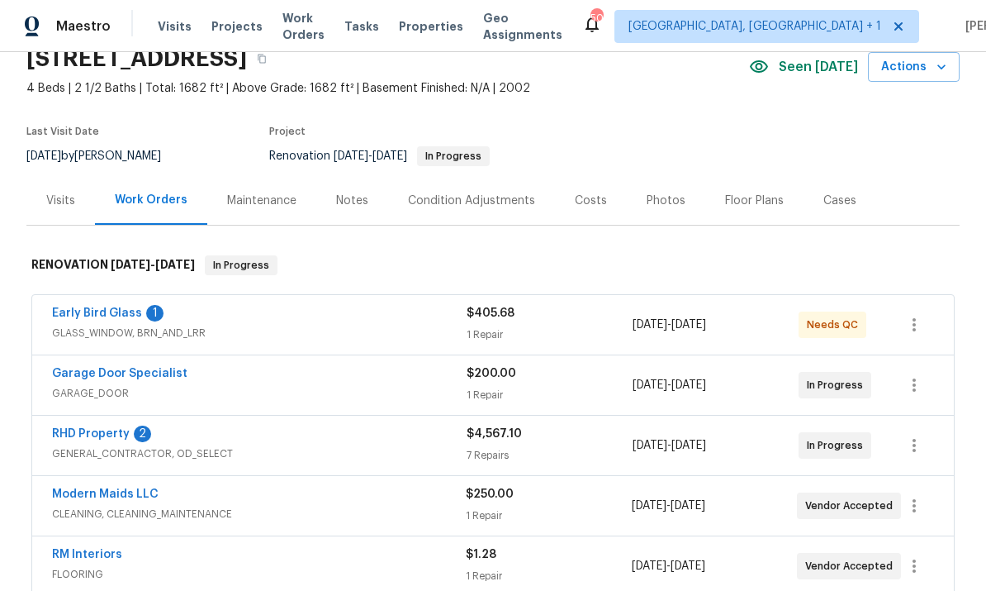
scroll to position [77, 0]
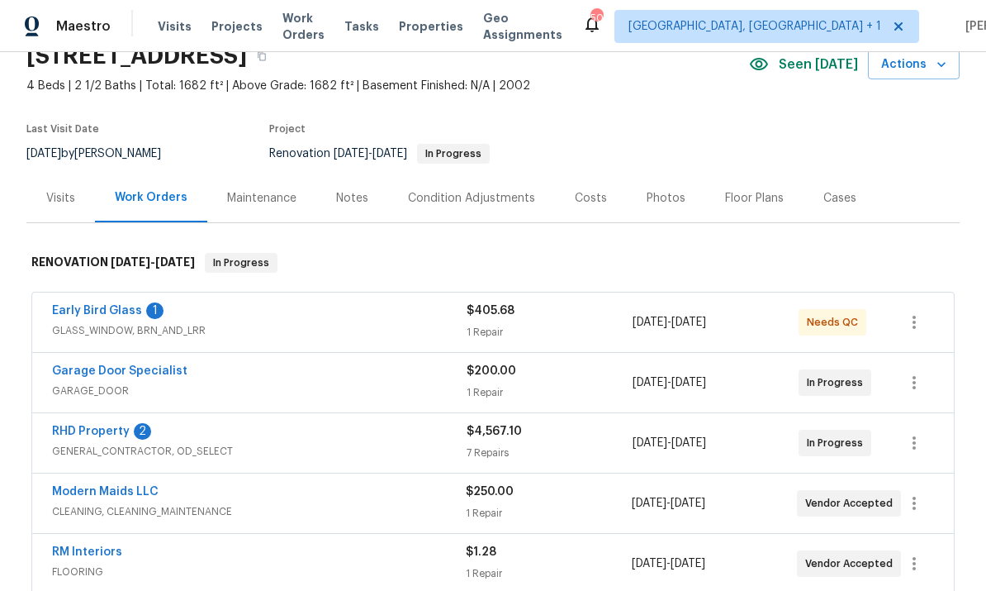
click at [102, 309] on link "Early Bird Glass" at bounding box center [97, 311] width 90 height 12
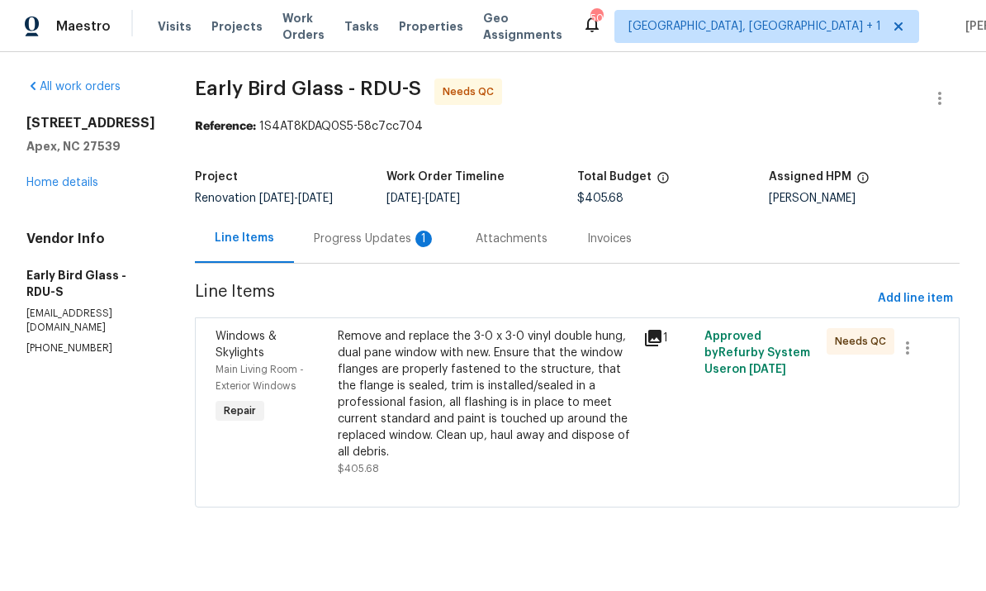
click at [374, 235] on div "Progress Updates 1" at bounding box center [375, 238] width 122 height 17
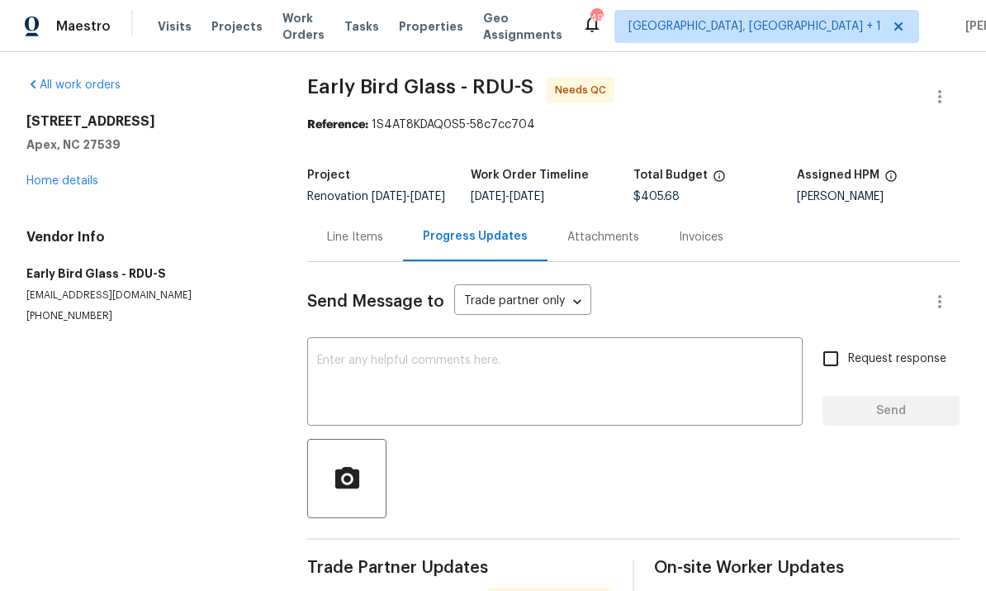
scroll to position [17, 0]
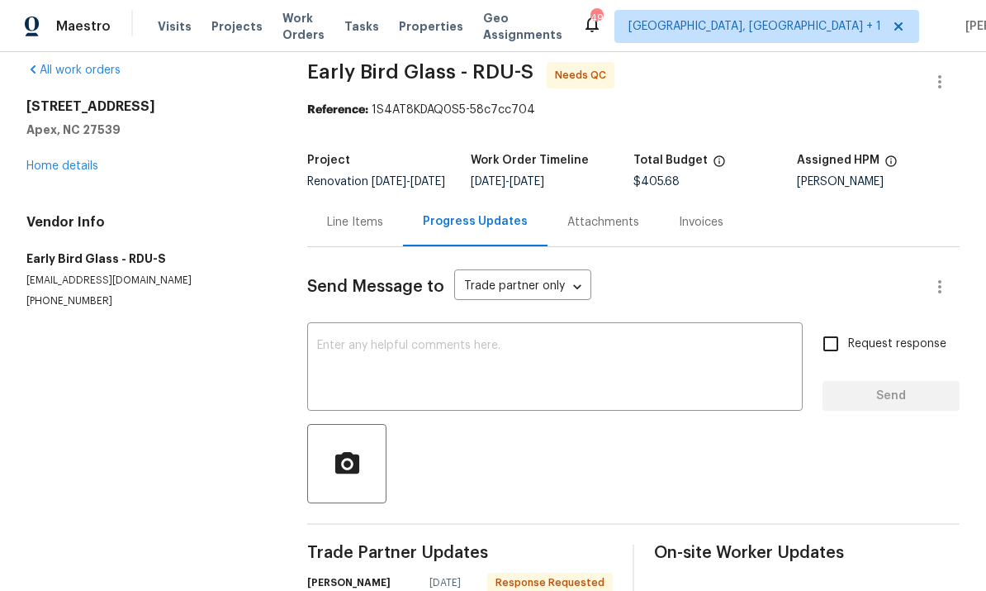
click at [361, 230] on div "Line Items" at bounding box center [355, 222] width 56 height 17
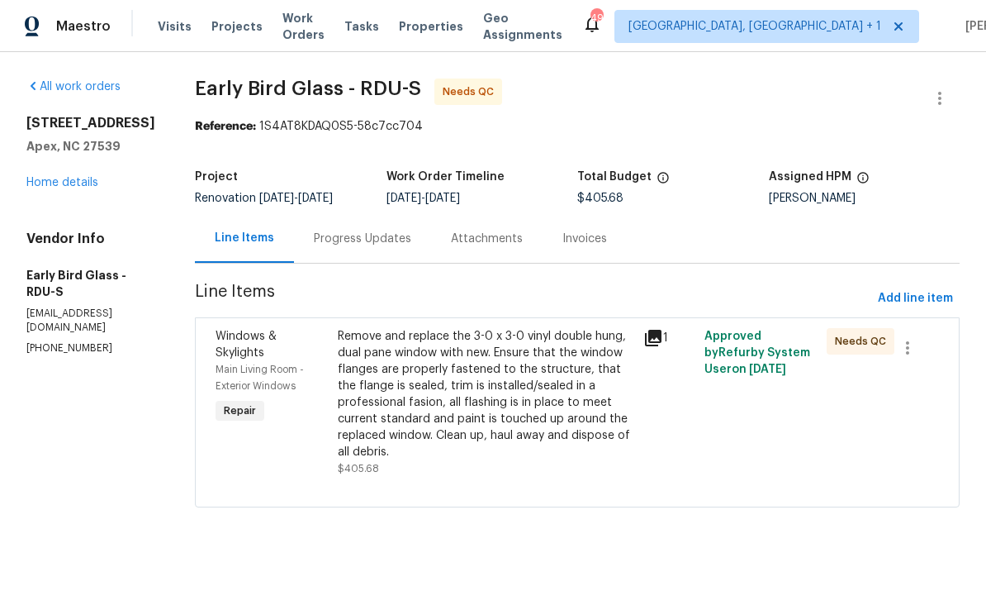
click at [527, 402] on div "Remove and replace the 3-0 x 3-0 vinyl double hung, dual pane window with new. …" at bounding box center [486, 394] width 296 height 132
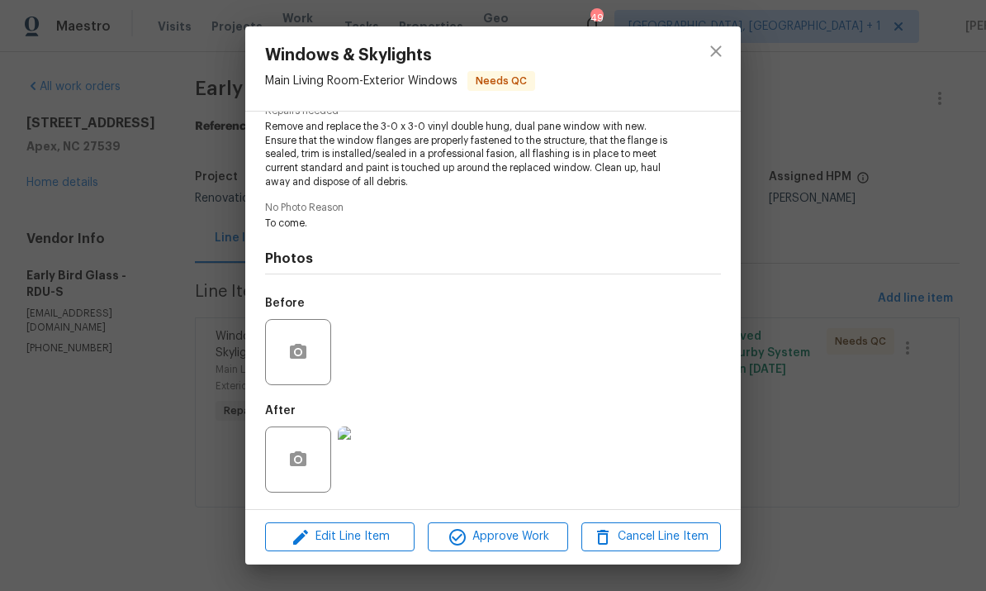
scroll to position [186, 0]
click at [378, 459] on img at bounding box center [371, 459] width 66 height 66
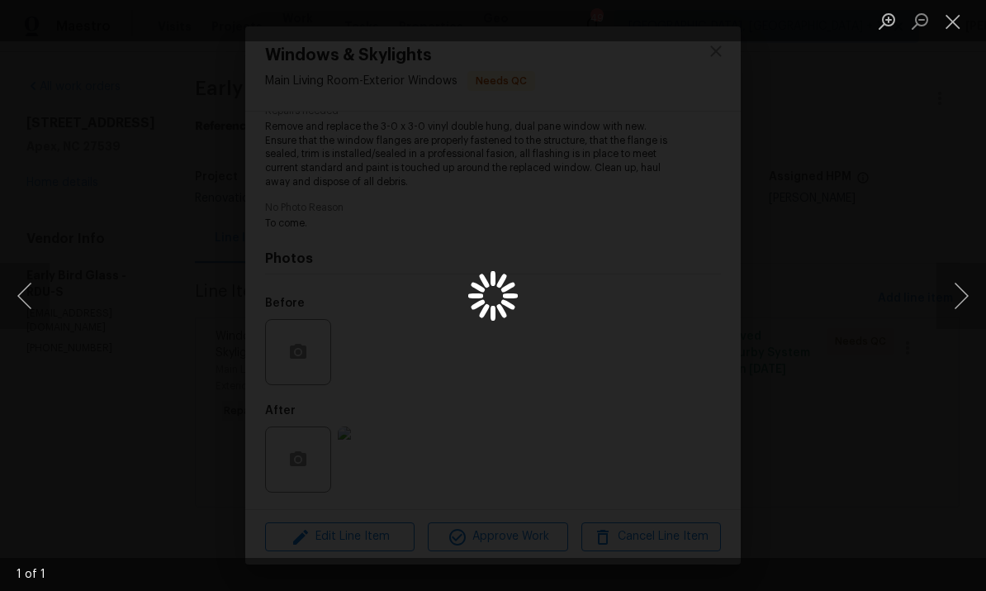
click at [378, 458] on div "Lightbox" at bounding box center [493, 295] width 986 height 591
click at [540, 358] on img "Lightbox" at bounding box center [493, 295] width 502 height 301
click at [866, 345] on div "Lightbox" at bounding box center [493, 295] width 986 height 591
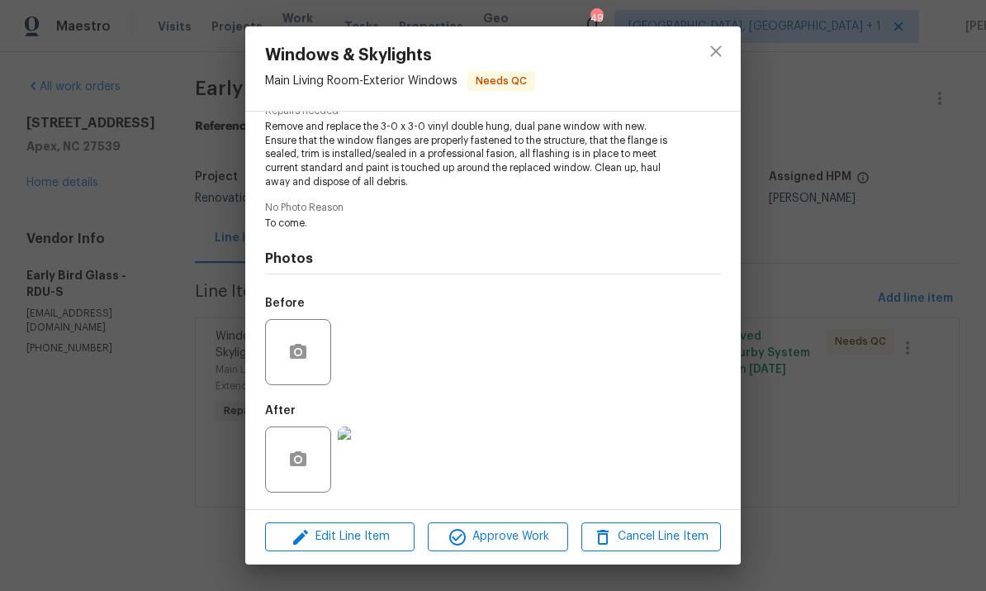
click at [956, 227] on div "Windows & Skylights Main Living Room - Exterior Windows Needs QC Vendor Early B…" at bounding box center [493, 295] width 986 height 591
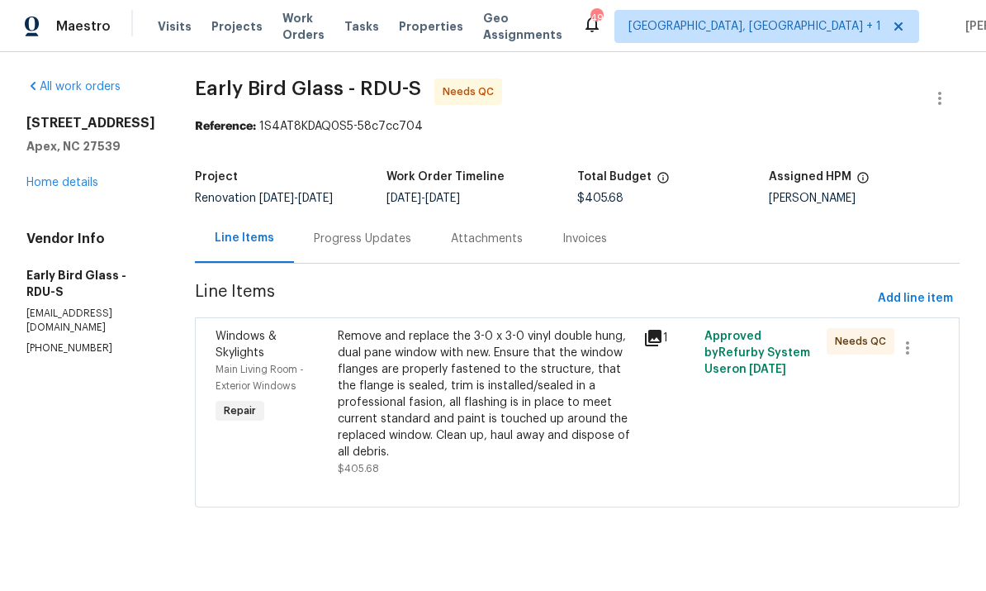
click at [60, 188] on link "Home details" at bounding box center [62, 183] width 72 height 12
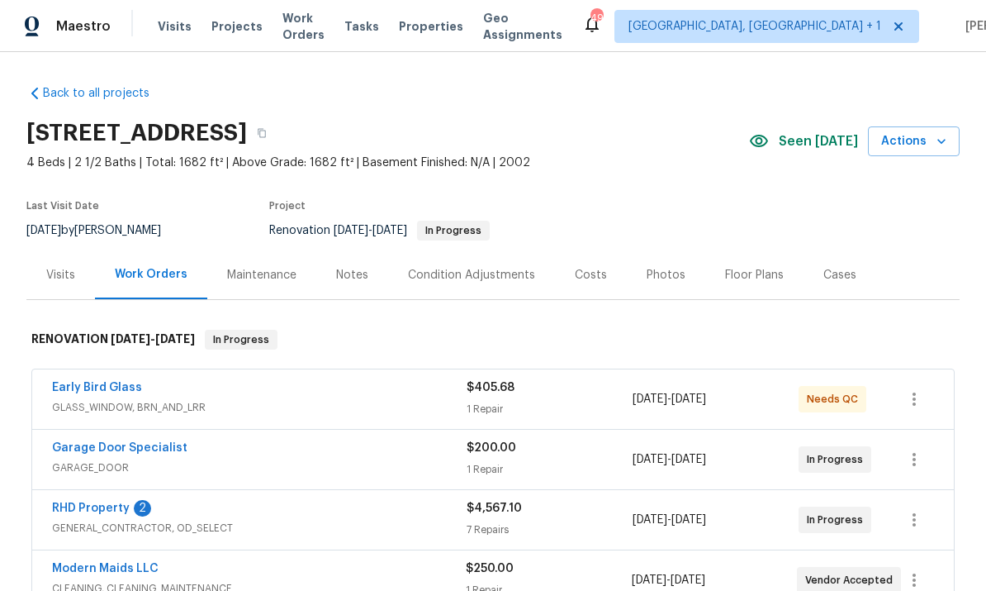
click at [360, 269] on div "Notes" at bounding box center [352, 275] width 32 height 17
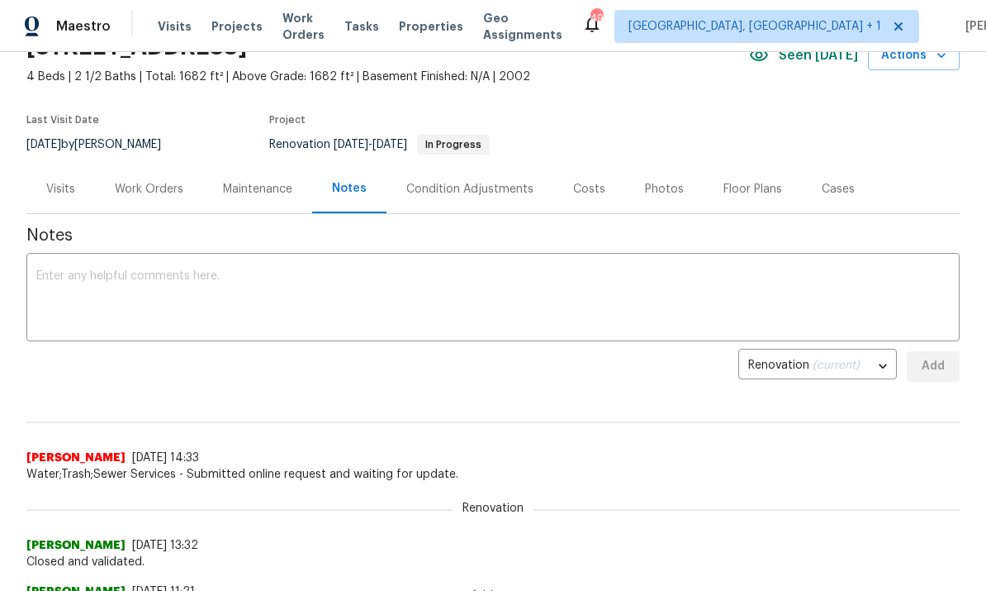
scroll to position [60, 0]
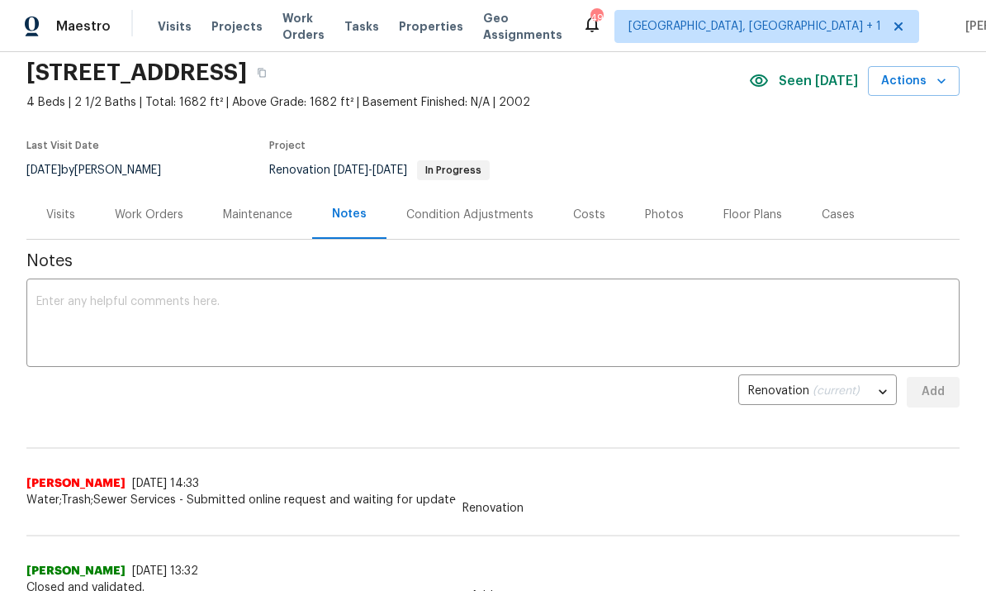
click at [153, 222] on div "Work Orders" at bounding box center [149, 215] width 69 height 17
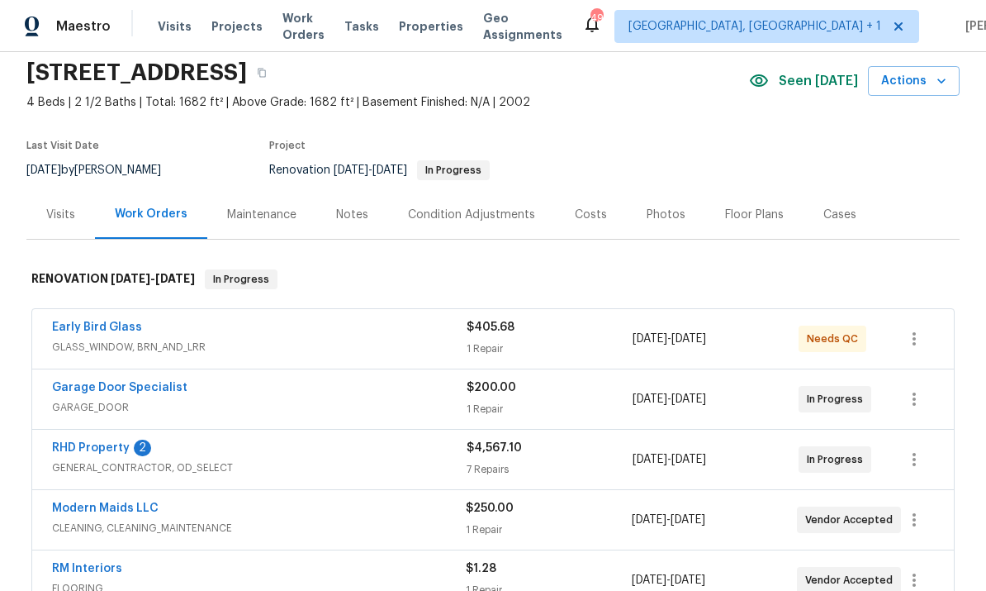
click at [109, 446] on link "RHD Property" at bounding box center [91, 448] width 78 height 12
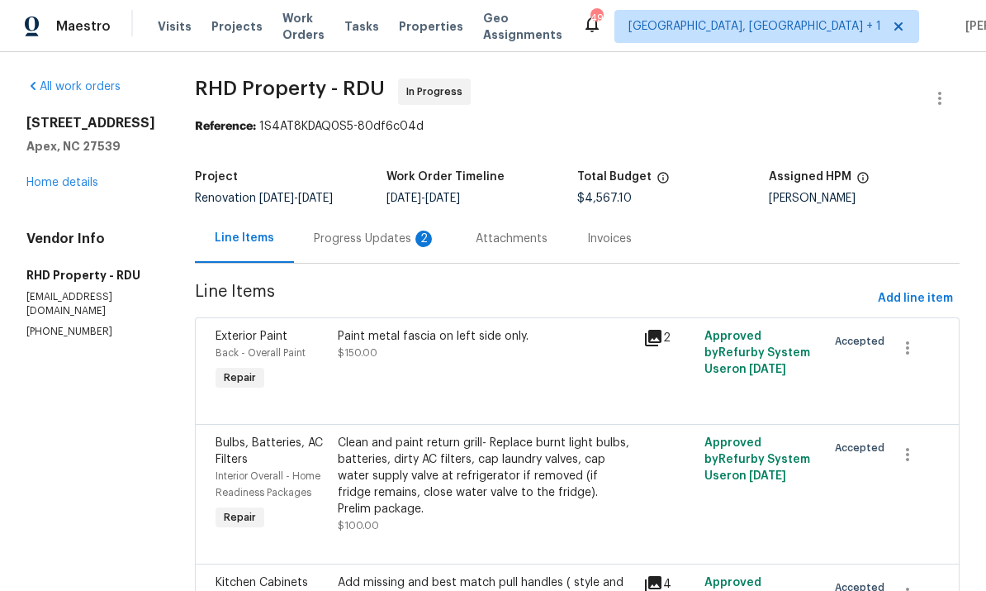
click at [392, 239] on div "Progress Updates 2" at bounding box center [375, 238] width 122 height 17
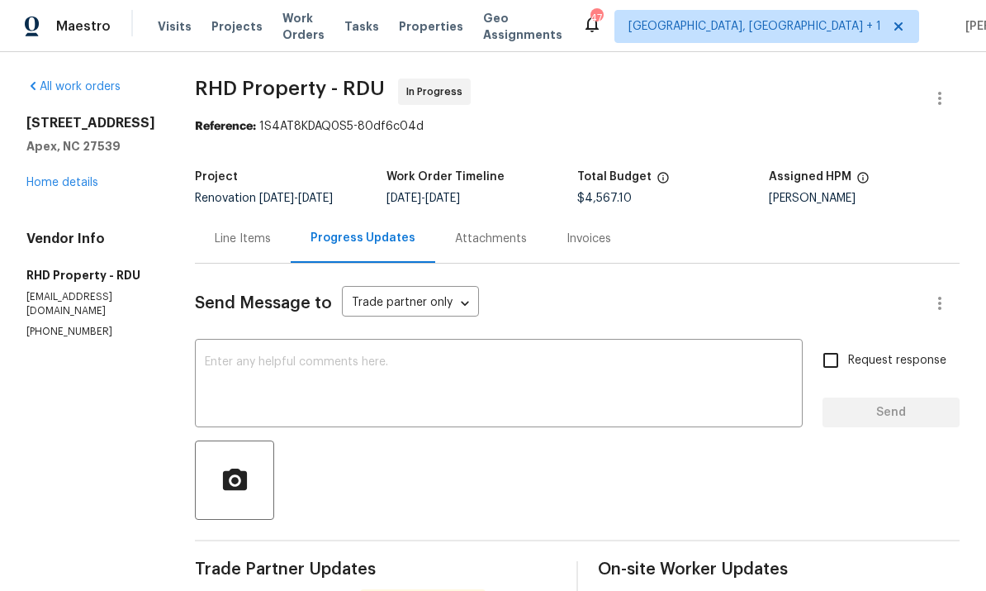
click at [279, 371] on textarea at bounding box center [499, 385] width 588 height 58
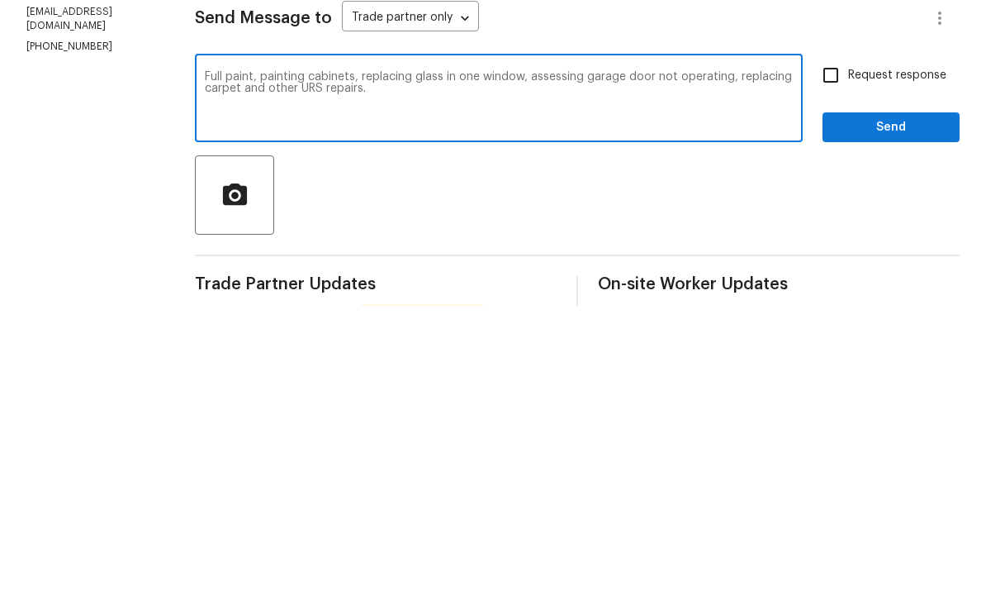
type textarea "Full paint, painting cabinets, replacing glass in one window, assessing garage …"
click at [838, 343] on input "Request response" at bounding box center [831, 360] width 35 height 35
checkbox input "true"
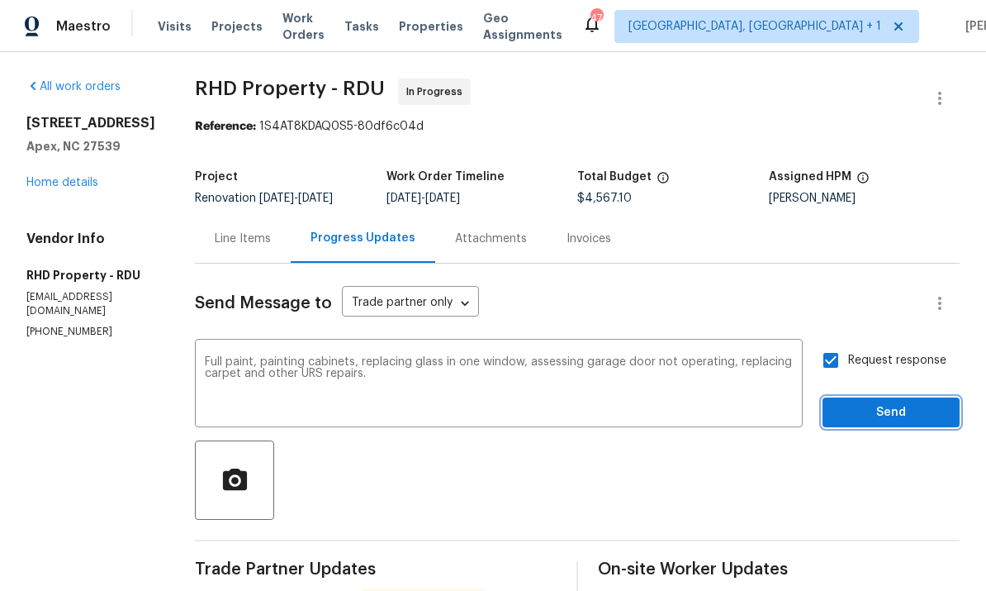
click at [888, 402] on span "Send" at bounding box center [891, 412] width 111 height 21
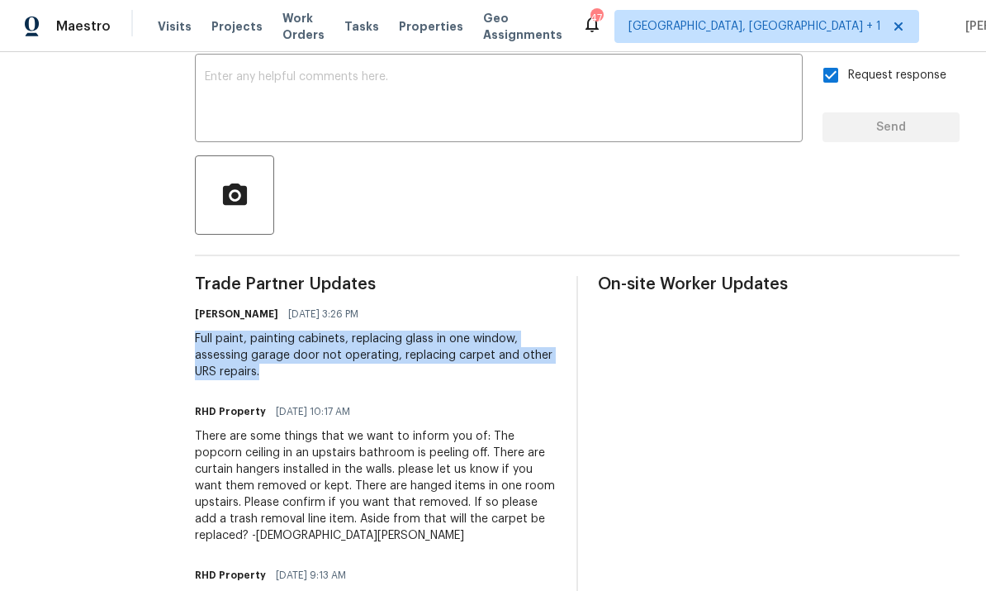
scroll to position [289, 0]
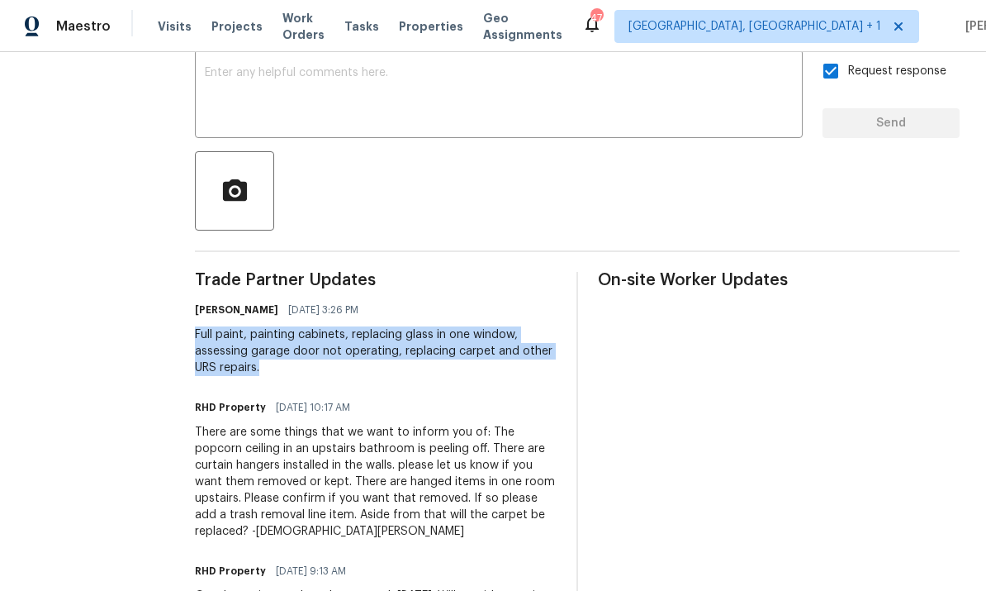
click at [266, 67] on textarea at bounding box center [499, 96] width 588 height 58
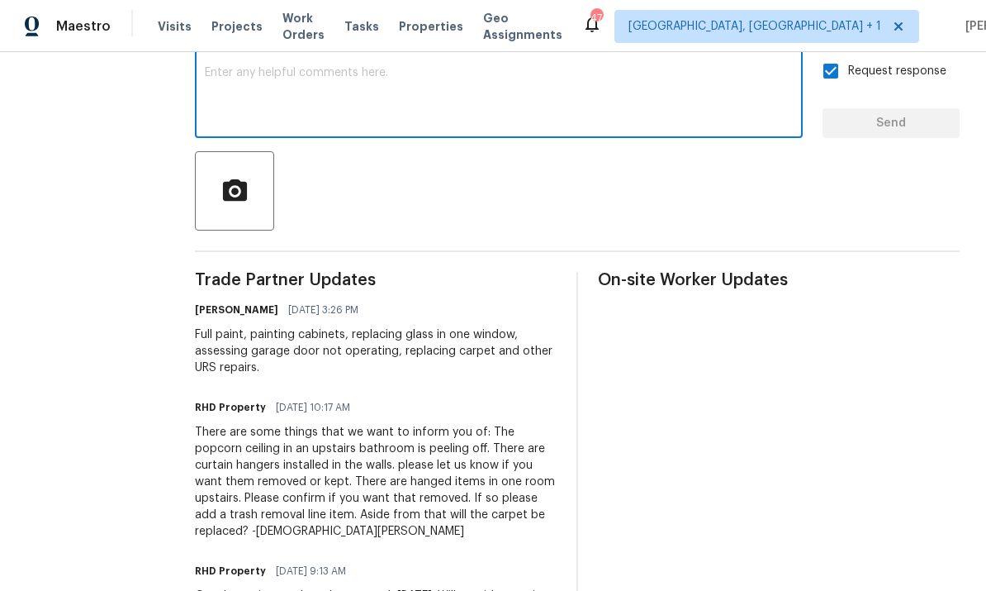
click at [227, 326] on div "Full paint, painting cabinets, replacing glass in one window, assessing garage …" at bounding box center [376, 351] width 362 height 50
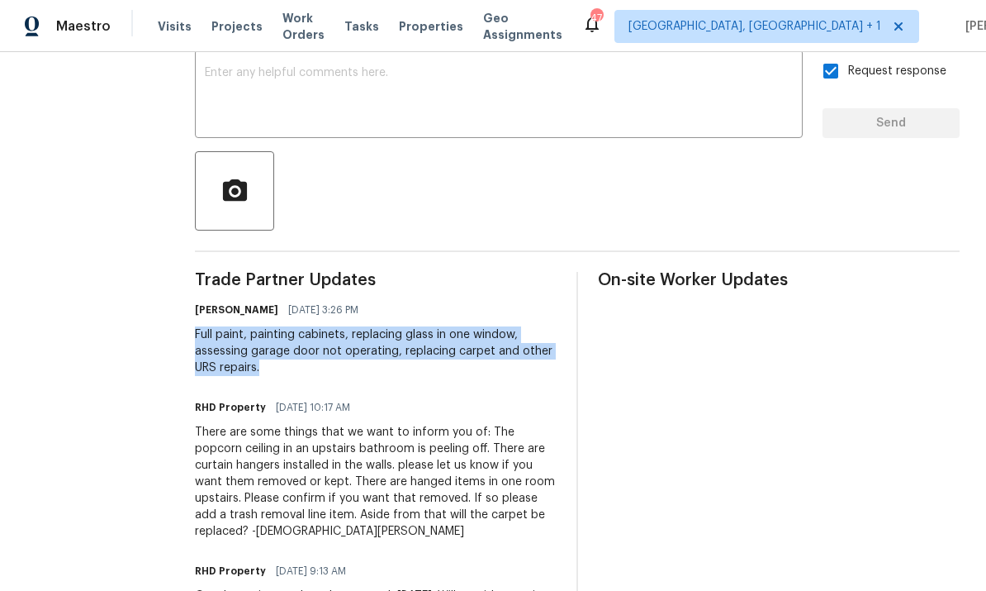
click at [729, 435] on div "On-site Worker Updates" at bounding box center [779, 520] width 362 height 497
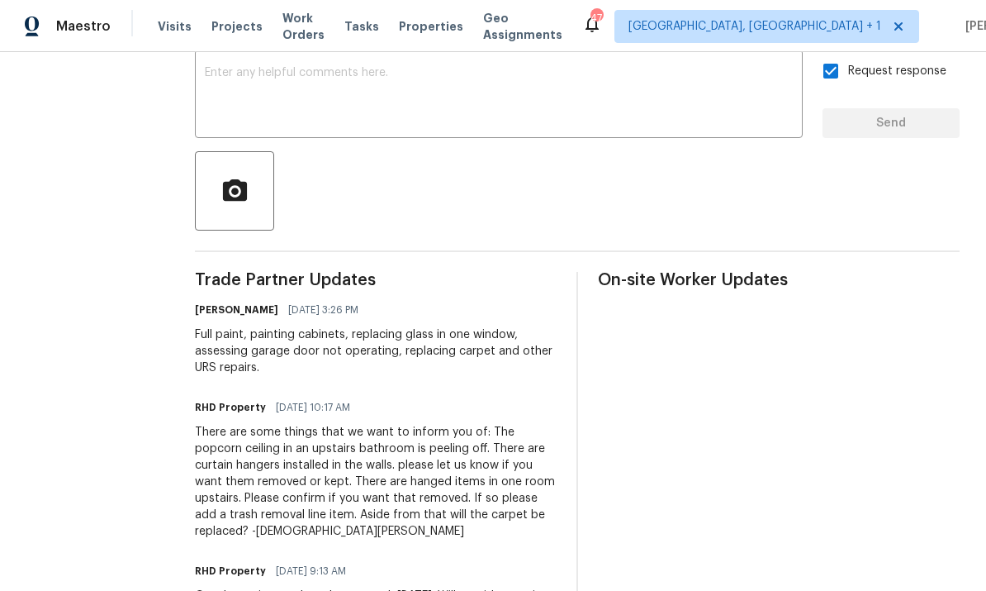
click at [230, 326] on div "Full paint, painting cabinets, replacing glass in one window, assessing garage …" at bounding box center [376, 351] width 362 height 50
click at [229, 326] on div "Full paint, painting cabinets, replacing glass in one window, assessing garage …" at bounding box center [376, 351] width 362 height 50
click at [227, 326] on div "Full paint, painting cabinets, replacing glass in one window, assessing garage …" at bounding box center [376, 351] width 362 height 50
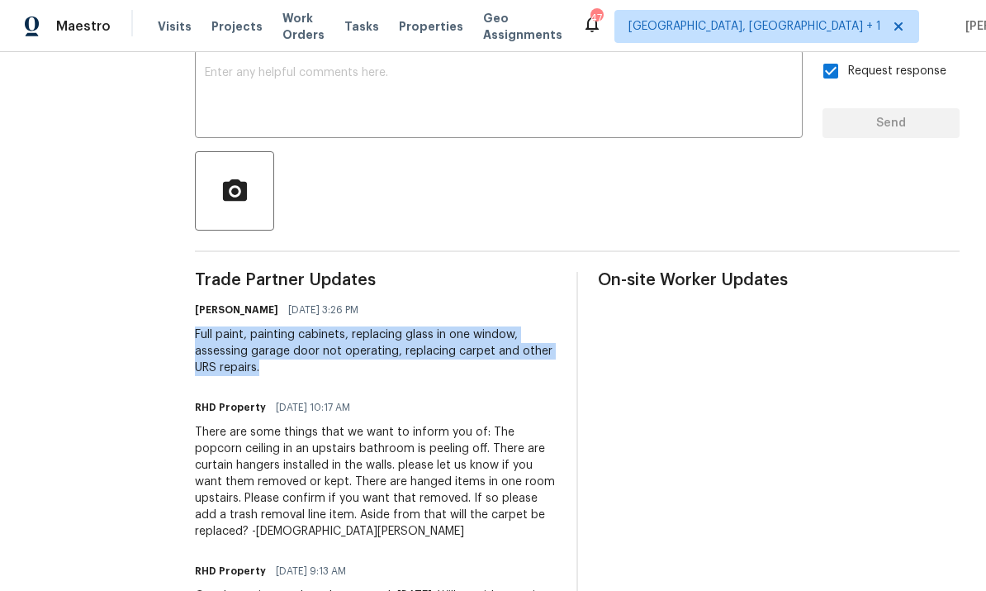
copy div "Full paint, painting cabinets, replacing glass in one window, assessing garage …"
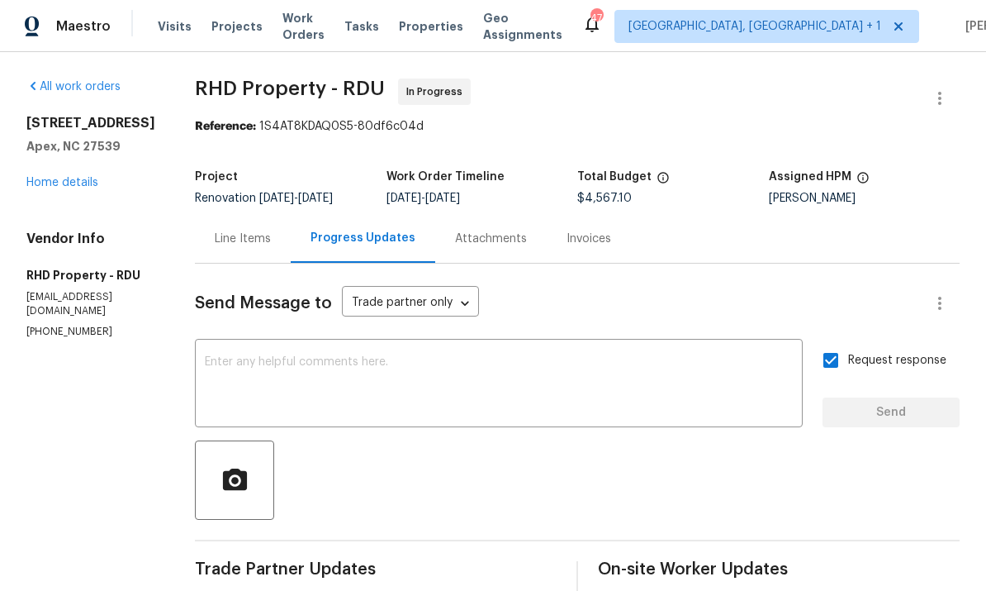
scroll to position [0, 0]
click at [268, 230] on div "Line Items" at bounding box center [243, 238] width 56 height 17
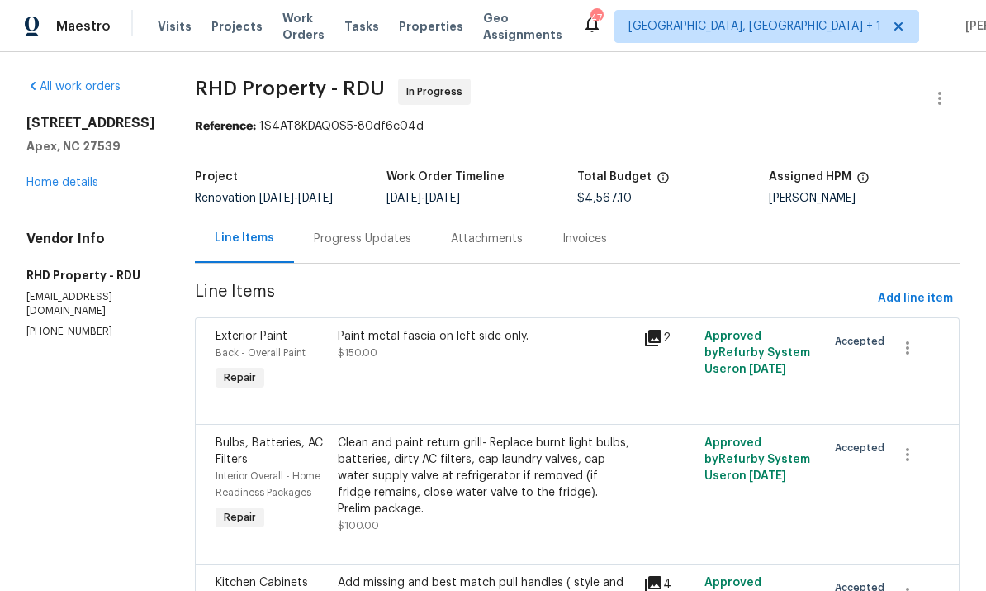
click at [81, 177] on link "Home details" at bounding box center [62, 183] width 72 height 12
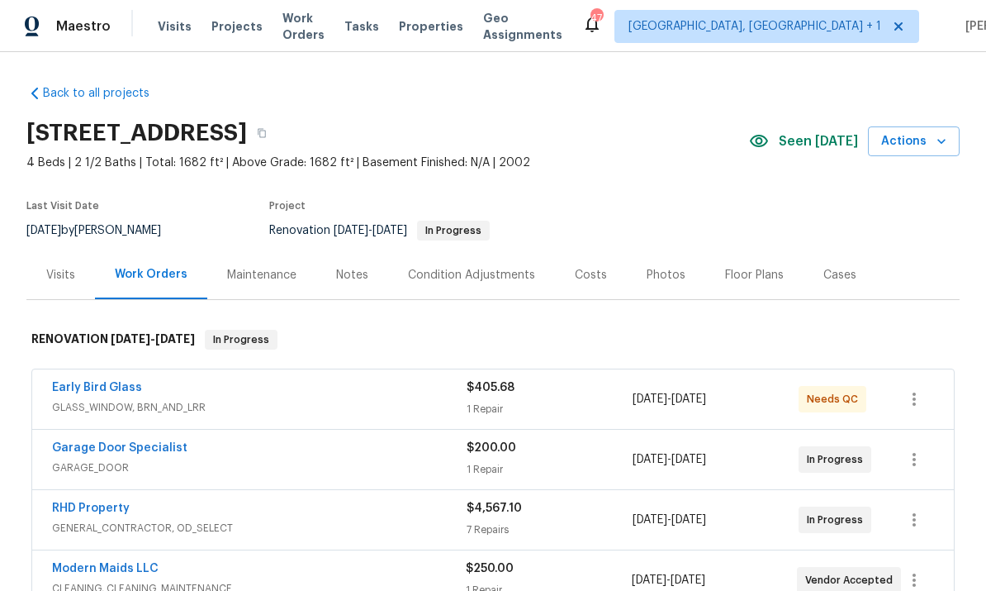
click at [354, 267] on div "Notes" at bounding box center [352, 275] width 32 height 17
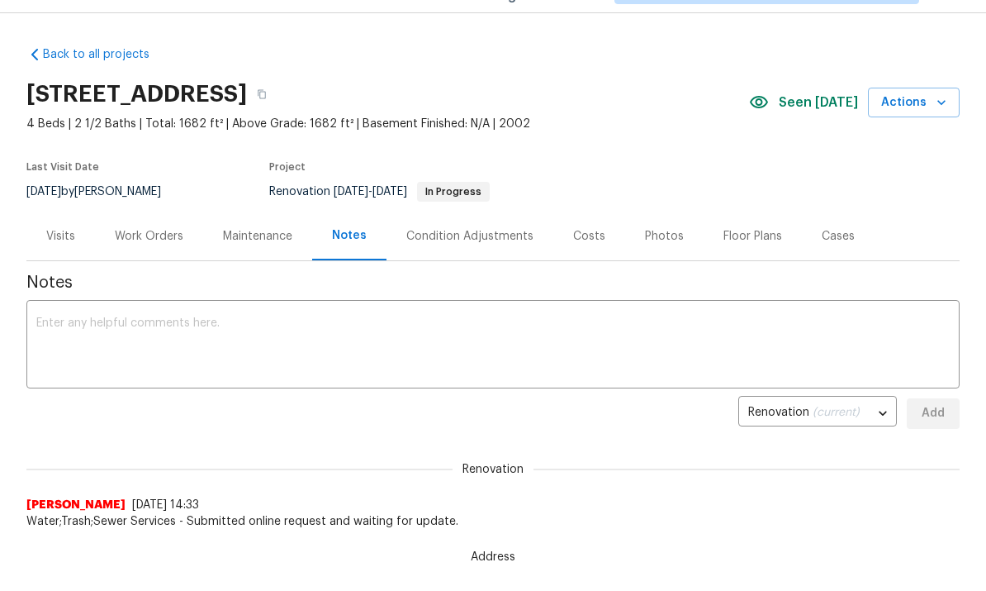
click at [144, 325] on textarea at bounding box center [493, 346] width 914 height 58
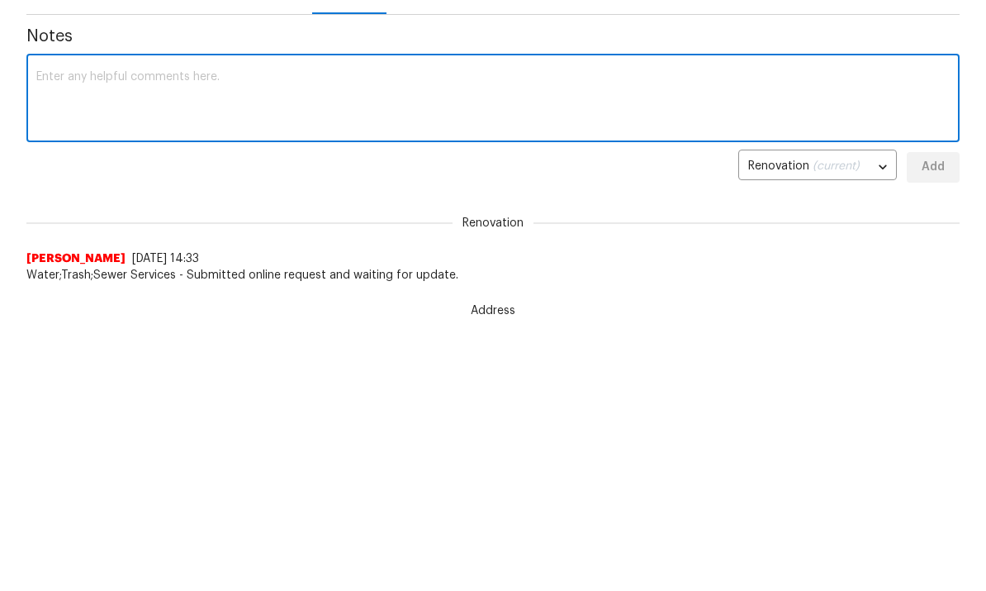
click at [140, 317] on textarea at bounding box center [493, 346] width 914 height 58
paste textarea "Full paint, painting cabinets, replacing glass in one window, assessing garage …"
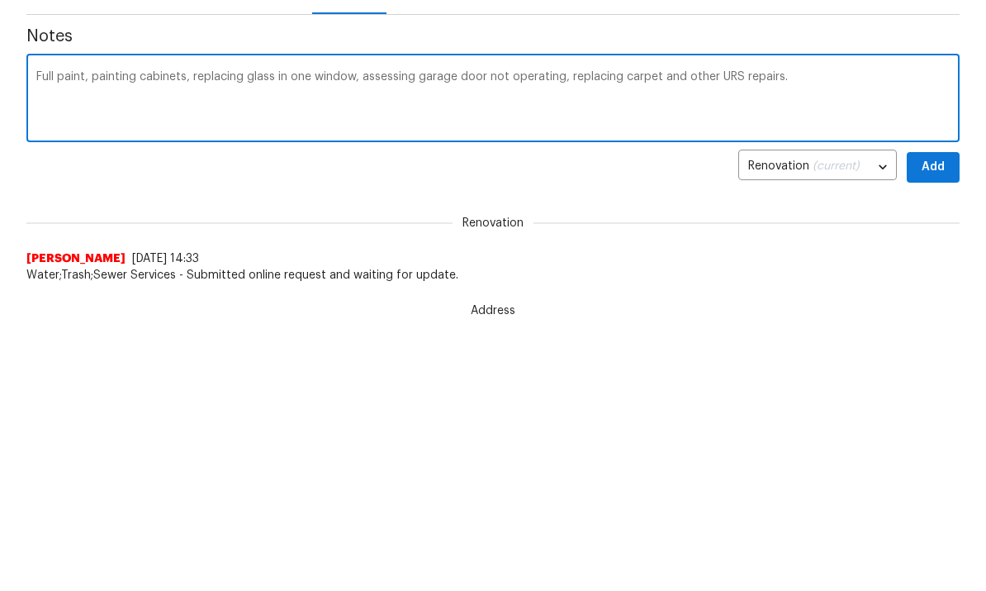
type textarea "Full paint, painting cabinets, replacing glass in one window, assessing garage …"
click at [935, 403] on span "Add" at bounding box center [933, 413] width 26 height 21
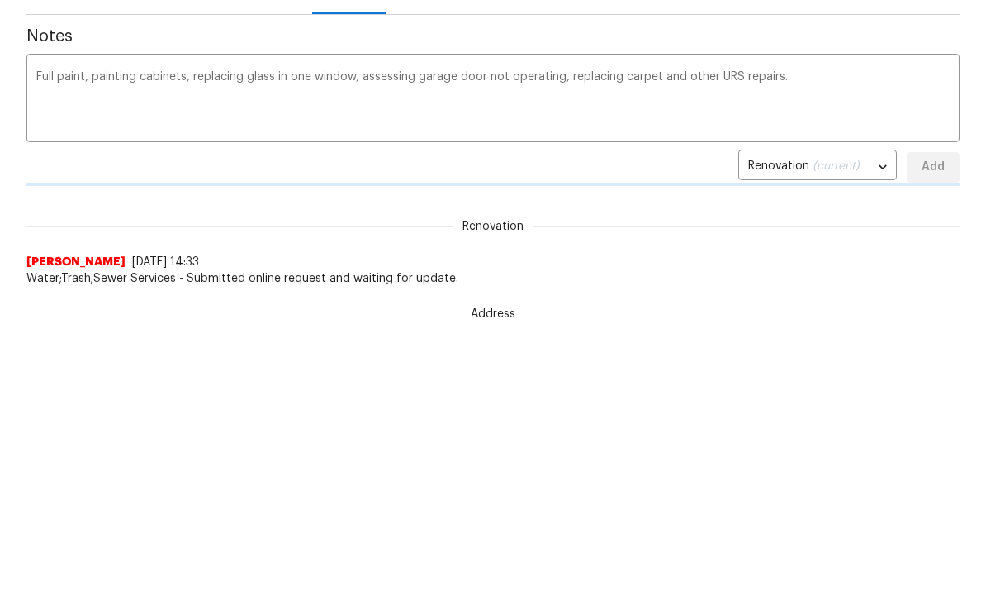
scroll to position [285, 0]
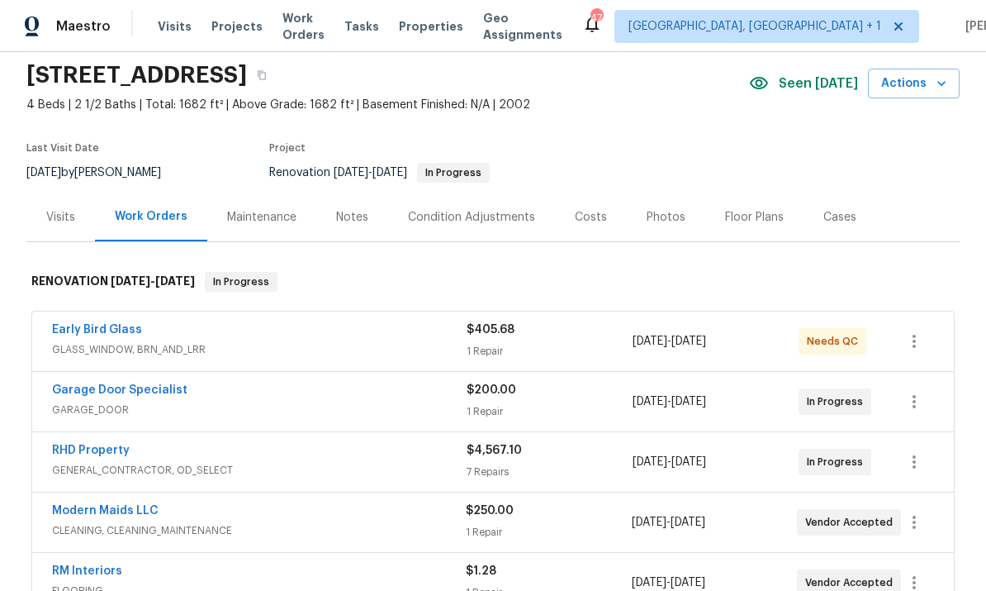
scroll to position [64, 0]
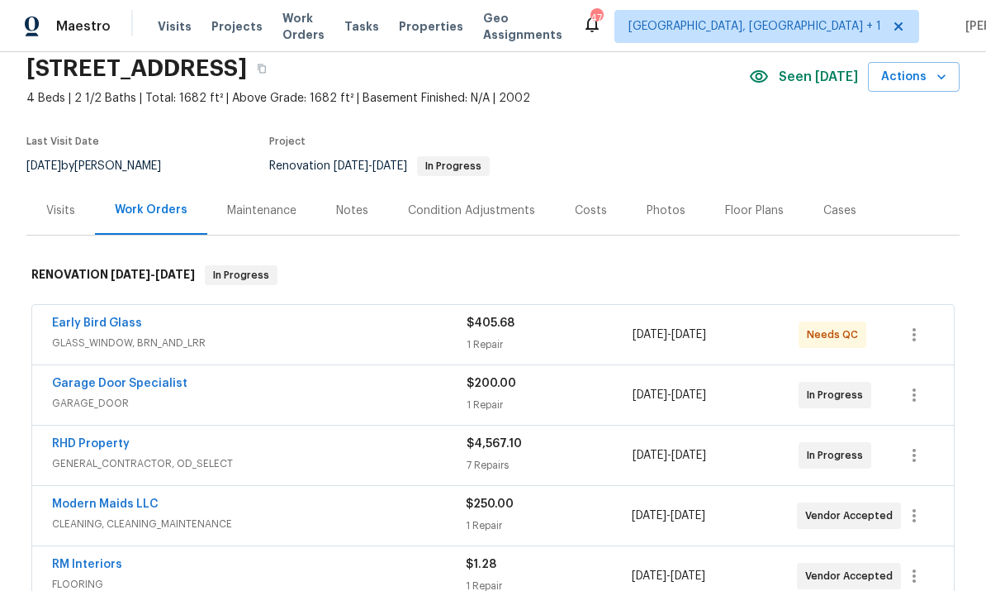
click at [108, 458] on span "GENERAL_CONTRACTOR, OD_SELECT" at bounding box center [259, 463] width 415 height 17
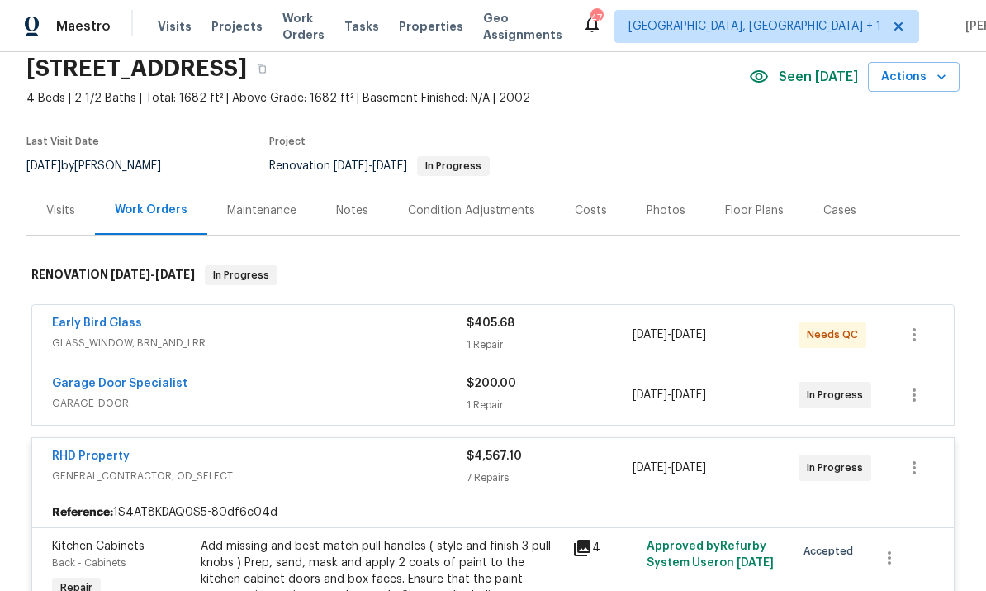
click at [361, 209] on div "Notes" at bounding box center [352, 210] width 32 height 17
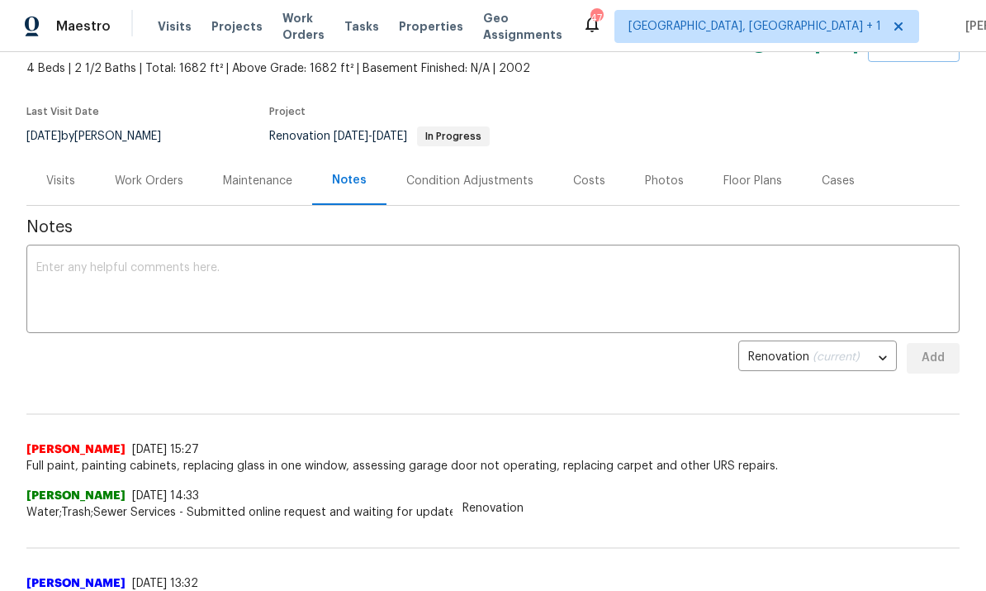
scroll to position [93, 0]
click at [142, 185] on div "Work Orders" at bounding box center [149, 181] width 69 height 17
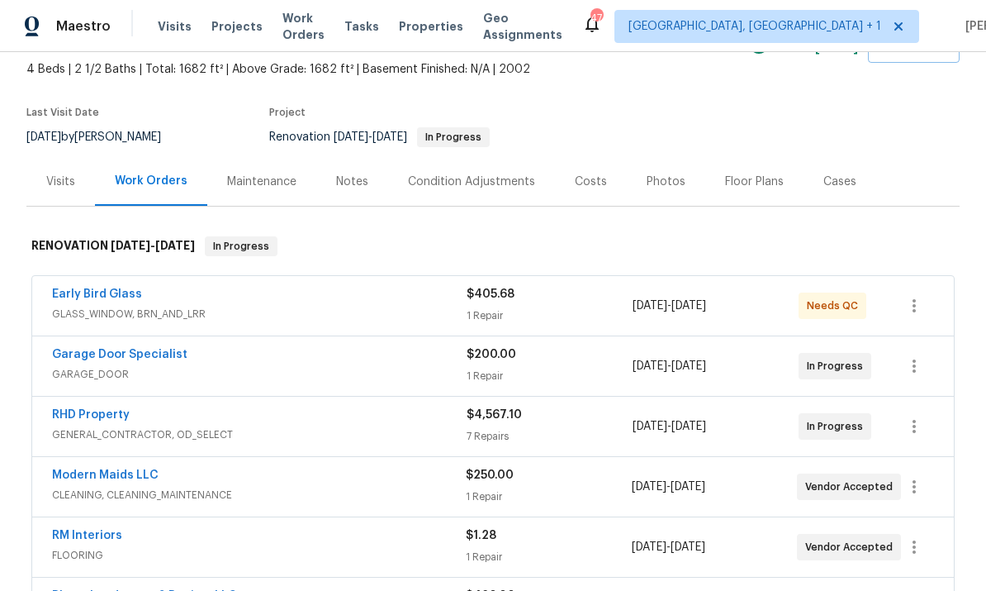
click at [104, 414] on link "RHD Property" at bounding box center [91, 415] width 78 height 12
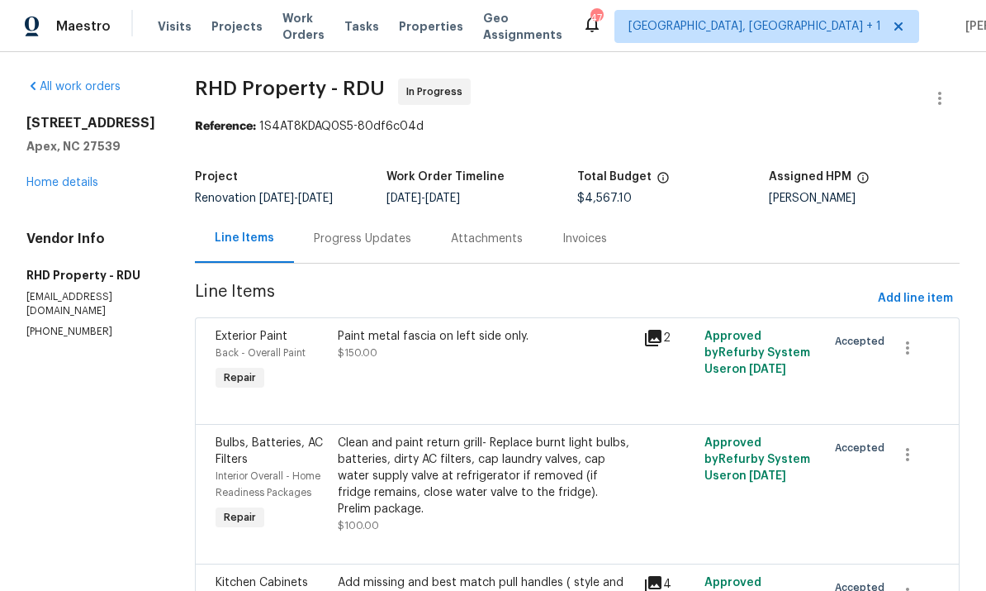
click at [394, 240] on div "Progress Updates" at bounding box center [362, 238] width 97 height 17
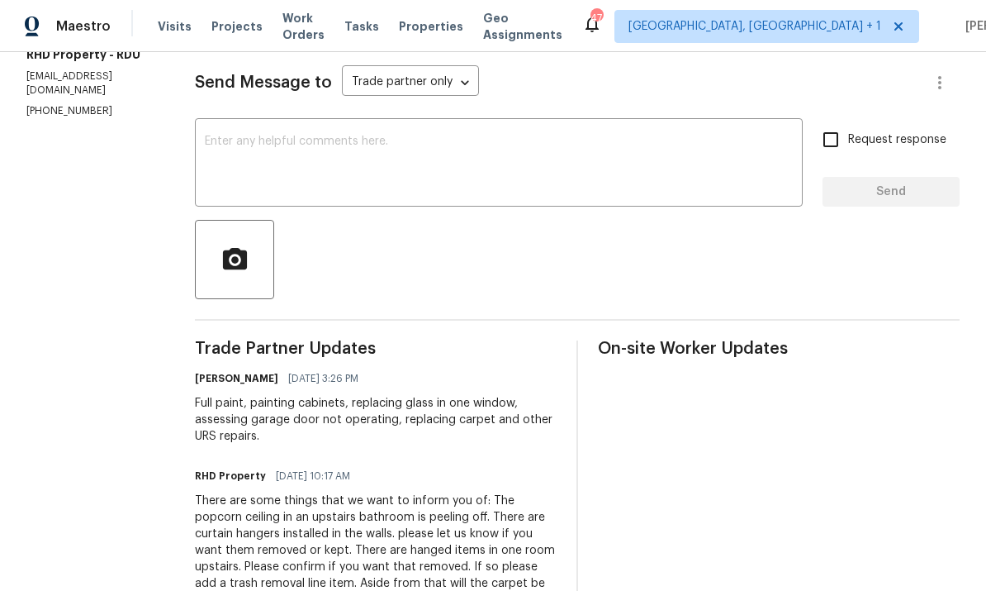
scroll to position [230, 0]
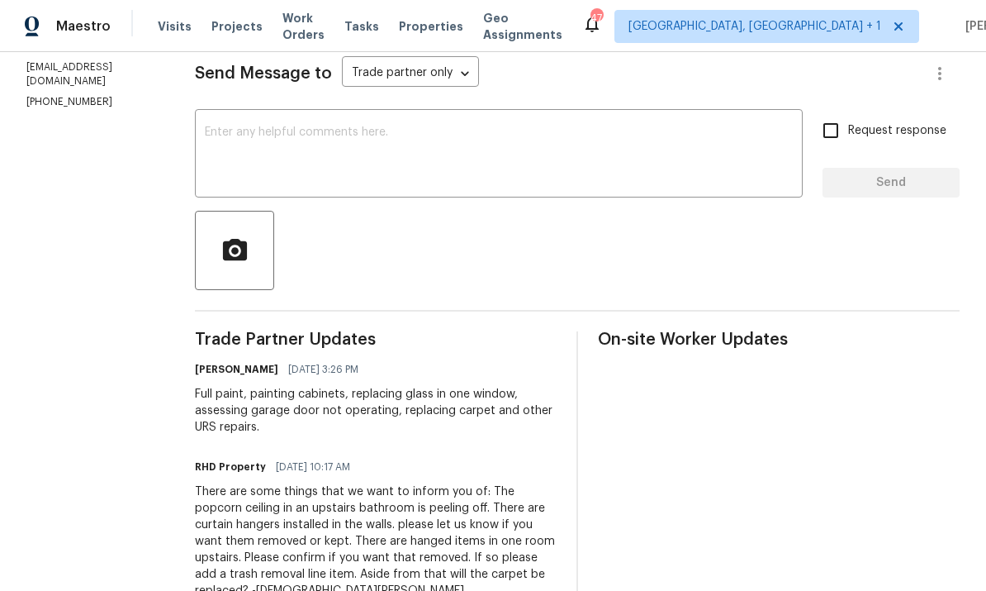
click at [304, 131] on textarea at bounding box center [499, 155] width 588 height 58
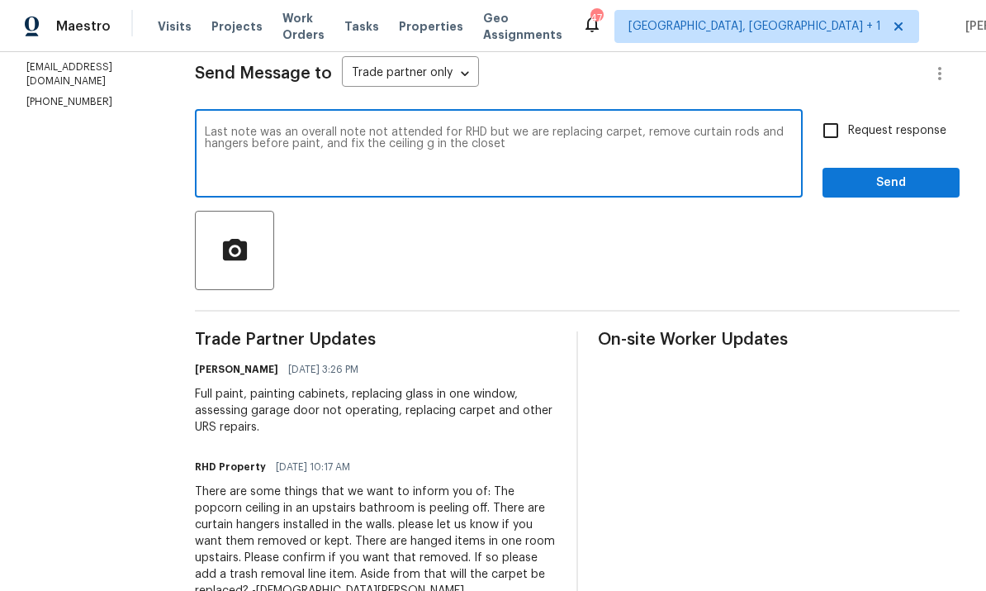
click at [467, 147] on textarea "Last note was an overall note not attended for RHD but we are replacing carpet,…" at bounding box center [499, 155] width 588 height 58
click at [395, 149] on textarea "Last note was an overall note not attended for RHD but we are replacing carpet,…" at bounding box center [499, 155] width 588 height 58
click at [571, 146] on textarea "Last note was an overall note not attended for RHD but we are replacing carpet,…" at bounding box center [499, 155] width 588 height 58
click at [553, 152] on textarea "Last note was an overall note not attended for RHD but we are replacing carpet,…" at bounding box center [499, 155] width 588 height 58
click at [543, 147] on textarea "Last note was an overall note not attended for RHD but we are replacing carpet,…" at bounding box center [499, 155] width 588 height 58
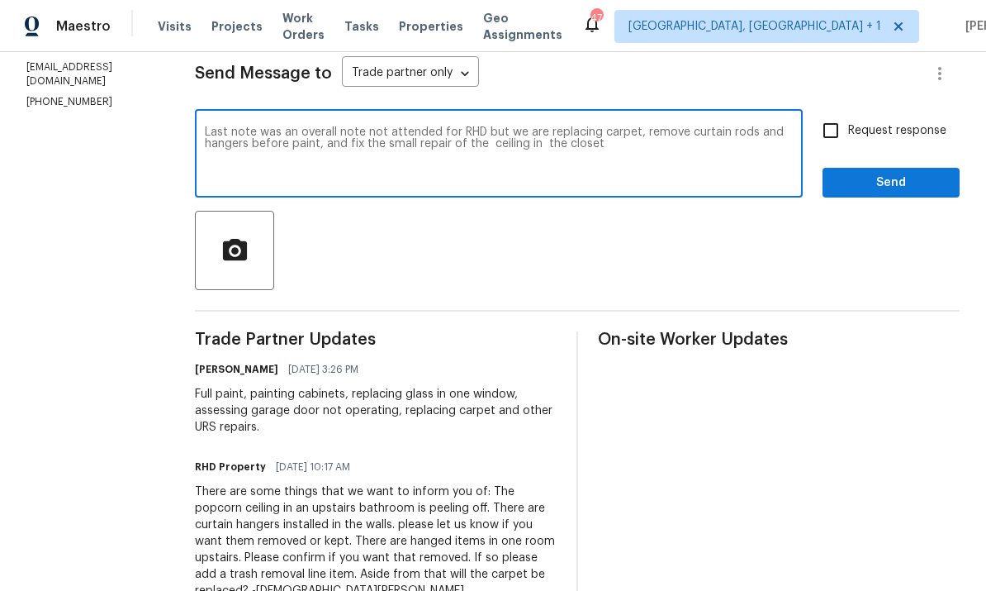
click at [638, 155] on textarea "Last note was an overall note not attended for RHD but we are replacing carpet,…" at bounding box center [499, 155] width 588 height 58
type textarea "Last note was an overall note not attended for RHD but we are replacing carpet,…"
click at [837, 131] on input "Request response" at bounding box center [831, 130] width 35 height 35
checkbox input "true"
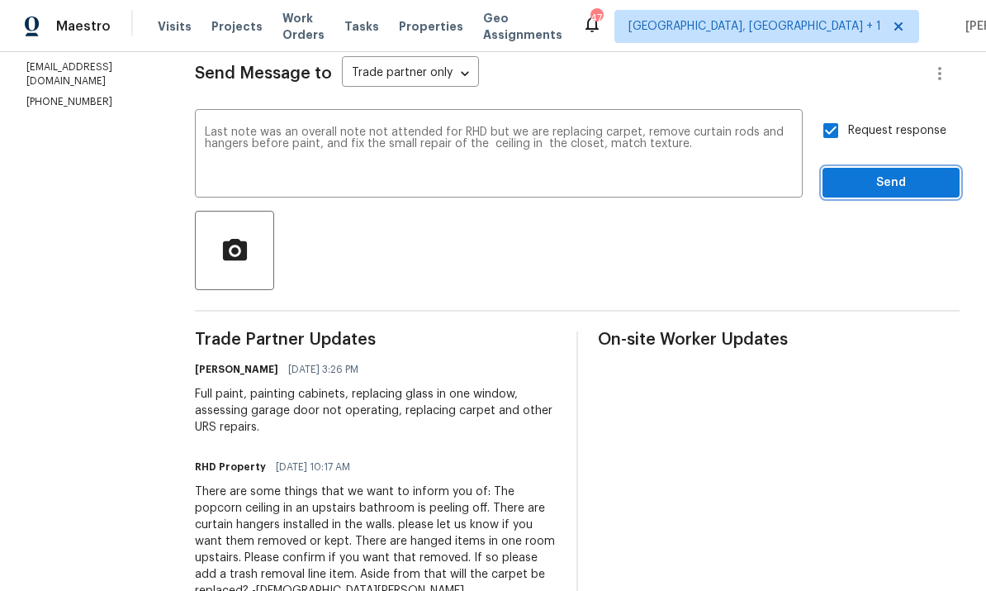
click at [905, 192] on span "Send" at bounding box center [891, 183] width 111 height 21
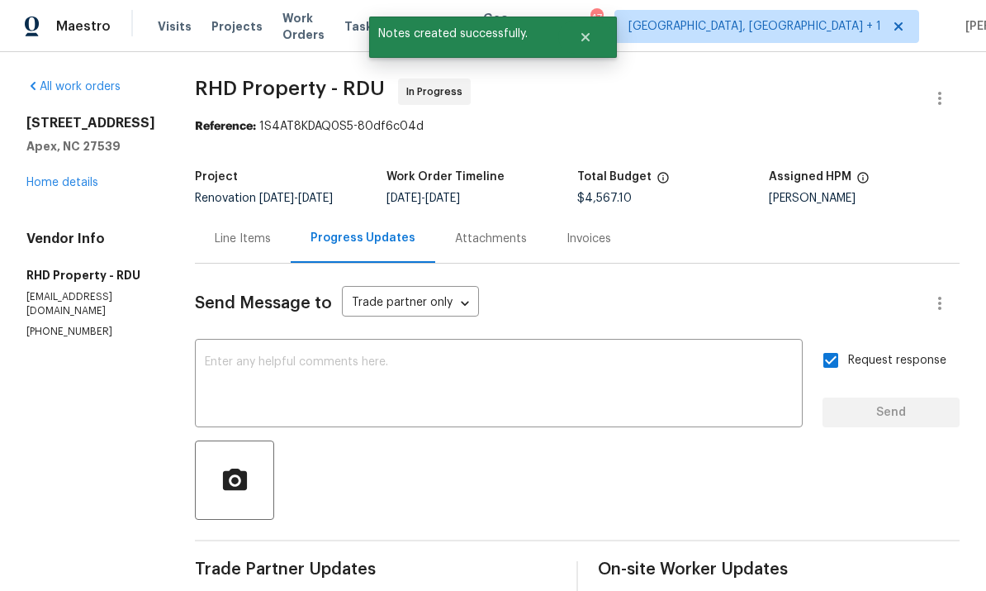
click at [74, 183] on link "Home details" at bounding box center [62, 183] width 72 height 12
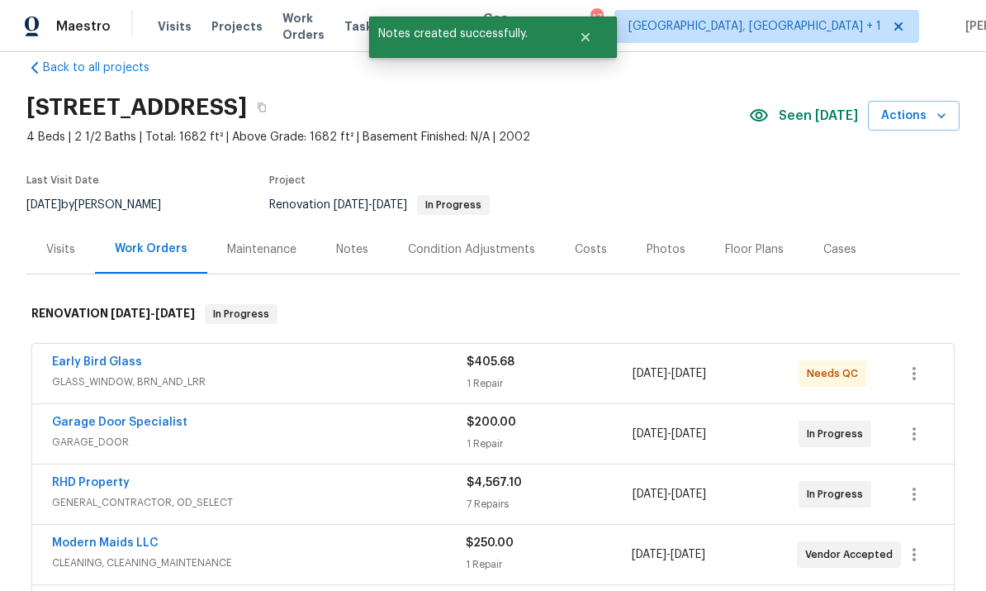
scroll to position [31, 0]
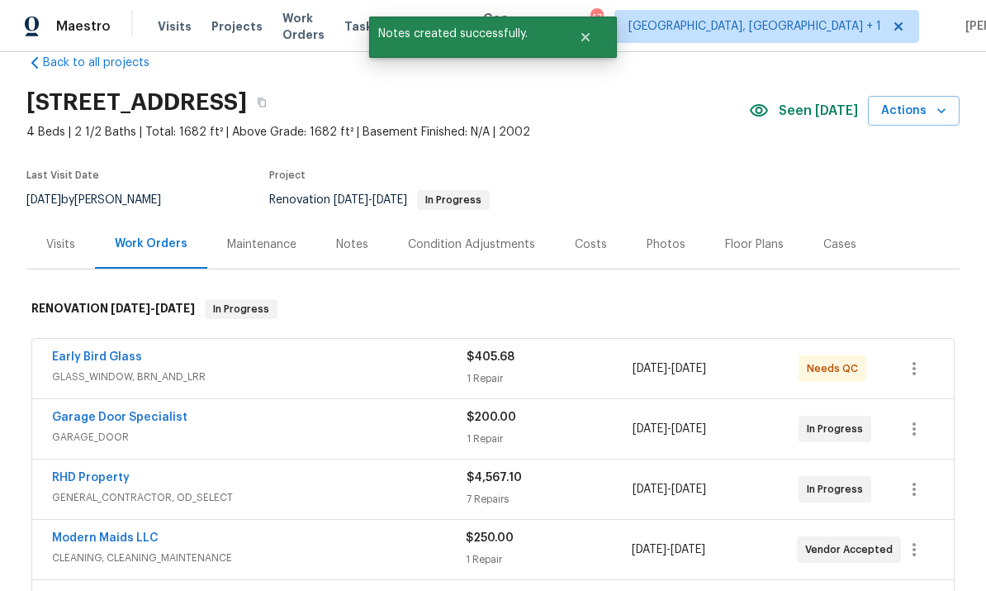
click at [106, 481] on link "RHD Property" at bounding box center [91, 478] width 78 height 12
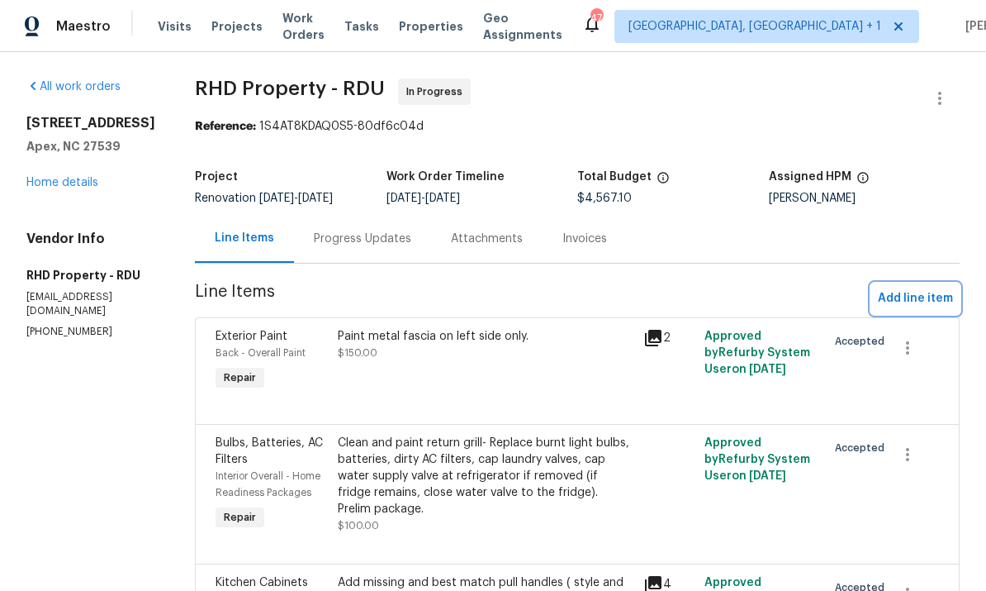
click at [905, 301] on span "Add line item" at bounding box center [915, 298] width 75 height 21
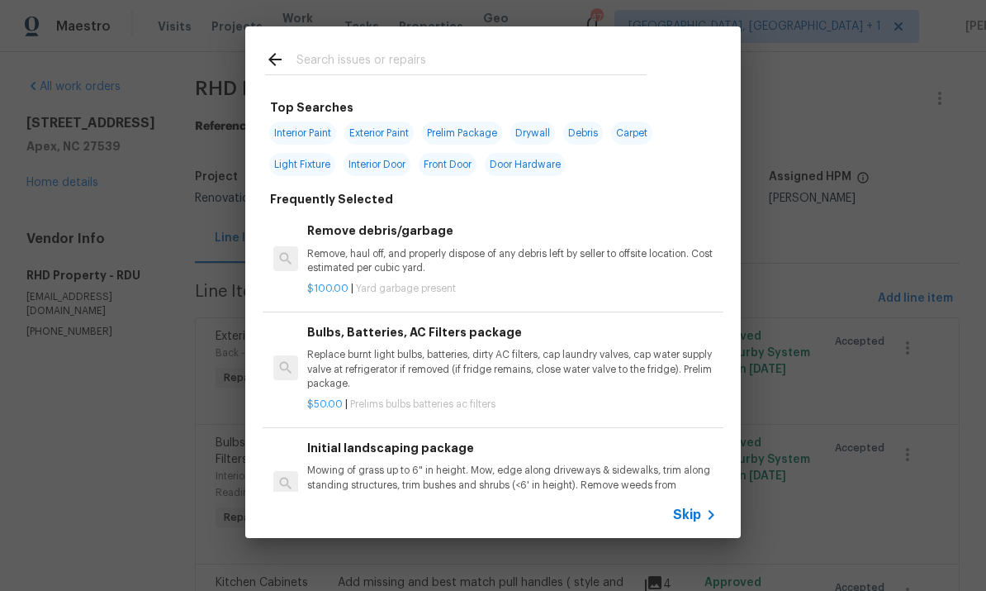
click at [349, 74] on input "text" at bounding box center [472, 62] width 350 height 25
type input "Ceiling"
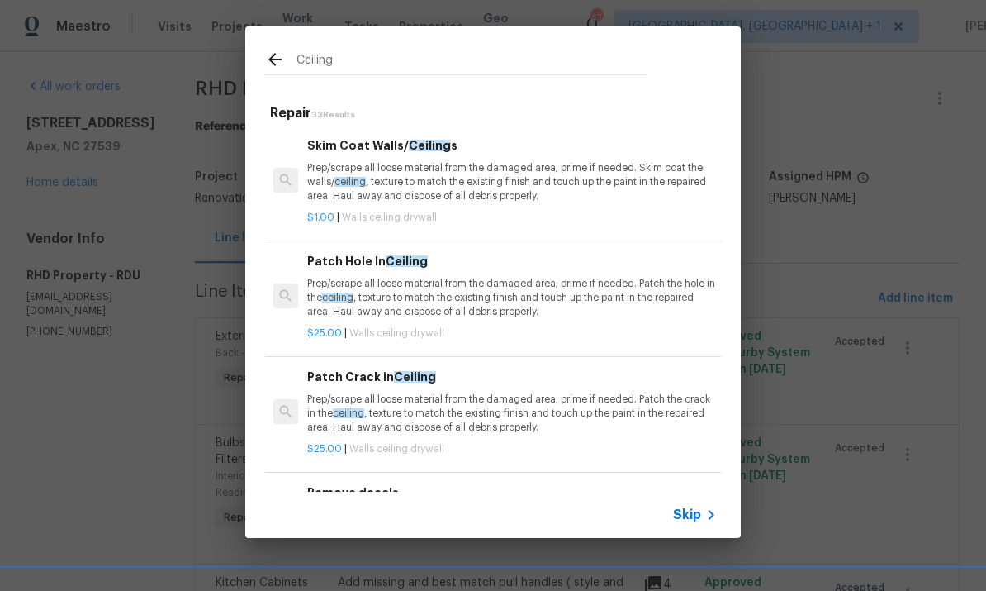
click at [397, 148] on h6 "Skim Coat Walls/ Ceiling s" at bounding box center [512, 145] width 410 height 18
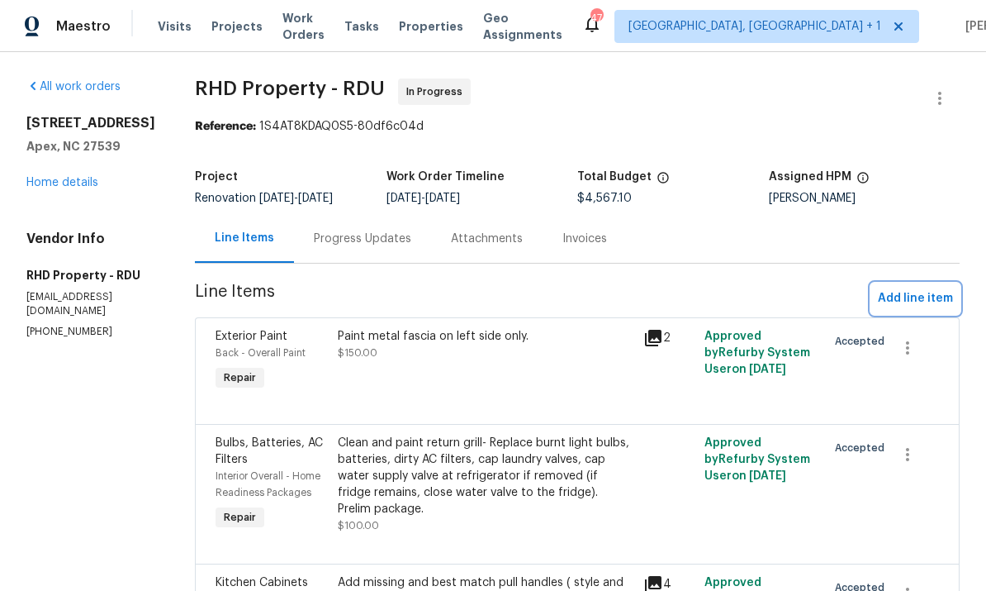
click at [898, 301] on span "Add line item" at bounding box center [915, 298] width 75 height 21
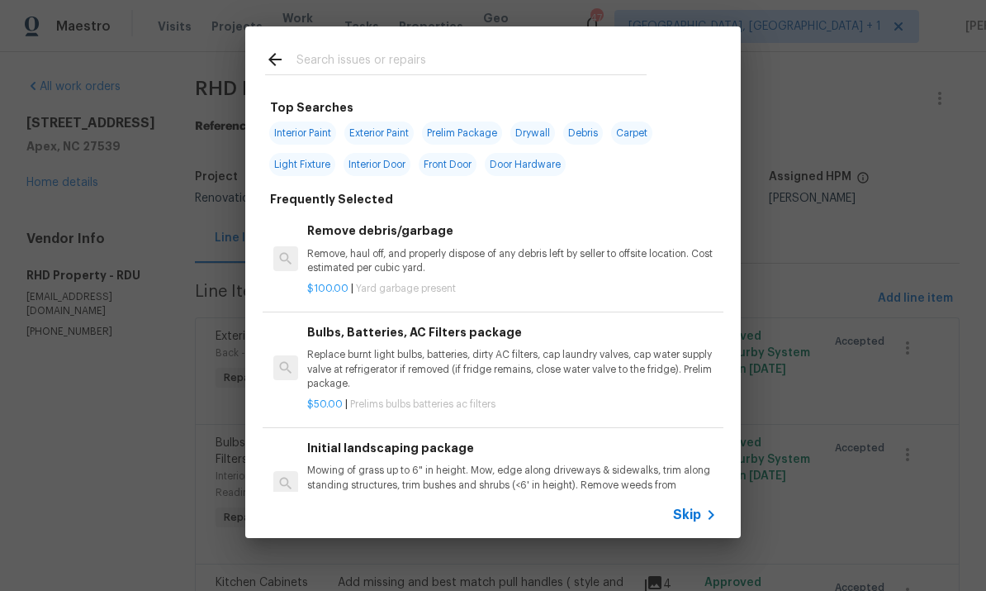
click at [344, 62] on input "text" at bounding box center [472, 62] width 350 height 25
type input "Ceiling"
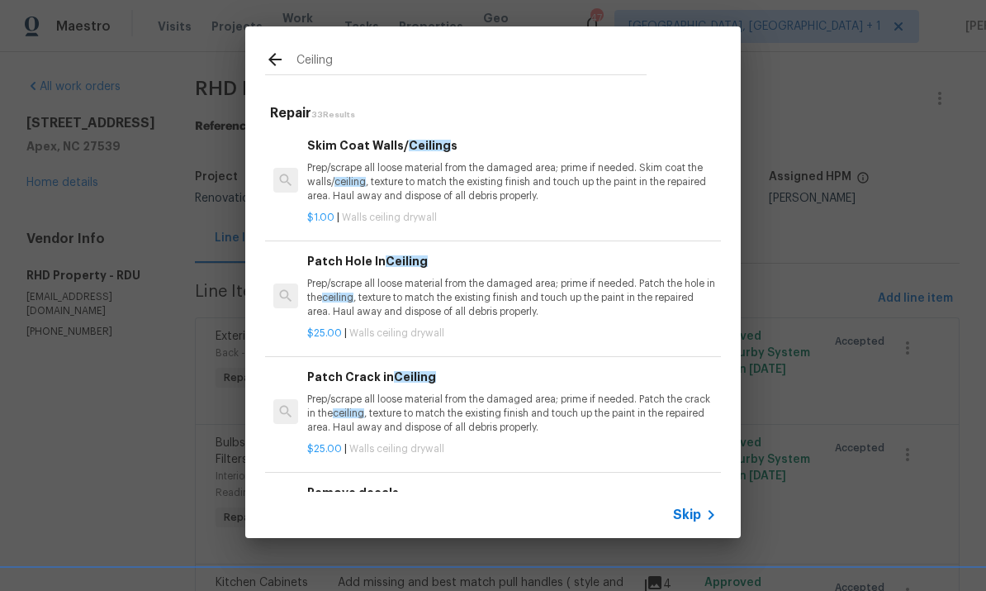
click at [473, 292] on p "Prep/scrape all loose material from the damaged area; prime if needed. Patch th…" at bounding box center [512, 298] width 410 height 42
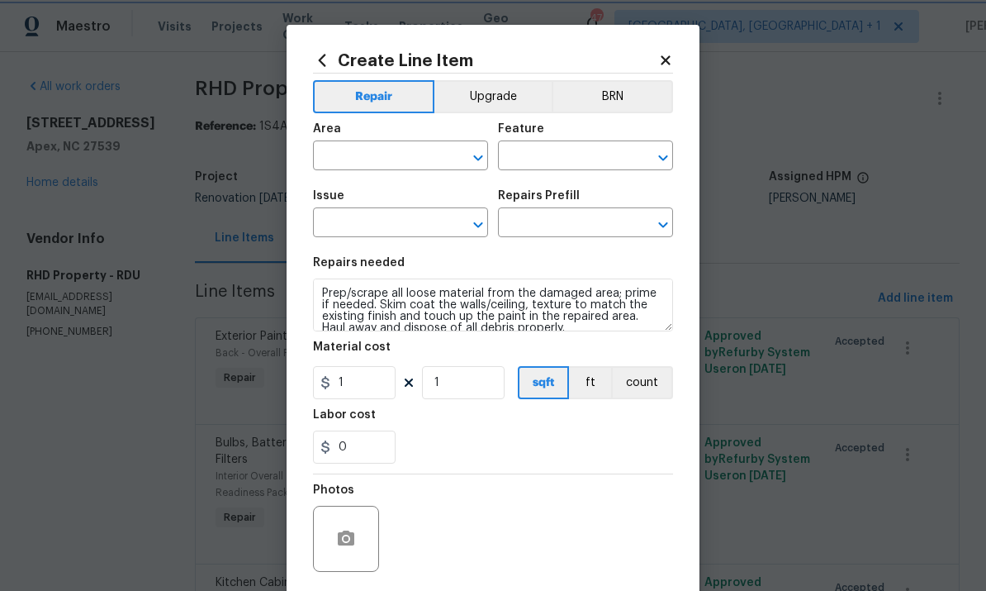
type input "Walls and Ceiling"
type input "Drywall"
type input "Patch Hole In Ceiling $25.00"
type textarea "Prep/scrape all loose material from the damaged area; prime if needed. Patch th…"
click at [370, 384] on input "25" at bounding box center [354, 382] width 83 height 33
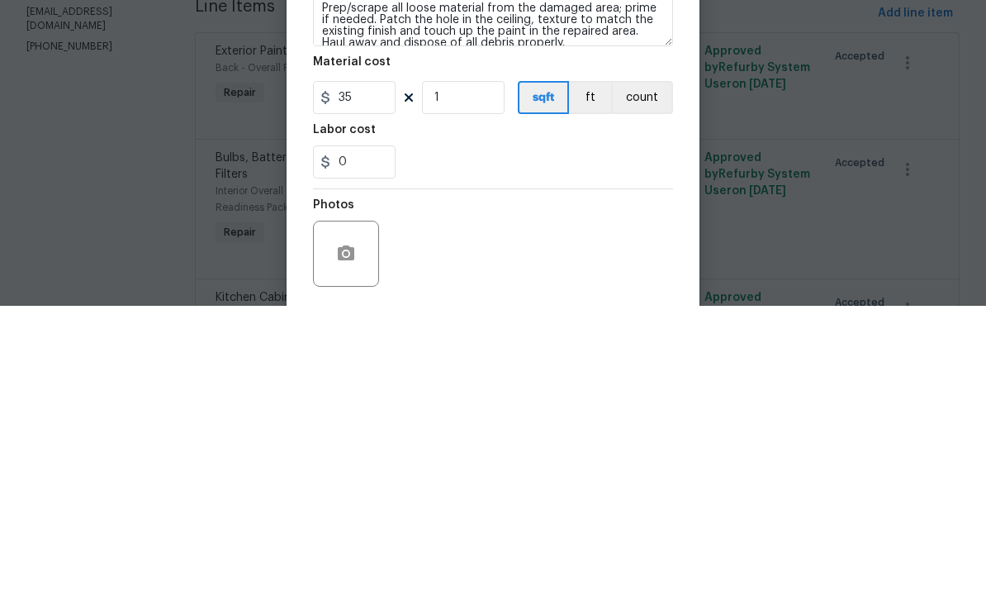
scroll to position [62, 0]
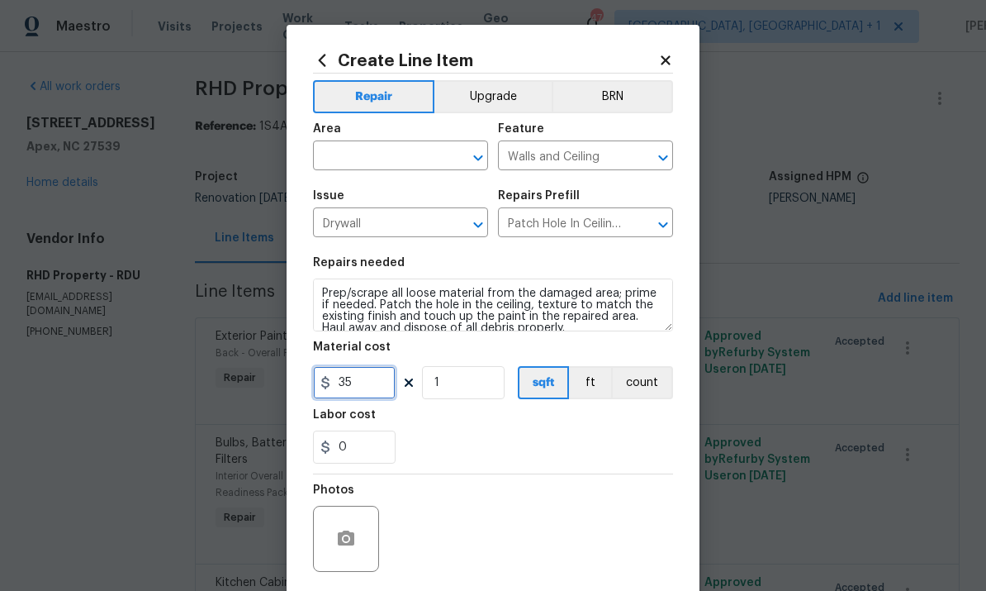
click at [370, 385] on input "35" at bounding box center [354, 382] width 83 height 33
type input "50"
click at [351, 529] on button "button" at bounding box center [346, 539] width 40 height 40
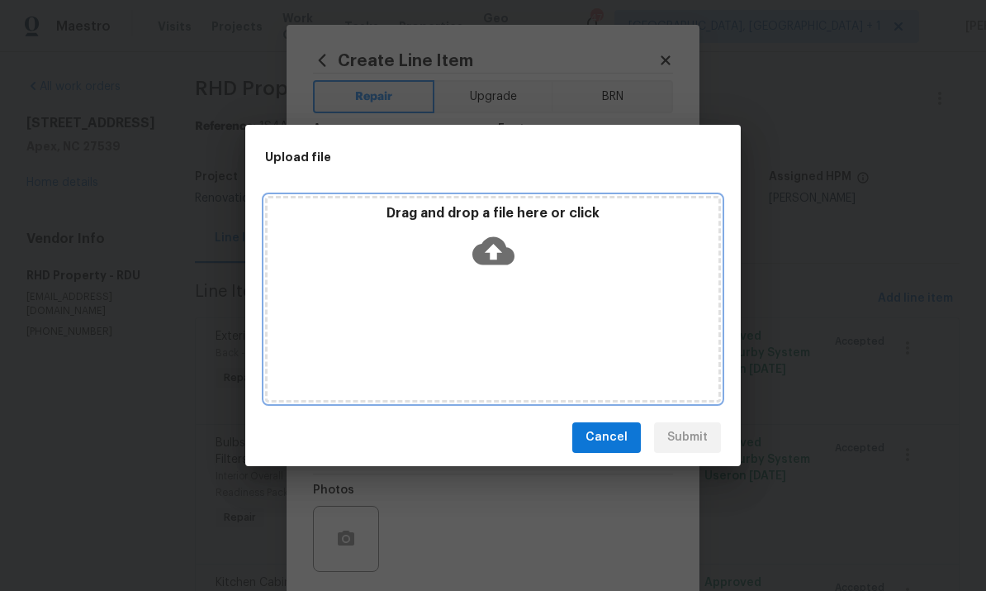
click at [493, 253] on icon at bounding box center [494, 251] width 42 height 42
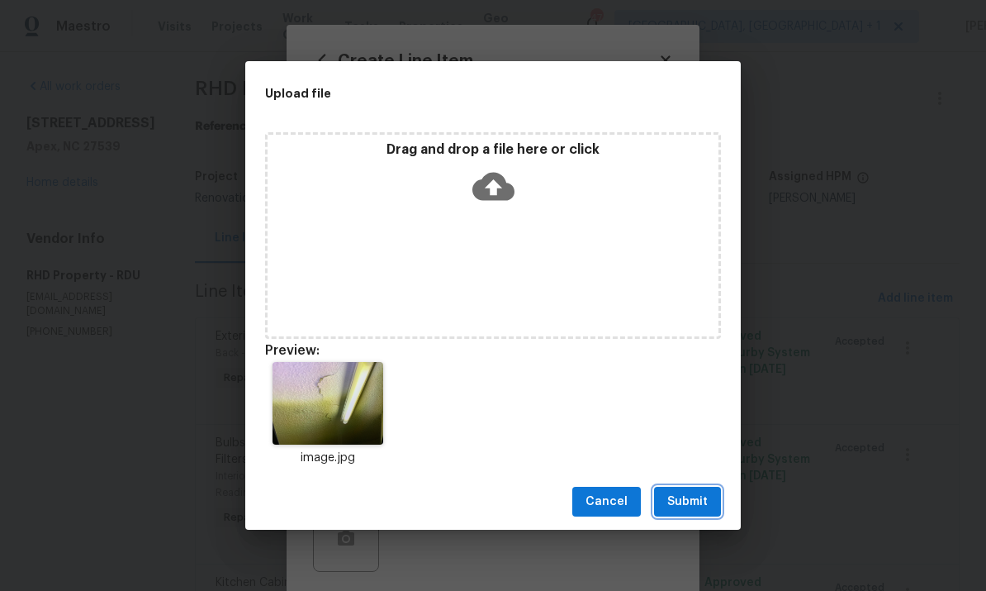
click at [688, 494] on span "Submit" at bounding box center [687, 502] width 40 height 21
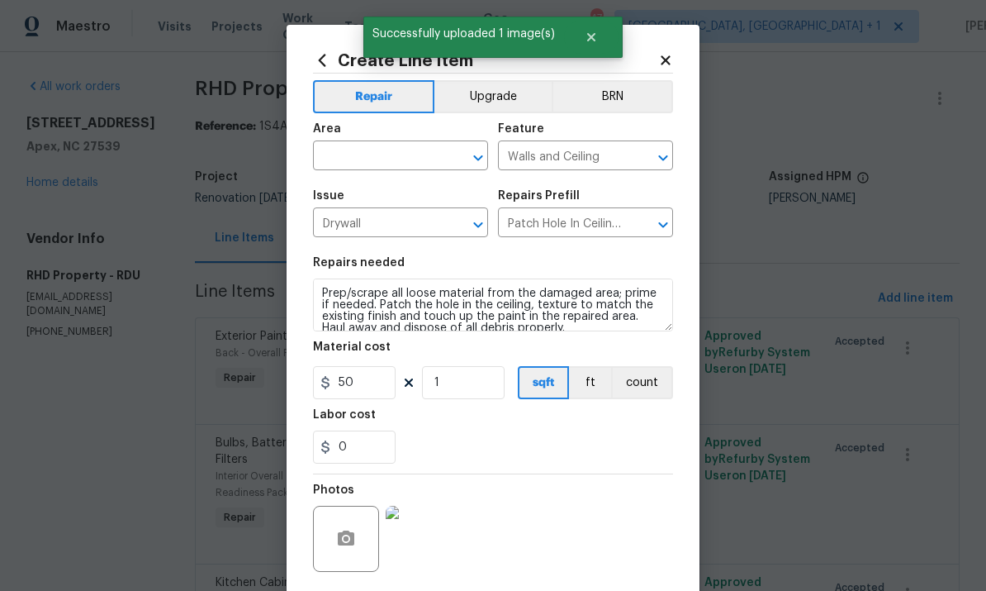
click at [382, 170] on input "text" at bounding box center [377, 158] width 129 height 26
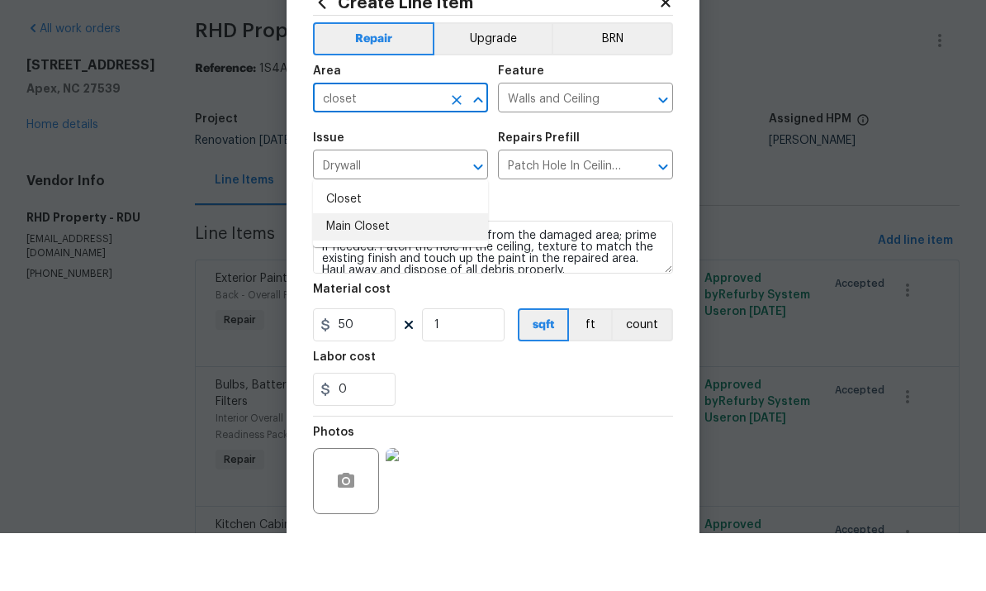
click at [367, 271] on li "Main Closet" at bounding box center [400, 284] width 175 height 27
type input "Main Closet"
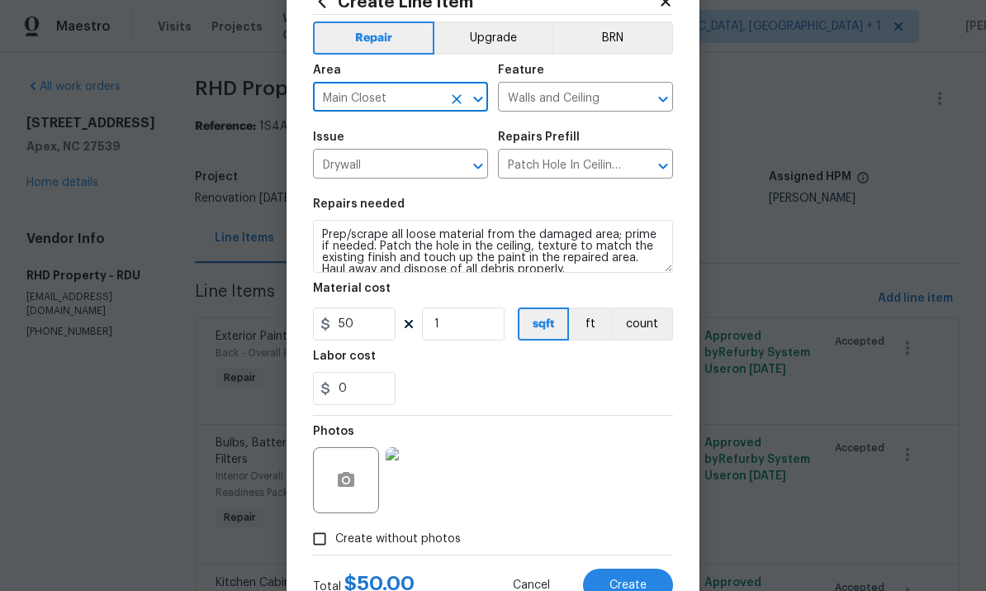
scroll to position [57, 0]
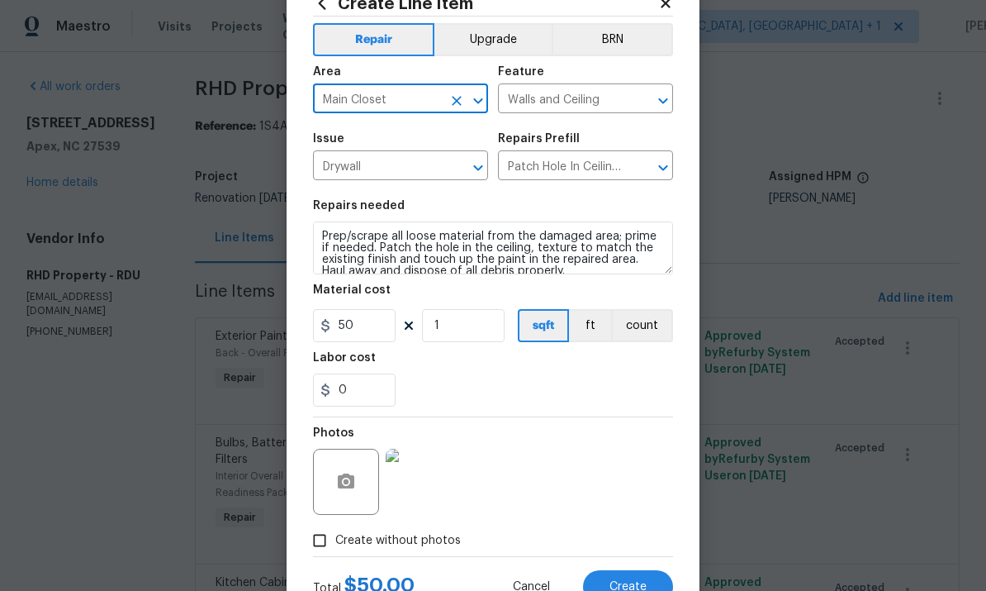
click at [445, 99] on button "Clear" at bounding box center [456, 100] width 23 height 23
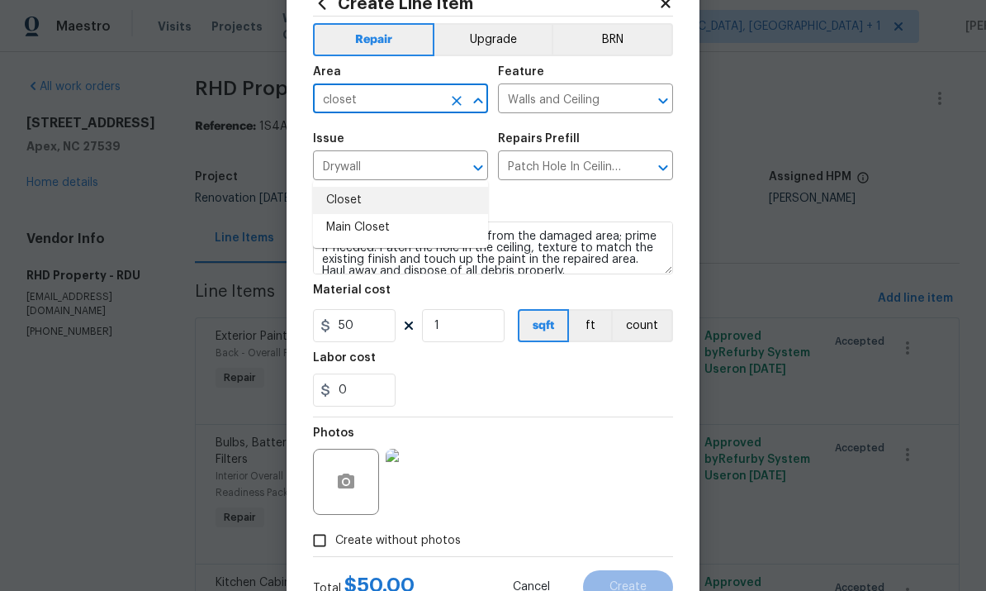
click at [349, 187] on li "Closet" at bounding box center [400, 200] width 175 height 27
type input "Closet"
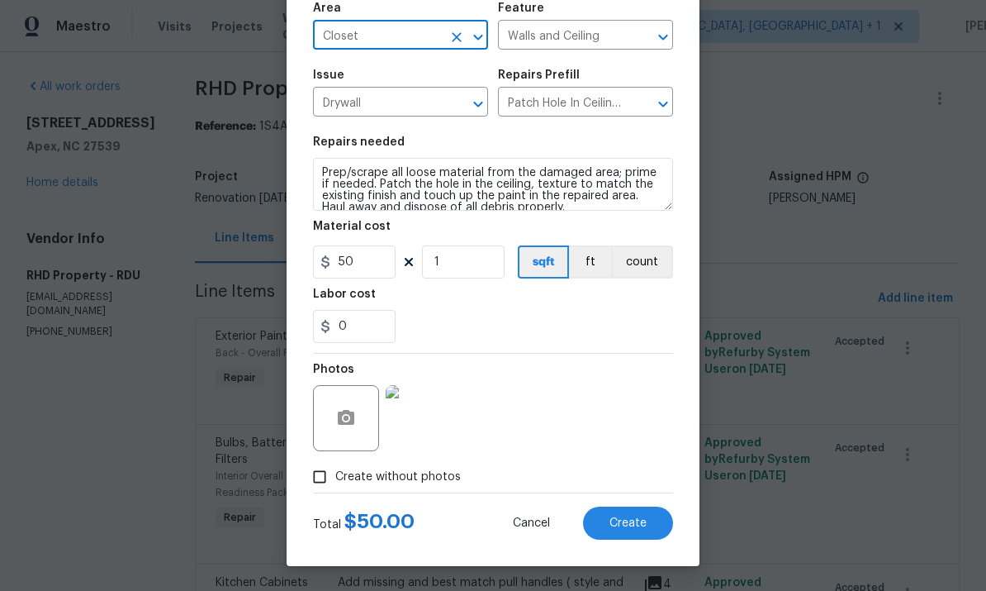
scroll to position [124, 0]
click at [636, 520] on span "Create" at bounding box center [628, 523] width 37 height 12
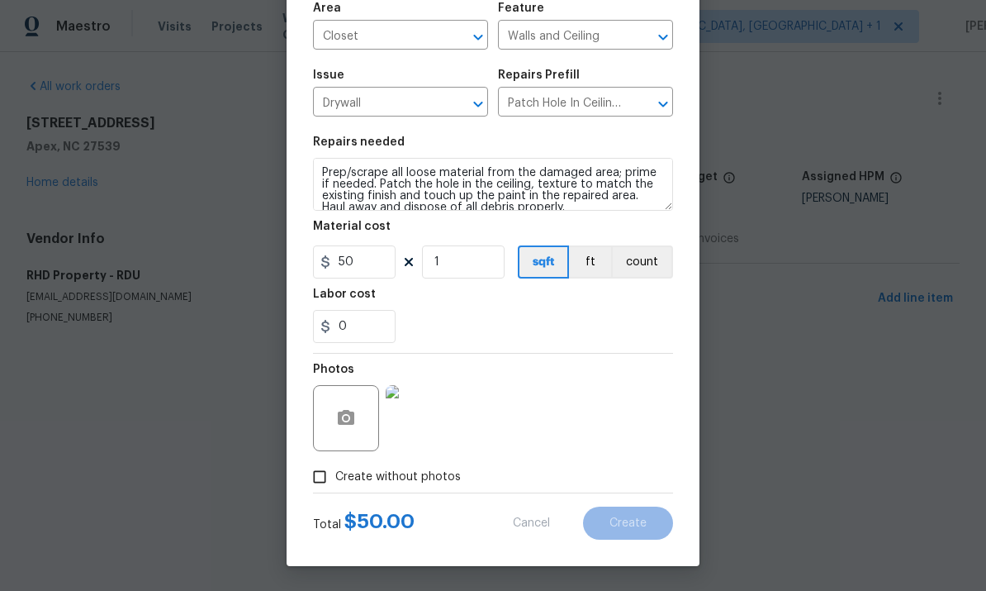
type input "0"
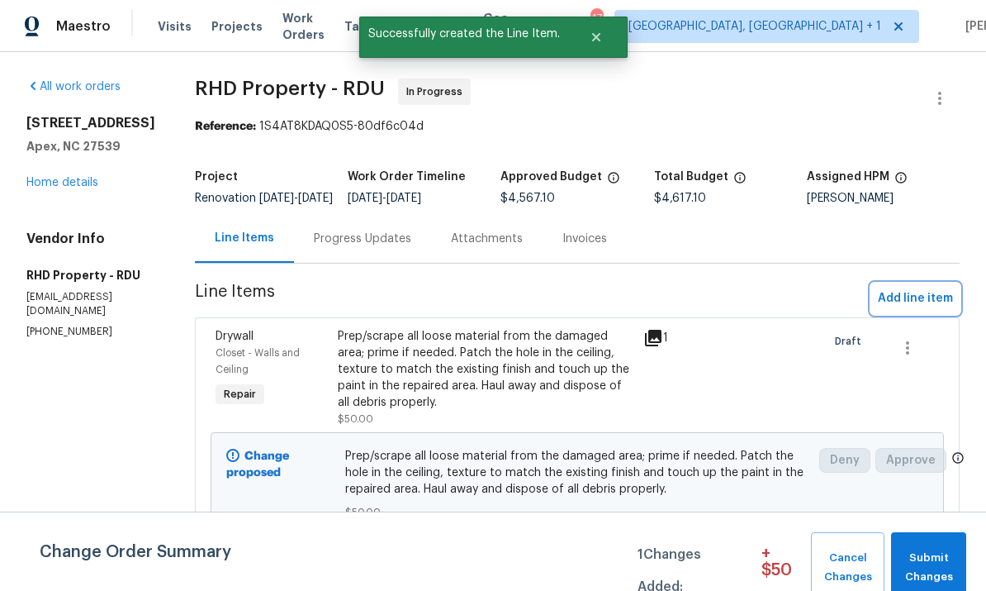
click at [915, 306] on span "Add line item" at bounding box center [915, 298] width 75 height 21
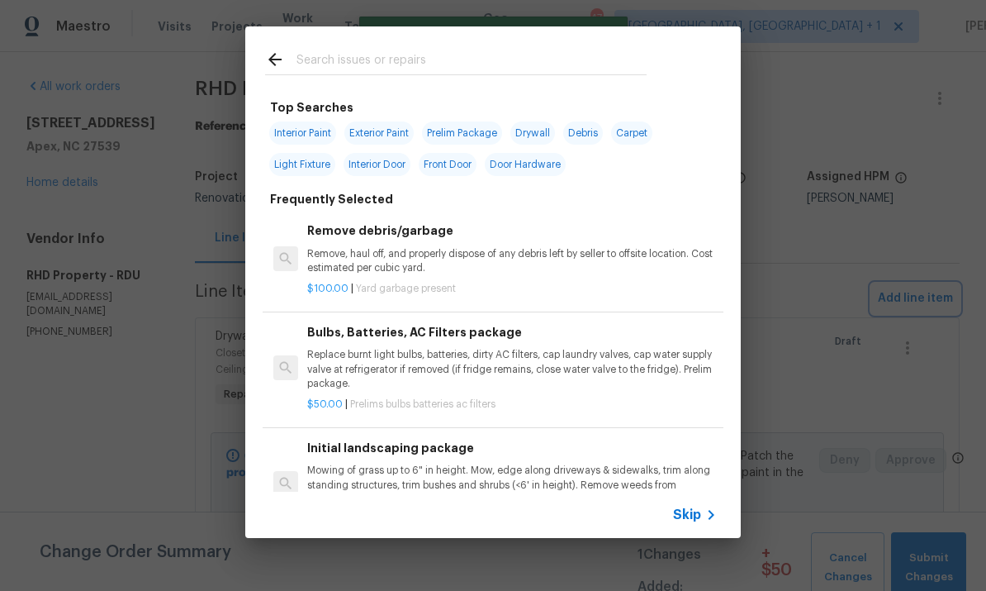
click at [841, 252] on div "Top Searches Interior Paint Exterior Paint Prelim Package Drywall Debris Carpet…" at bounding box center [493, 282] width 986 height 564
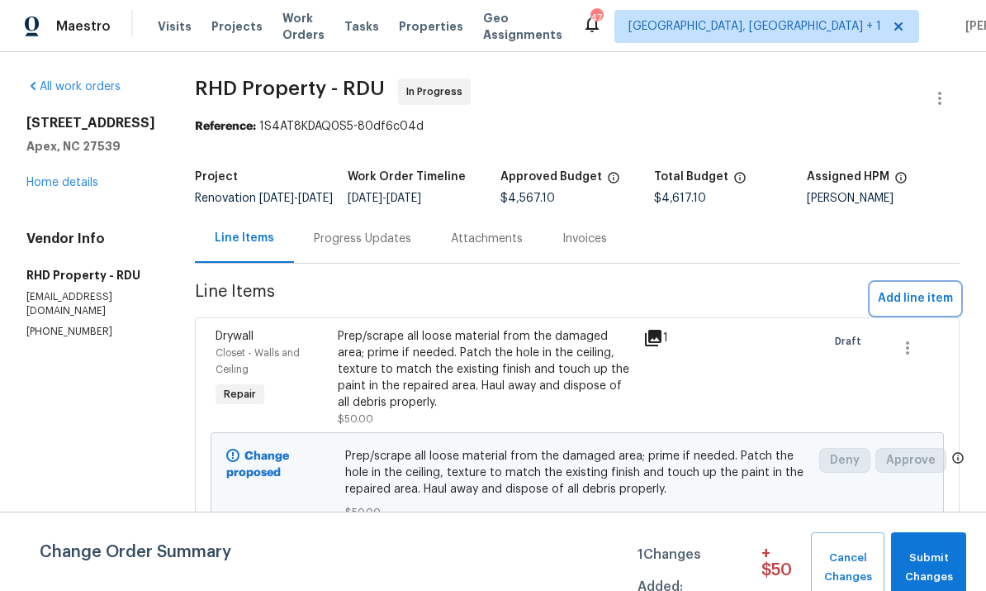
click at [895, 303] on span "Add line item" at bounding box center [915, 298] width 75 height 21
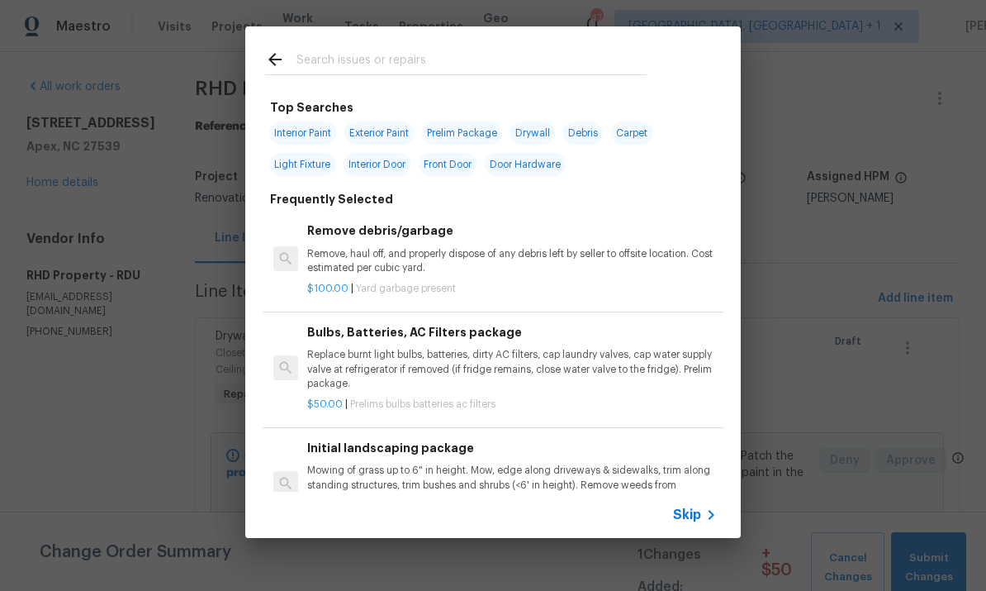
click at [325, 72] on input "text" at bounding box center [472, 62] width 350 height 25
type input "Paint"
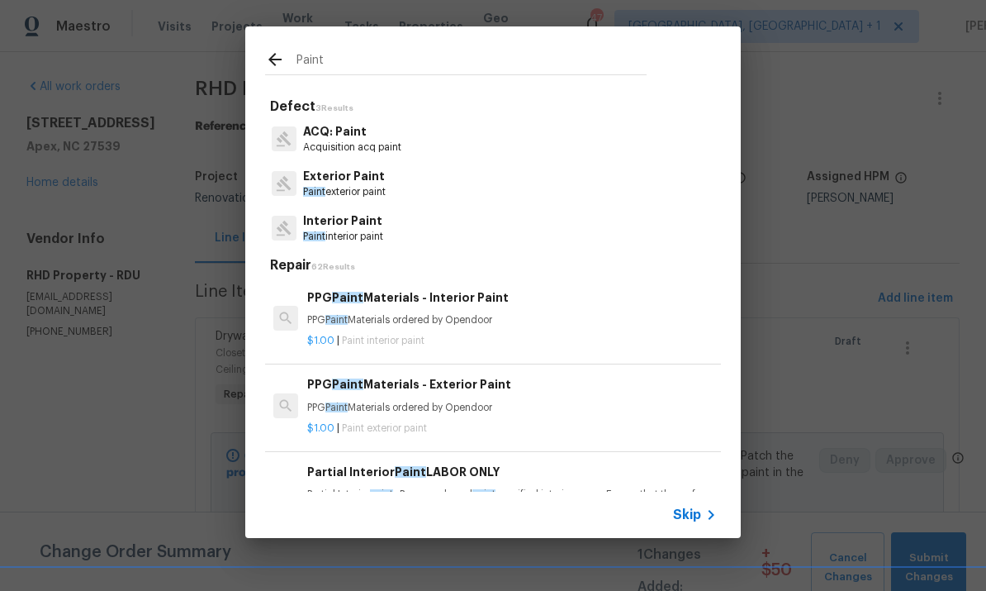
click at [359, 226] on p "Interior Paint" at bounding box center [343, 220] width 80 height 17
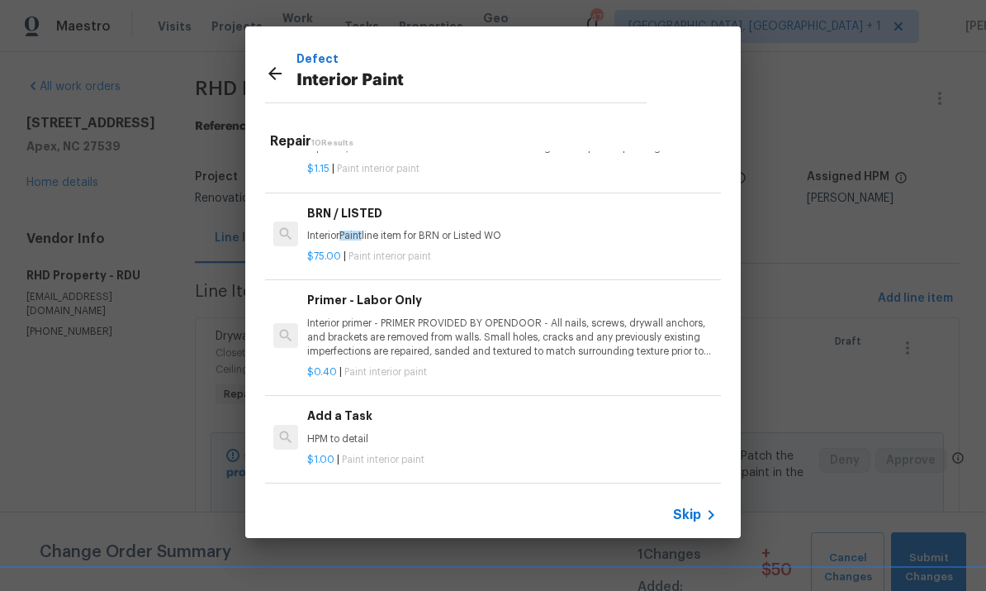
scroll to position [625, 0]
click at [388, 495] on h6 "Additional Masking" at bounding box center [512, 504] width 410 height 18
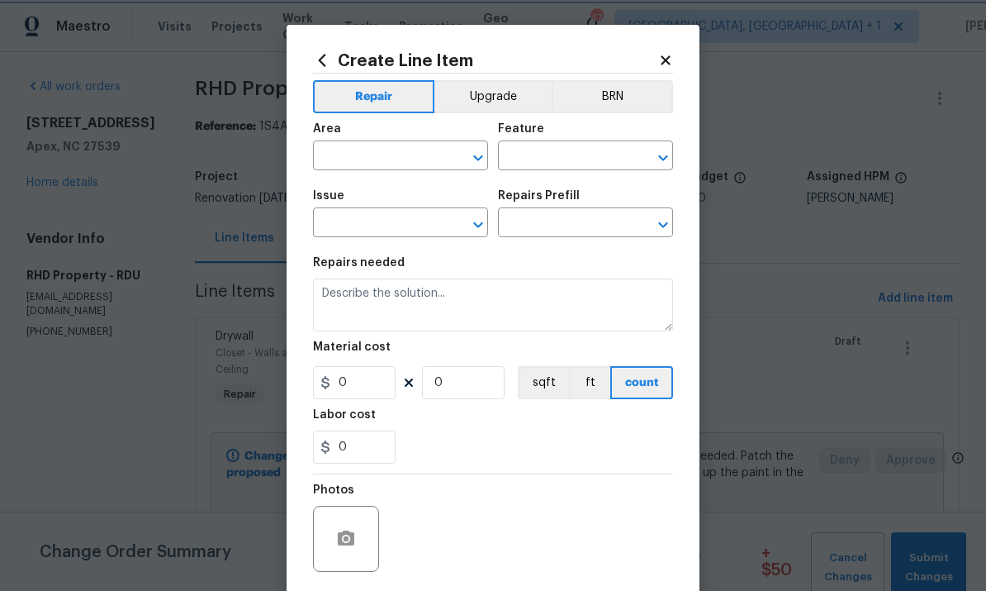
type input "Overall Paint"
type input "Interior Paint"
type input "Additional Masking $0.41"
type textarea "Additional masking/prep costs."
type input "0.41"
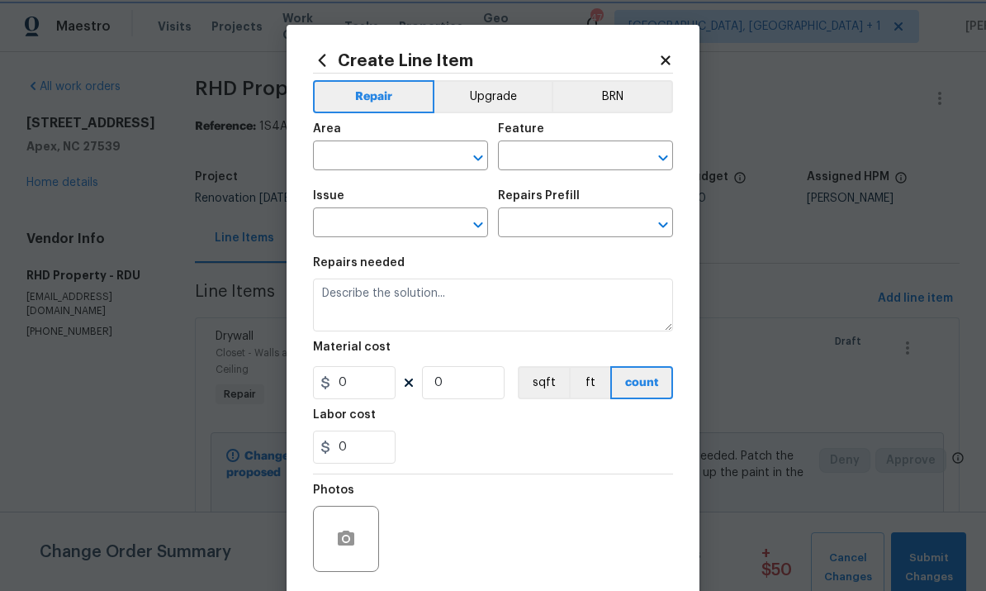
type input "1"
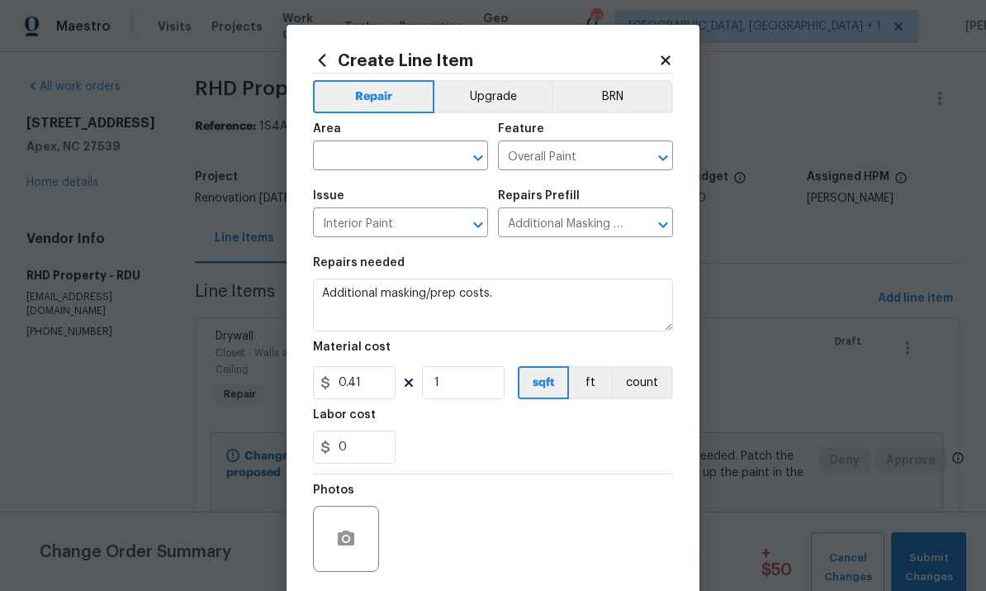
click at [376, 169] on input "text" at bounding box center [377, 158] width 129 height 26
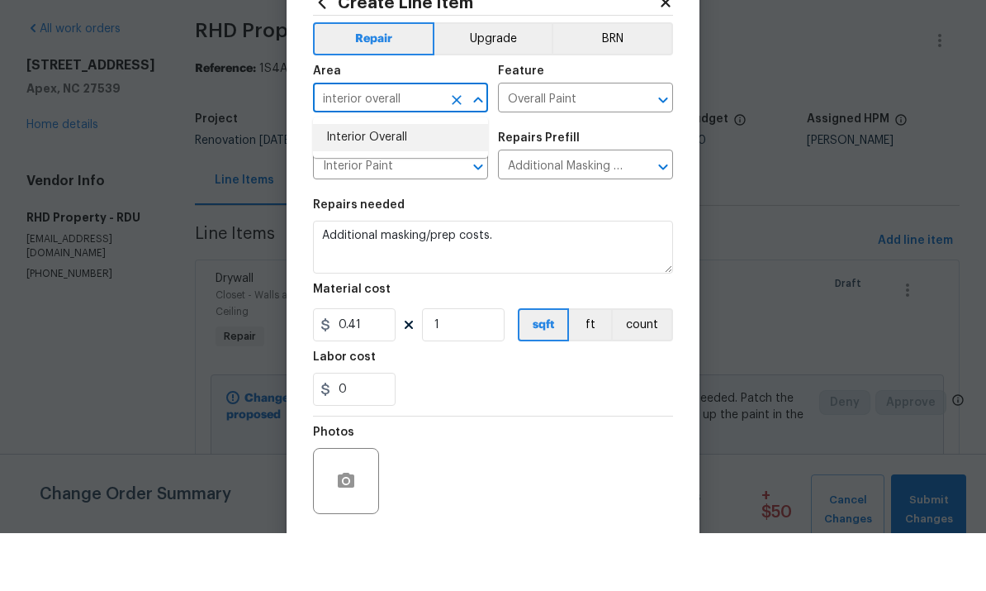
click at [378, 182] on li "Interior Overall" at bounding box center [400, 195] width 175 height 27
type input "Interior Overall"
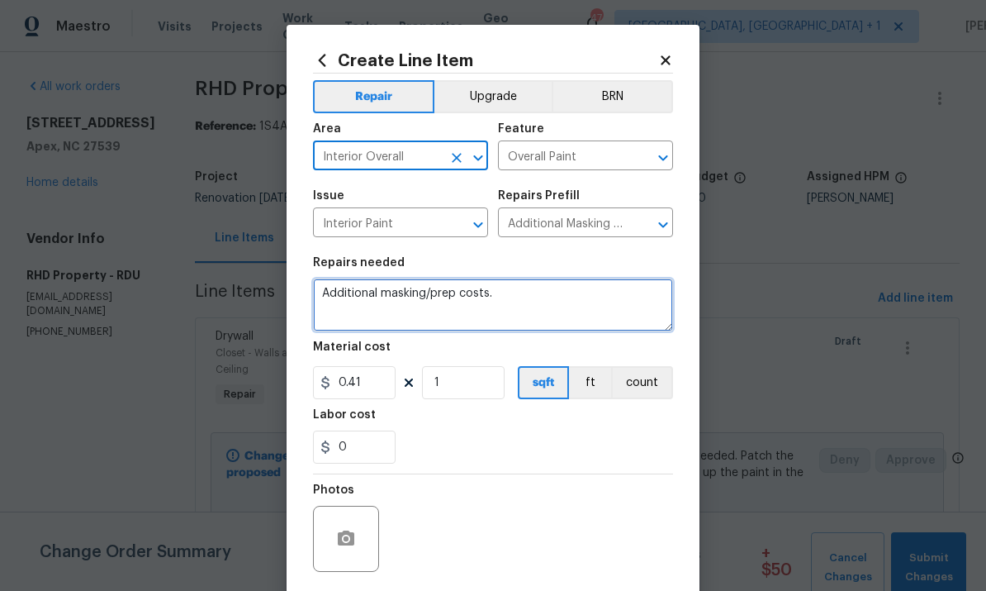
click at [519, 306] on textarea "Additional masking/prep costs." at bounding box center [493, 304] width 360 height 53
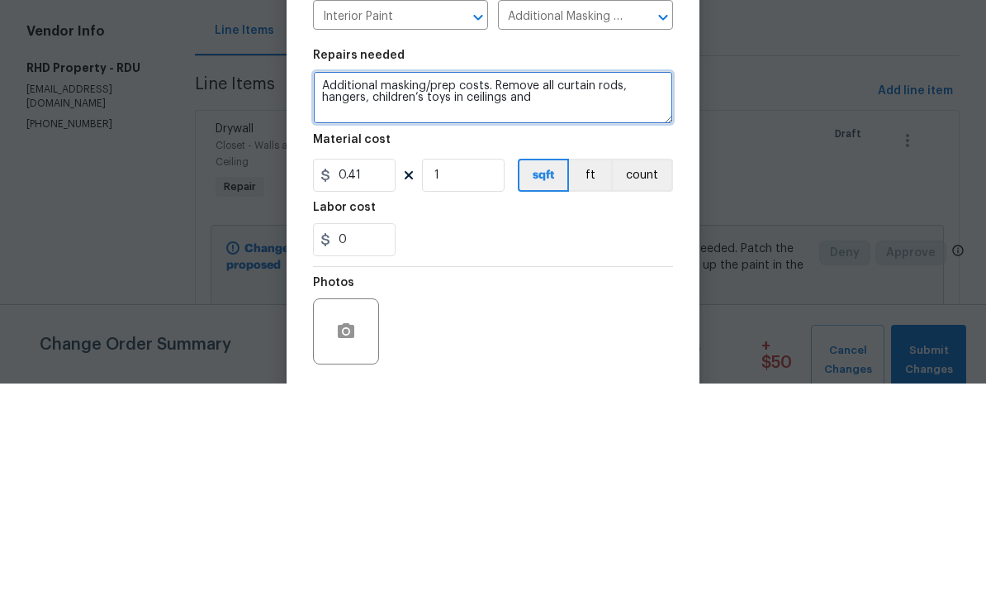
click at [500, 278] on textarea "Additional masking/prep costs. Remove all curtain rods, hangers, children’s toy…" at bounding box center [493, 304] width 360 height 53
click at [567, 278] on textarea "Additional masking/prep costs. Remove all curtain rods, hangers, children’s toy…" at bounding box center [493, 304] width 360 height 53
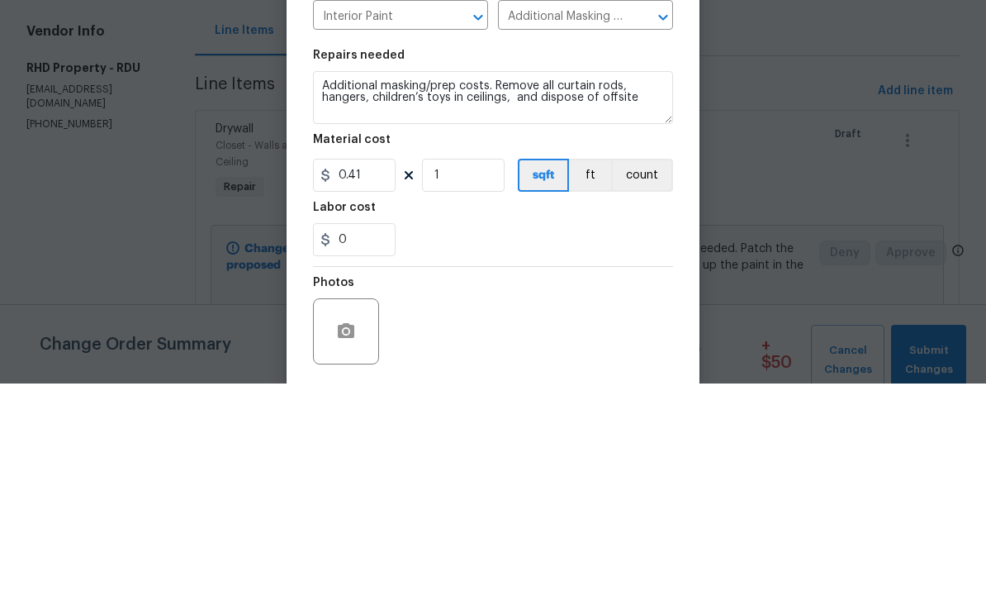
scroll to position [62, 0]
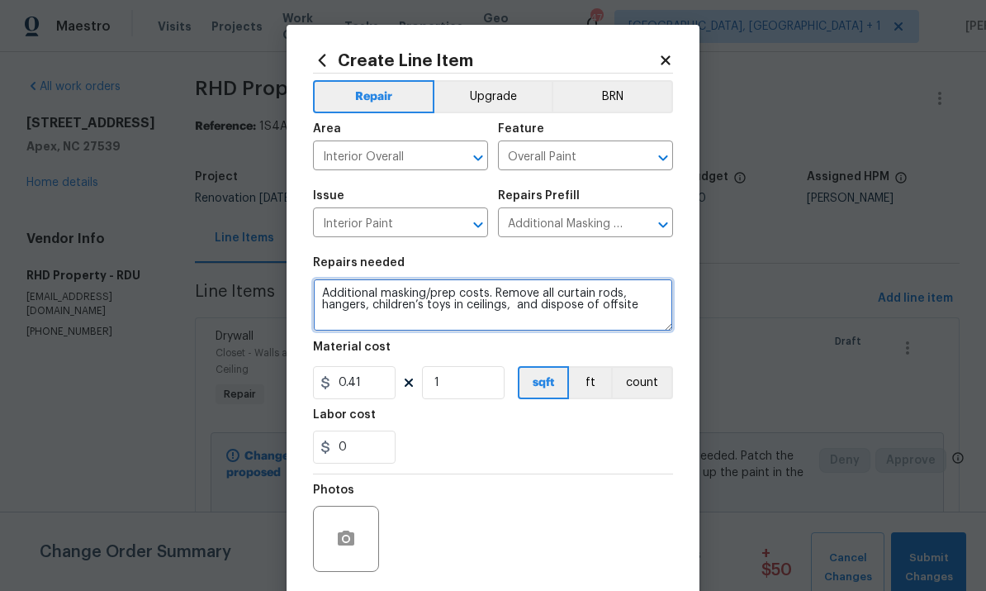
type textarea "Additional masking/prep costs. Remove all curtain rods, hangers, children’s toy…"
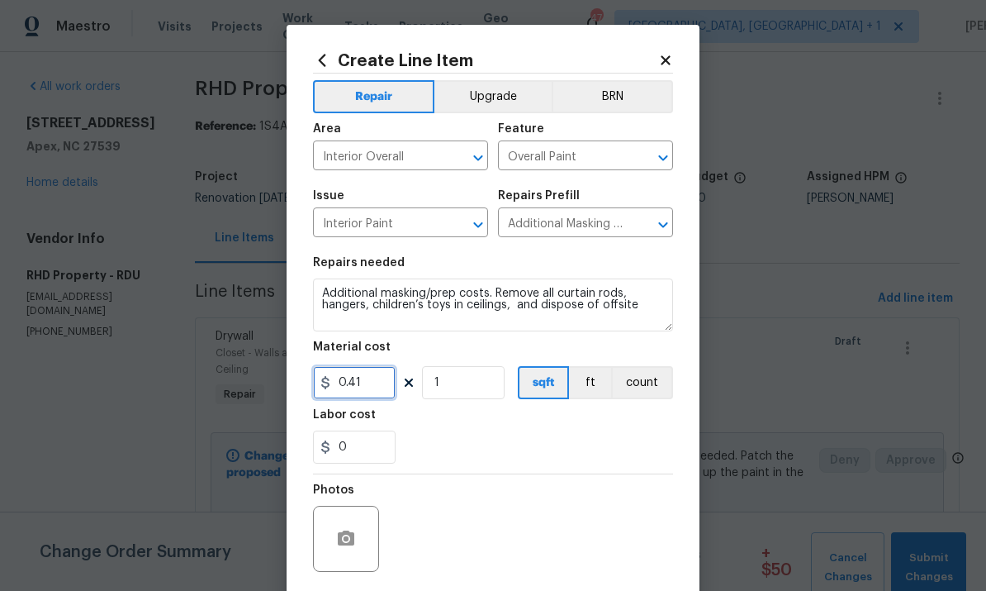
click at [389, 388] on input "0.41" at bounding box center [354, 382] width 83 height 33
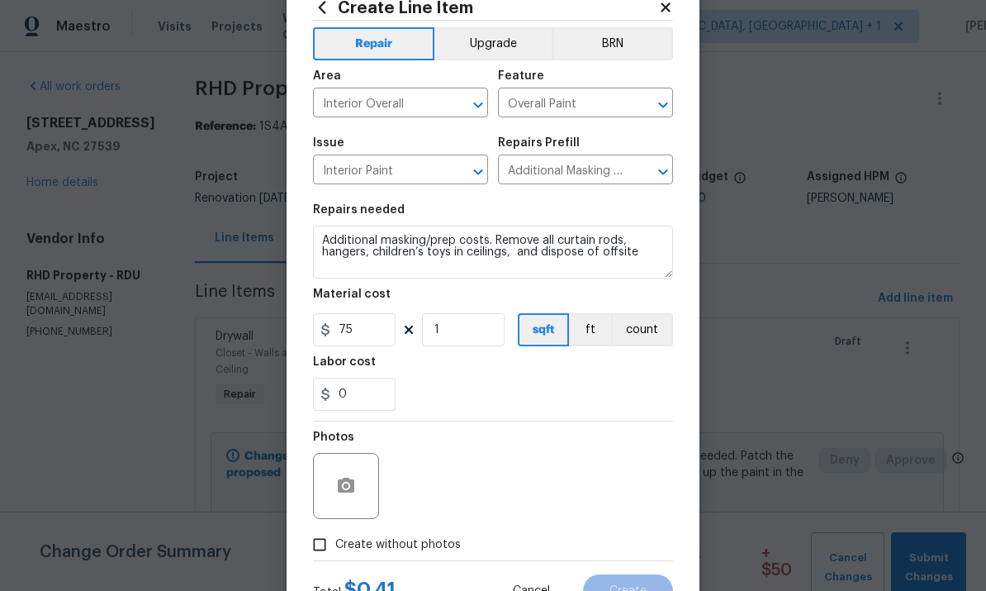
scroll to position [69, 0]
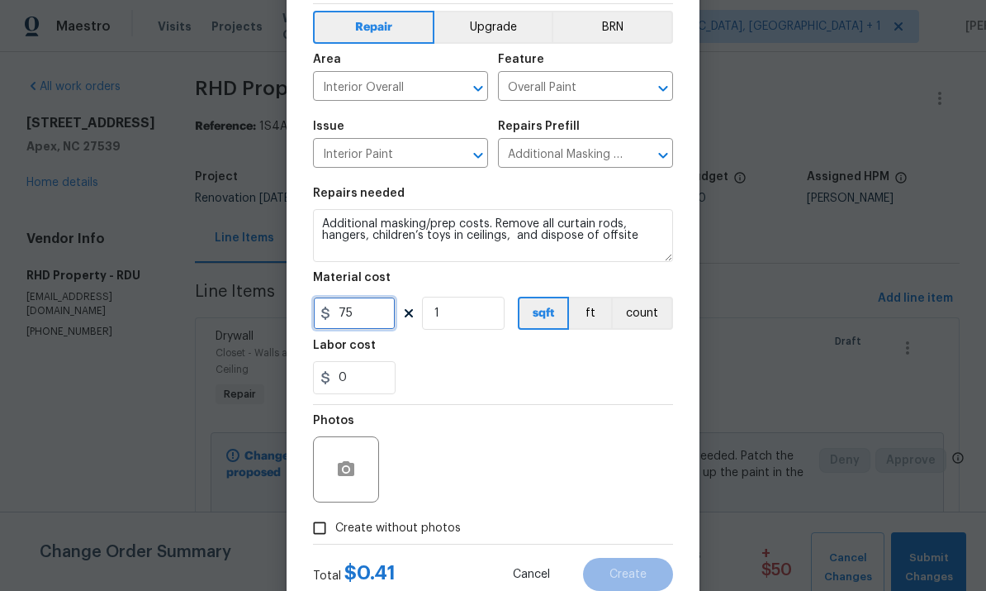
type input "75"
click at [333, 537] on input "Create without photos" at bounding box center [319, 527] width 31 height 31
checkbox input "true"
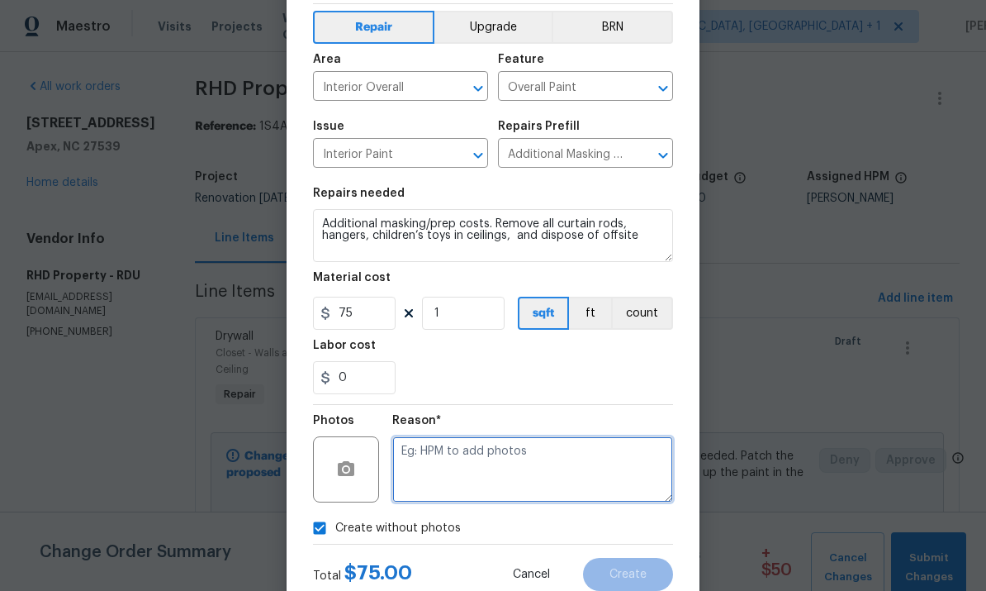
click at [444, 468] on textarea at bounding box center [532, 469] width 281 height 66
type textarea "To come."
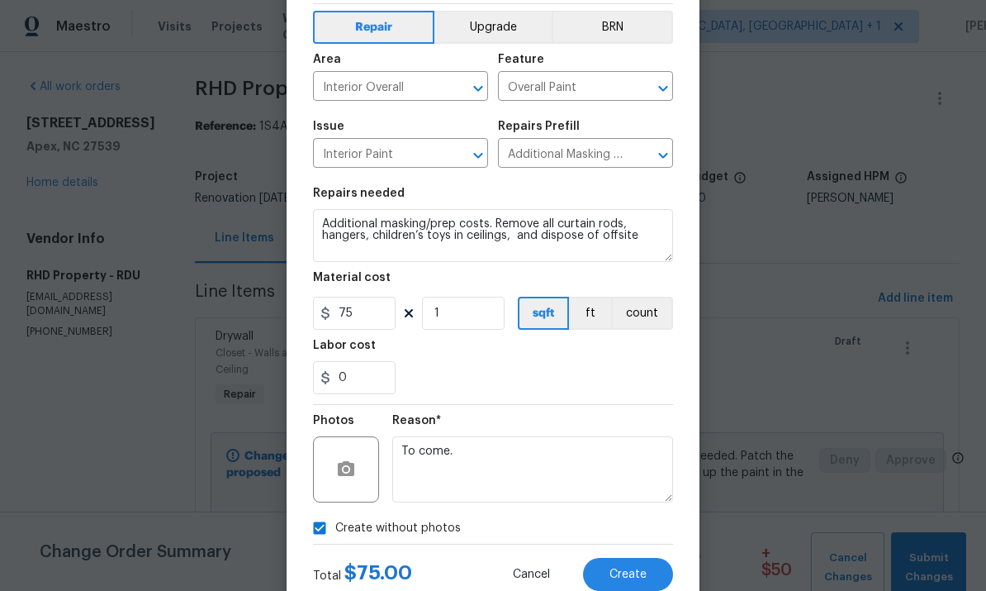
click at [636, 564] on button "Create" at bounding box center [628, 574] width 90 height 33
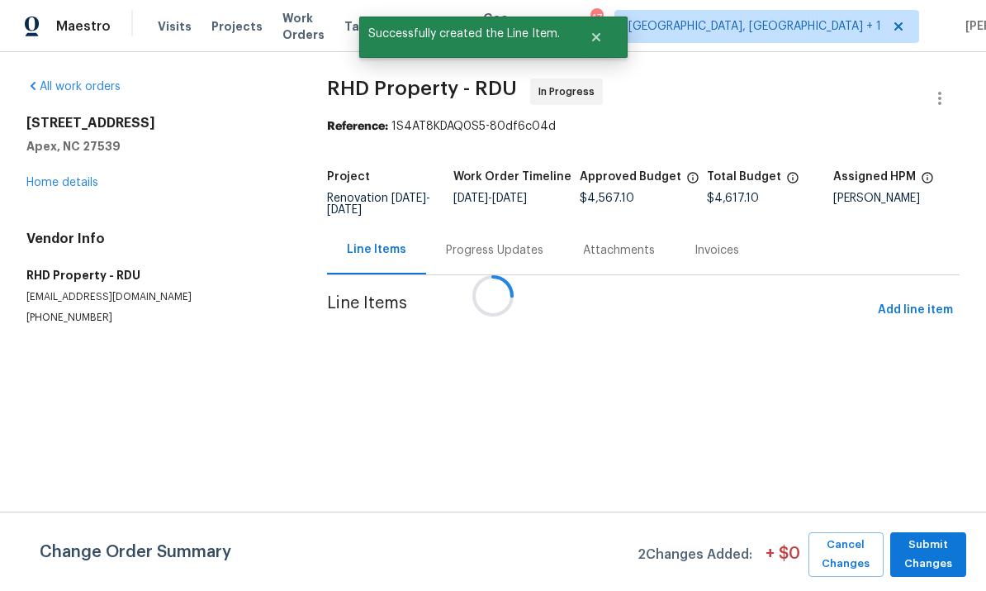
scroll to position [0, 0]
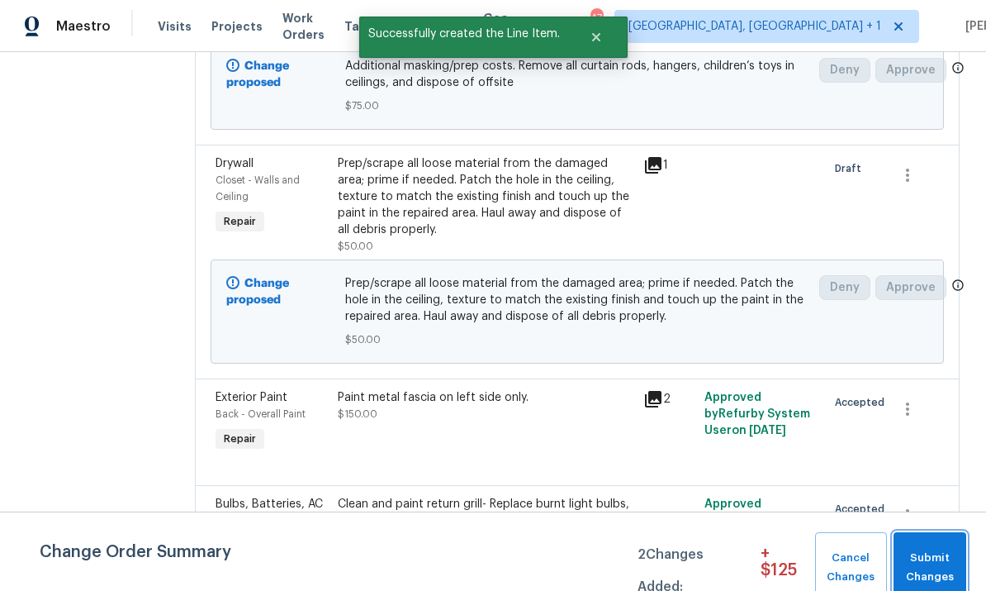
click at [939, 554] on span "Submit Changes" at bounding box center [930, 568] width 56 height 38
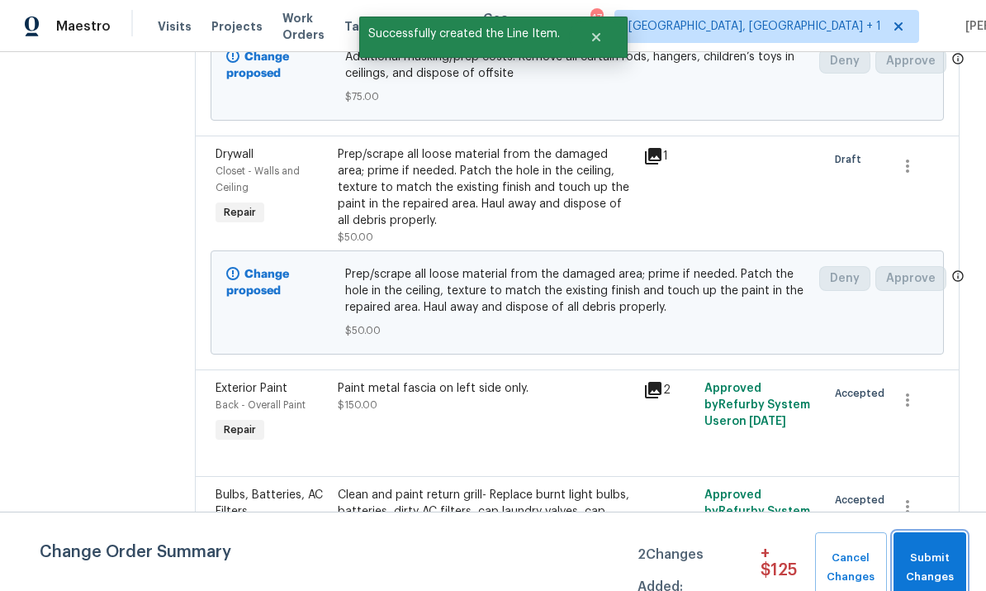
click at [939, 553] on div at bounding box center [913, 536] width 61 height 109
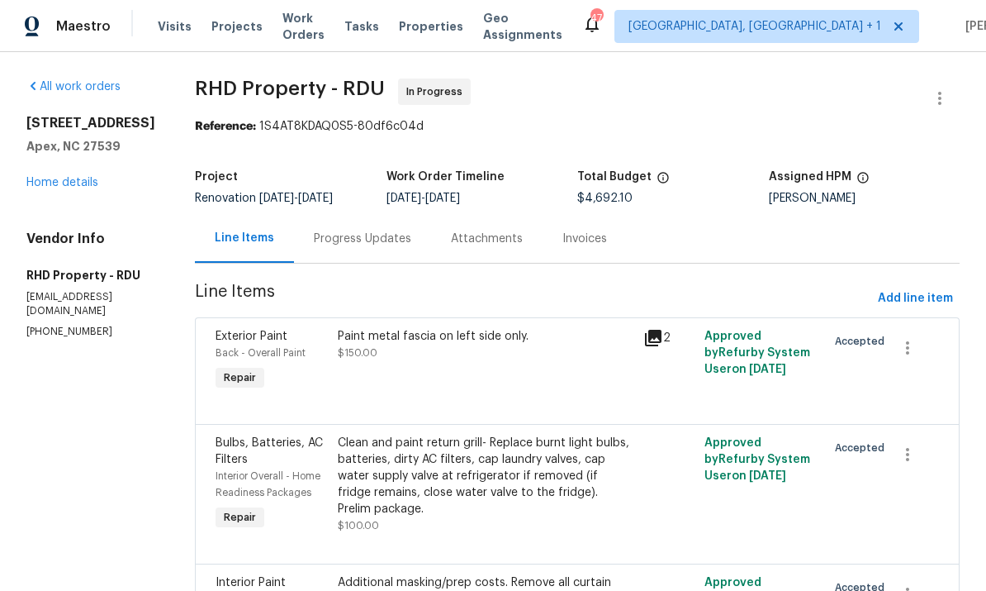
click at [391, 254] on div "Progress Updates" at bounding box center [362, 238] width 137 height 49
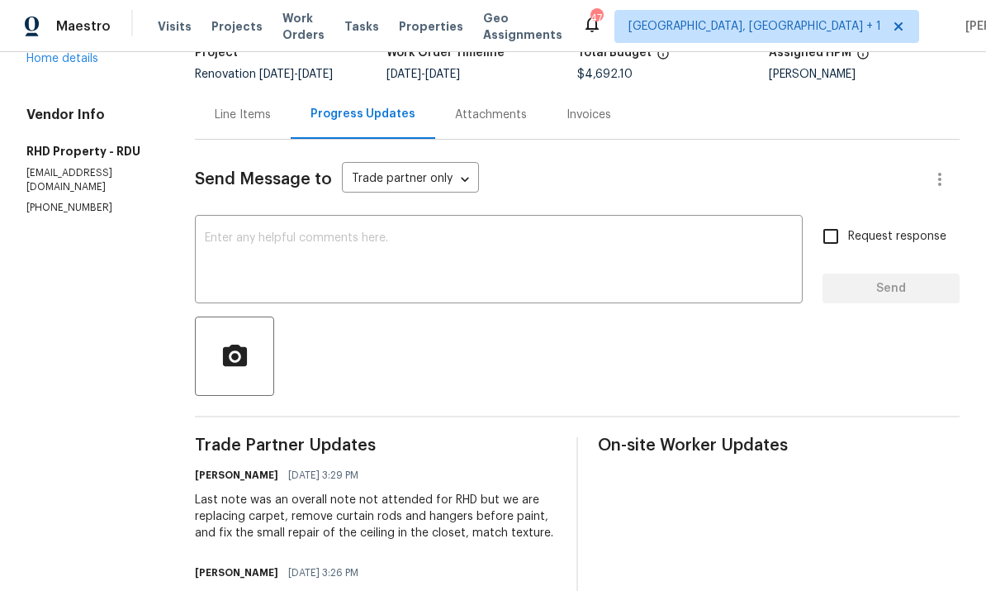
scroll to position [126, 0]
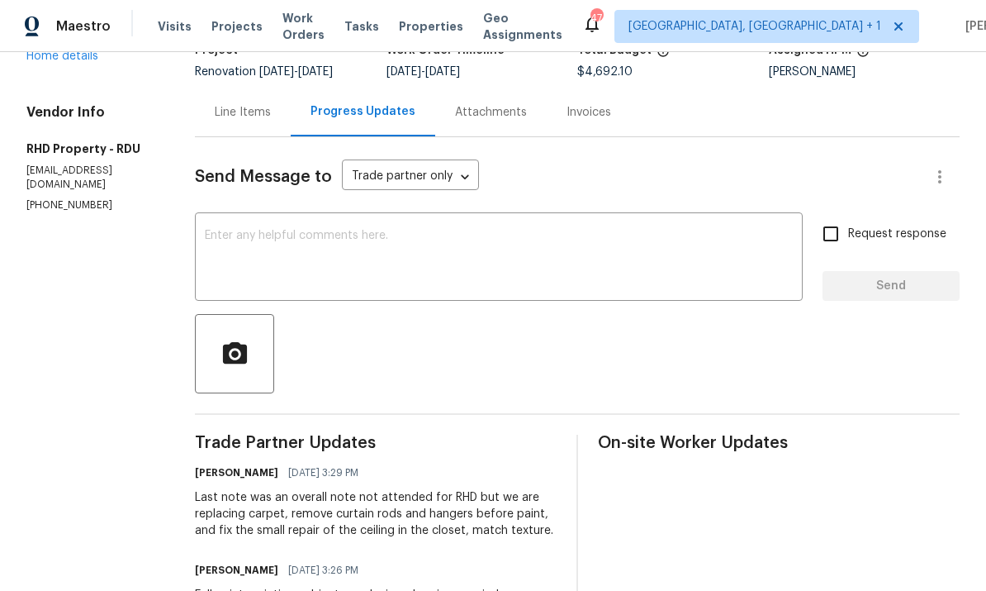
click at [281, 235] on textarea at bounding box center [499, 259] width 588 height 58
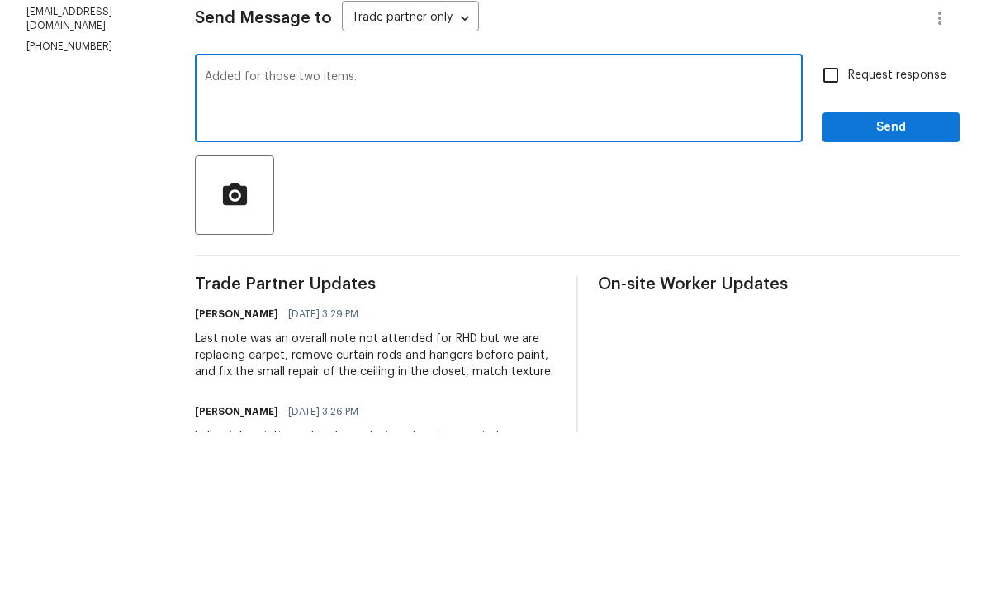
type textarea "Added for those two items."
click at [885, 276] on span "Send" at bounding box center [891, 286] width 111 height 21
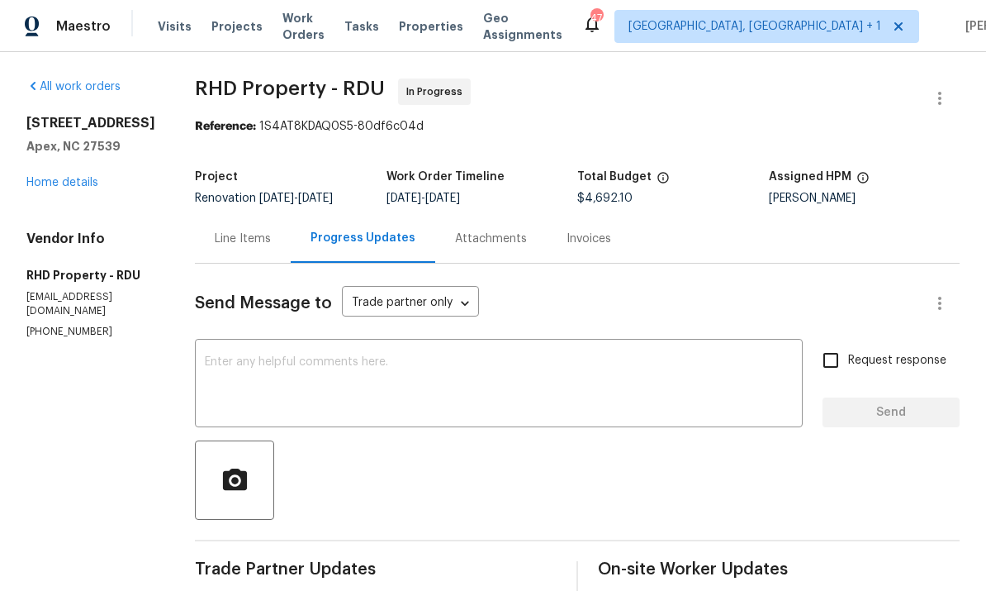
scroll to position [0, 0]
click at [55, 177] on link "Home details" at bounding box center [62, 183] width 72 height 12
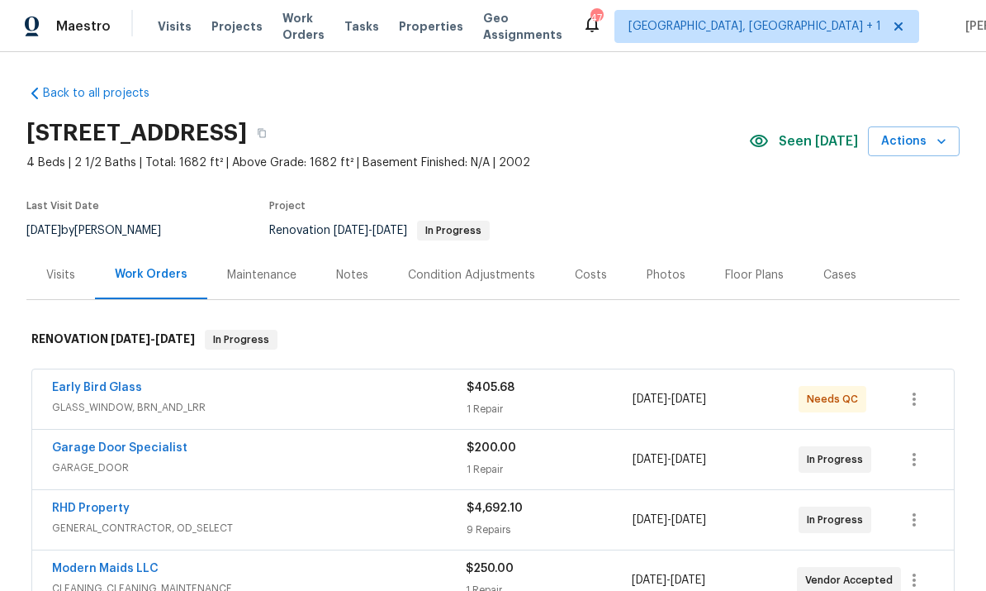
click at [100, 392] on link "Early Bird Glass" at bounding box center [97, 388] width 90 height 12
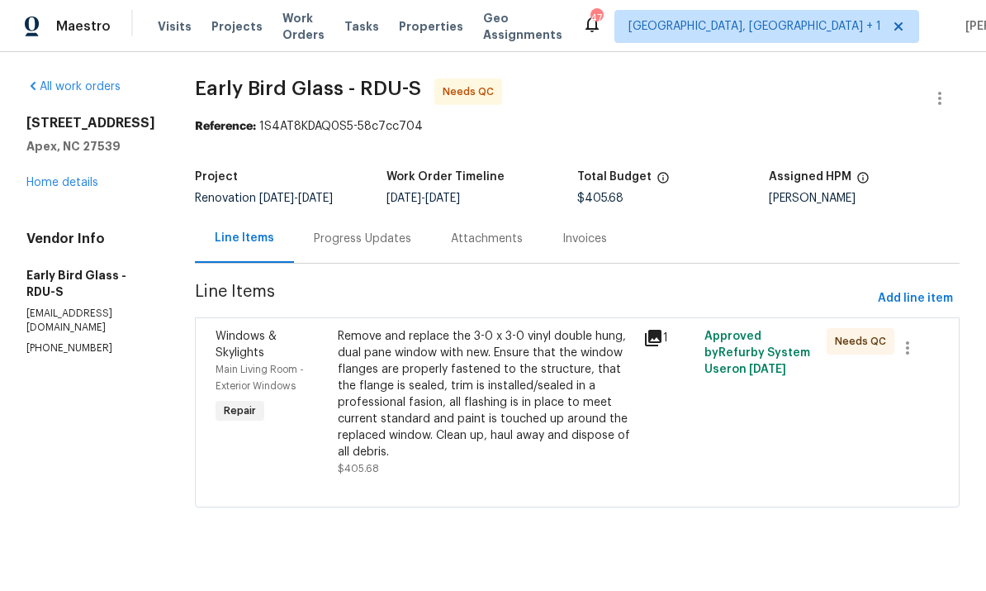
click at [359, 240] on div "Progress Updates" at bounding box center [362, 238] width 97 height 17
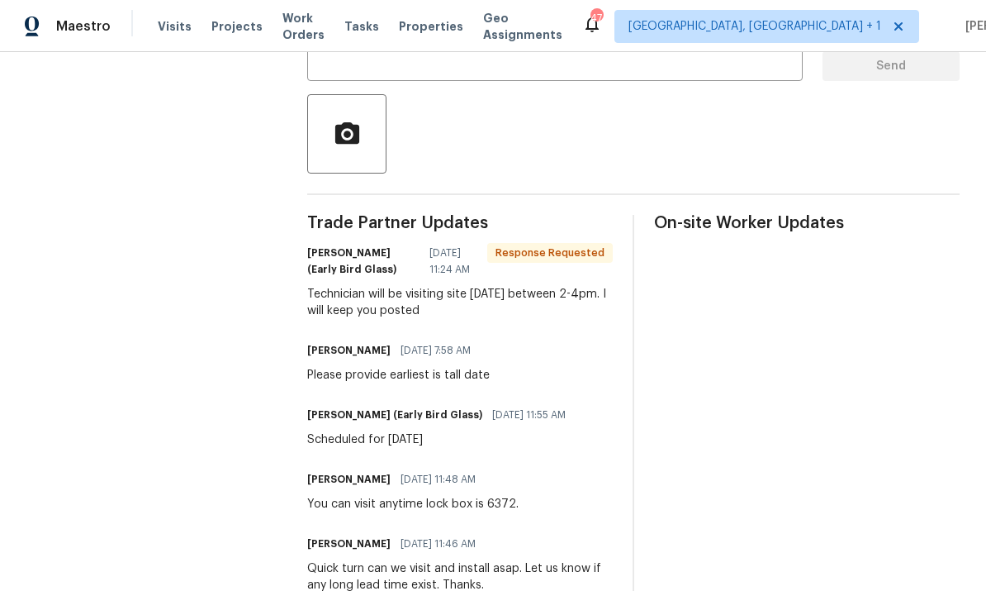
scroll to position [345, 0]
click at [386, 69] on textarea at bounding box center [555, 40] width 476 height 58
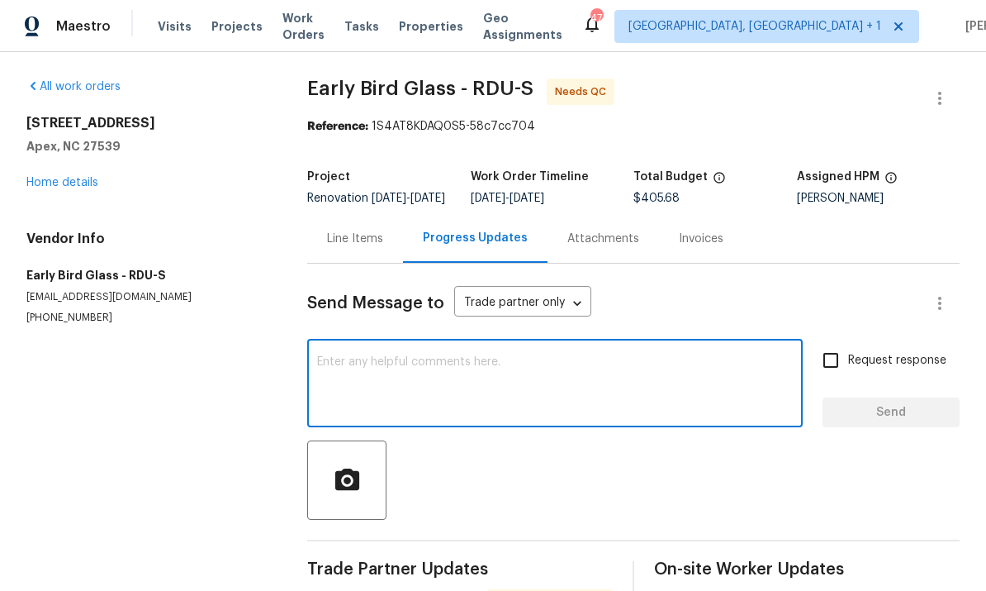
scroll to position [0, 0]
click at [69, 181] on link "Home details" at bounding box center [62, 183] width 72 height 12
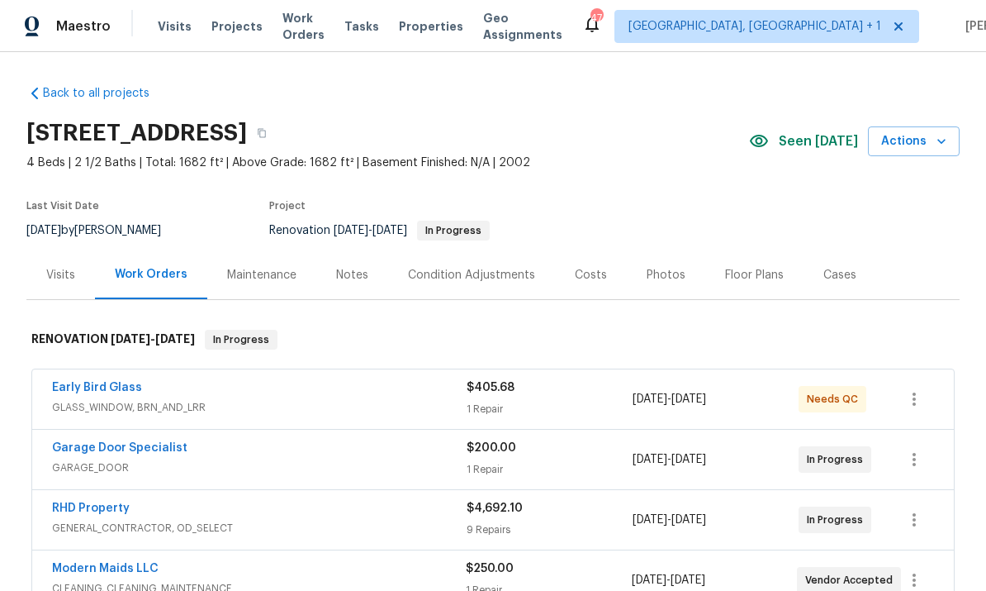
click at [355, 276] on div "Notes" at bounding box center [352, 275] width 32 height 17
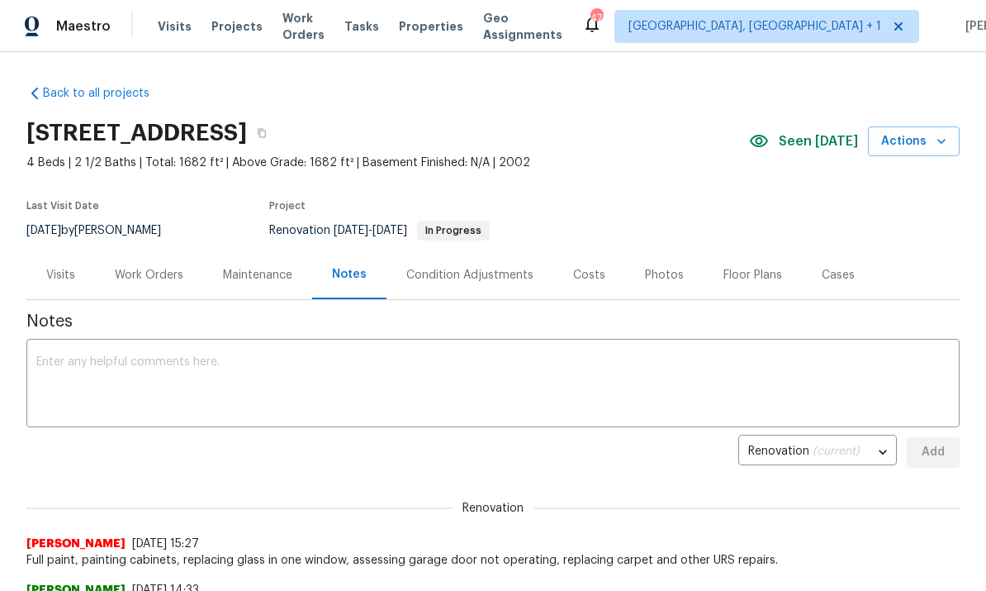
click at [121, 372] on textarea at bounding box center [493, 385] width 914 height 58
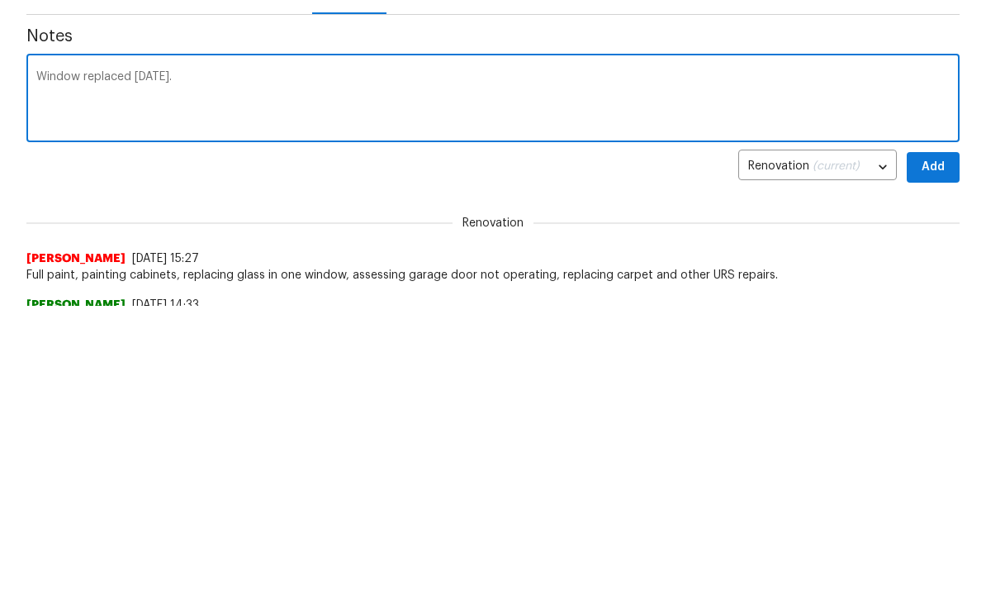
type textarea "Window replaced today."
click at [931, 442] on span "Add" at bounding box center [933, 452] width 26 height 21
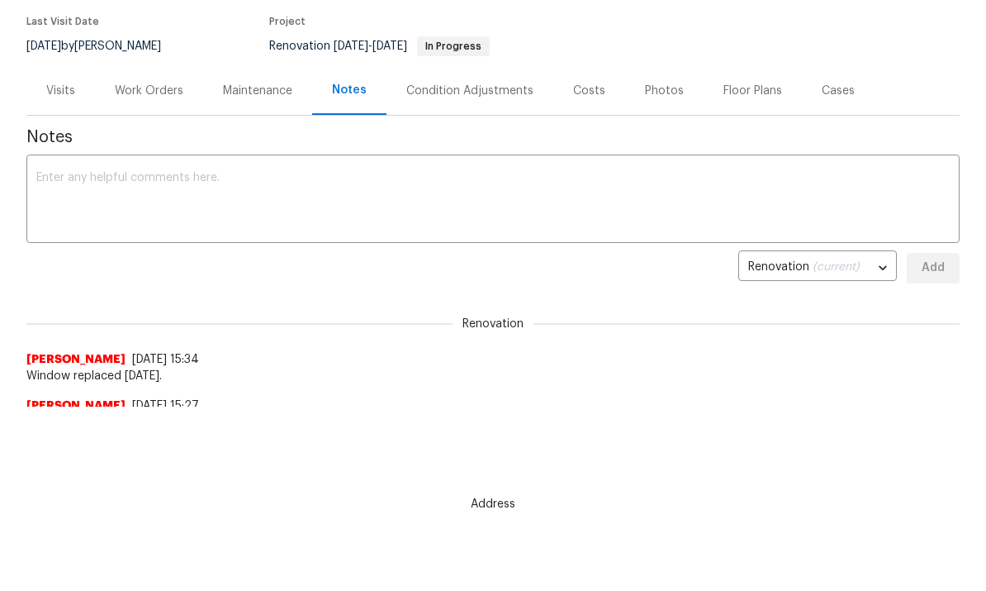
click at [159, 97] on div "Work Orders" at bounding box center [149, 91] width 69 height 17
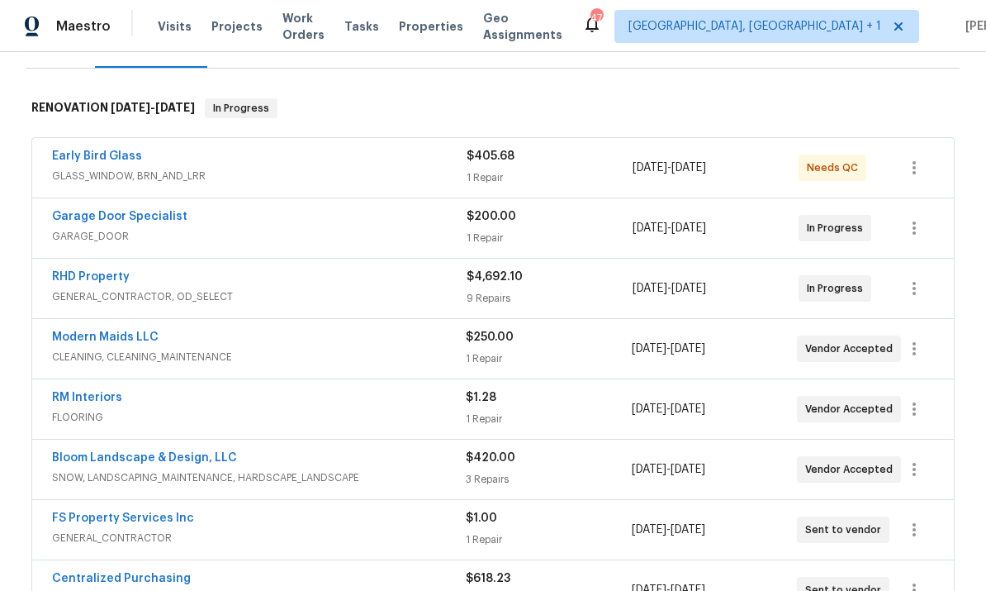
scroll to position [214, 0]
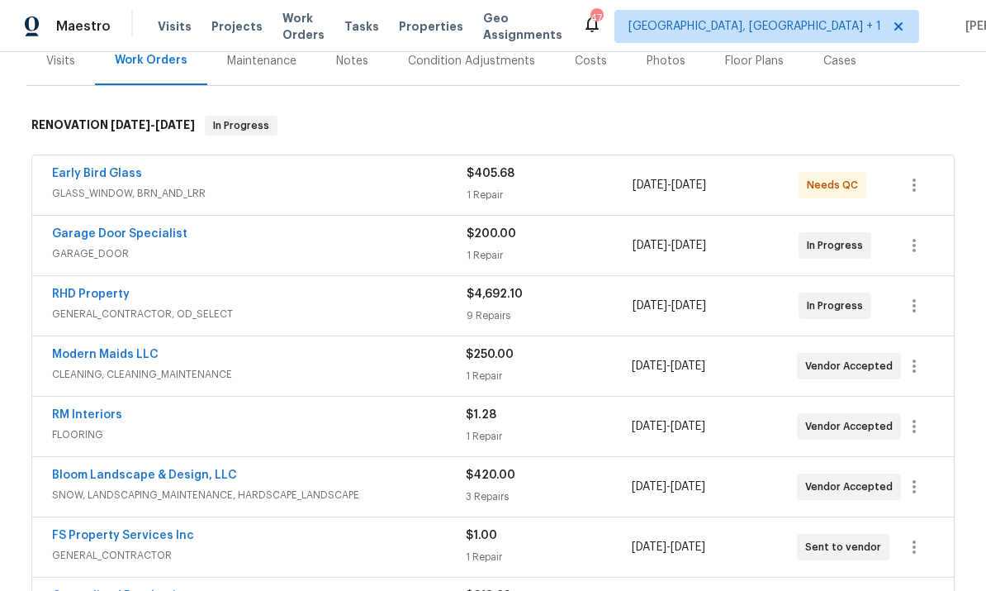
click at [137, 228] on link "Garage Door Specialist" at bounding box center [119, 234] width 135 height 12
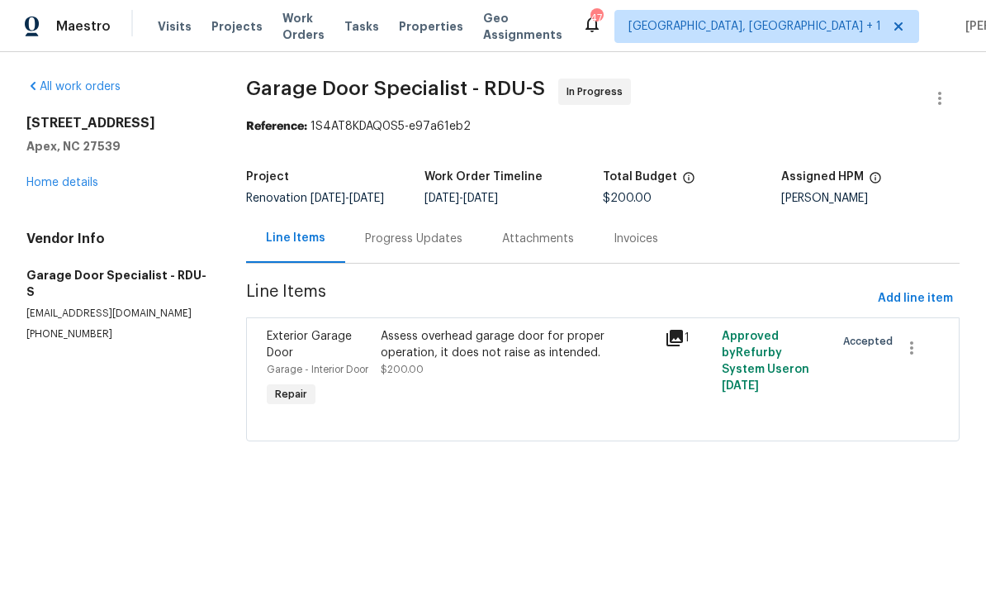
click at [418, 247] on div "Progress Updates" at bounding box center [413, 238] width 97 height 17
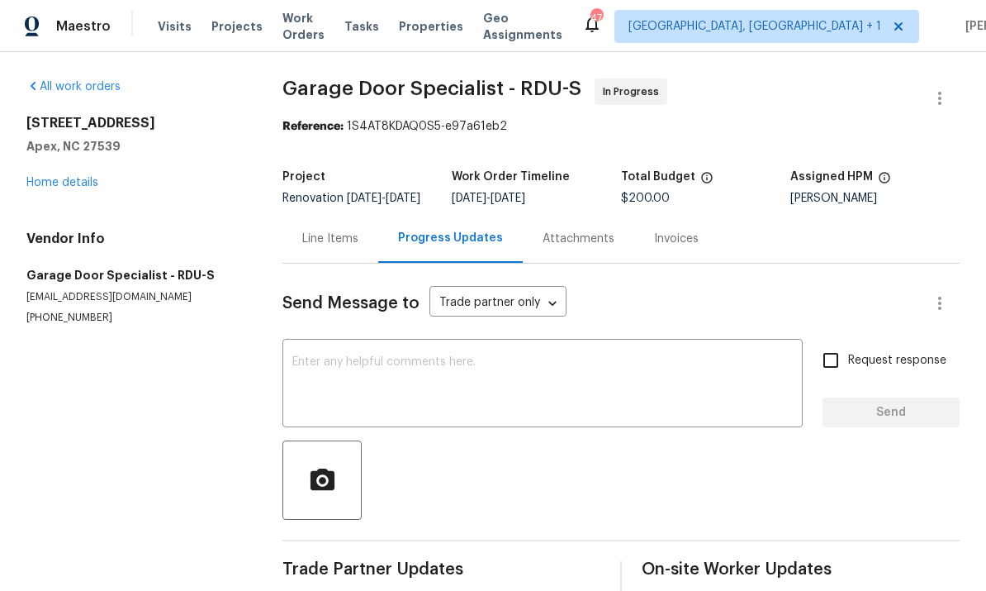
click at [50, 185] on link "Home details" at bounding box center [62, 183] width 72 height 12
